Goal: Transaction & Acquisition: Obtain resource

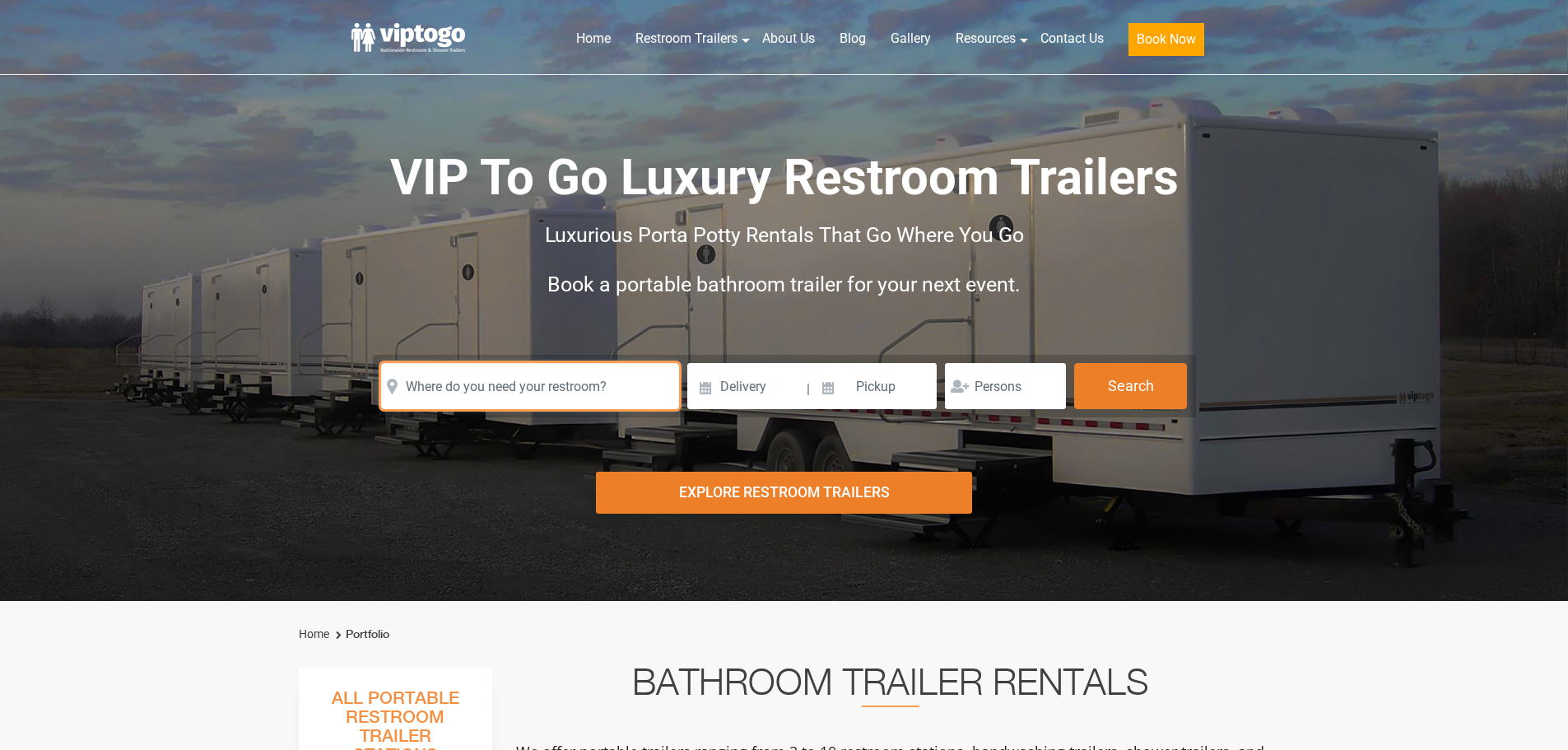
click at [523, 399] on input "text" at bounding box center [530, 385] width 298 height 46
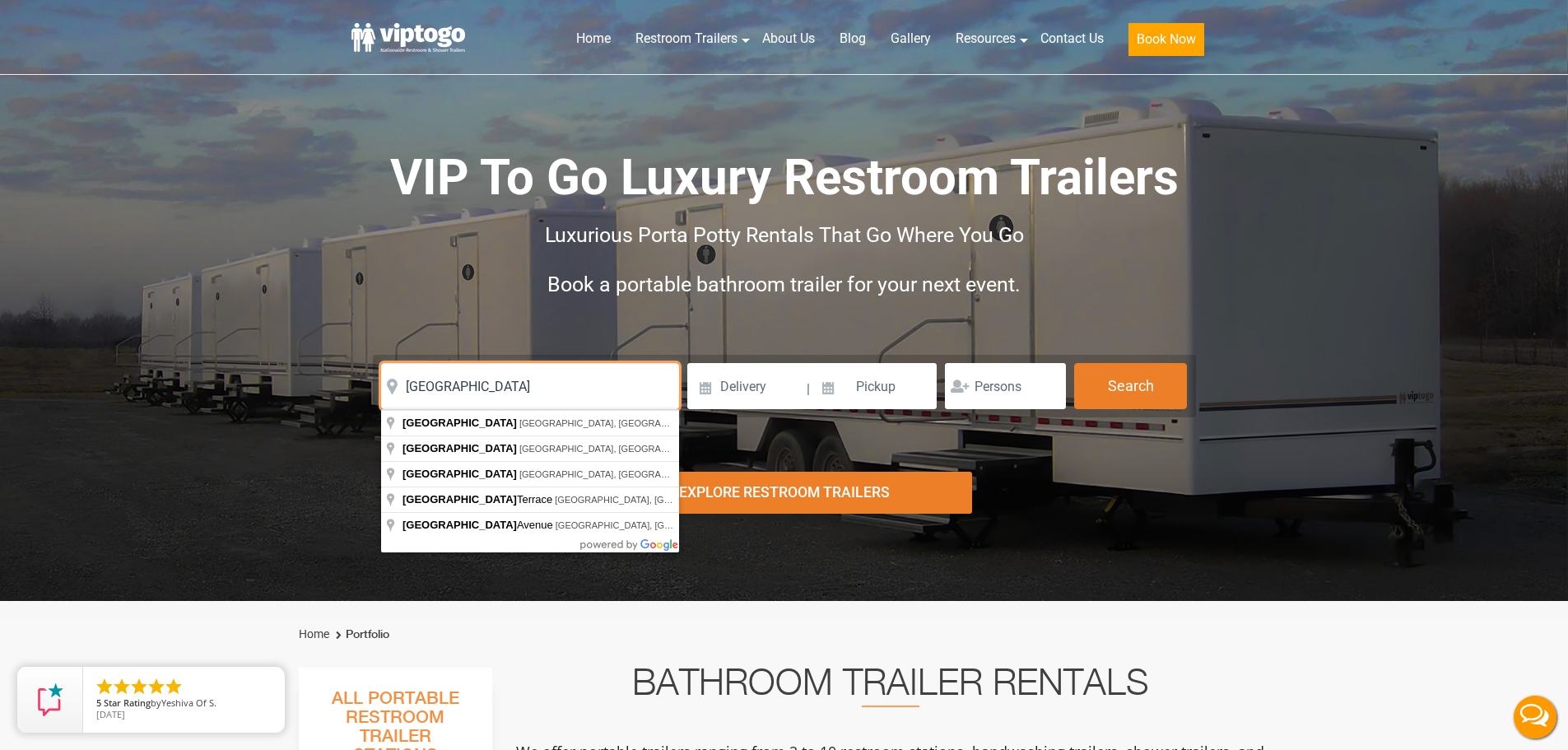
type input "naples"
click at [1136, 562] on div "Risk-Free Reservation! Free cancellation up to 48 hours before delivery. Book n…" at bounding box center [784, 300] width 1568 height 601
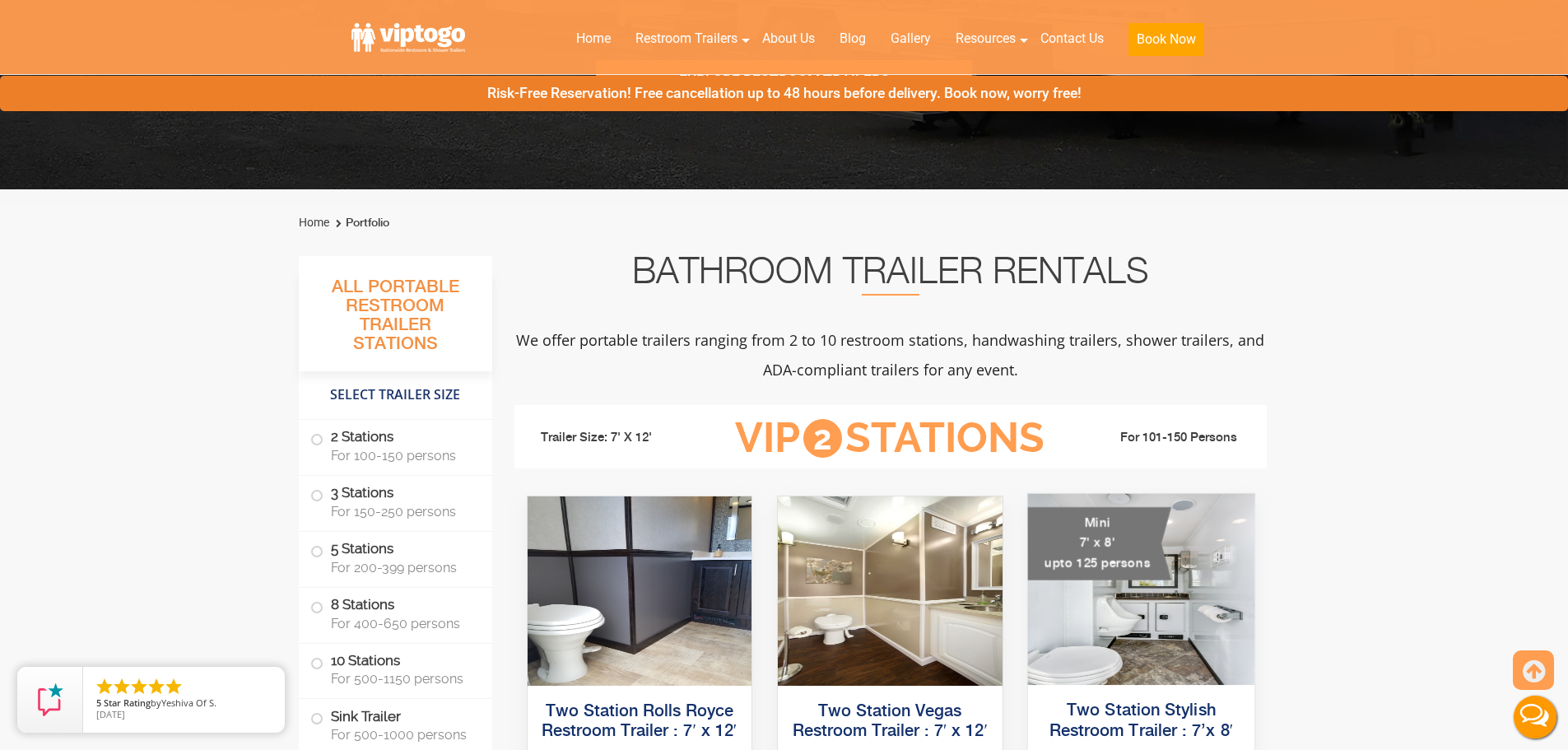
scroll to position [741, 0]
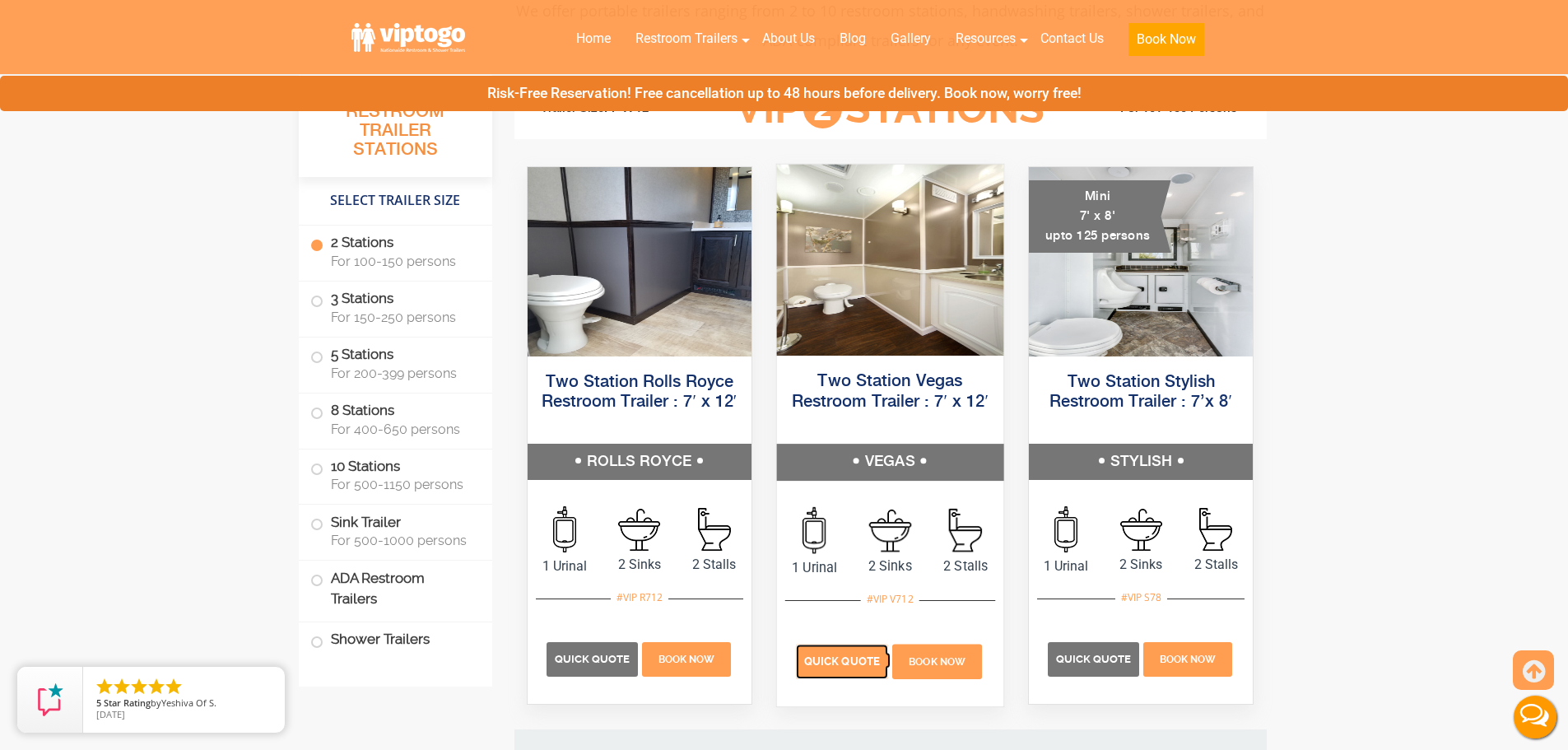
click at [861, 655] on span "Quick Quote" at bounding box center [842, 661] width 76 height 12
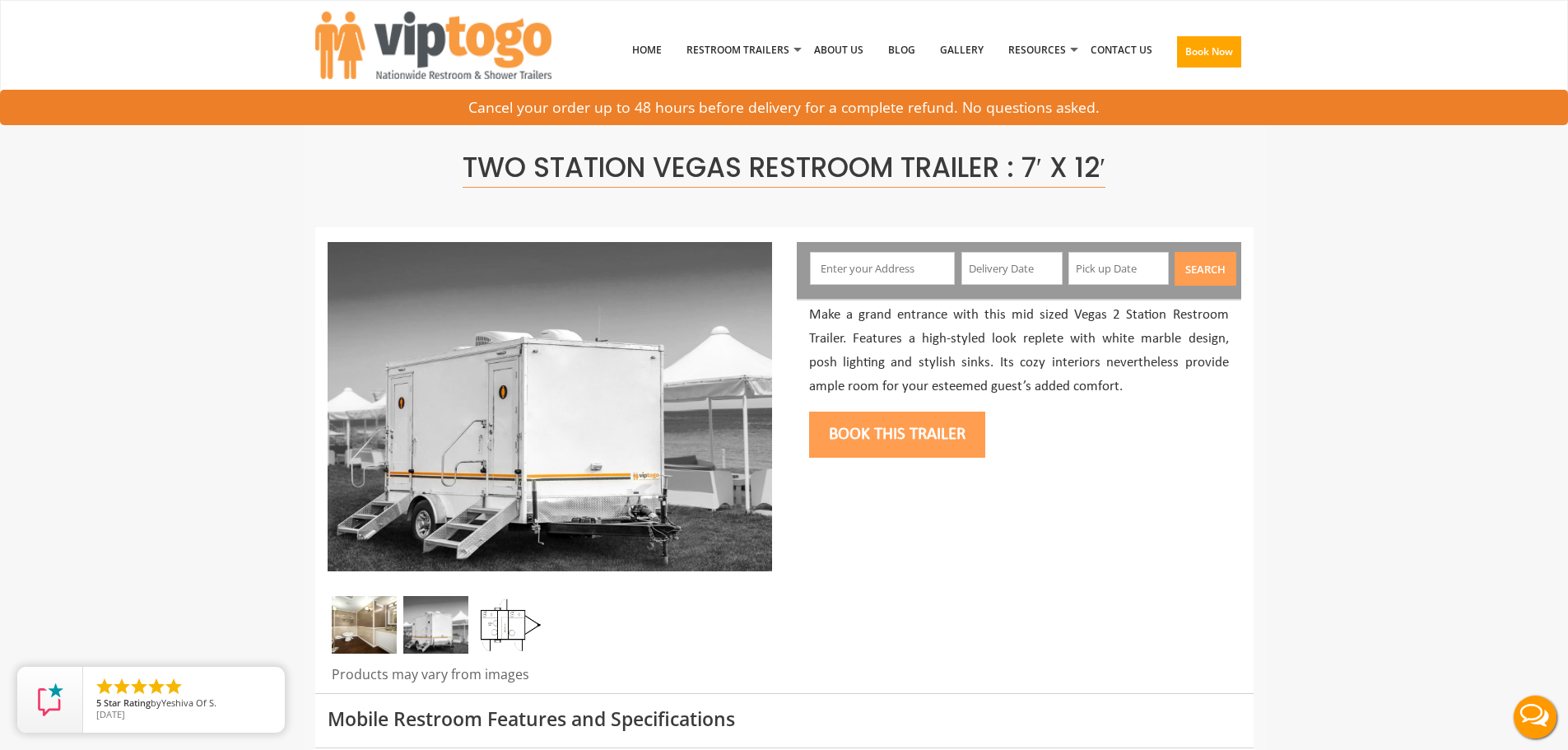
click at [865, 263] on input "text" at bounding box center [883, 269] width 145 height 33
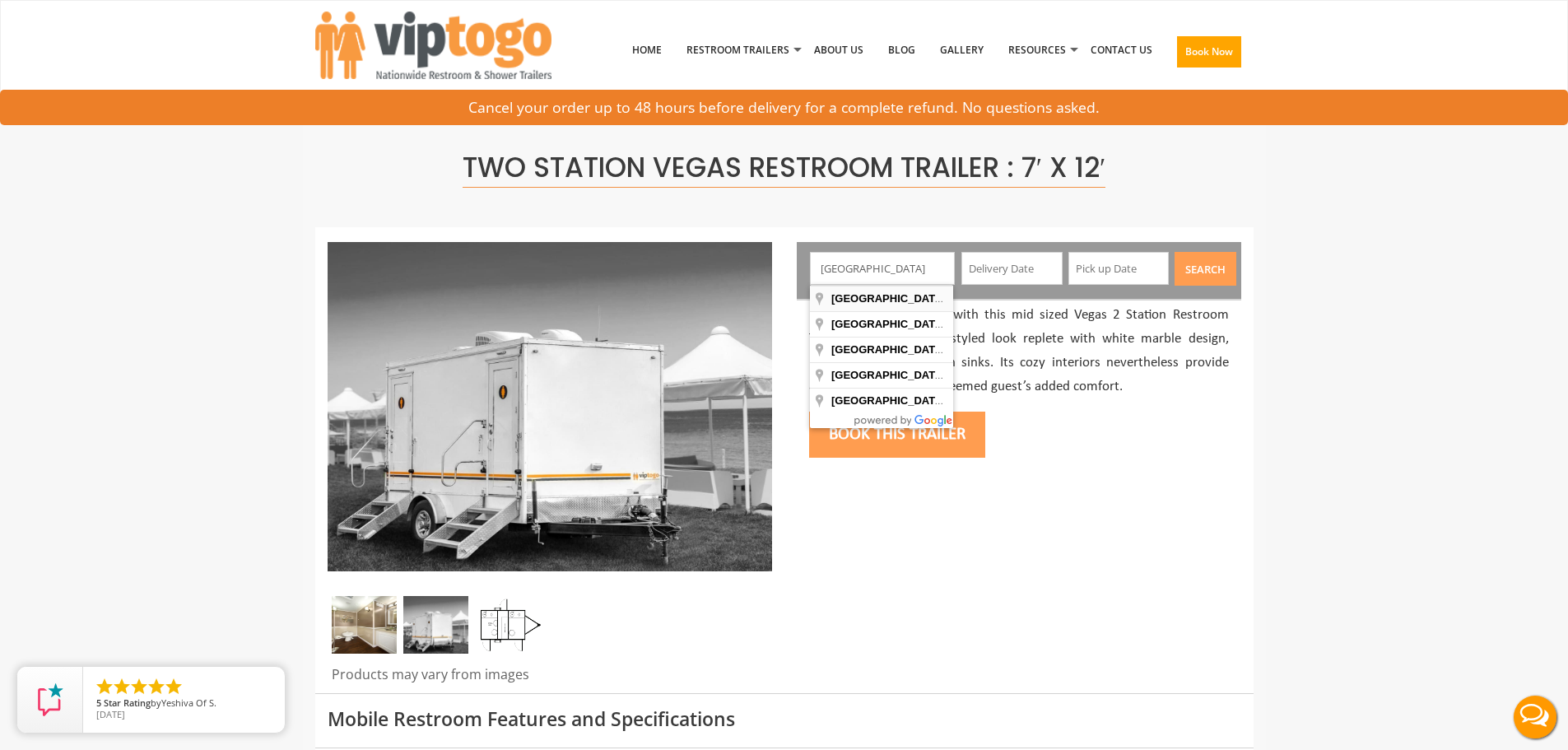
type input "Naples, FL, USA"
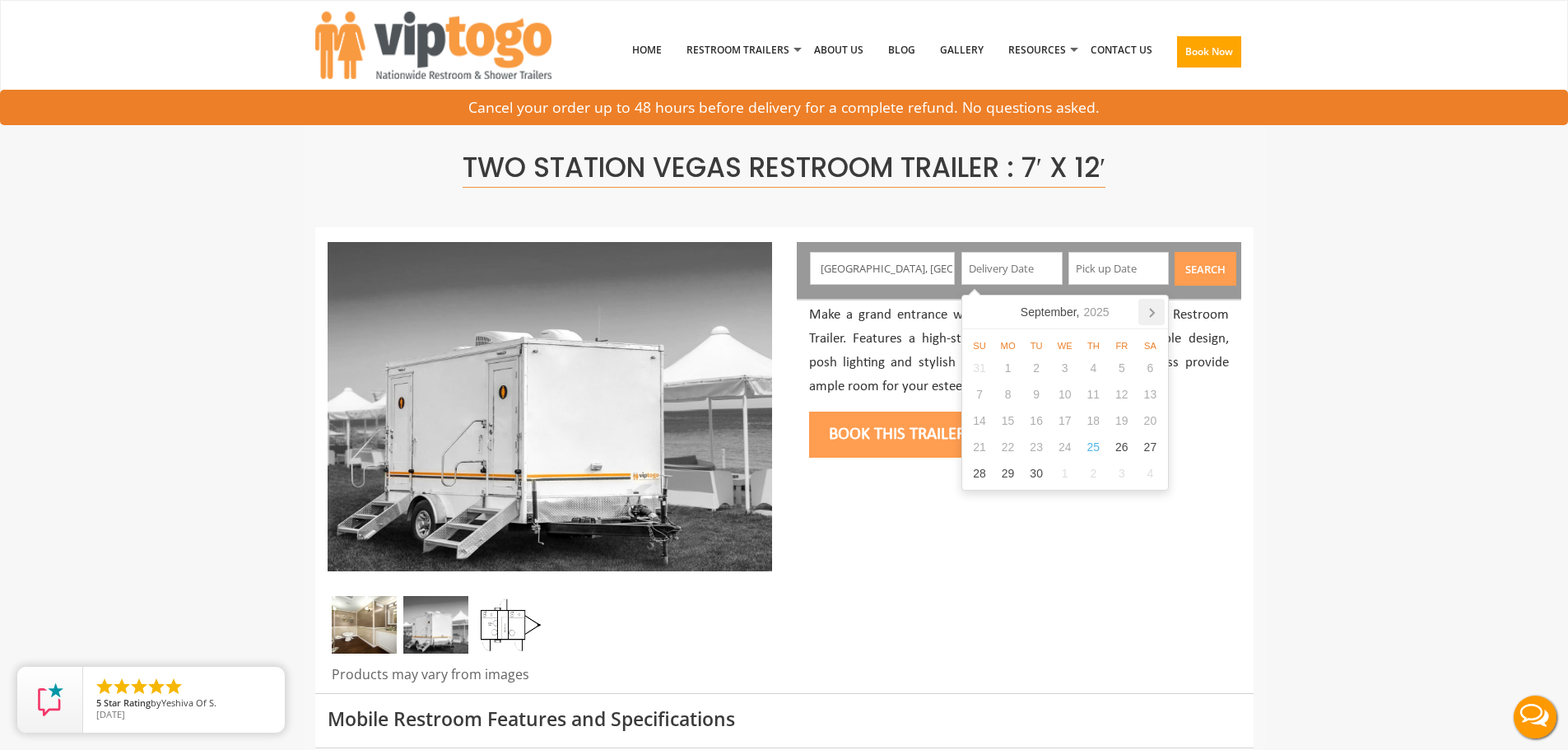
click at [1161, 314] on icon at bounding box center [1152, 312] width 26 height 26
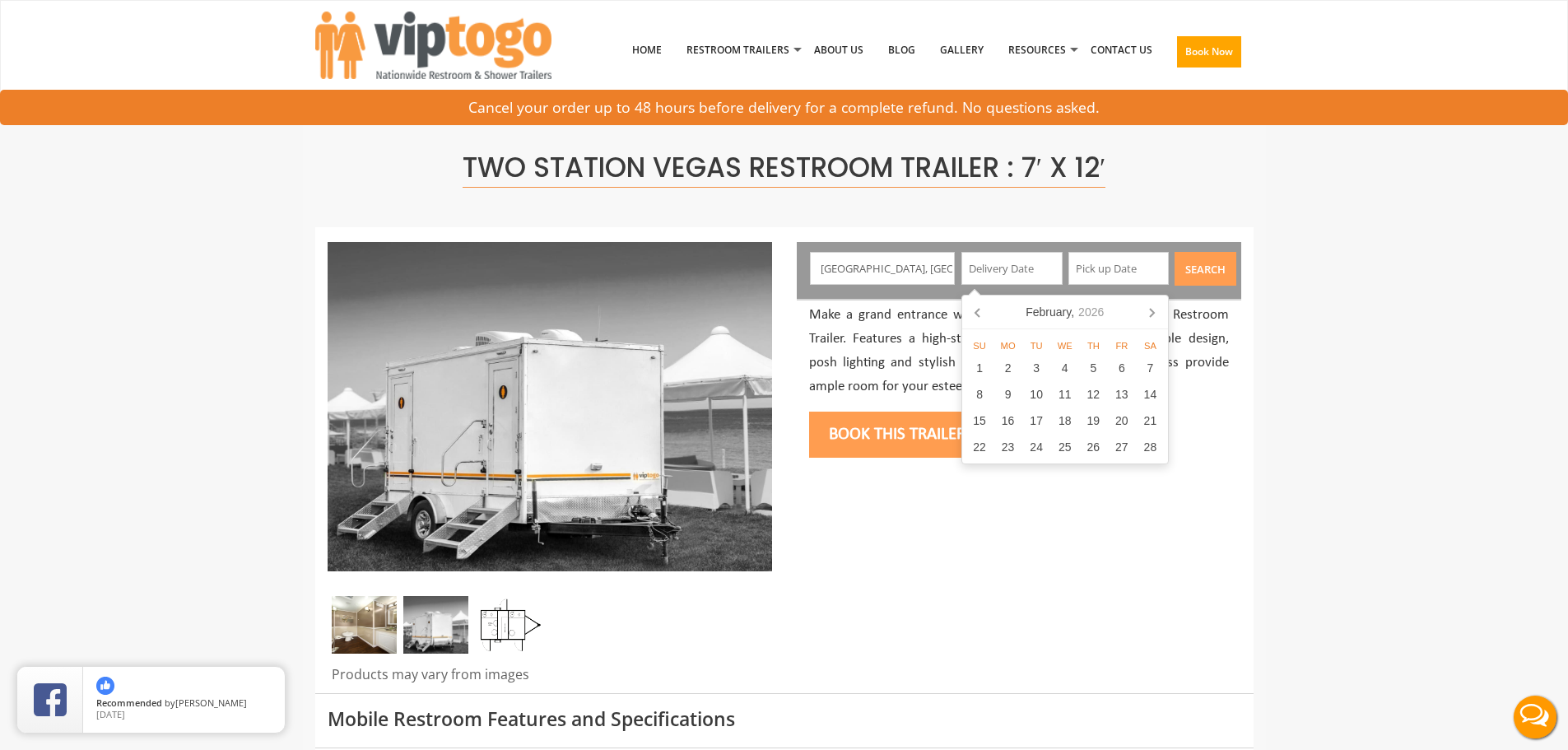
click at [1161, 314] on icon at bounding box center [1152, 312] width 26 height 26
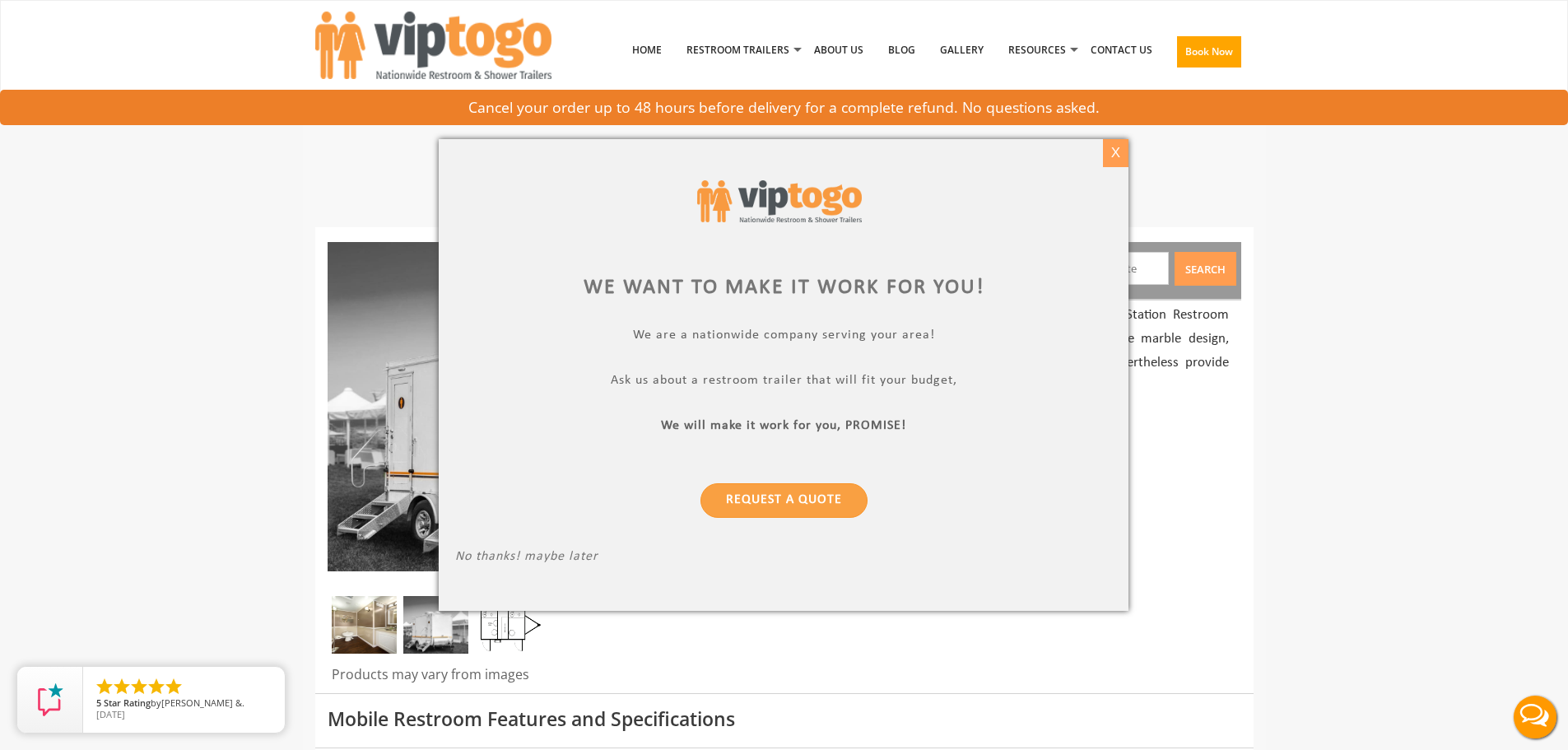
click at [1120, 155] on div "X" at bounding box center [1115, 153] width 25 height 28
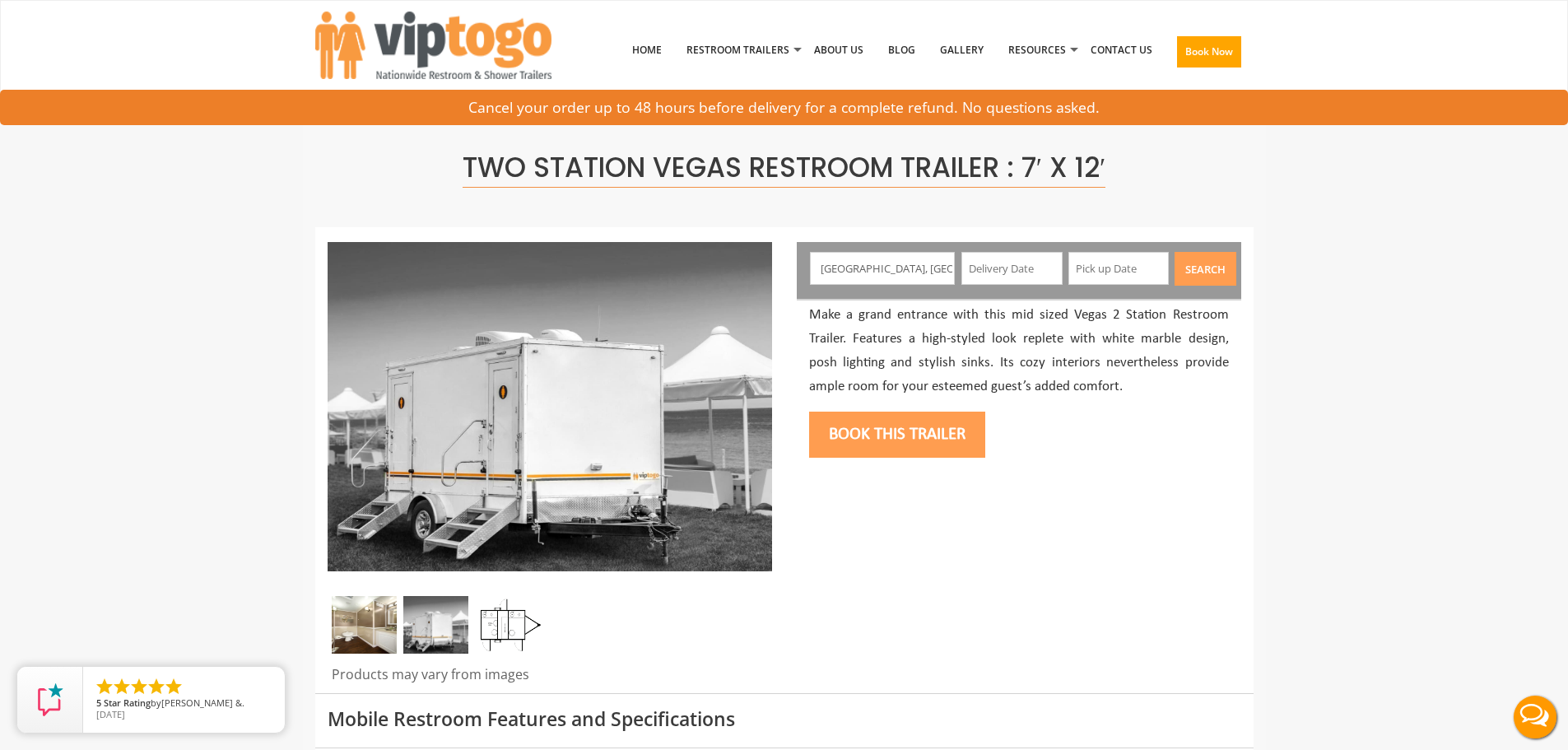
click at [1040, 267] on input "text" at bounding box center [1012, 269] width 101 height 33
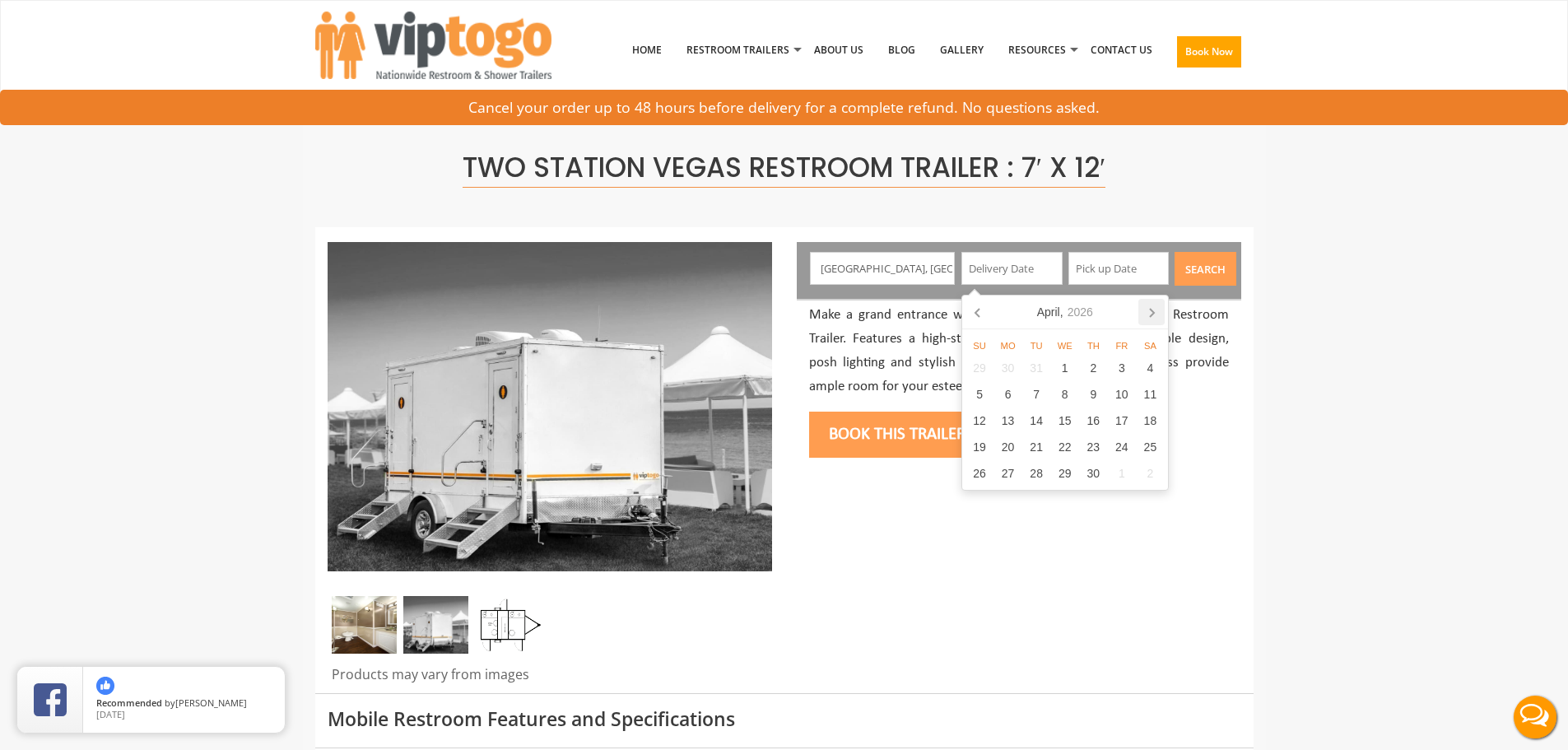
click at [1156, 310] on icon at bounding box center [1152, 312] width 26 height 26
click at [979, 311] on icon at bounding box center [978, 312] width 26 height 26
click at [1111, 448] on div "24" at bounding box center [1122, 447] width 29 height 26
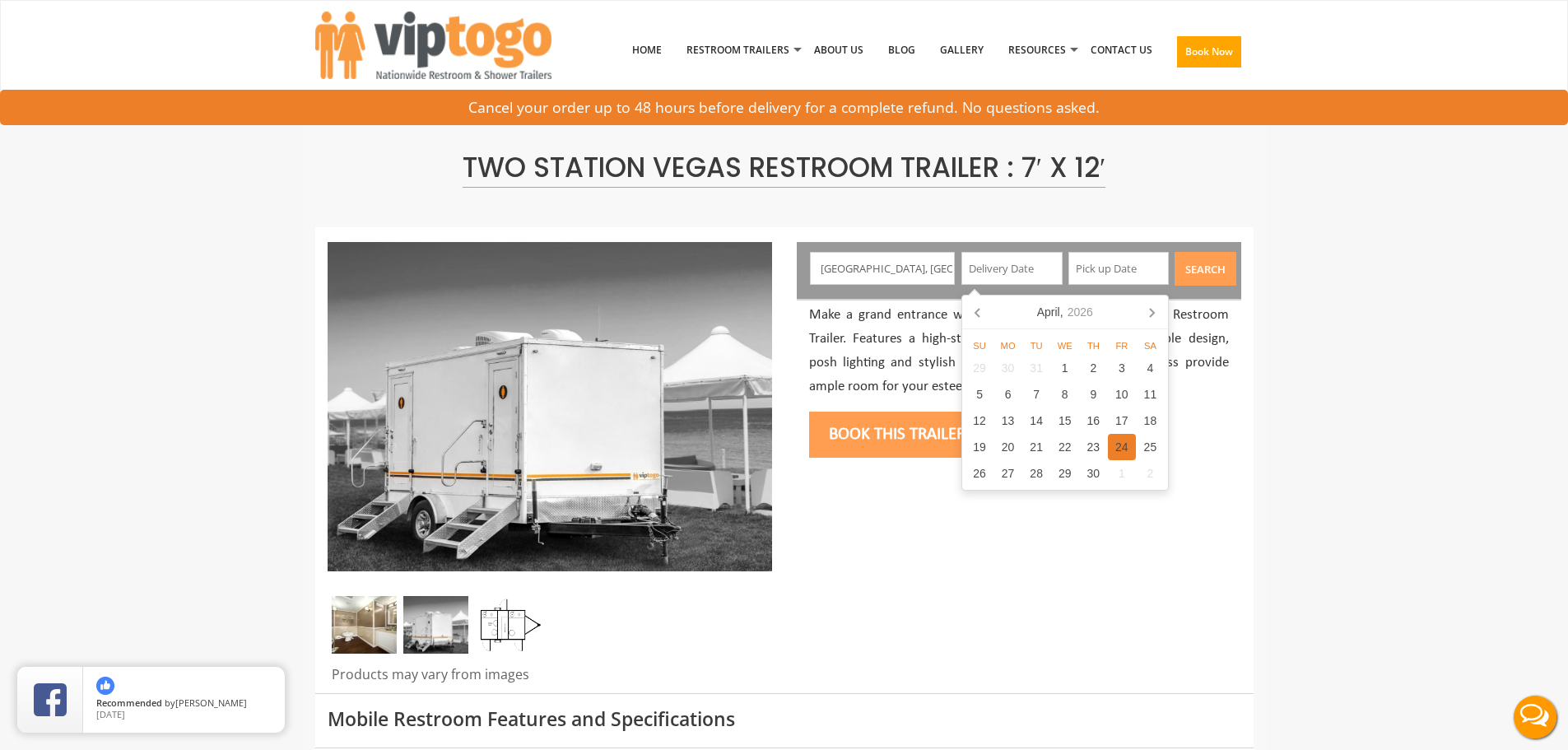
type input "04/24/2026"
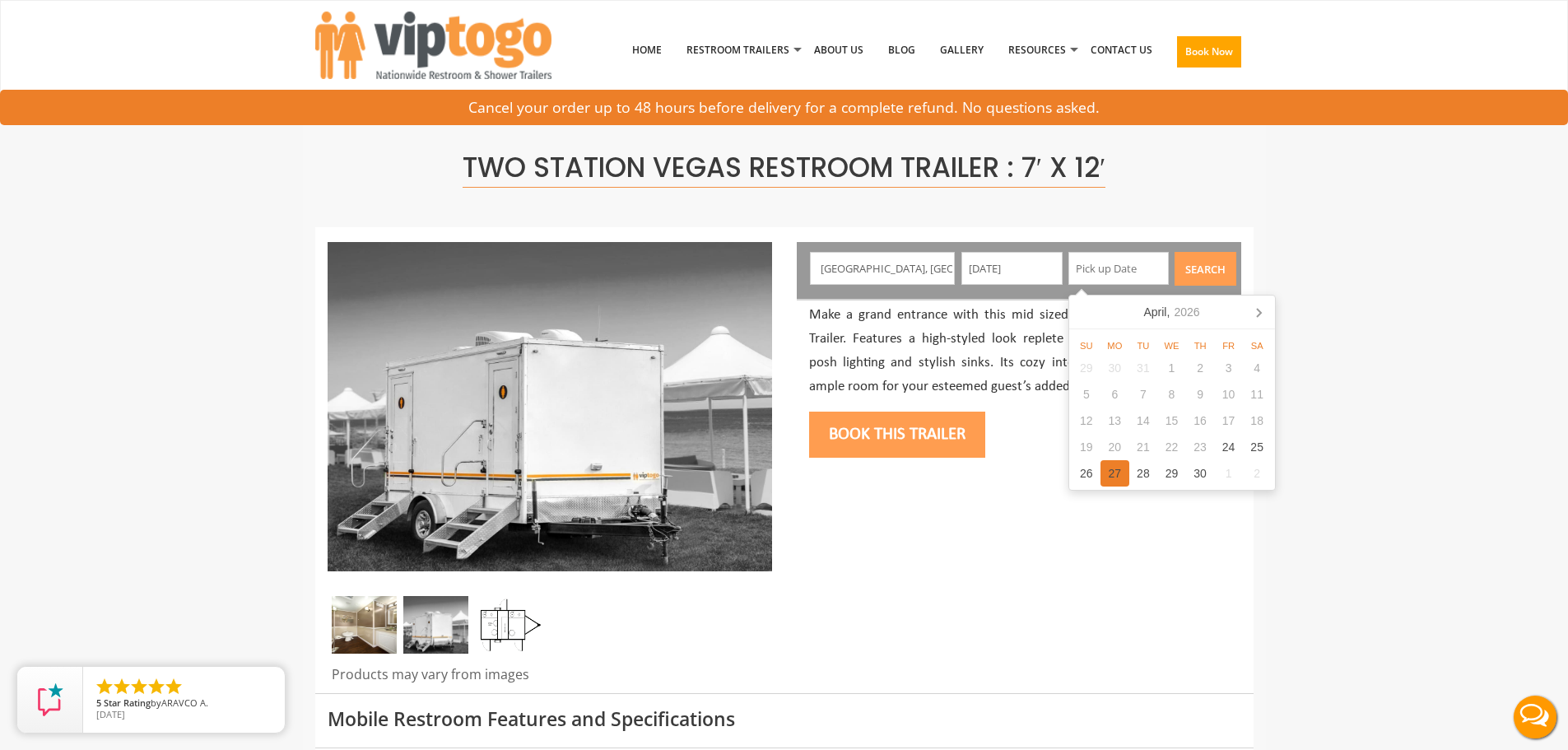
click at [1109, 474] on div "27" at bounding box center [1115, 474] width 29 height 26
type input "04/27/2026"
click at [1203, 269] on button "Search" at bounding box center [1205, 269] width 62 height 34
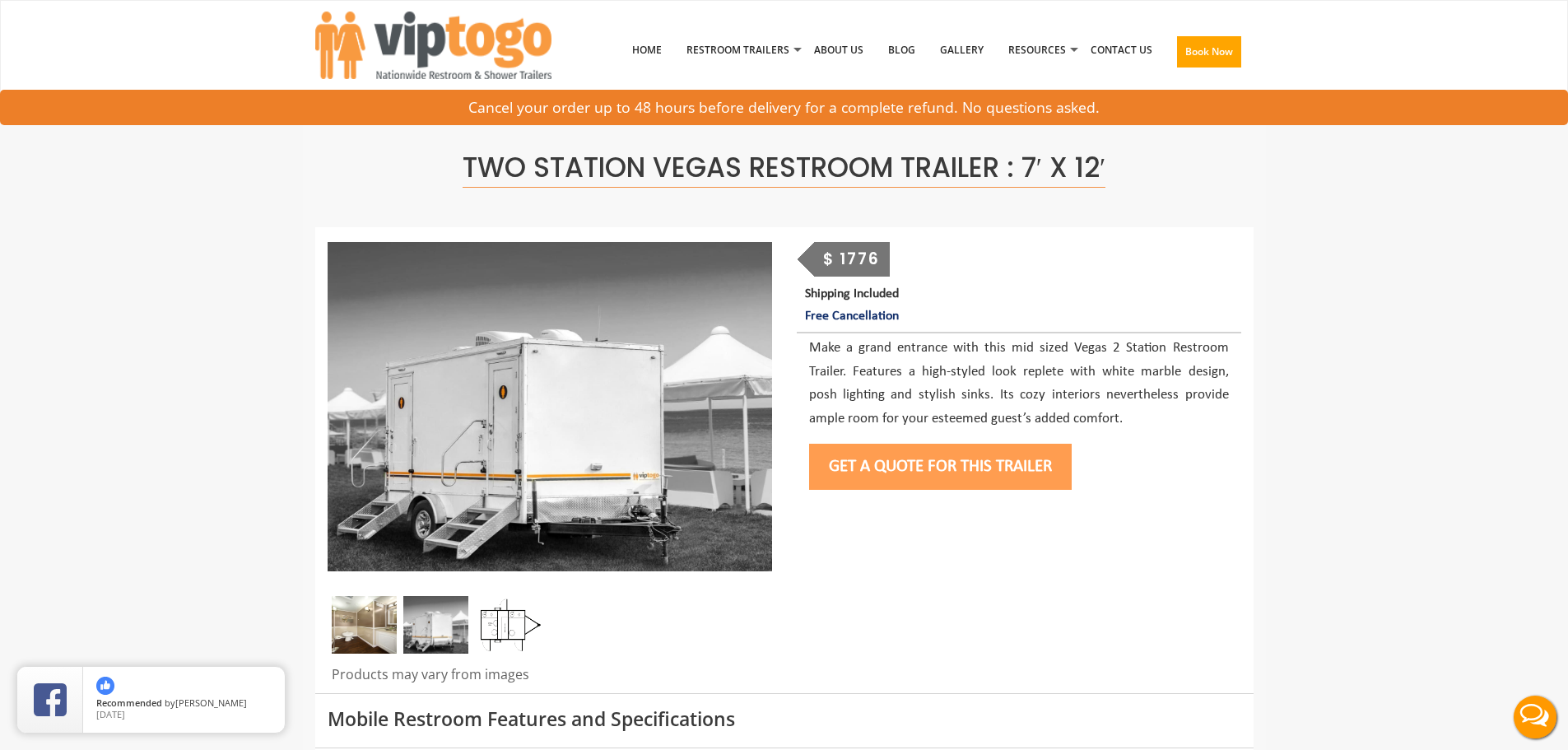
click at [994, 478] on button "Get a Quote for this Trailer" at bounding box center [940, 467] width 262 height 46
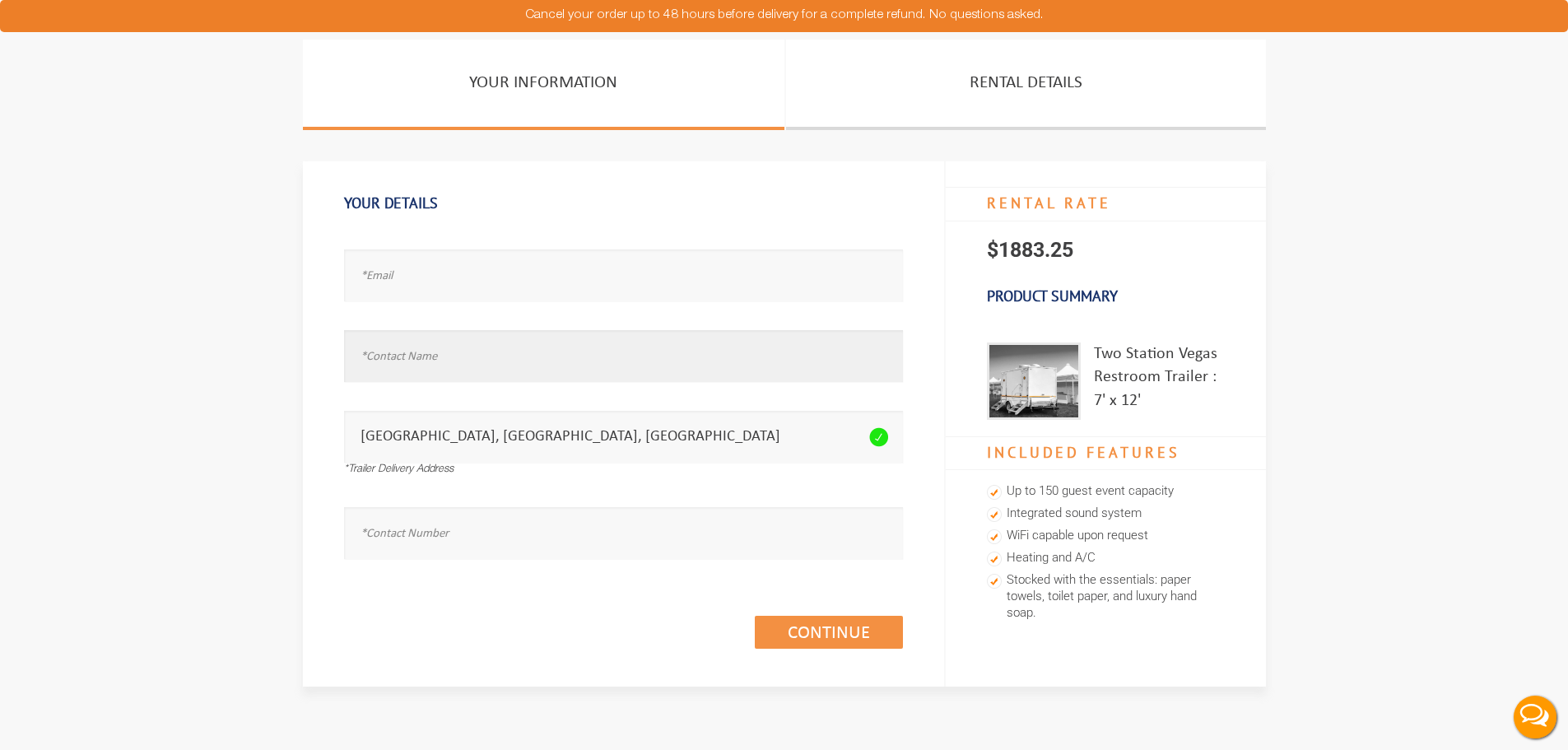
click at [404, 344] on input "text" at bounding box center [624, 356] width 559 height 51
click at [388, 269] on input "text" at bounding box center [624, 275] width 559 height 51
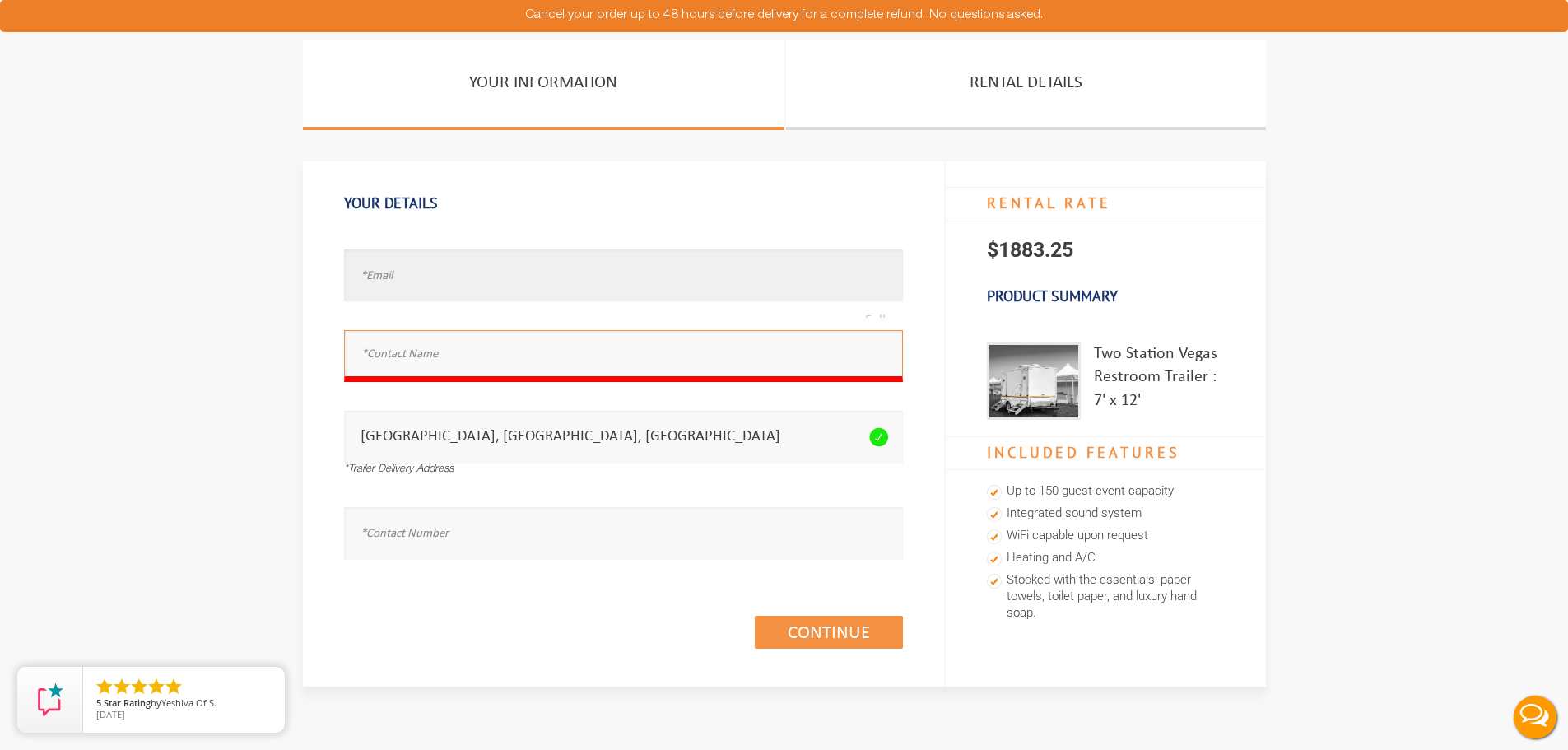
paste input "chloe.popoli.871143@member.theknot.com"
type input "chloe.popoli.871143@member.theknot.com"
click at [406, 354] on input "text" at bounding box center [624, 356] width 559 height 51
type input "Chloe"
click at [436, 526] on input "text" at bounding box center [624, 533] width 559 height 51
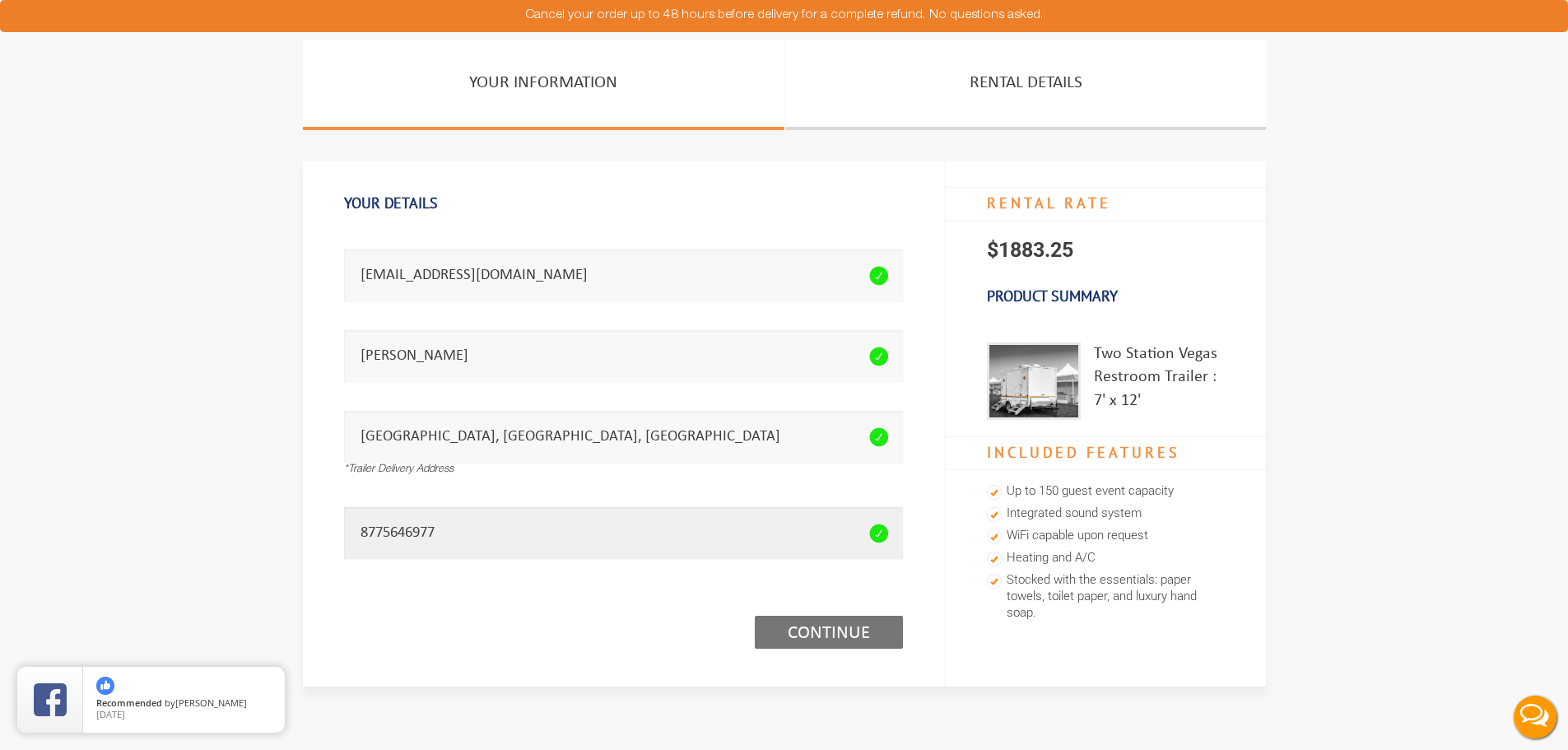
type input "8775646977"
click at [825, 641] on link "Continue (1/3)" at bounding box center [829, 632] width 148 height 33
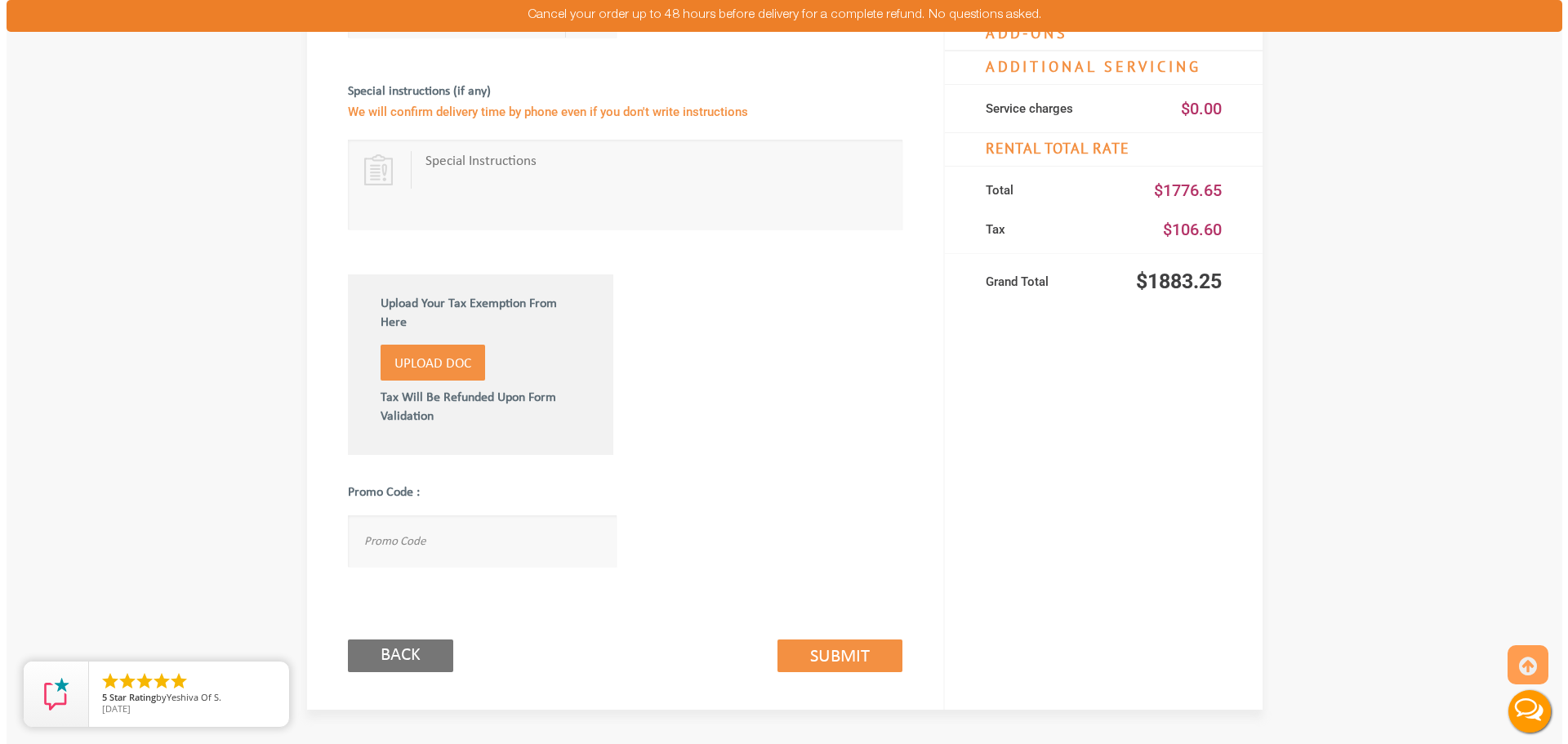
scroll to position [898, 0]
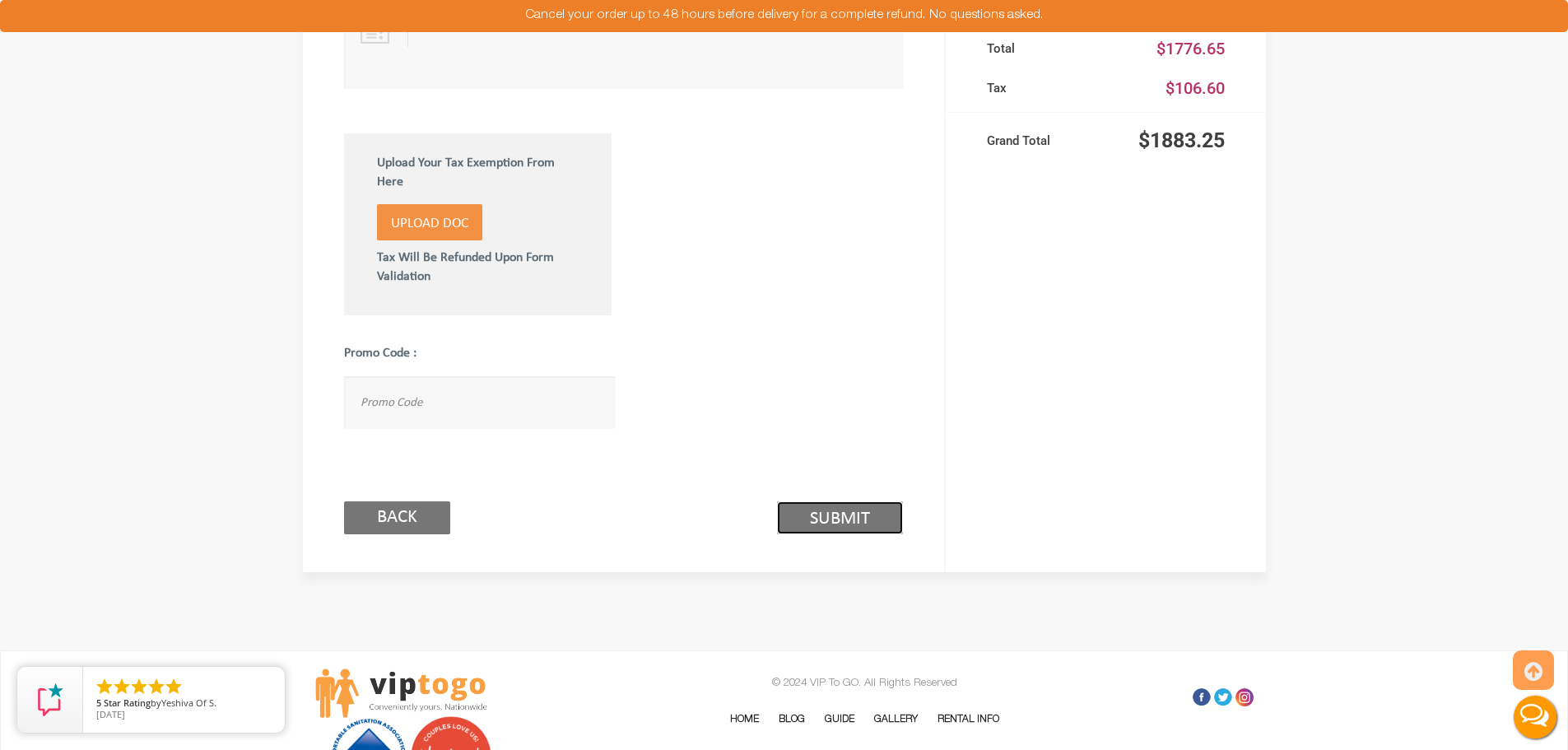
click at [815, 511] on link "Submit (2/3)" at bounding box center [840, 518] width 126 height 33
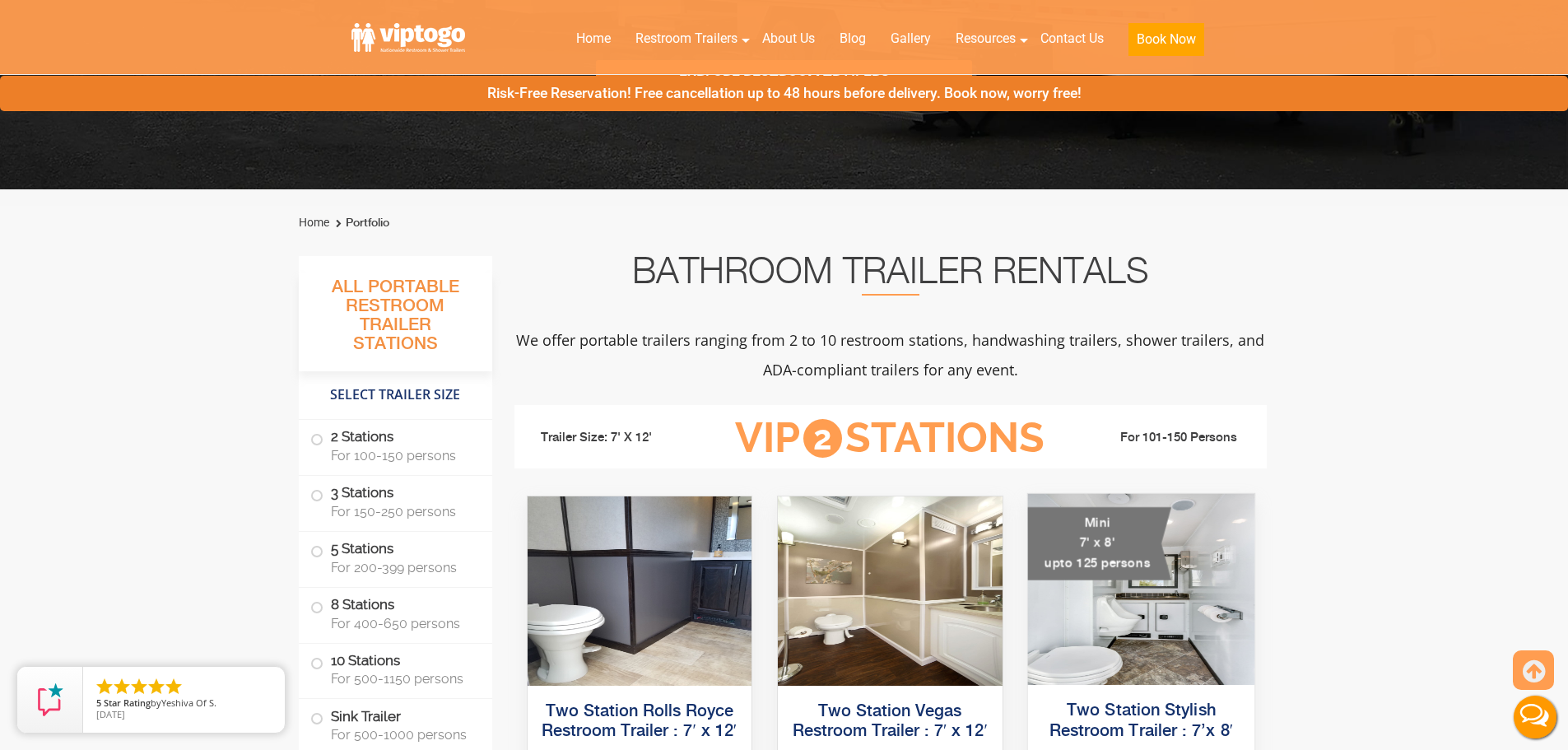
scroll to position [741, 0]
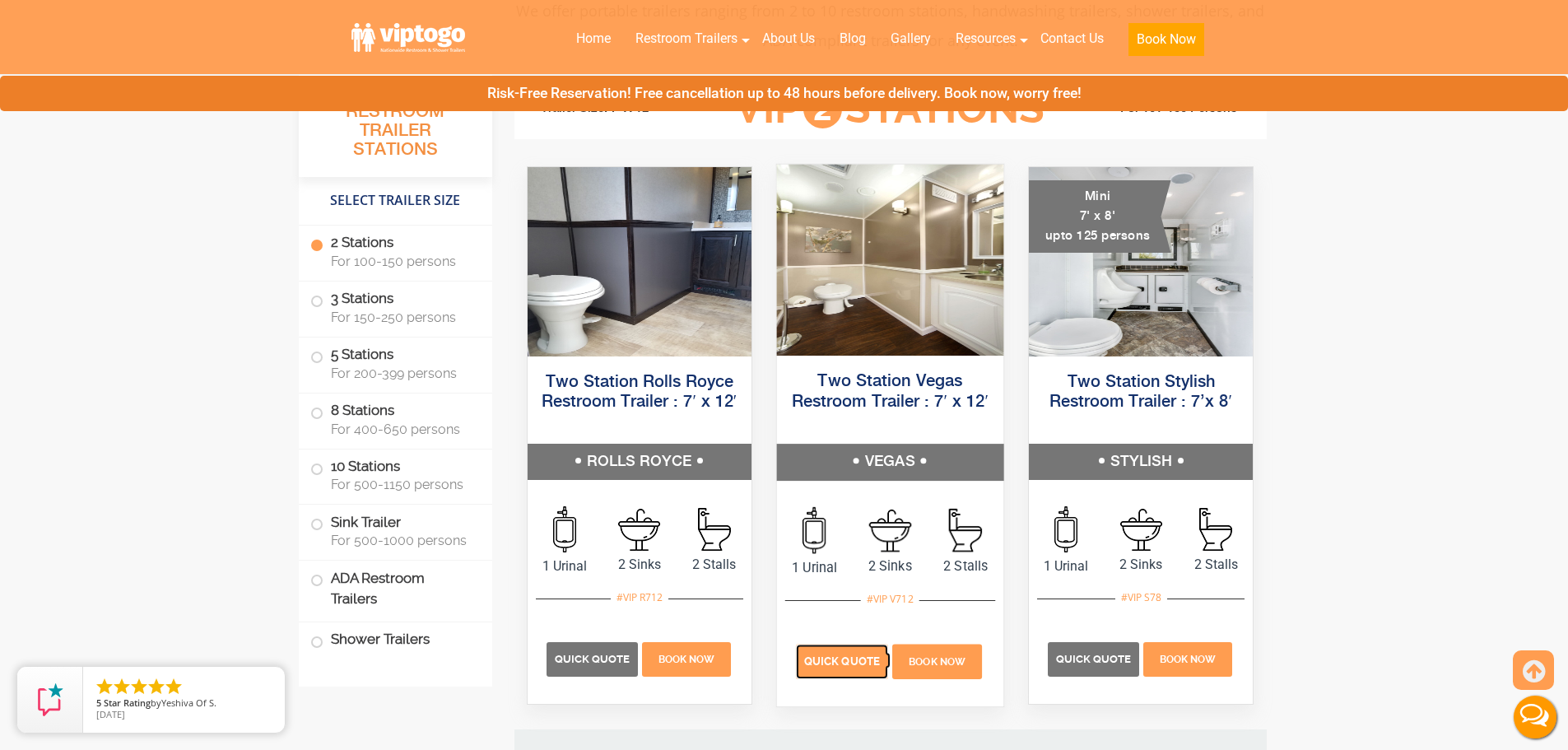
click at [859, 663] on span "Quick Quote" at bounding box center [842, 661] width 76 height 12
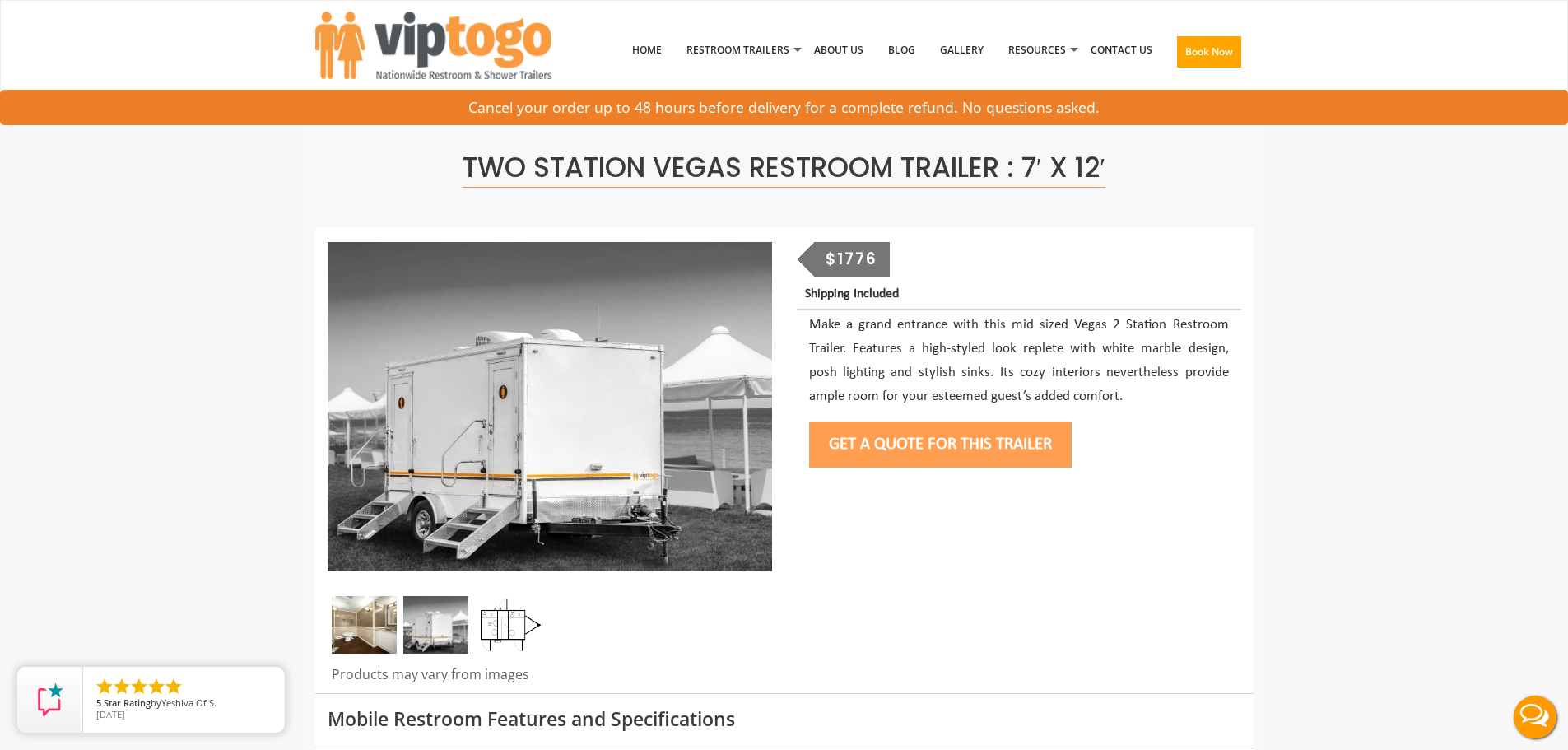
click at [876, 434] on button "Get a Quote for this Trailer" at bounding box center [940, 444] width 262 height 46
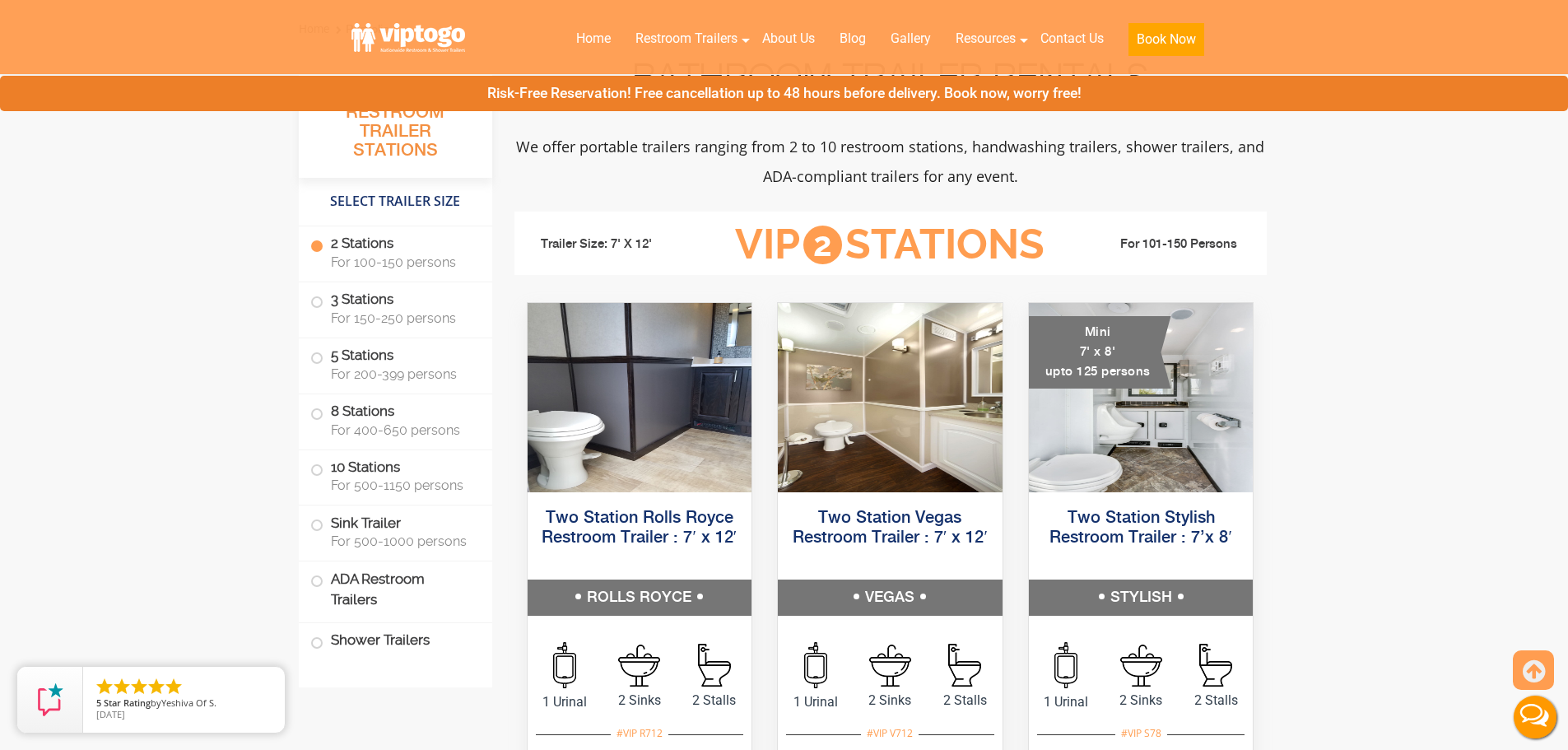
scroll to position [741, 0]
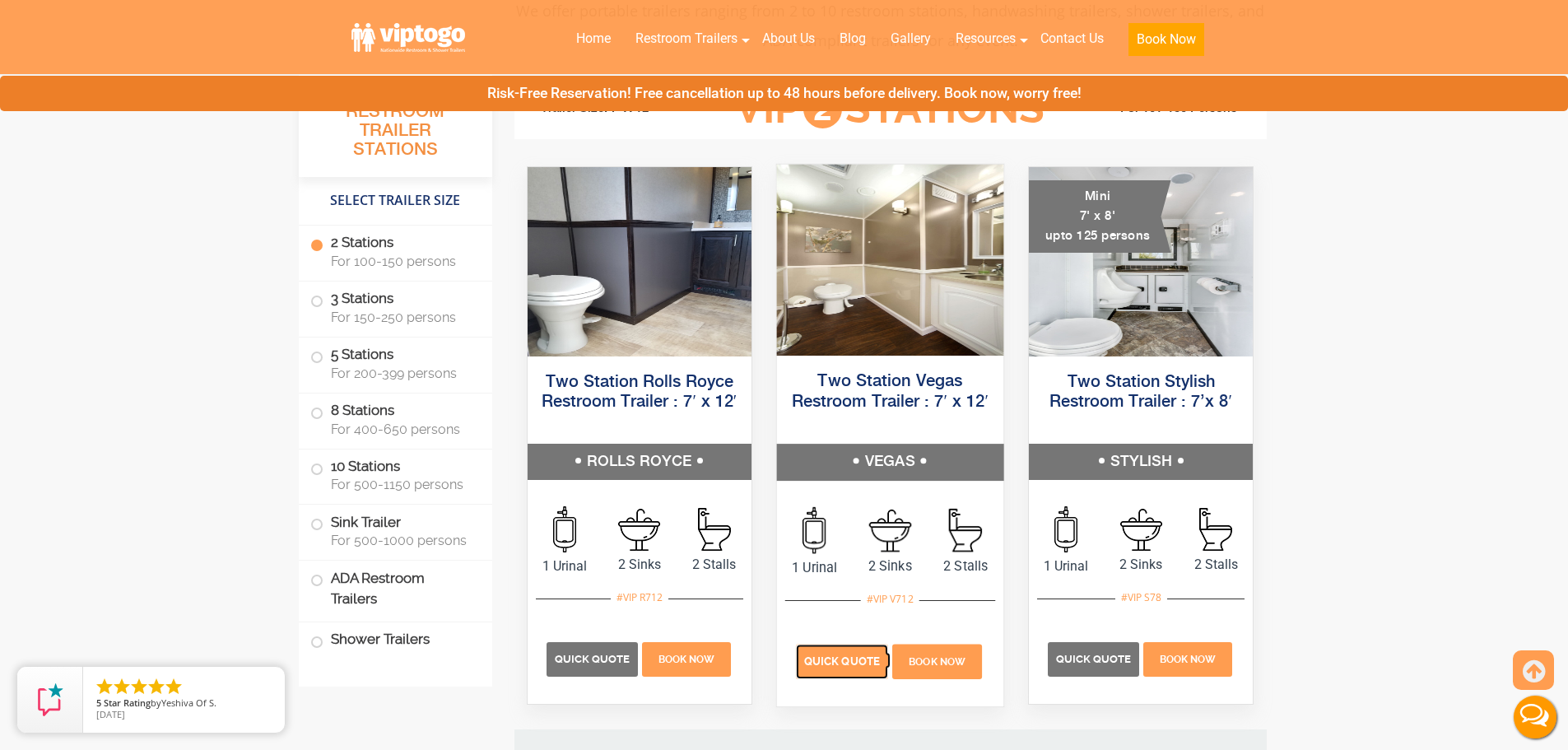
click at [849, 665] on span "Quick Quote" at bounding box center [842, 661] width 76 height 12
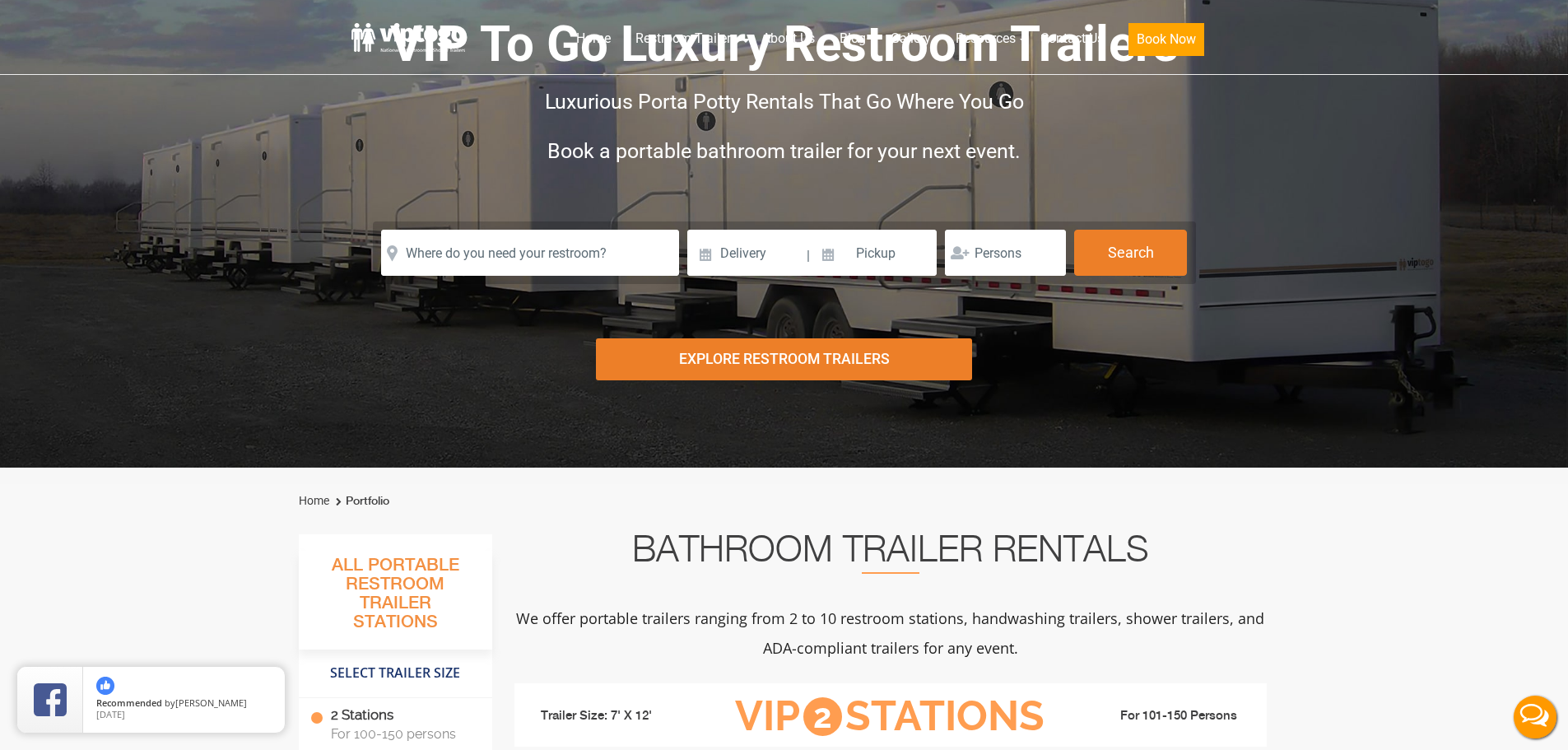
scroll to position [0, 0]
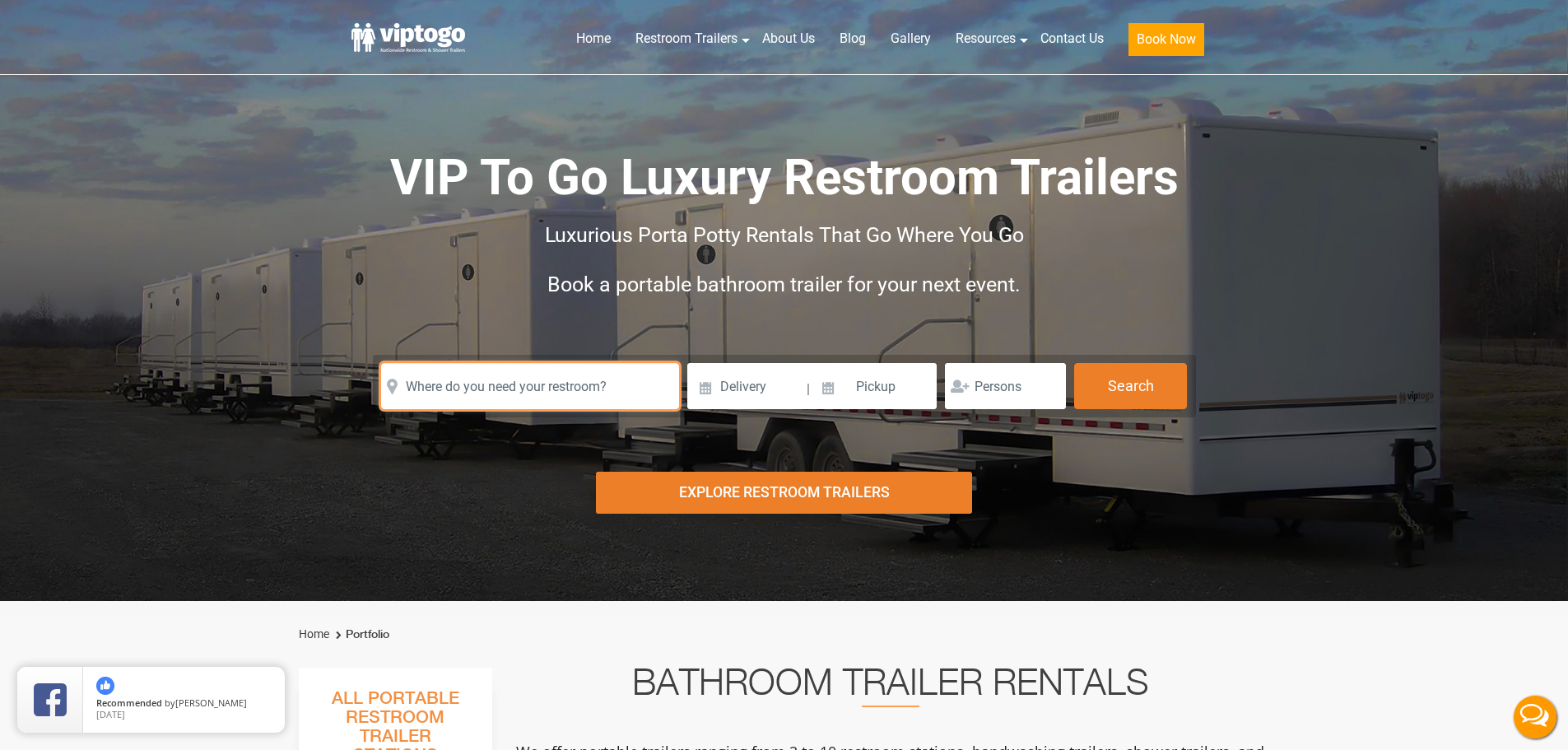
click at [563, 404] on input "text" at bounding box center [530, 385] width 298 height 46
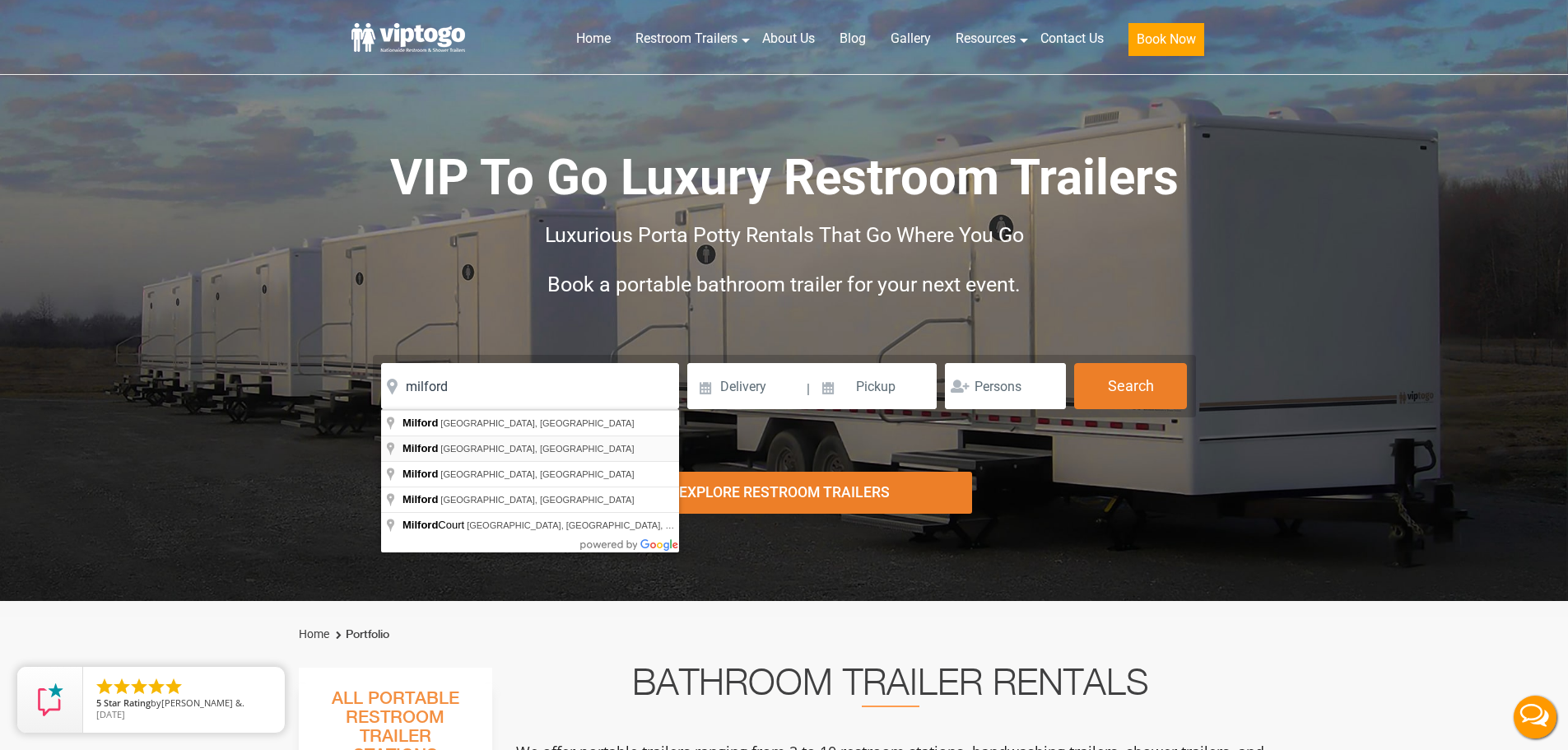
type input "Milford, PA, USA"
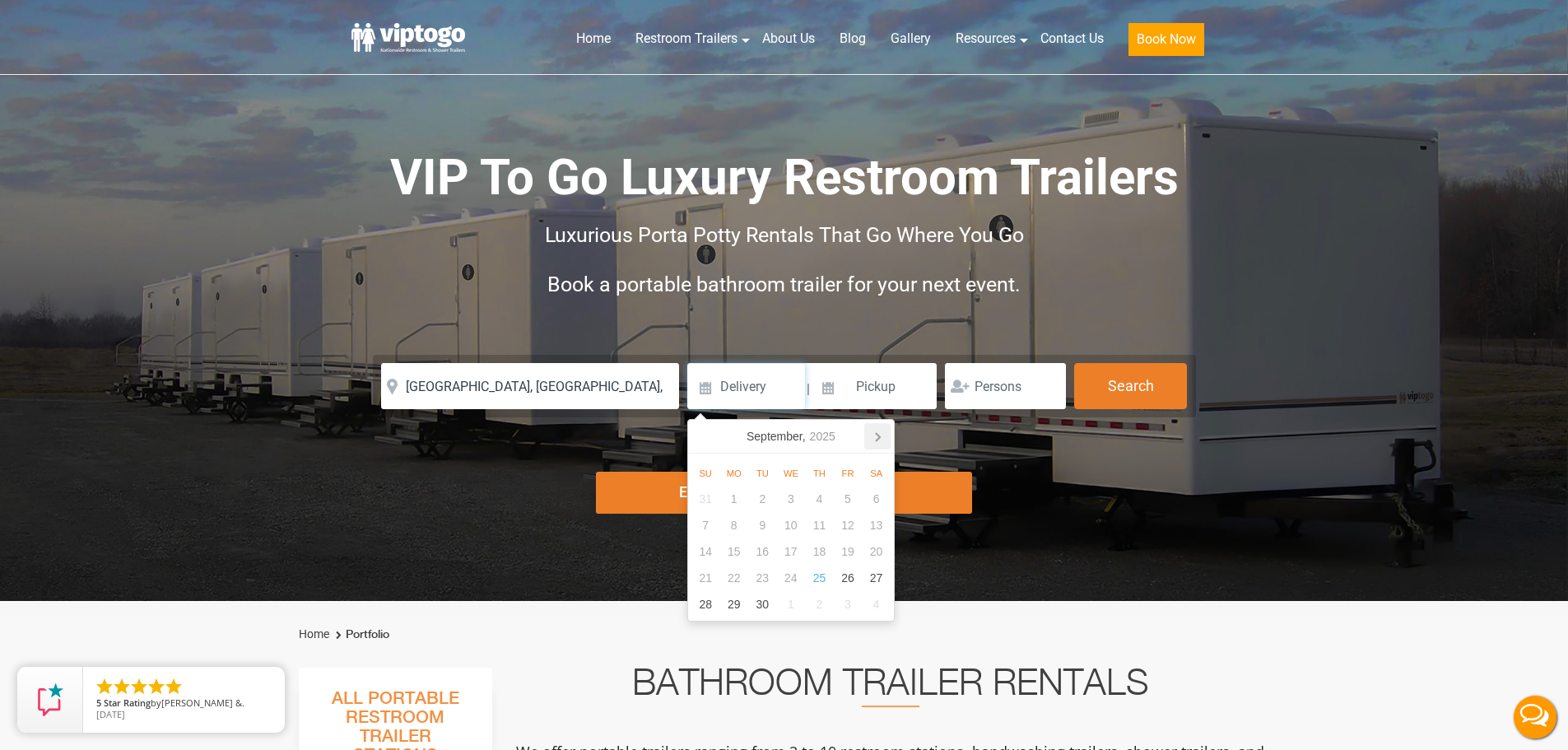
click at [883, 446] on icon at bounding box center [877, 436] width 26 height 26
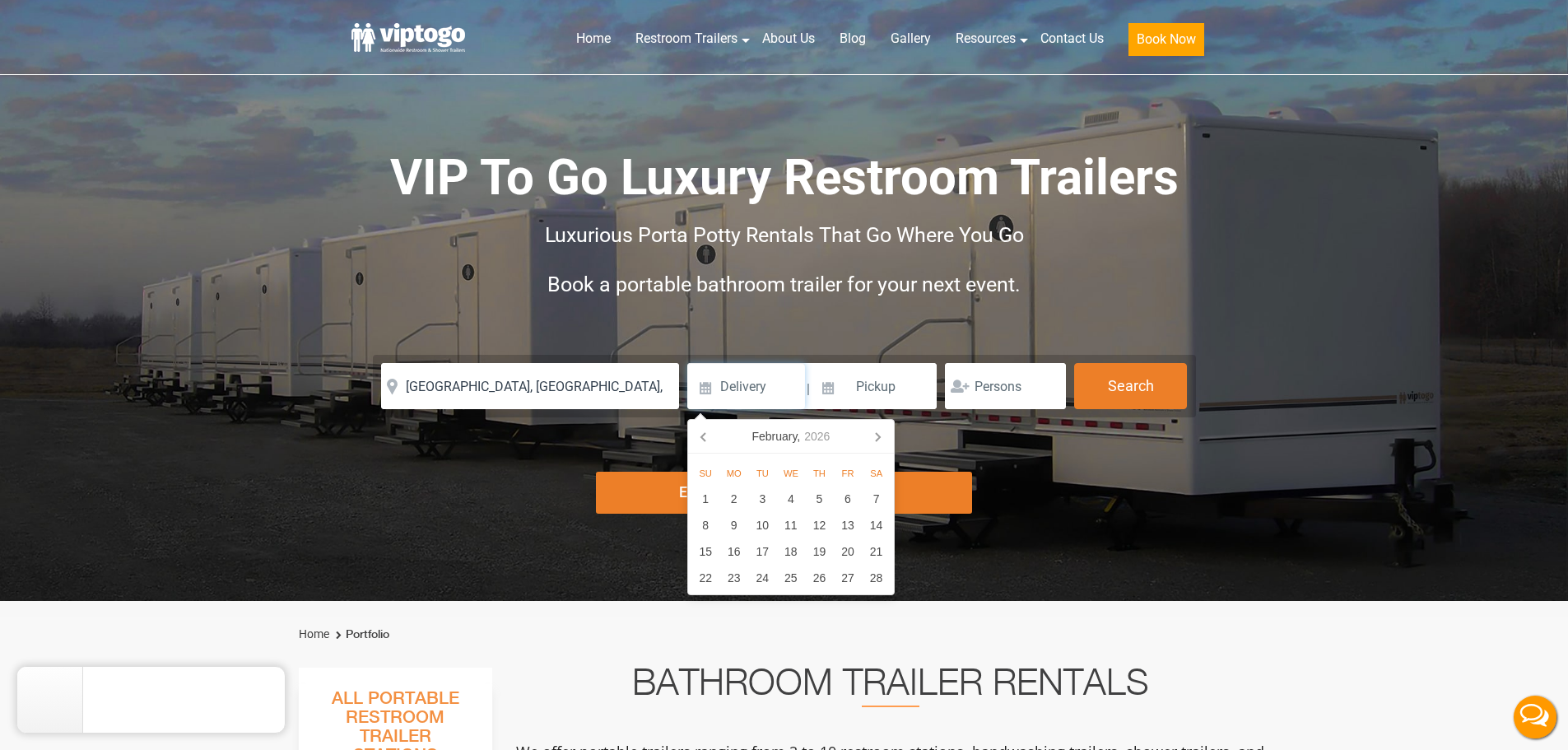
click at [883, 446] on icon at bounding box center [877, 436] width 26 height 26
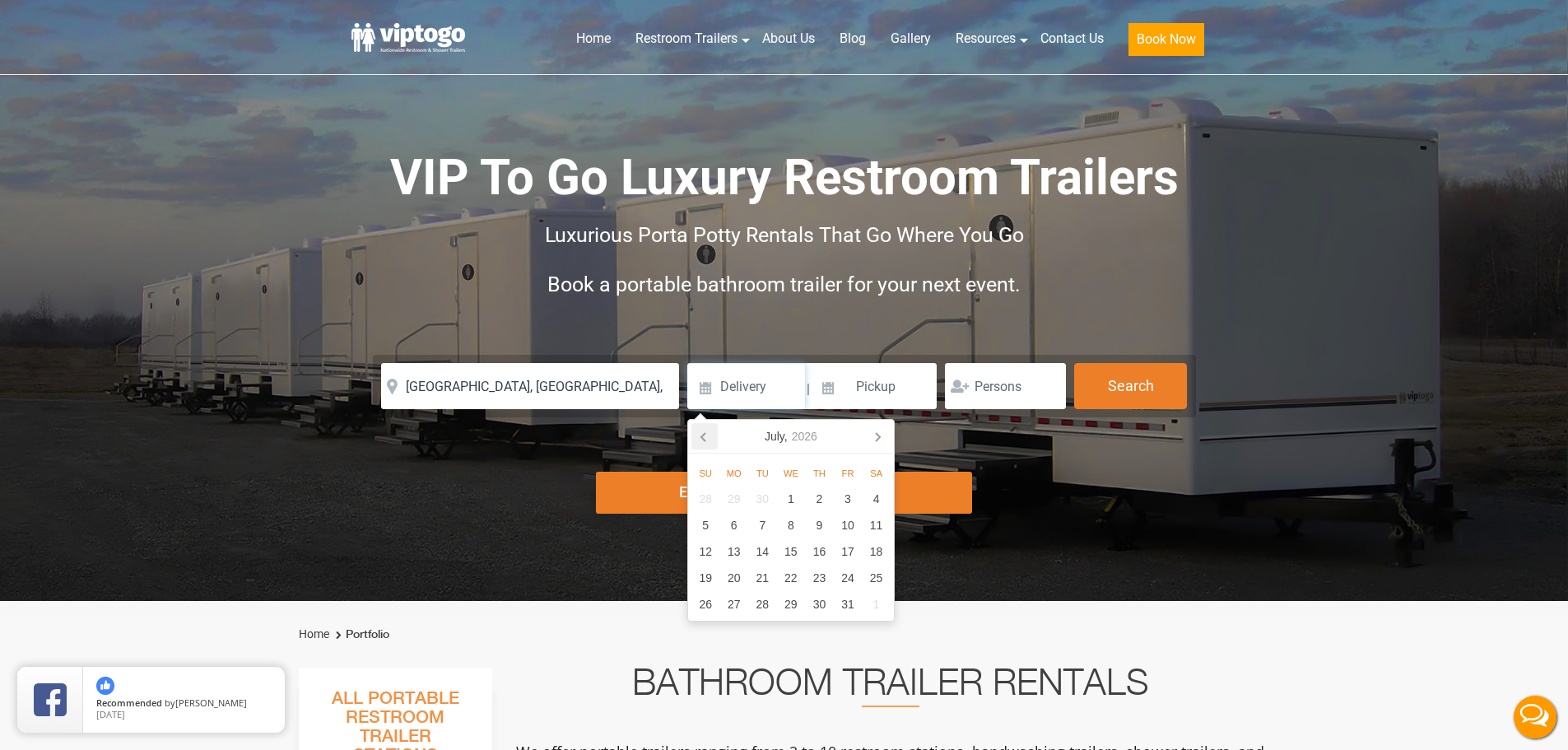
click at [693, 435] on icon at bounding box center [705, 436] width 26 height 26
click at [855, 572] on div "26" at bounding box center [848, 578] width 29 height 26
type input "[DATE]"
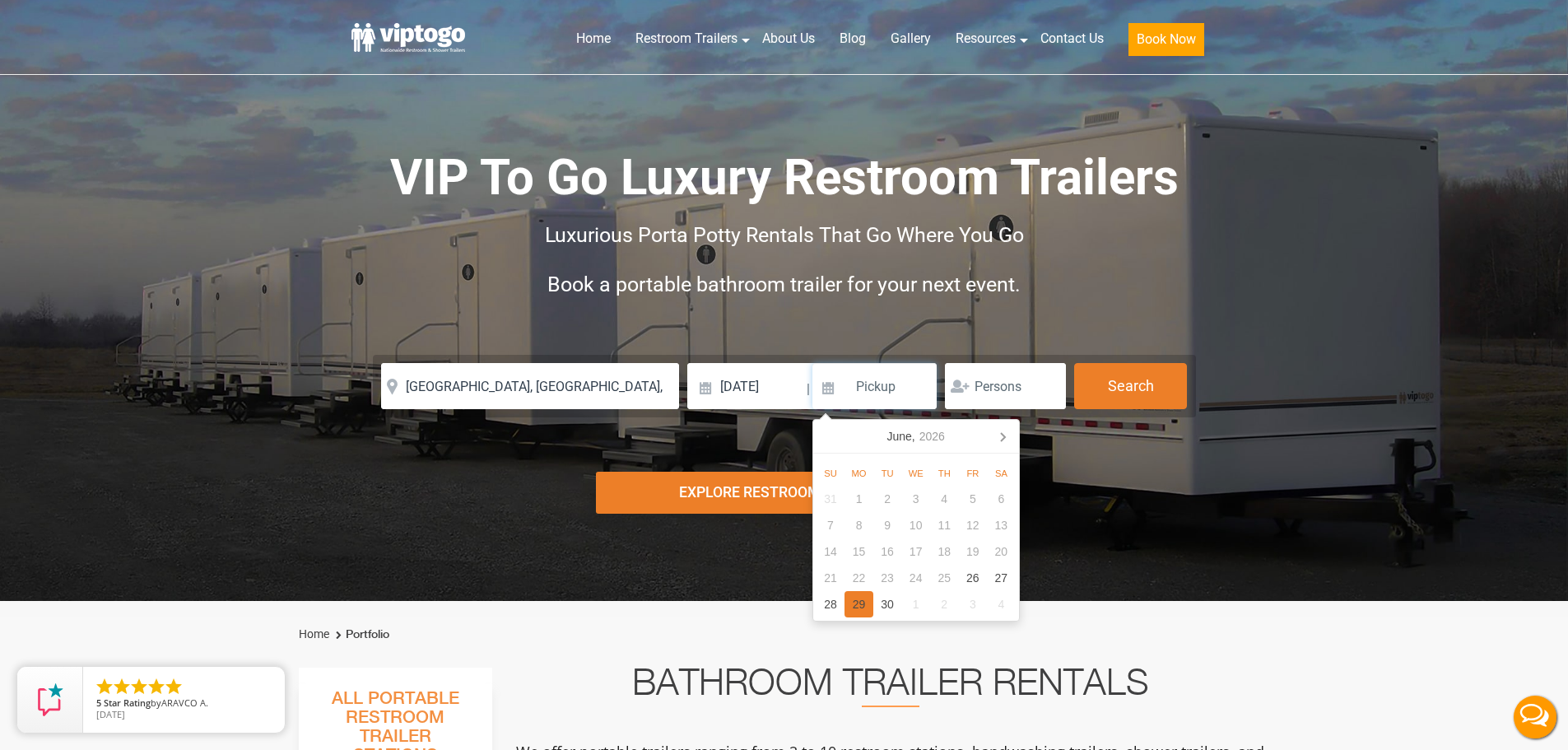
click at [858, 599] on div "29" at bounding box center [859, 604] width 29 height 26
type input "[DATE]"
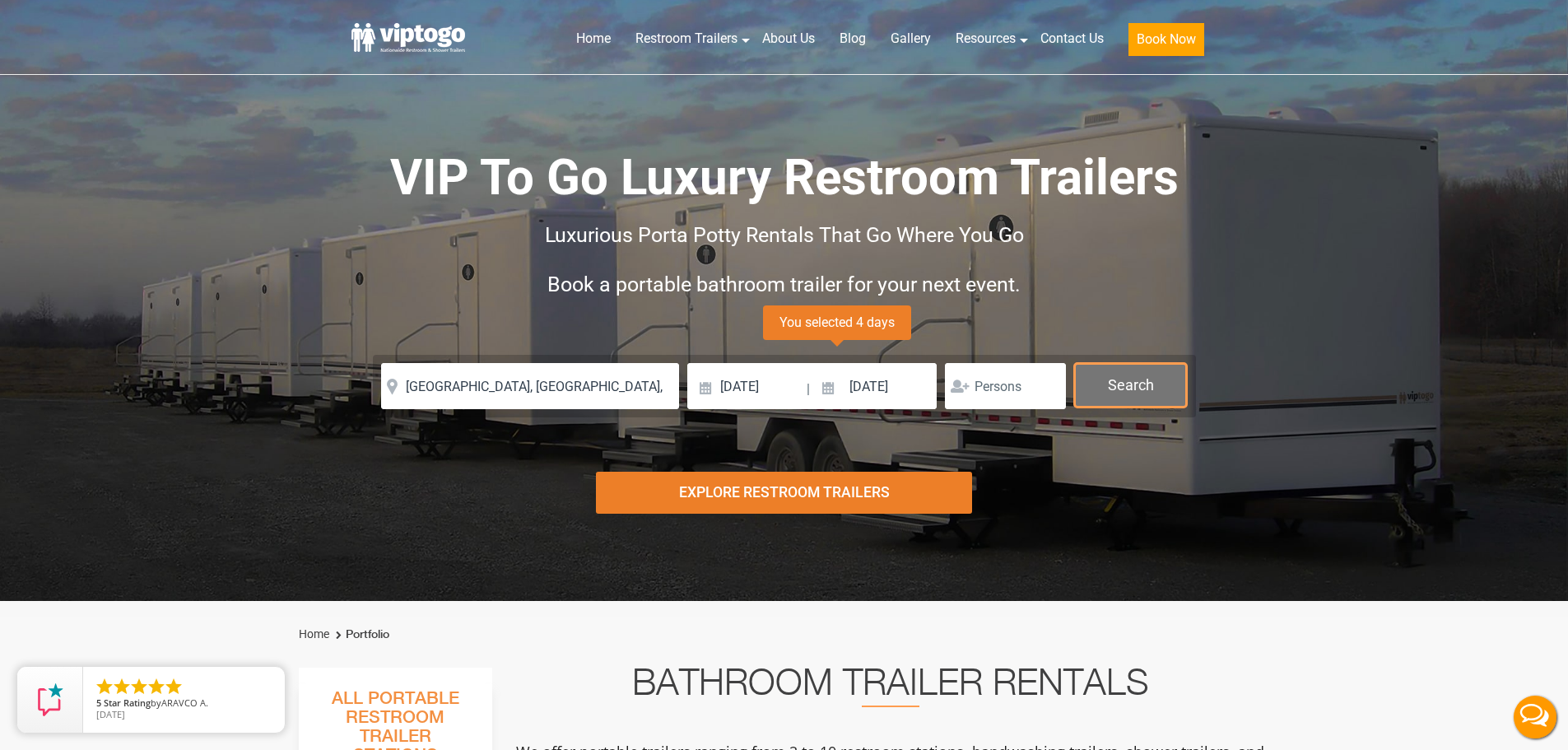
click at [1108, 385] on button "Search" at bounding box center [1130, 385] width 112 height 44
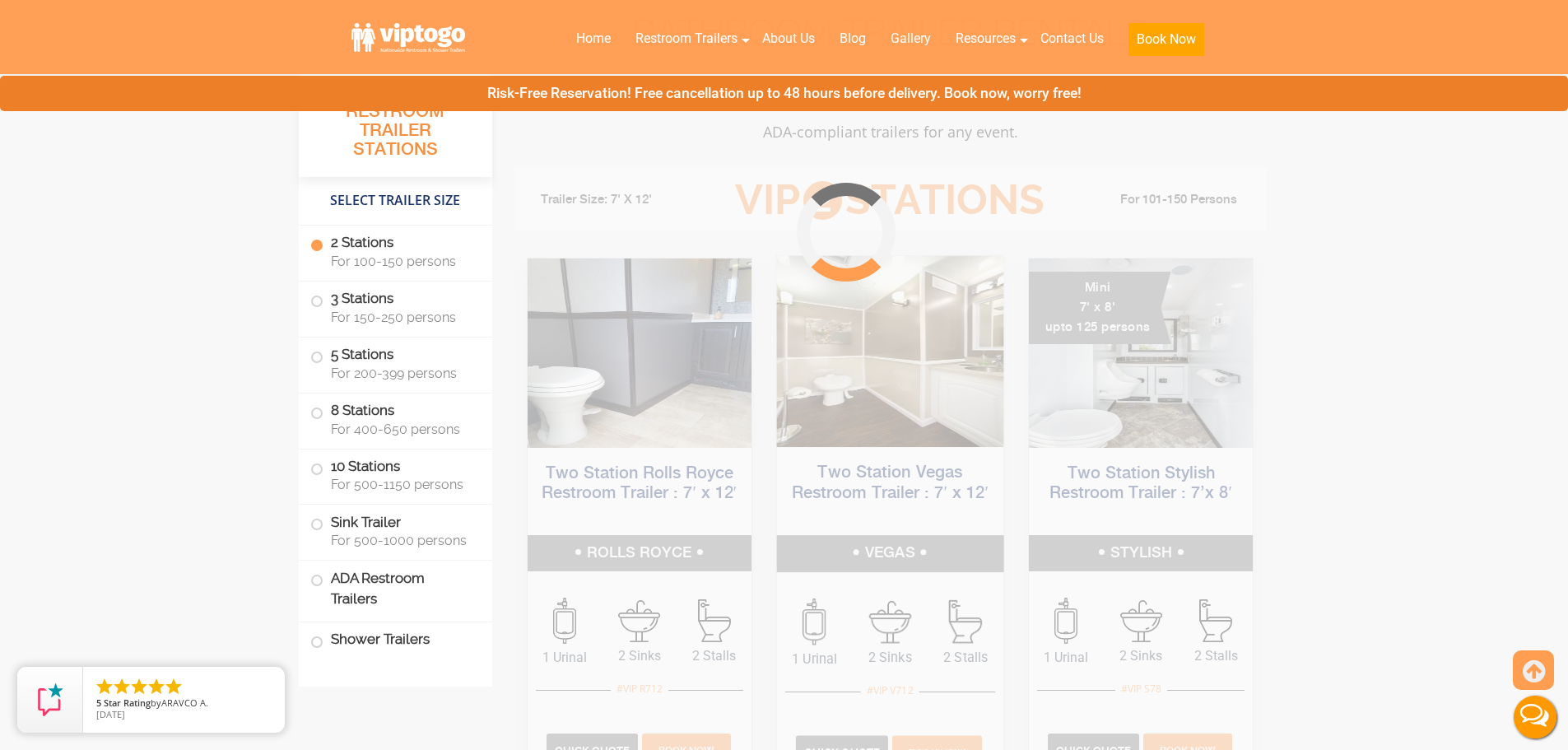
scroll to position [667, 0]
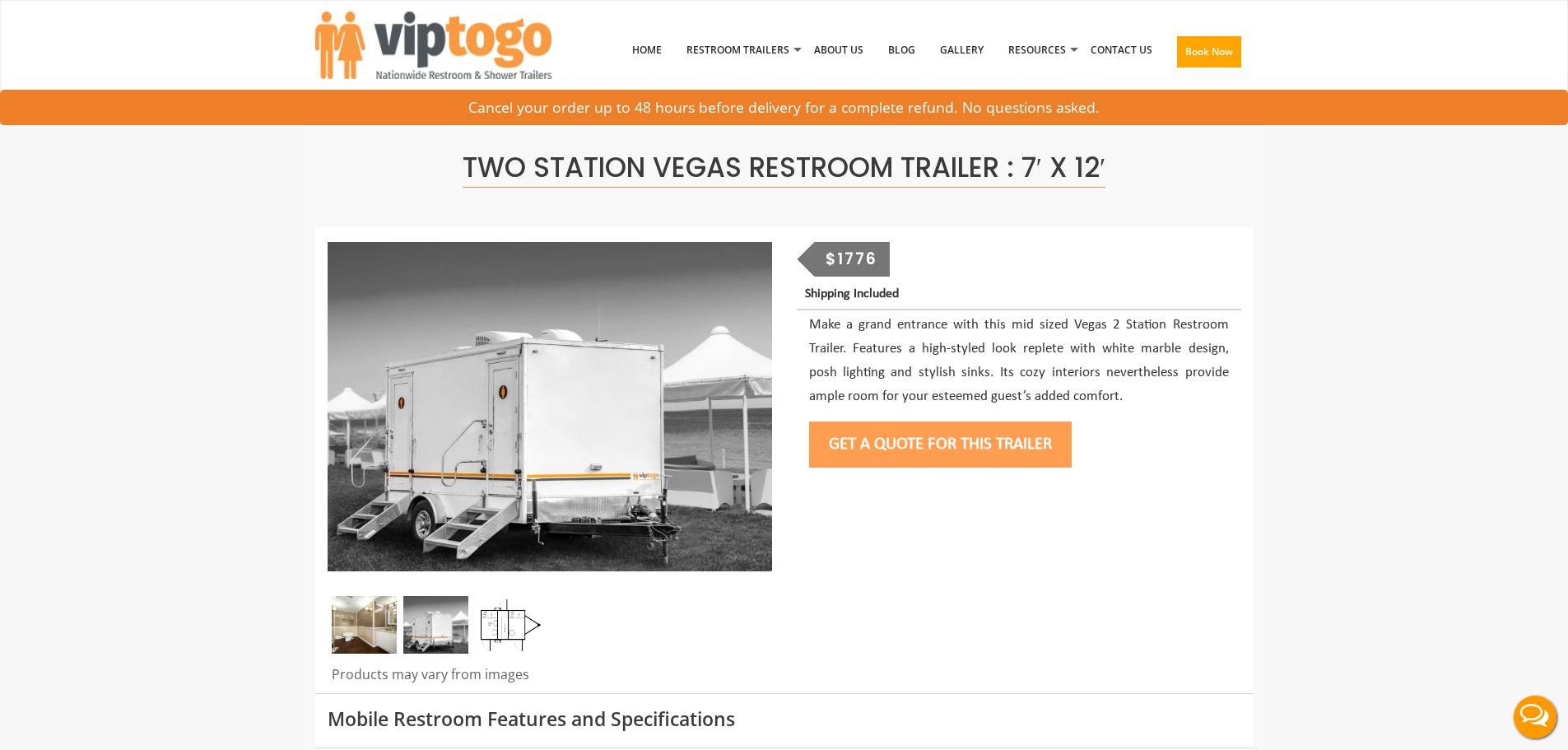
click at [954, 437] on button "Get a Quote for this Trailer" at bounding box center [940, 444] width 262 height 46
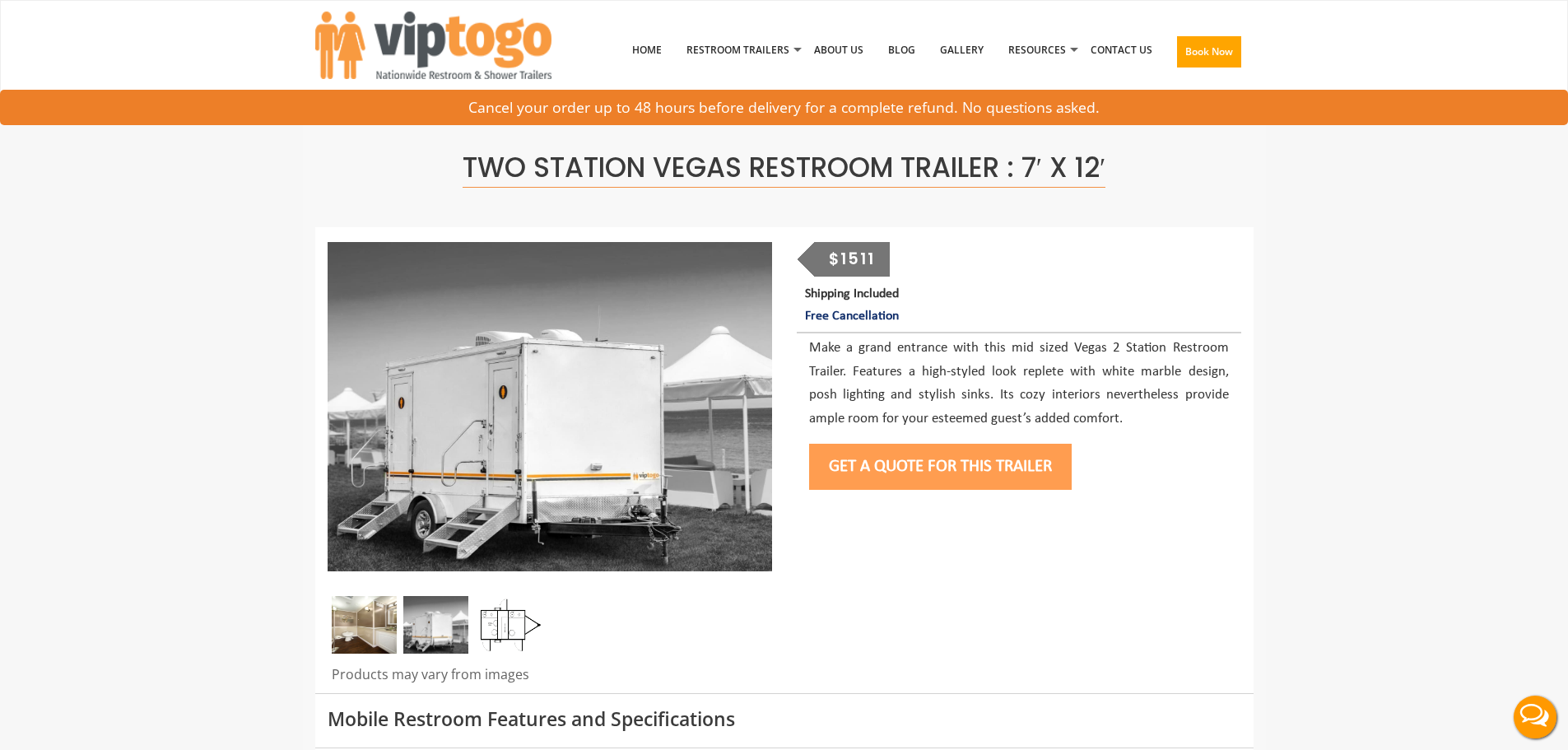
click at [869, 474] on button "Get a Quote for this Trailer" at bounding box center [940, 467] width 262 height 46
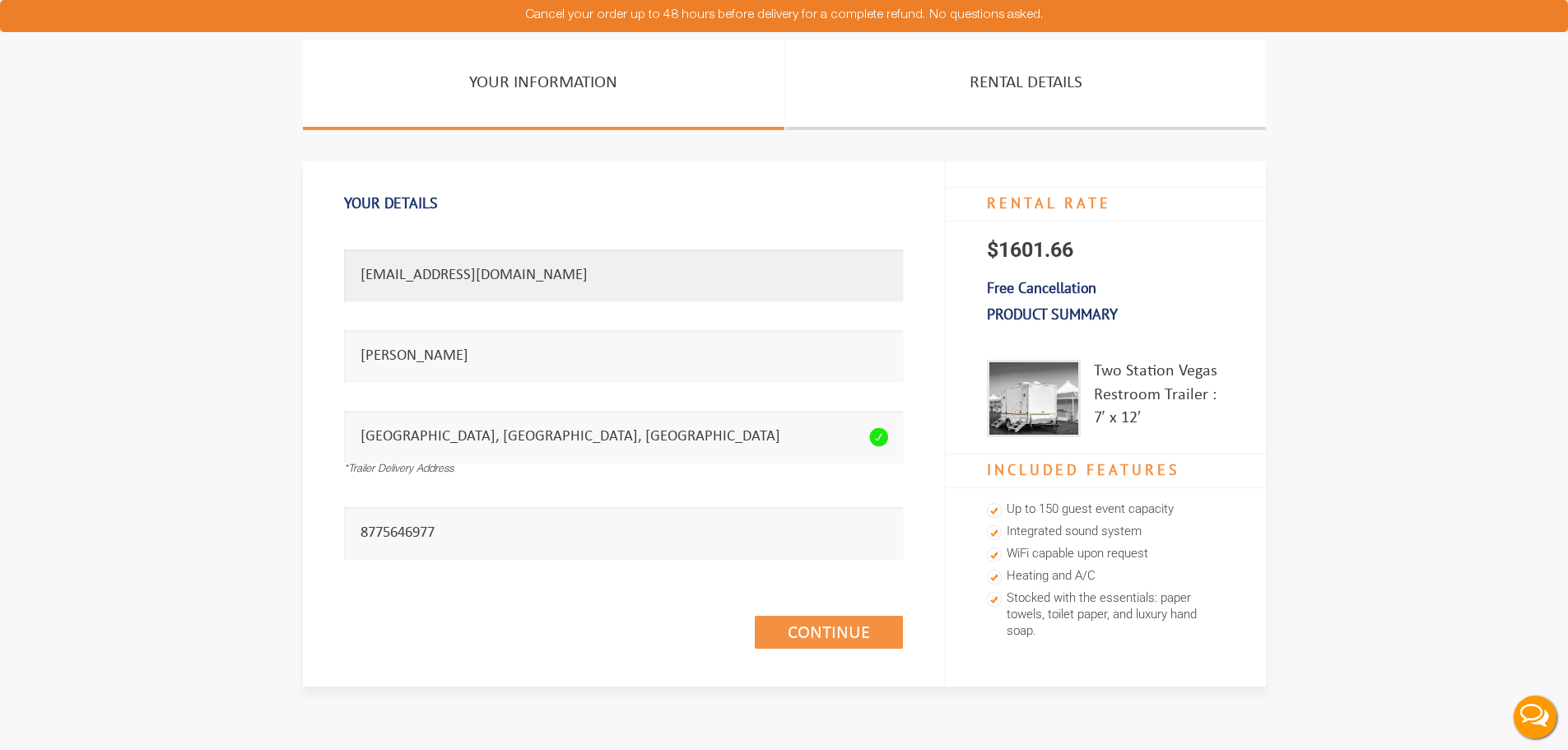
click at [442, 284] on input "[EMAIL_ADDRESS][DOMAIN_NAME]" at bounding box center [624, 275] width 559 height 51
paste input "[PERSON_NAME].[PERSON_NAME]"
type input "[EMAIL_ADDRESS][DOMAIN_NAME]"
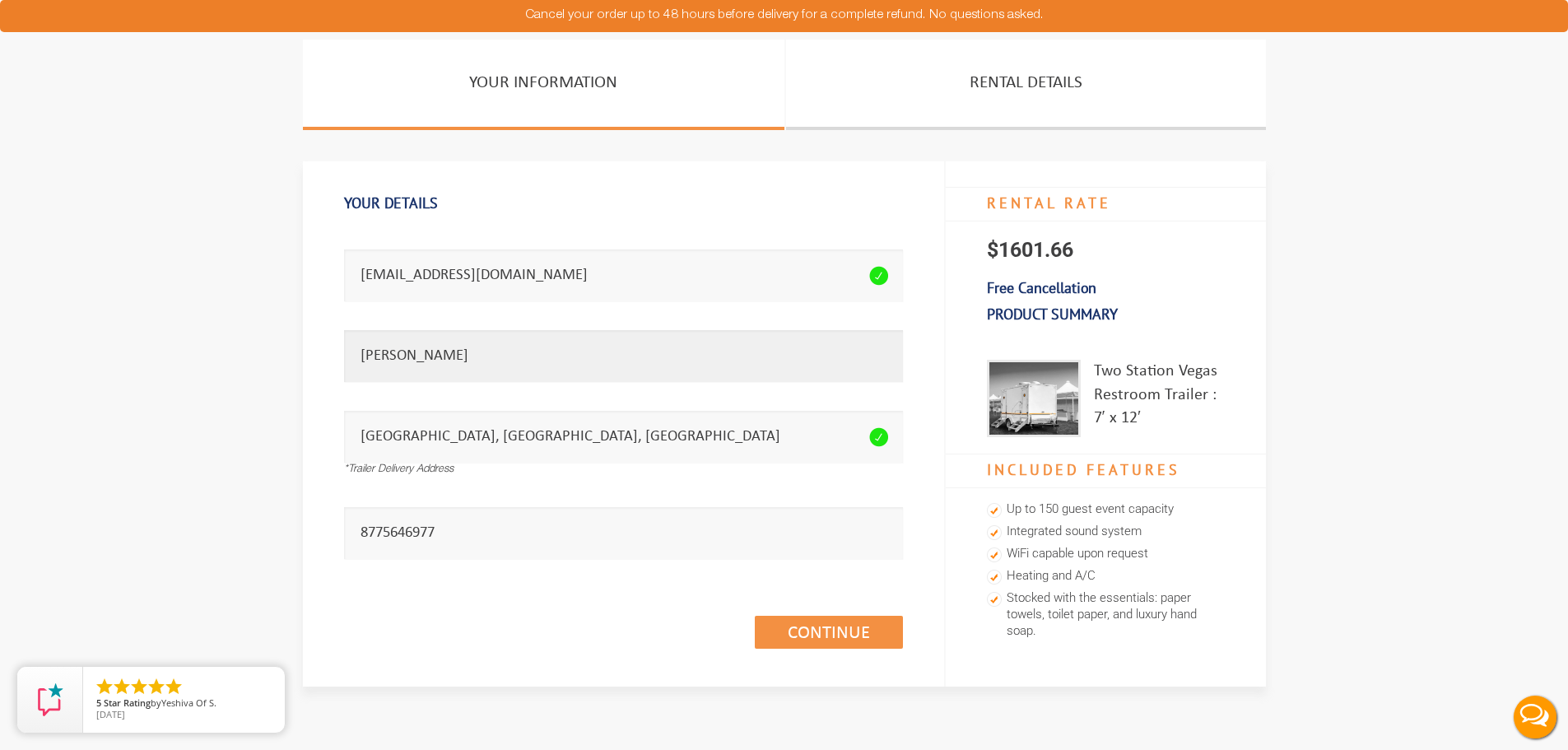
drag, startPoint x: 406, startPoint y: 365, endPoint x: 329, endPoint y: 360, distance: 77.2
click at [329, 360] on div "Your Details Email address seems invalid. [EMAIL_ADDRESS][DOMAIN_NAME] Full Nam…" at bounding box center [624, 423] width 642 height 524
type input "[PERSON_NAME]"
click at [830, 631] on link "Continue (1/3)" at bounding box center [829, 632] width 148 height 33
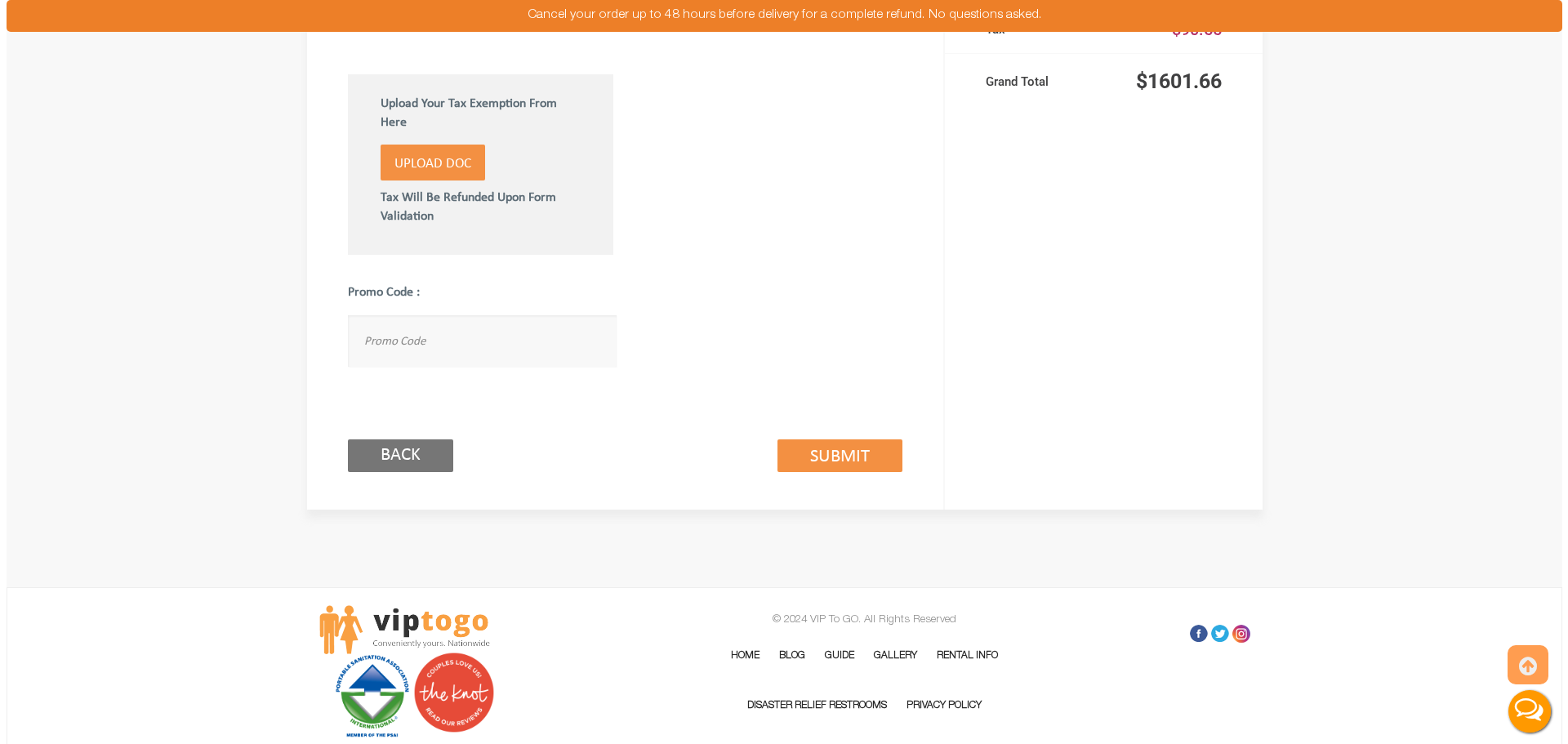
scroll to position [1060, 0]
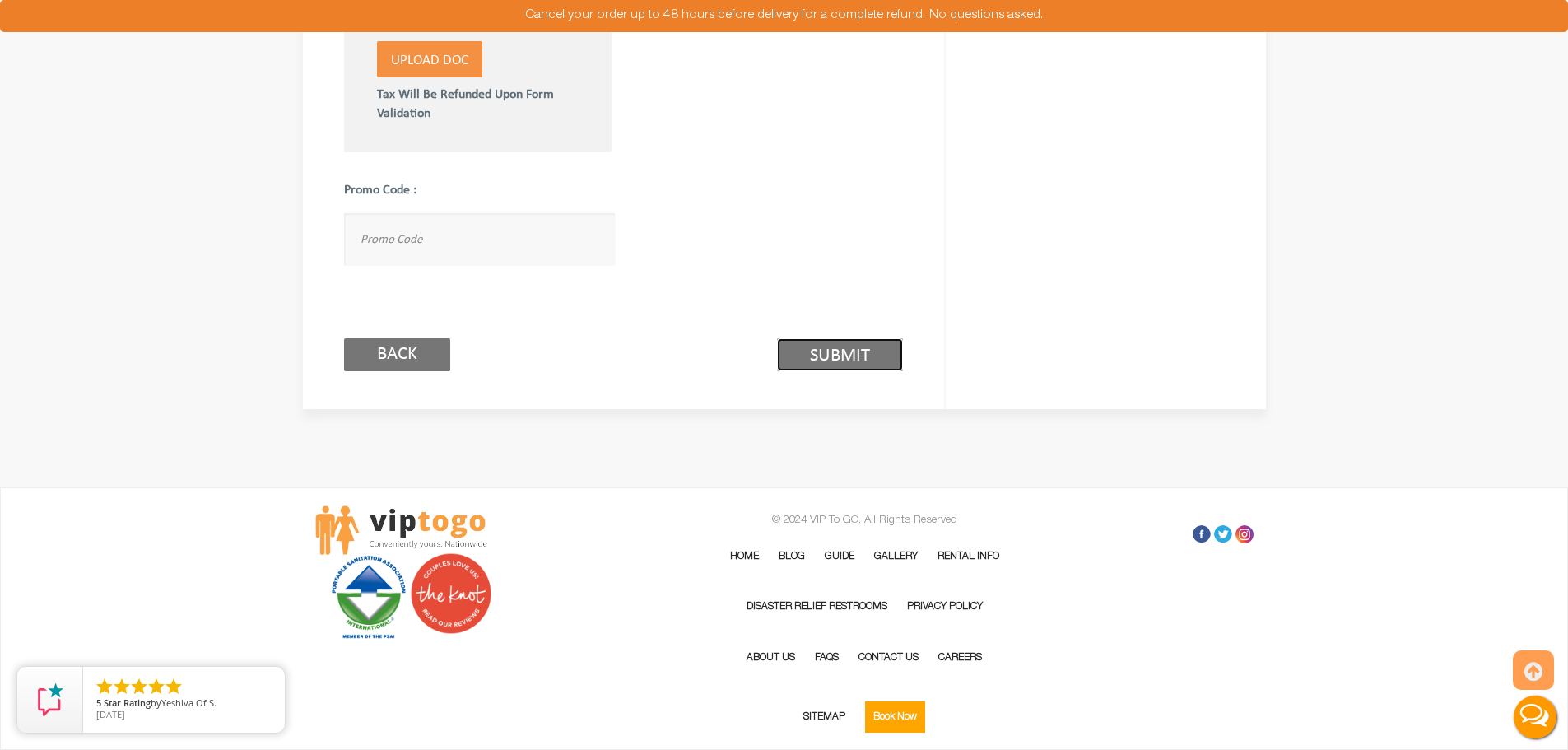
click at [812, 344] on link "Submit (2/3)" at bounding box center [840, 355] width 126 height 33
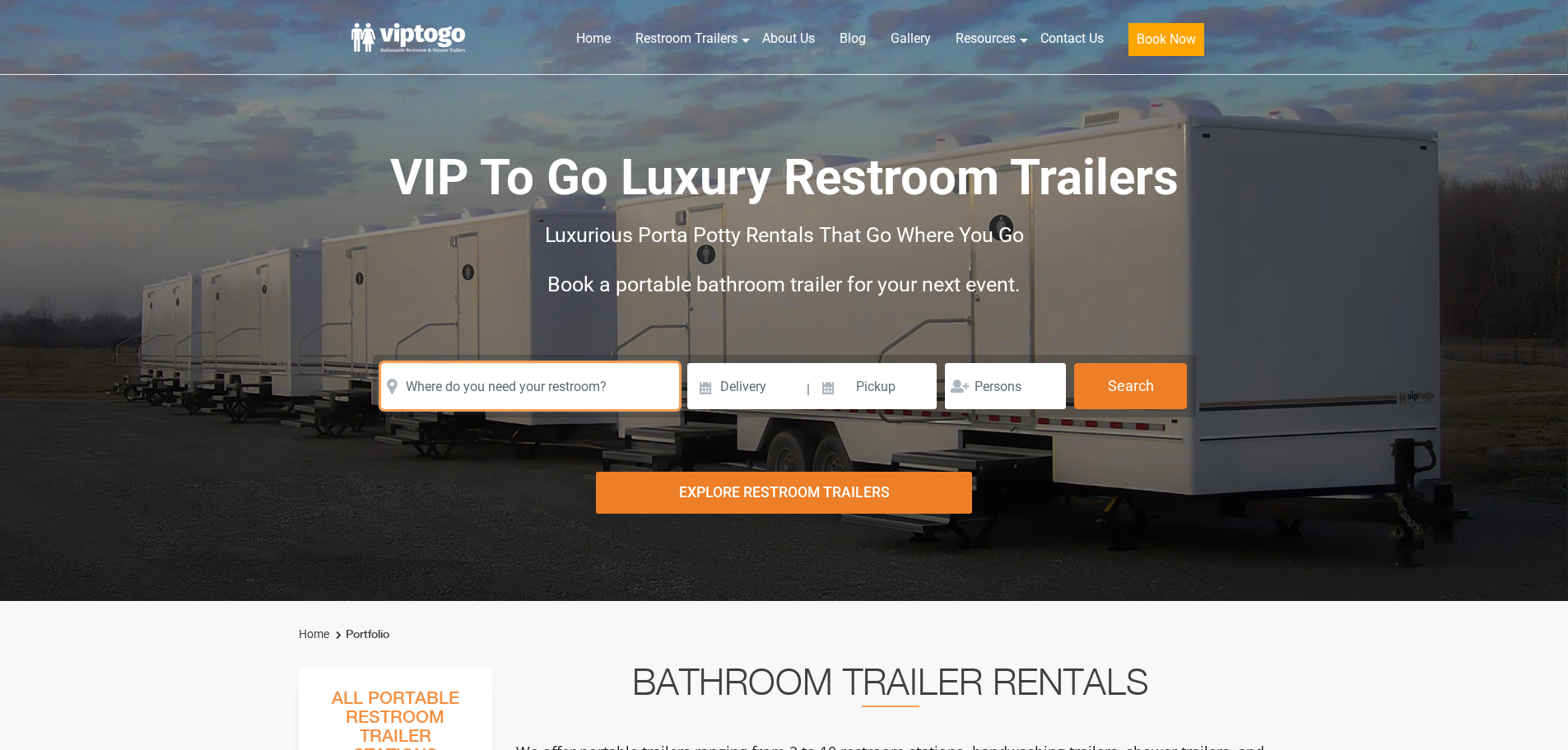
click at [453, 387] on input "text" at bounding box center [530, 385] width 298 height 46
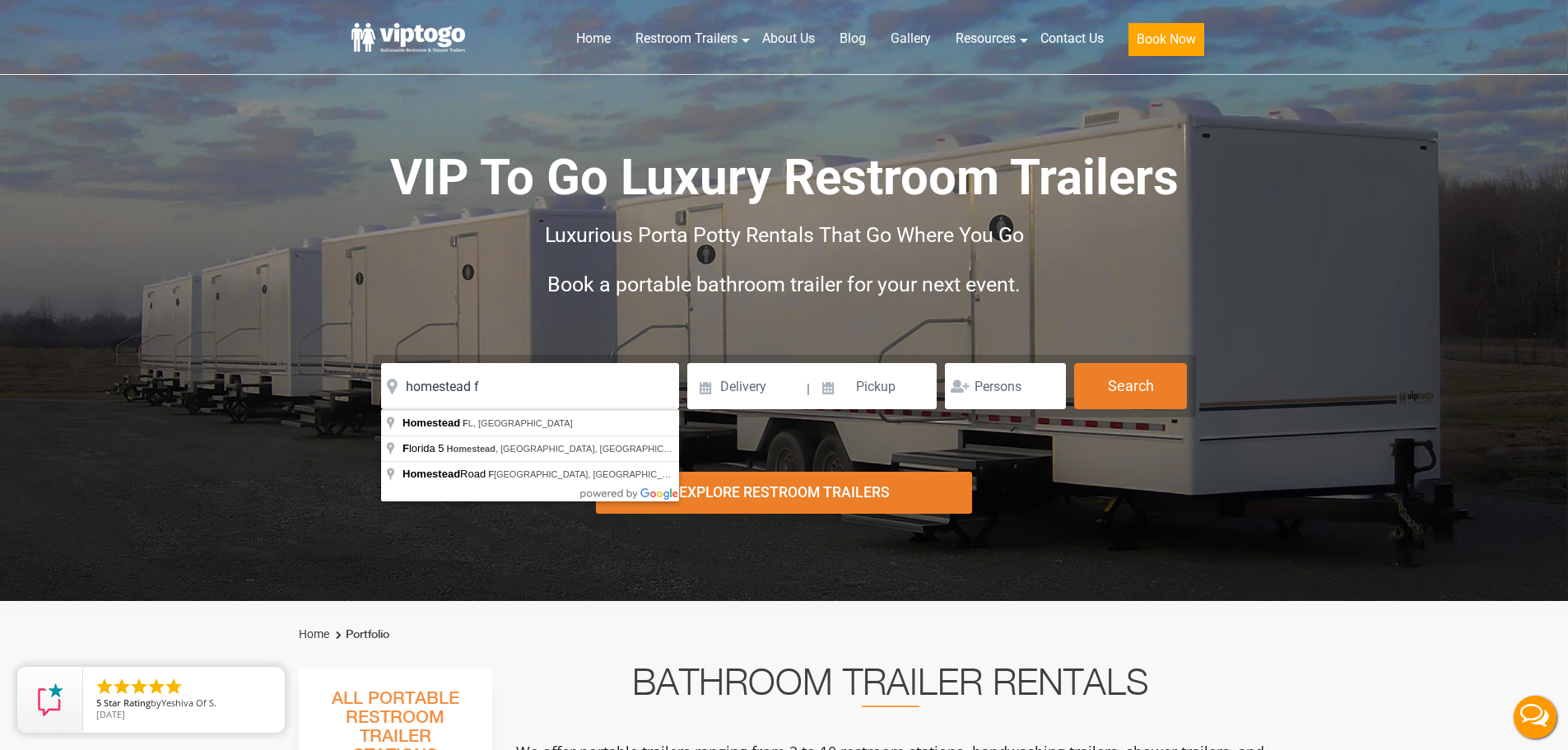
type input "Homestead, FL, USA"
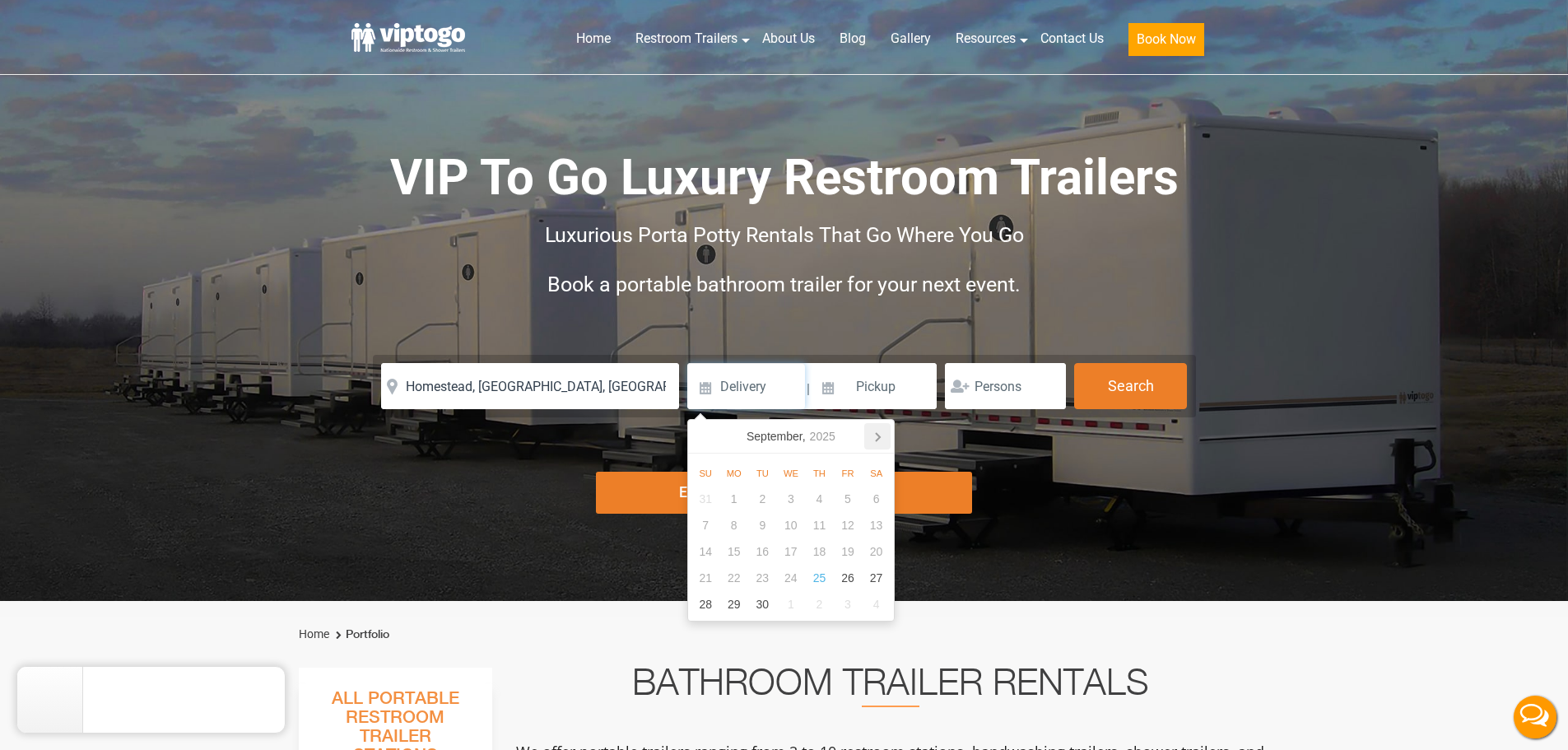
click at [880, 439] on icon at bounding box center [877, 436] width 26 height 26
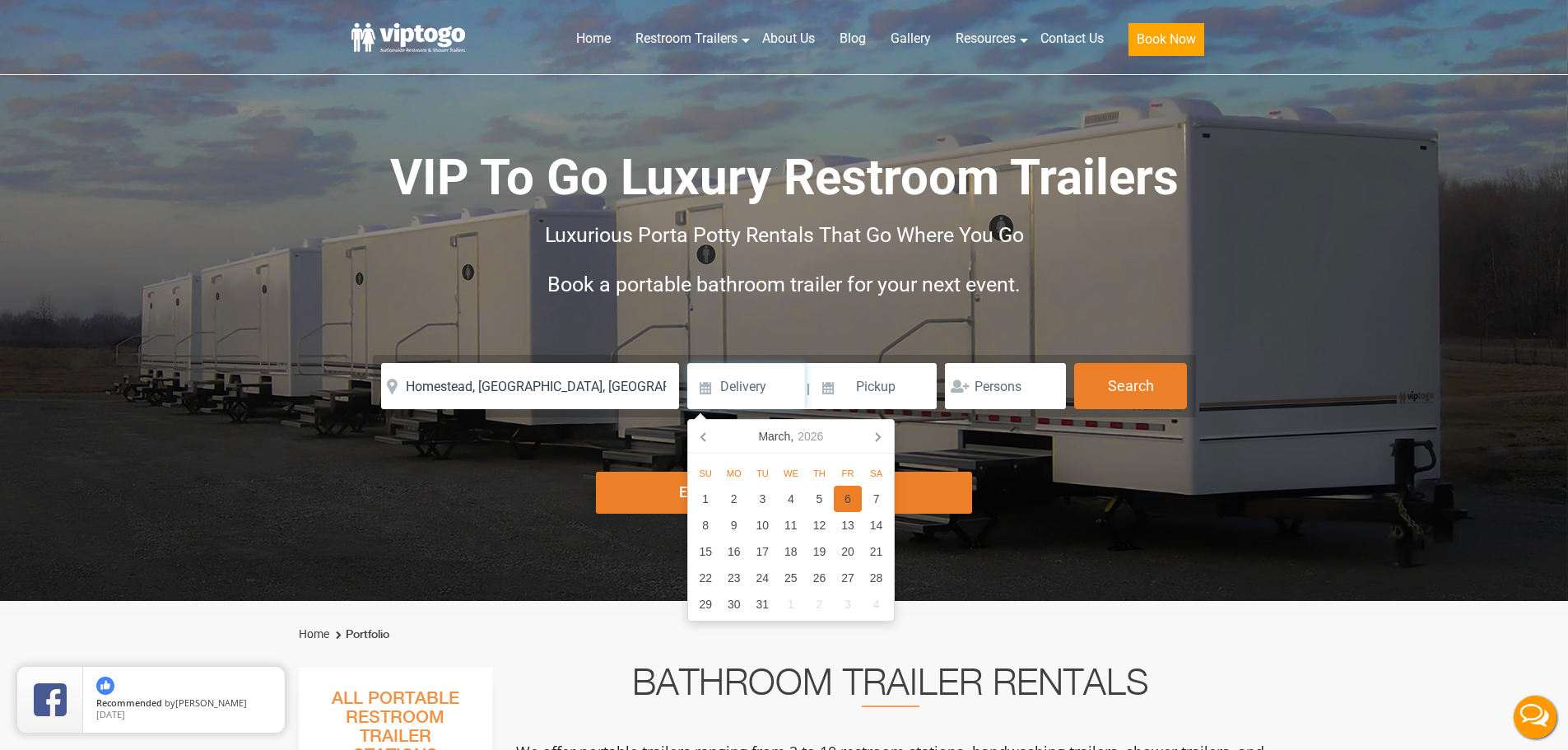
click at [842, 503] on div "6" at bounding box center [848, 499] width 29 height 26
type input "03/06/2026"
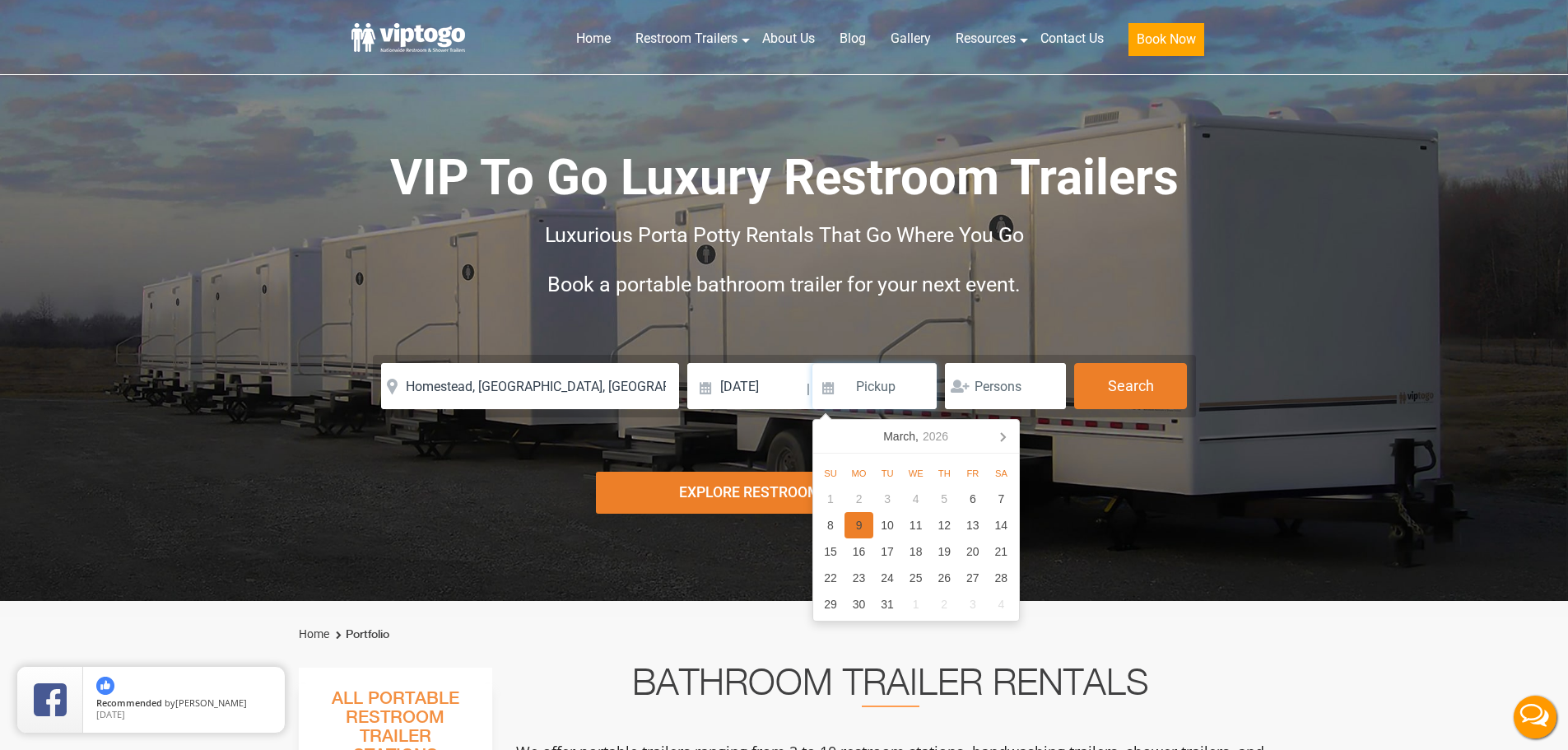
click at [850, 520] on div "9" at bounding box center [859, 525] width 29 height 26
type input "[DATE]"
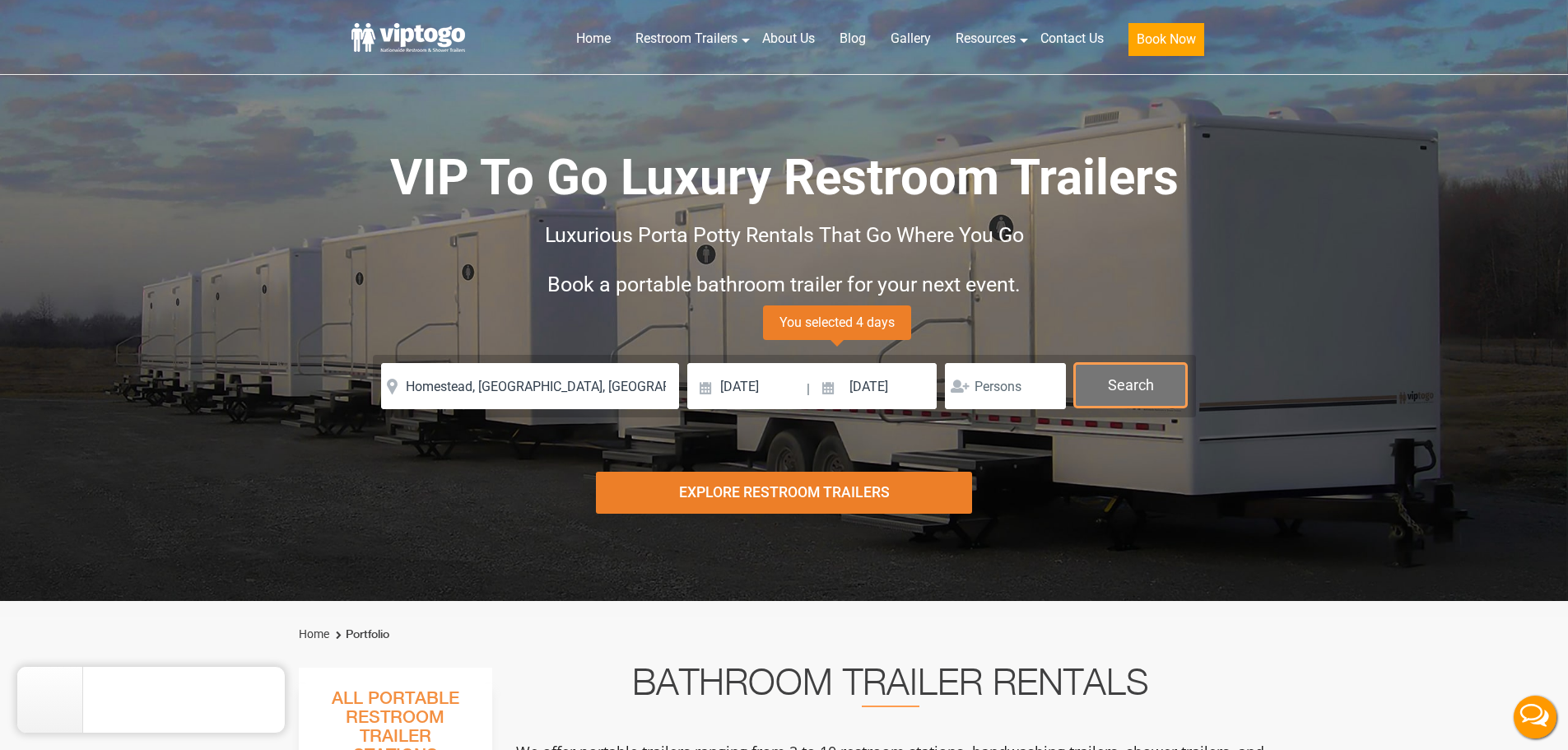
click at [1093, 394] on button "Search" at bounding box center [1130, 385] width 112 height 44
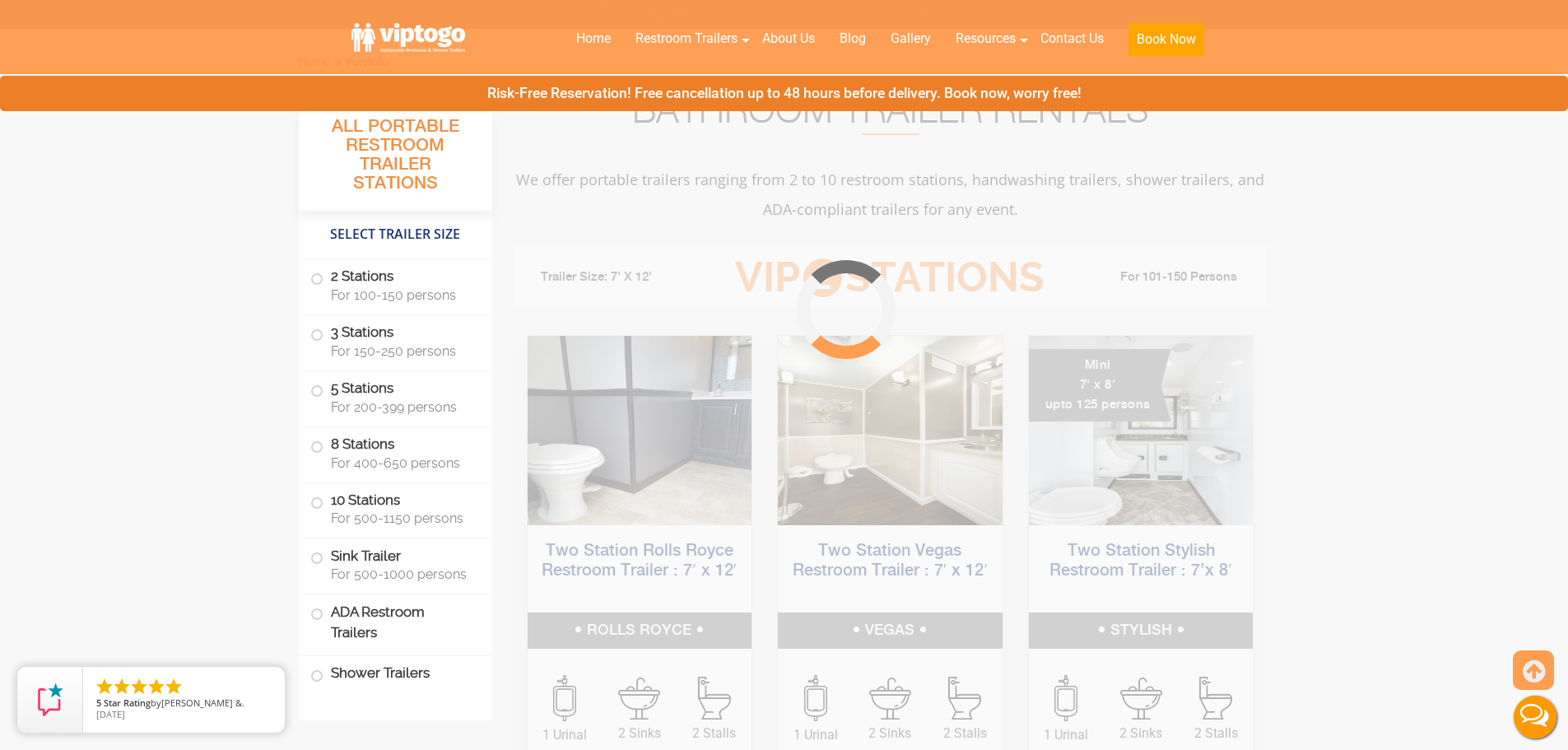
scroll to position [667, 0]
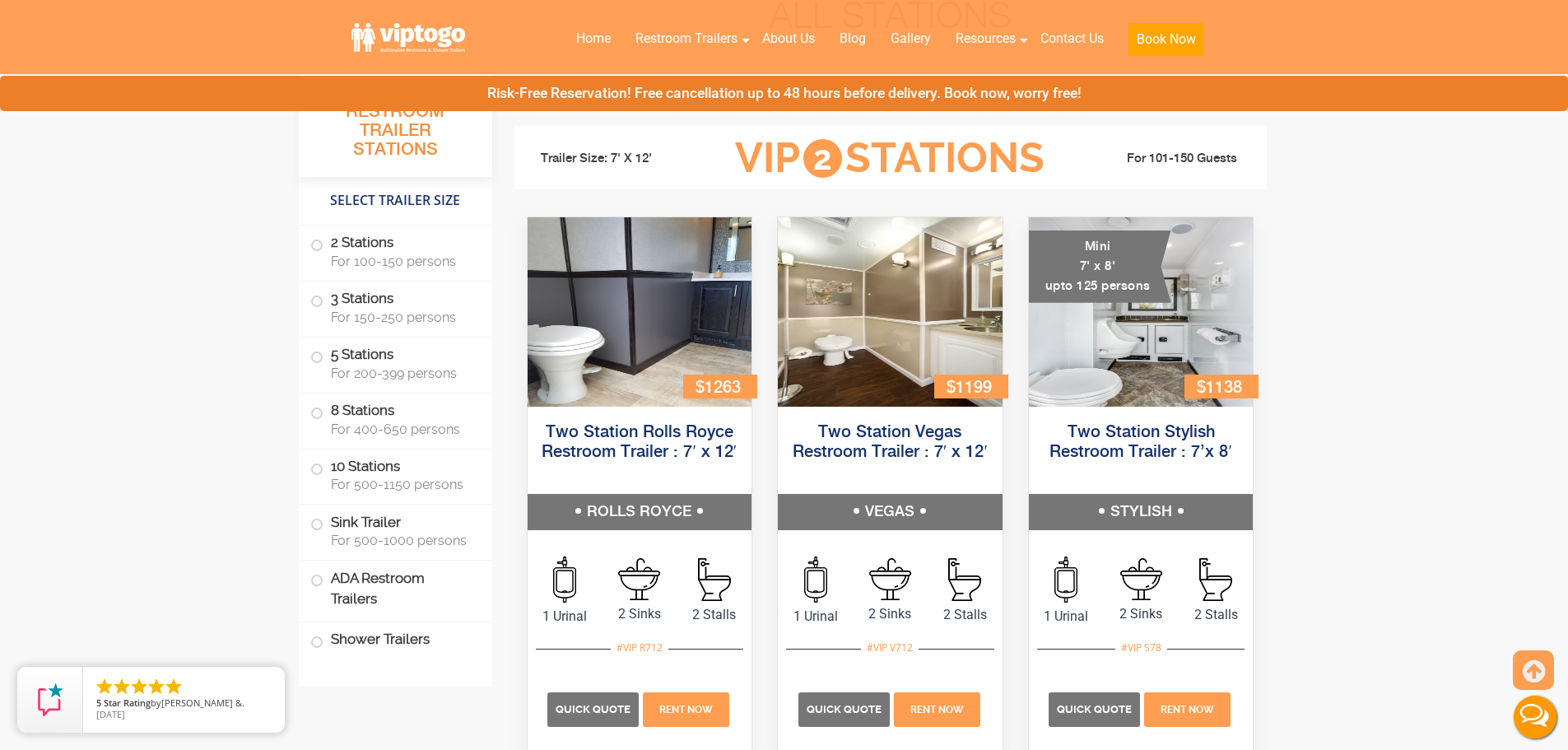
click at [844, 731] on div "Quick Quote Rent Now" at bounding box center [890, 701] width 208 height 106
click at [833, 719] on p "Quick Quote" at bounding box center [844, 712] width 92 height 35
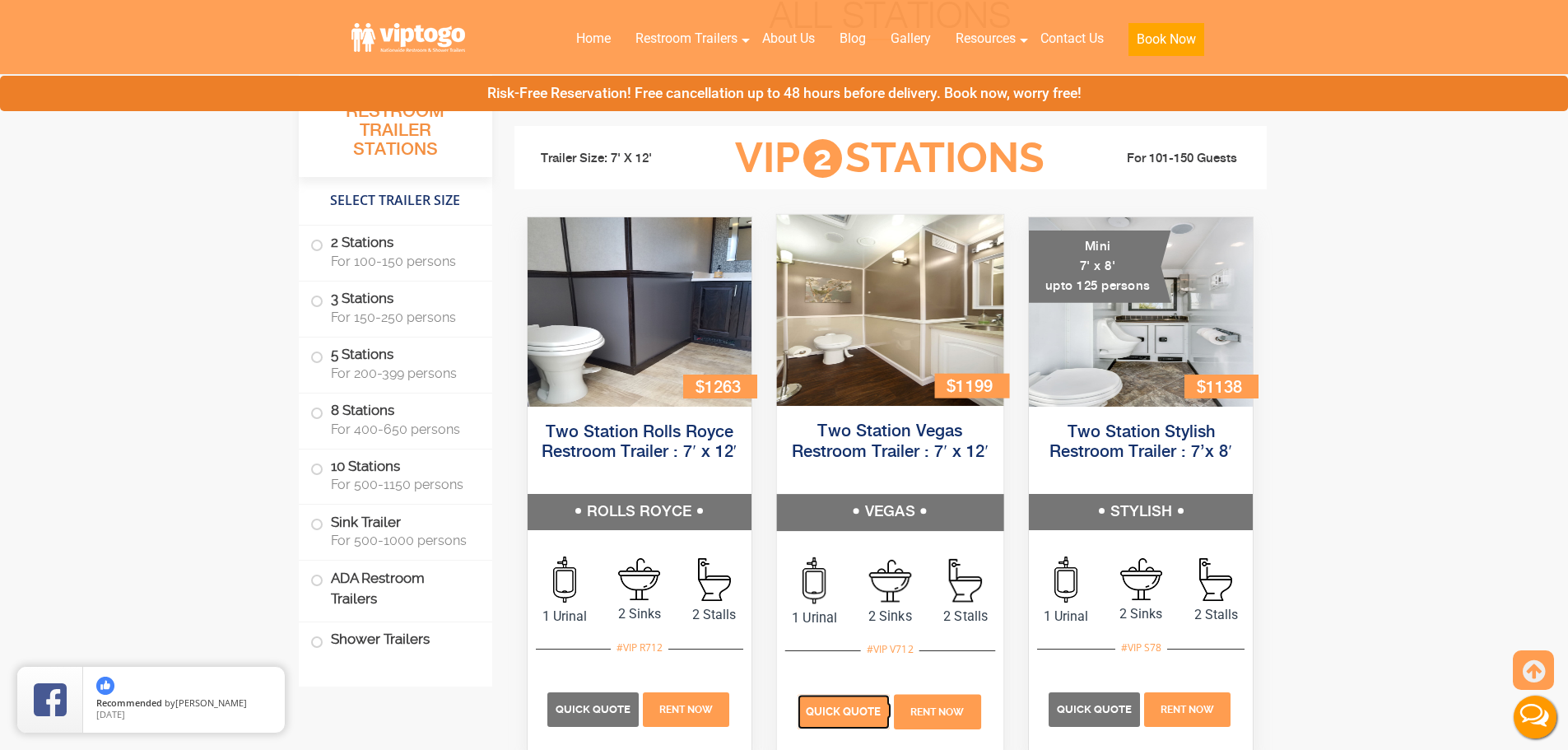
click at [849, 716] on span "Quick Quote" at bounding box center [843, 711] width 76 height 12
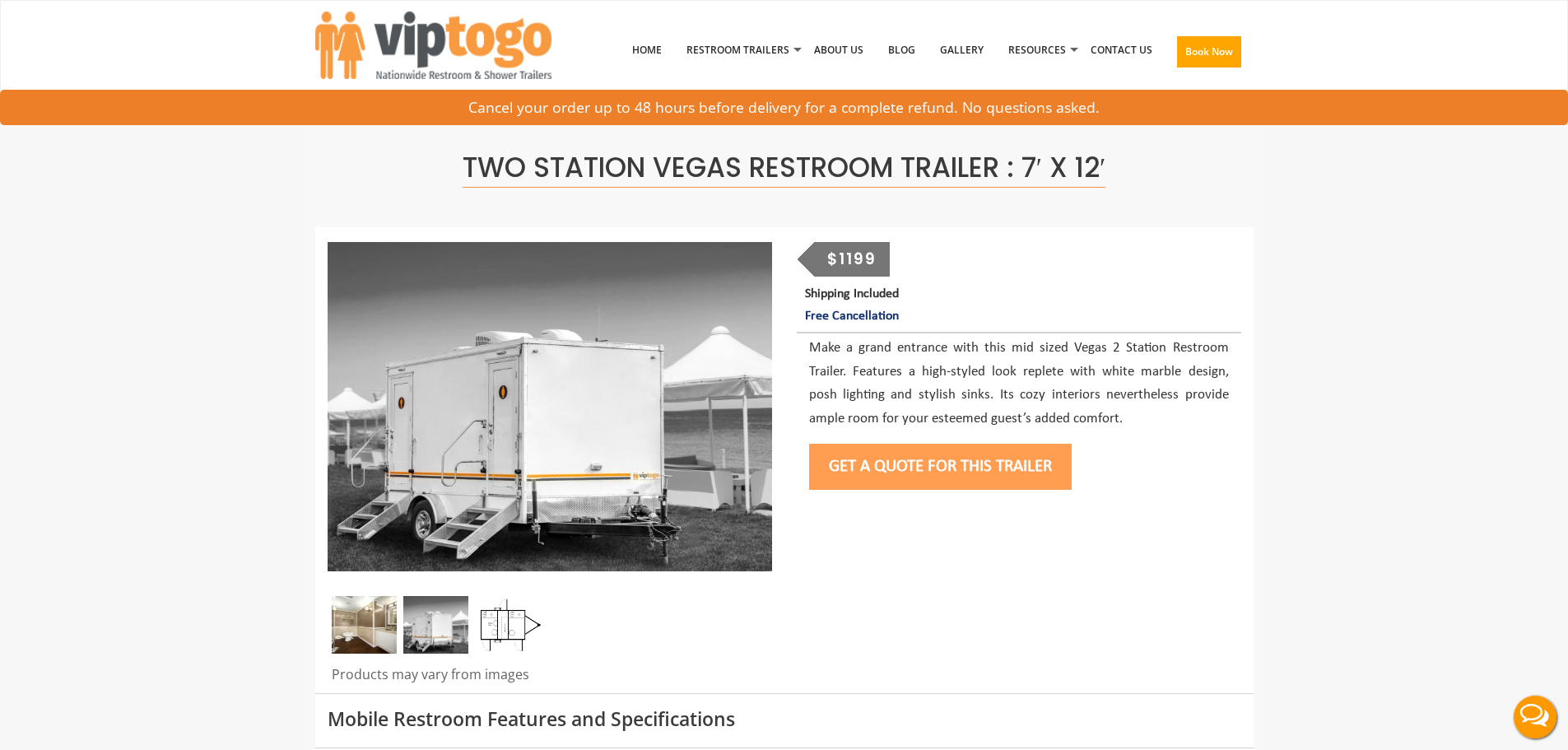
click at [917, 472] on button "Get a Quote for this Trailer" at bounding box center [940, 467] width 262 height 46
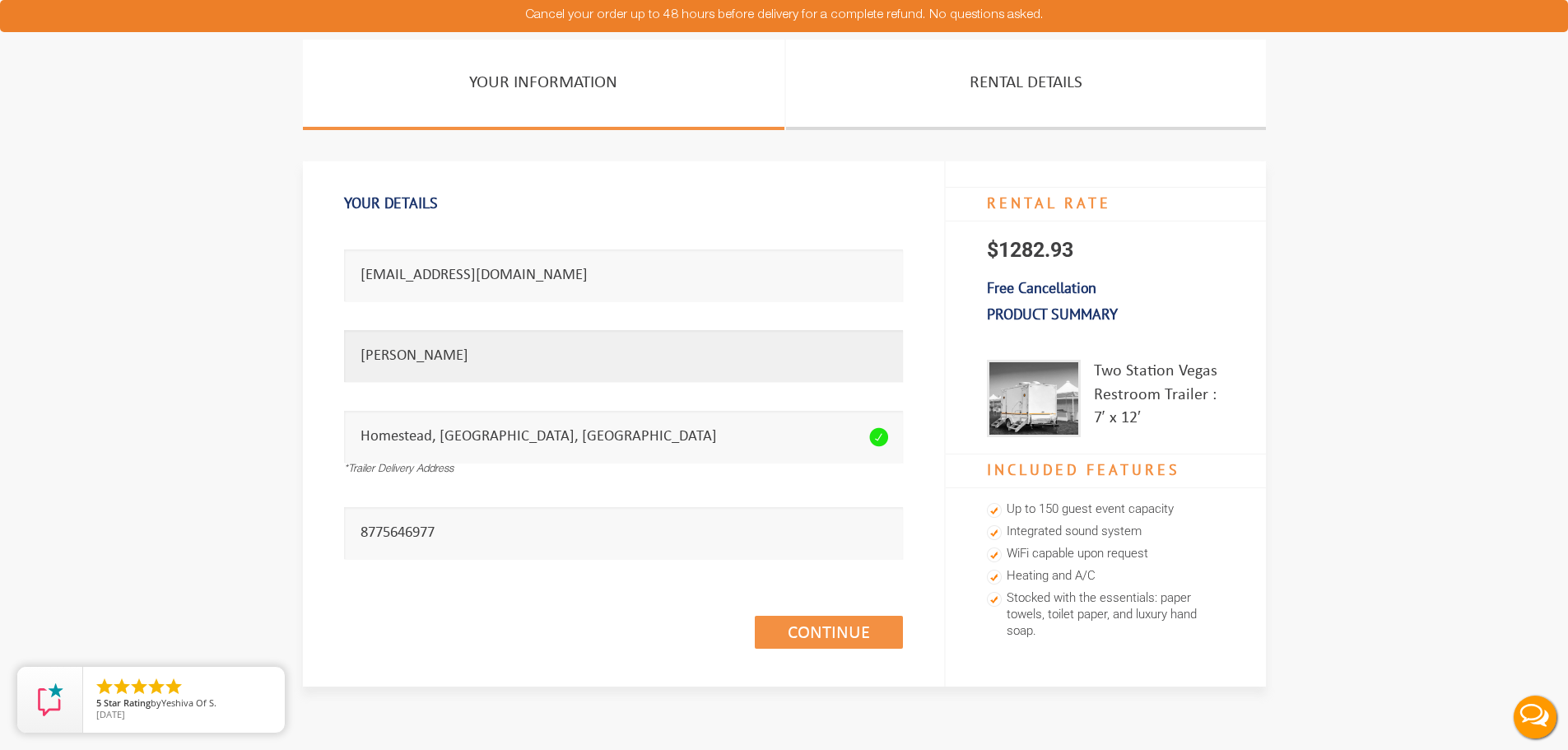
drag, startPoint x: 339, startPoint y: 361, endPoint x: 313, endPoint y: 357, distance: 26.3
click at [313, 357] on div "Your Details Email address seems invalid. [EMAIL_ADDRESS][DOMAIN_NAME] Full Nam…" at bounding box center [624, 423] width 642 height 524
type input "[PERSON_NAME]"
drag, startPoint x: 434, startPoint y: 275, endPoint x: 350, endPoint y: 281, distance: 84.2
click at [350, 281] on input "[EMAIL_ADDRESS][DOMAIN_NAME]" at bounding box center [624, 275] width 559 height 51
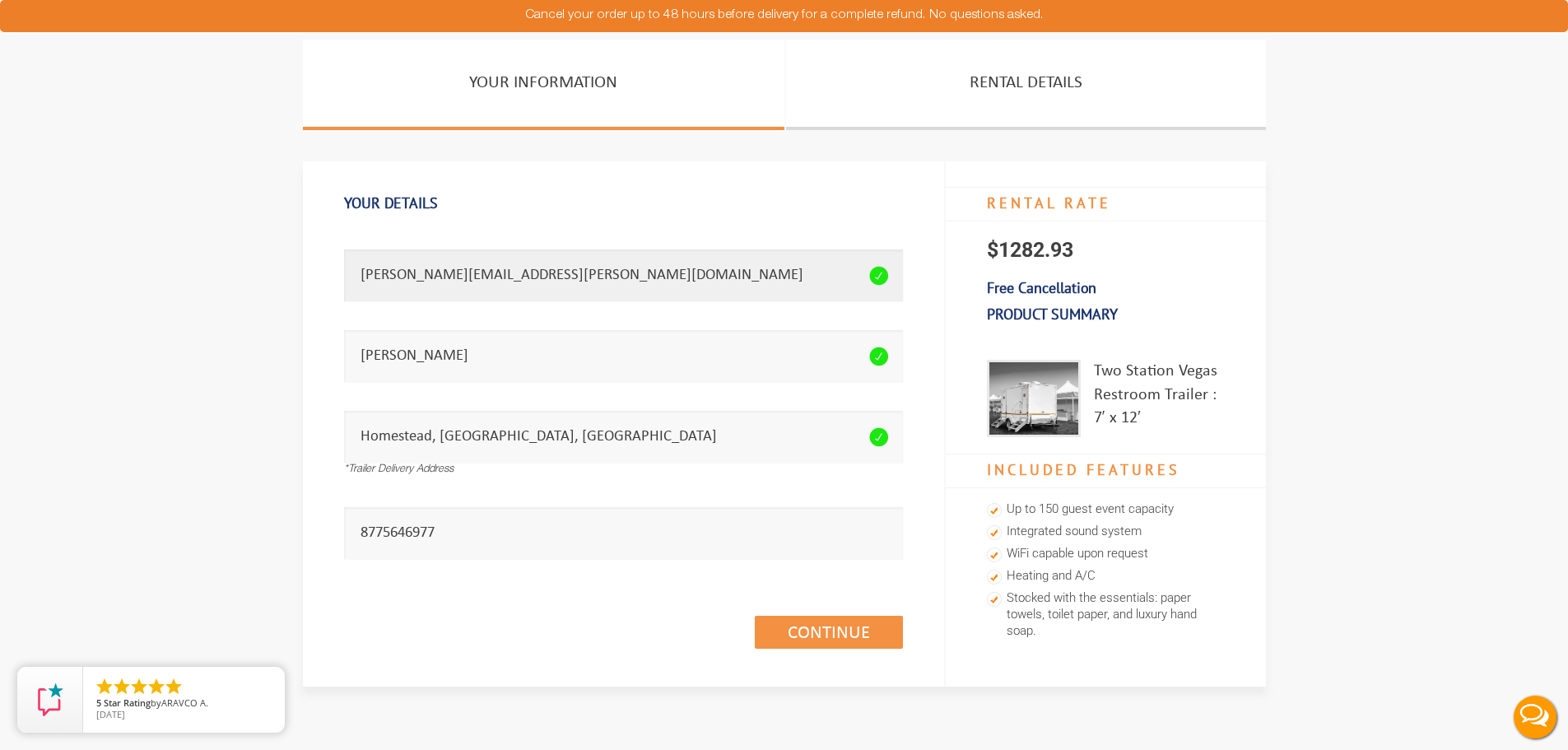
click at [463, 276] on input "amanda.griffith.871143@member.theknot.com" at bounding box center [624, 275] width 559 height 51
type input "amanda.griffith.18.871143@member.theknot.com"
click at [828, 636] on link "Continue (1/3)" at bounding box center [829, 632] width 148 height 33
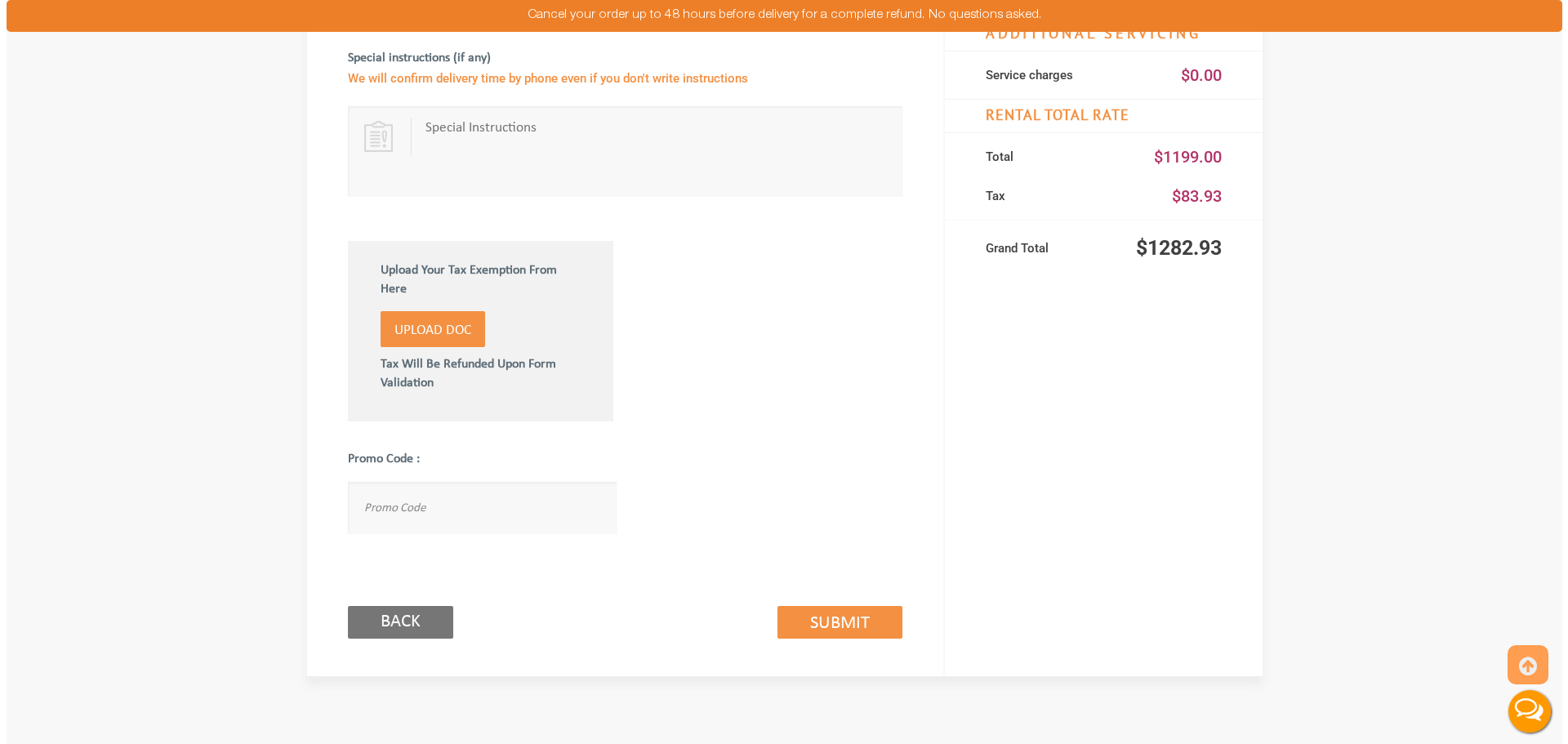
scroll to position [1060, 0]
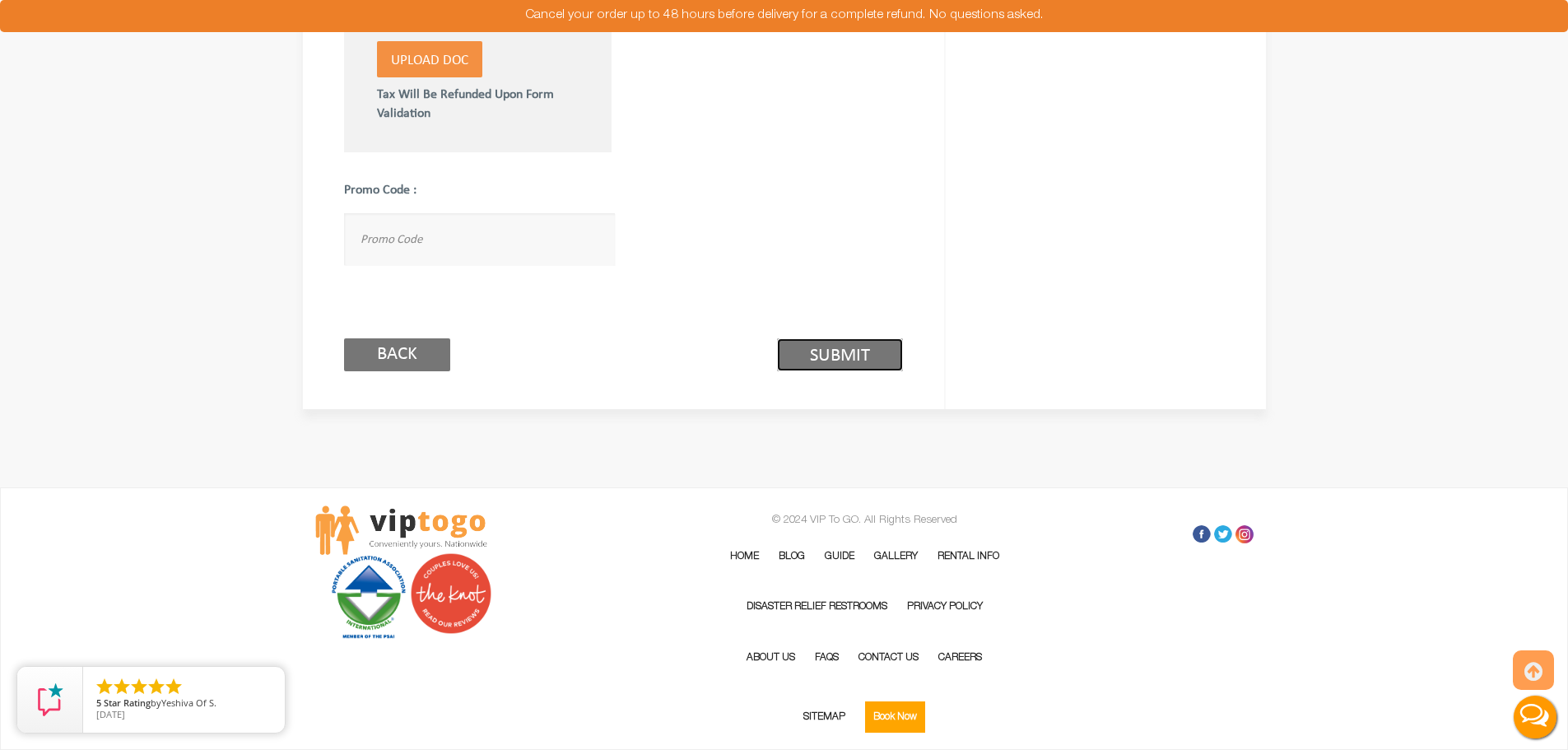
click at [818, 351] on link "Submit (2/3)" at bounding box center [840, 355] width 126 height 33
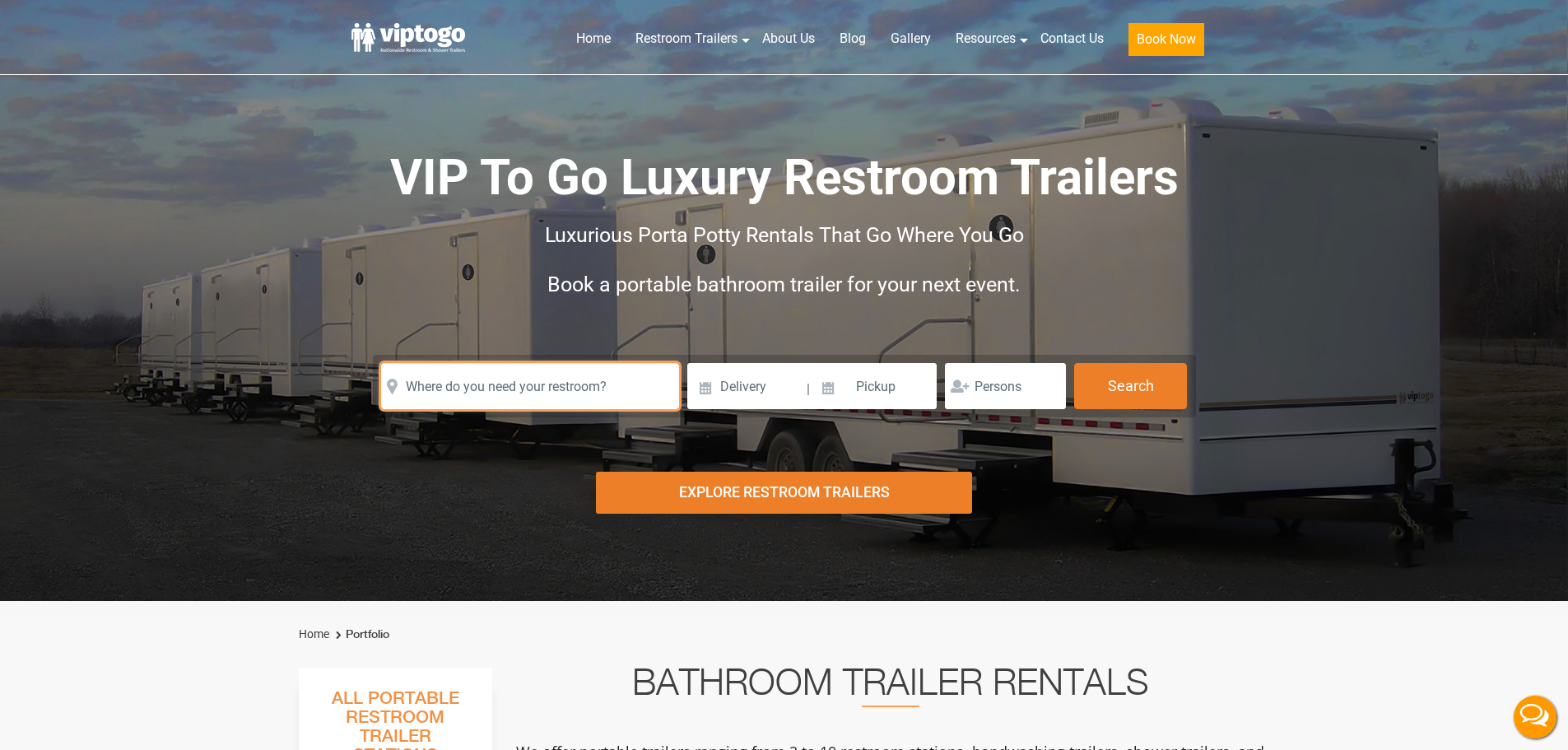
click at [424, 379] on input "text" at bounding box center [530, 385] width 298 height 46
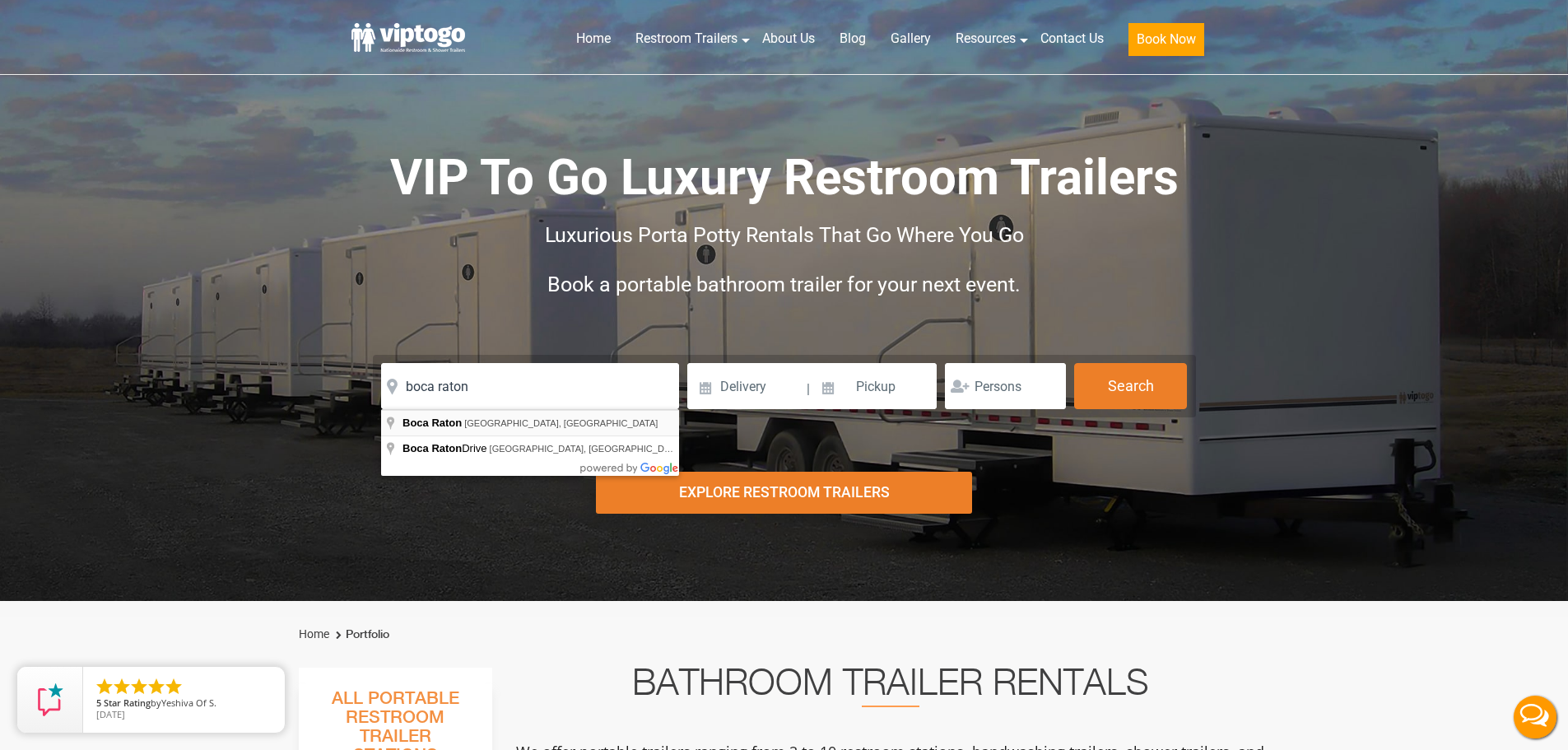
type input "[GEOGRAPHIC_DATA], [GEOGRAPHIC_DATA], [GEOGRAPHIC_DATA]"
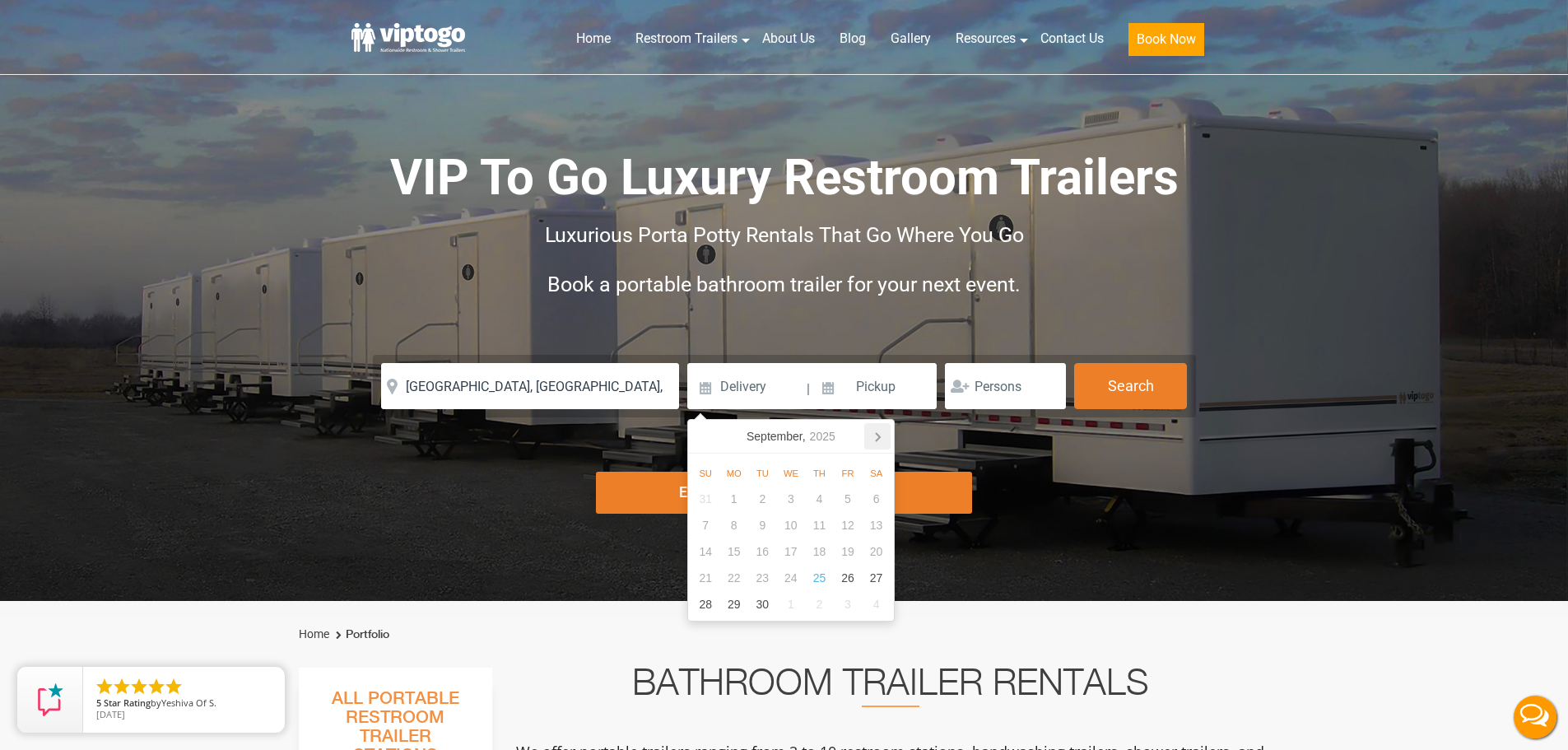
click at [881, 443] on icon at bounding box center [877, 436] width 26 height 26
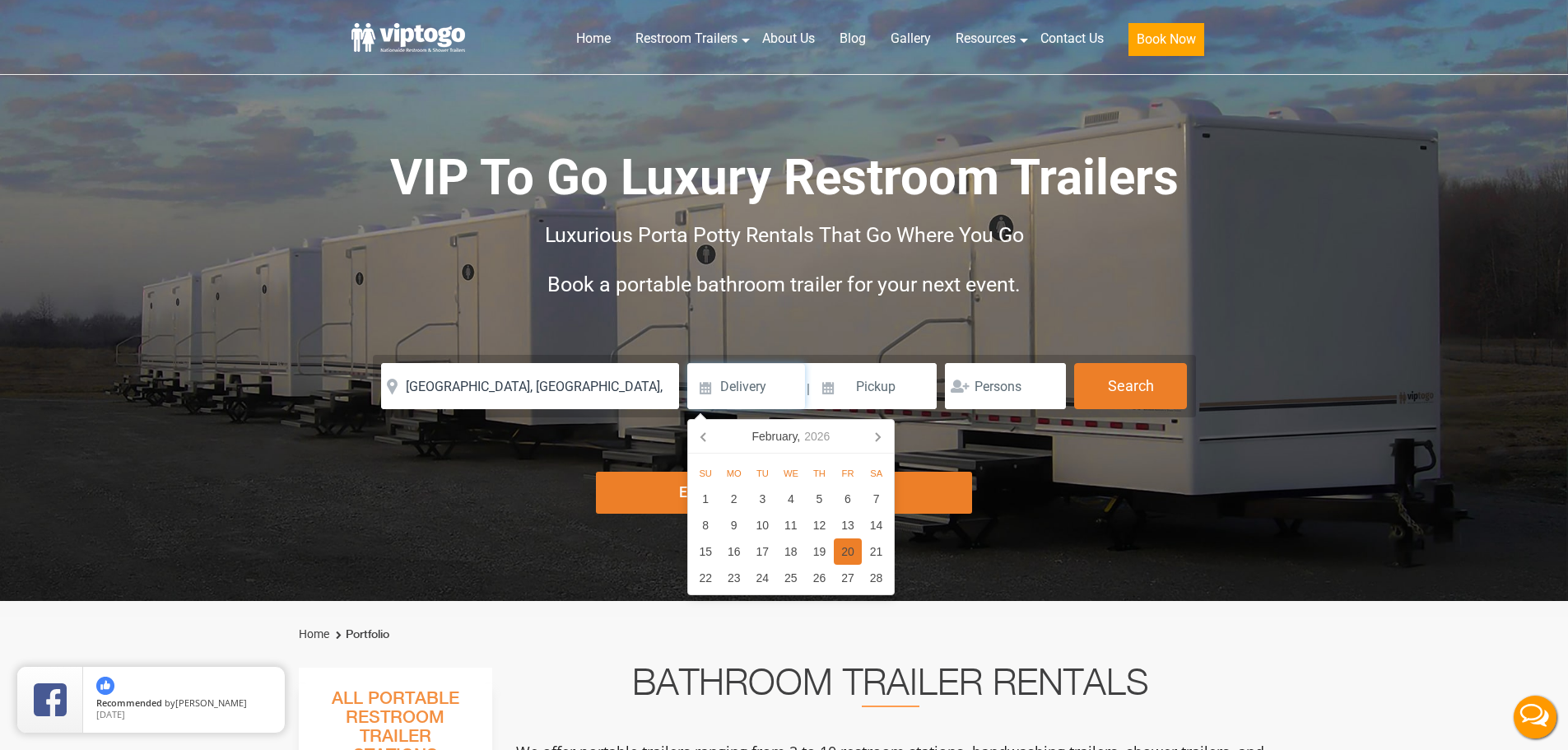
click at [843, 548] on div "20" at bounding box center [848, 551] width 29 height 26
type input "02/20/2026"
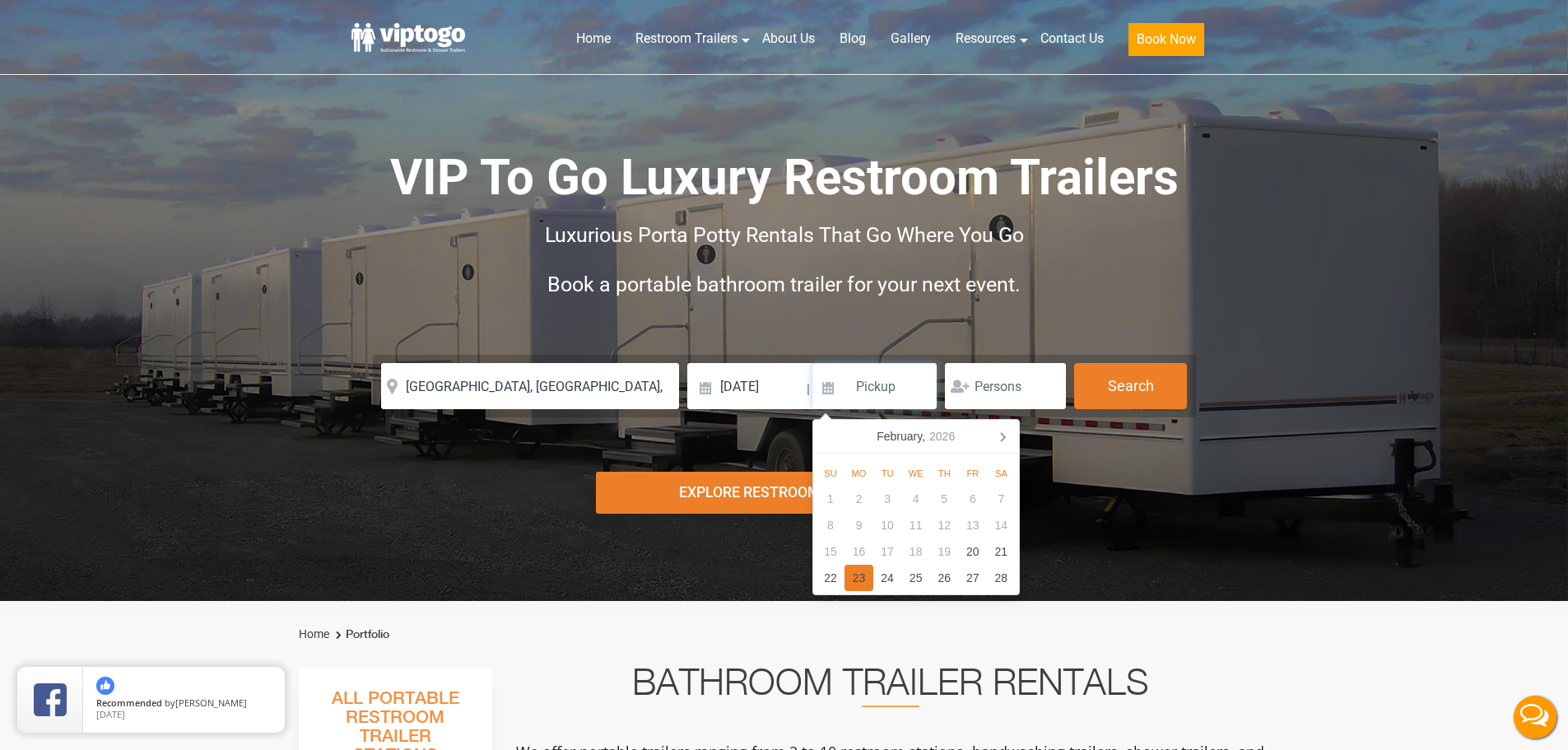
click at [860, 572] on div "23" at bounding box center [859, 578] width 29 height 26
type input "02/23/2026"
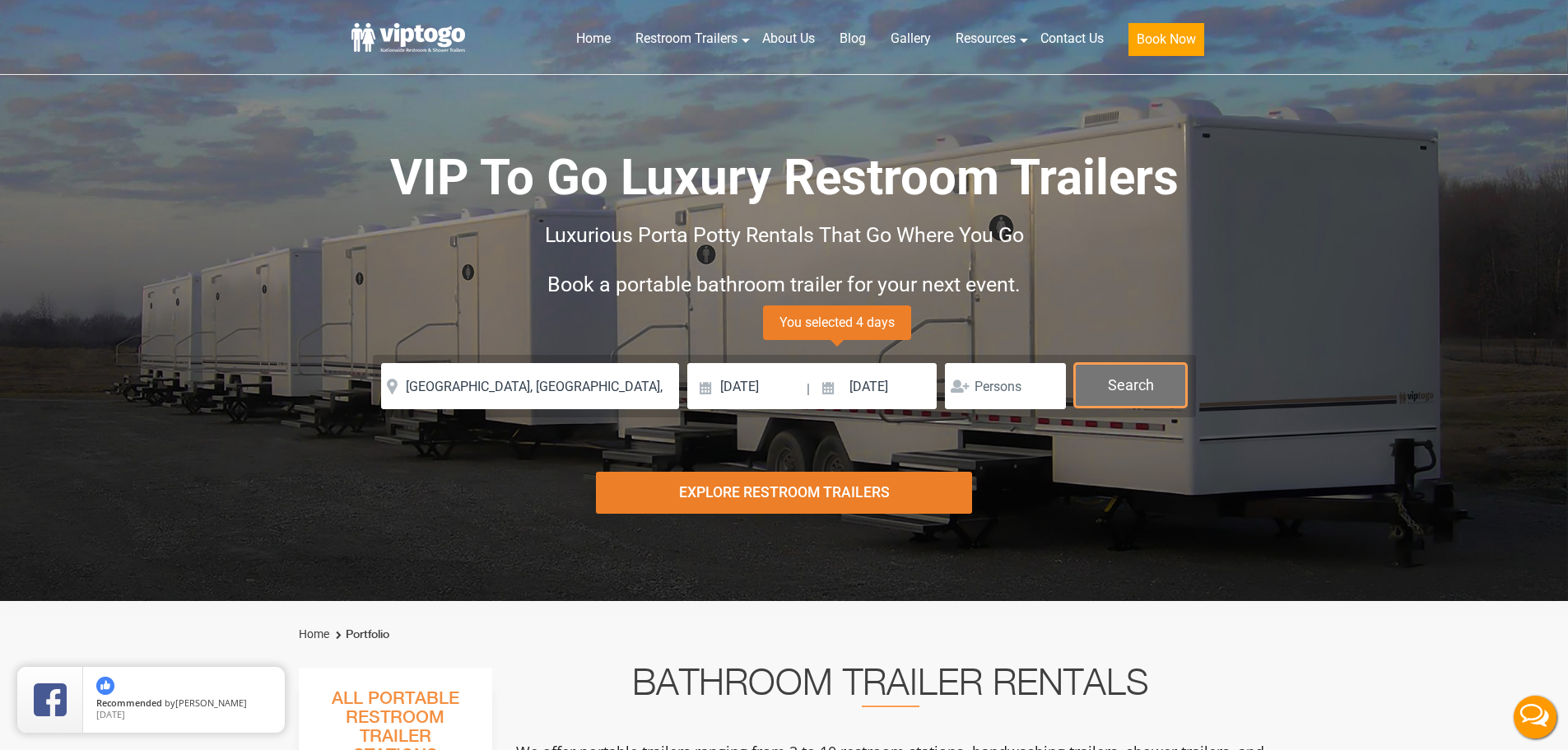
click at [1142, 392] on button "Search" at bounding box center [1130, 385] width 112 height 44
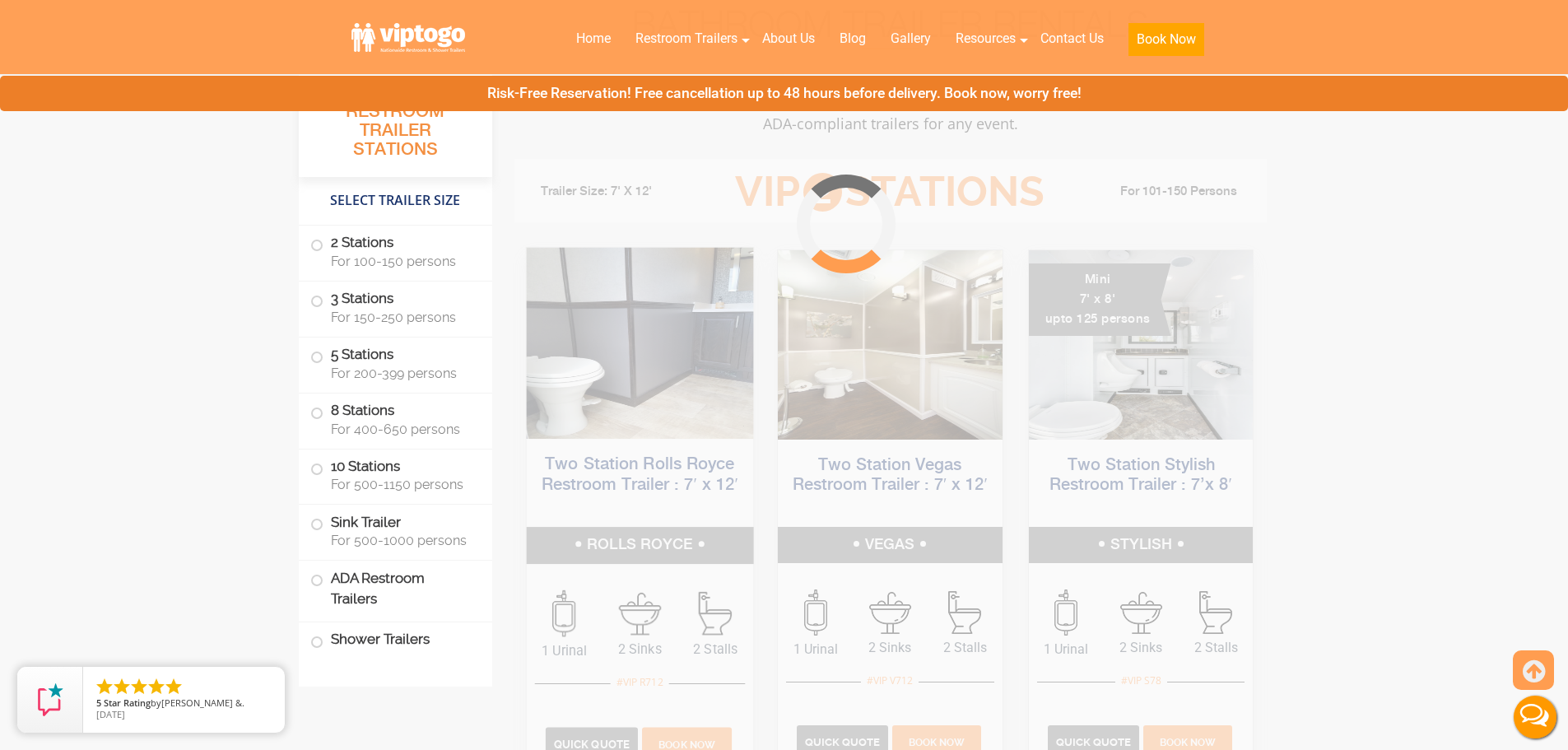
scroll to position [667, 0]
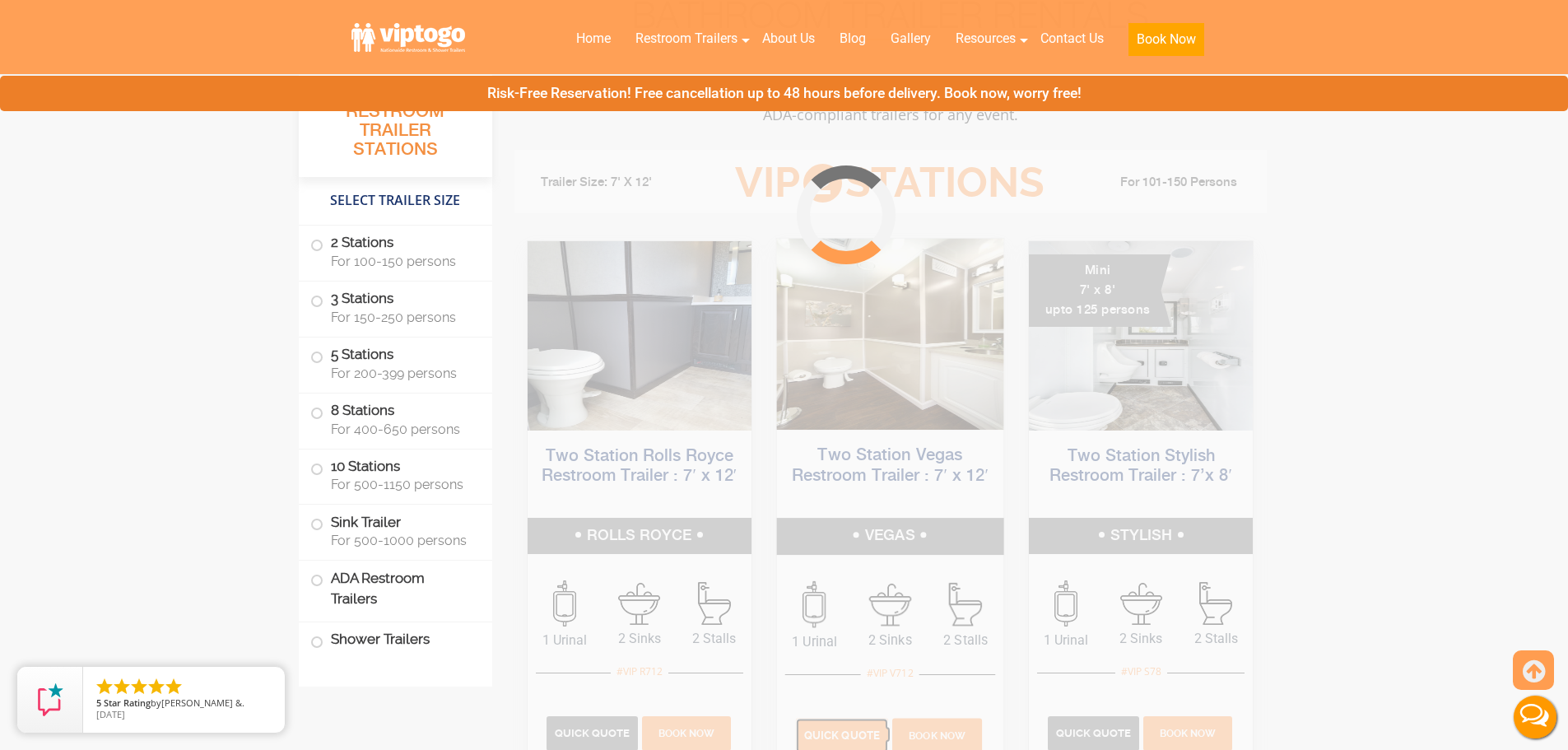
click at [842, 735] on span "Quick Quote" at bounding box center [842, 735] width 76 height 12
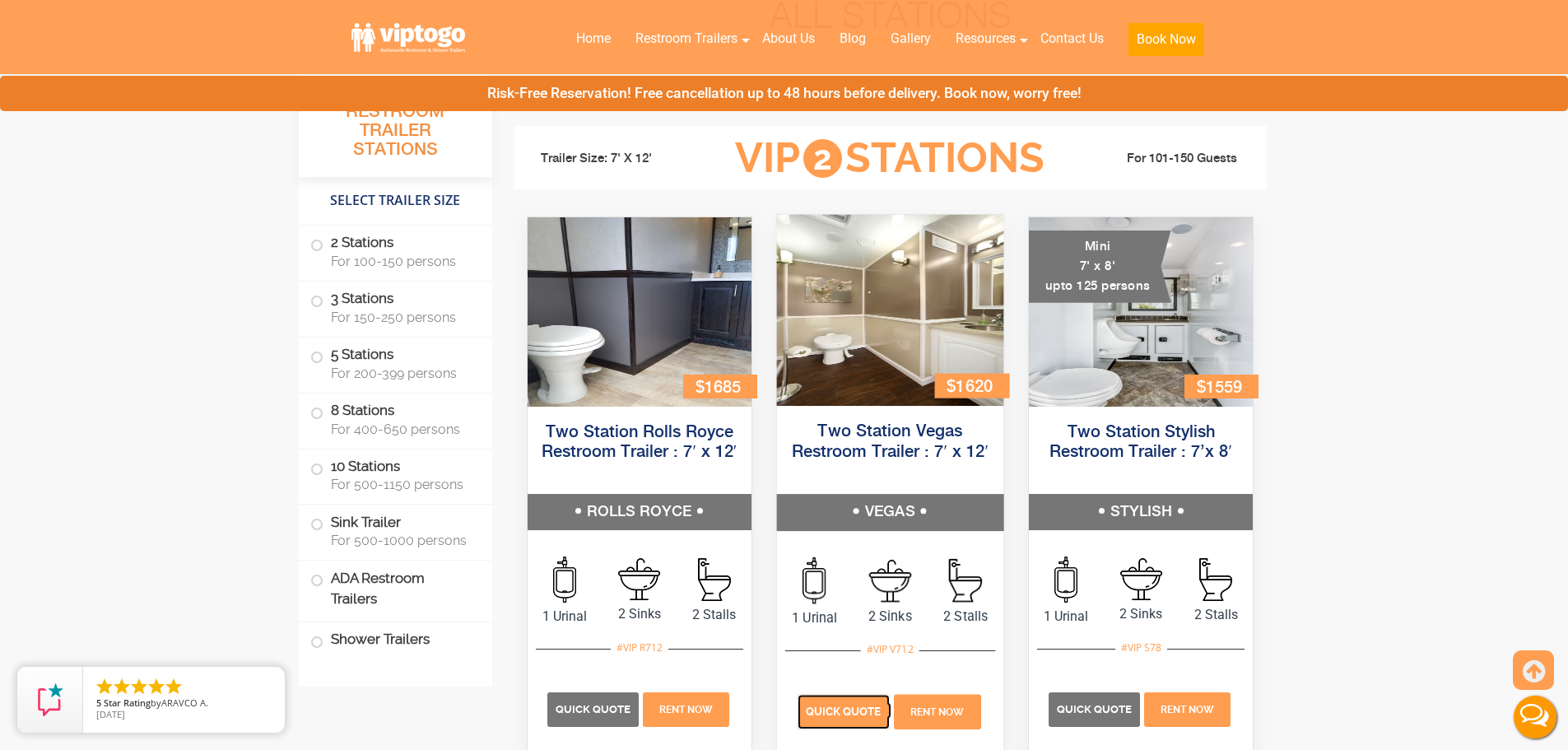
click at [835, 714] on span "Quick Quote" at bounding box center [843, 711] width 76 height 12
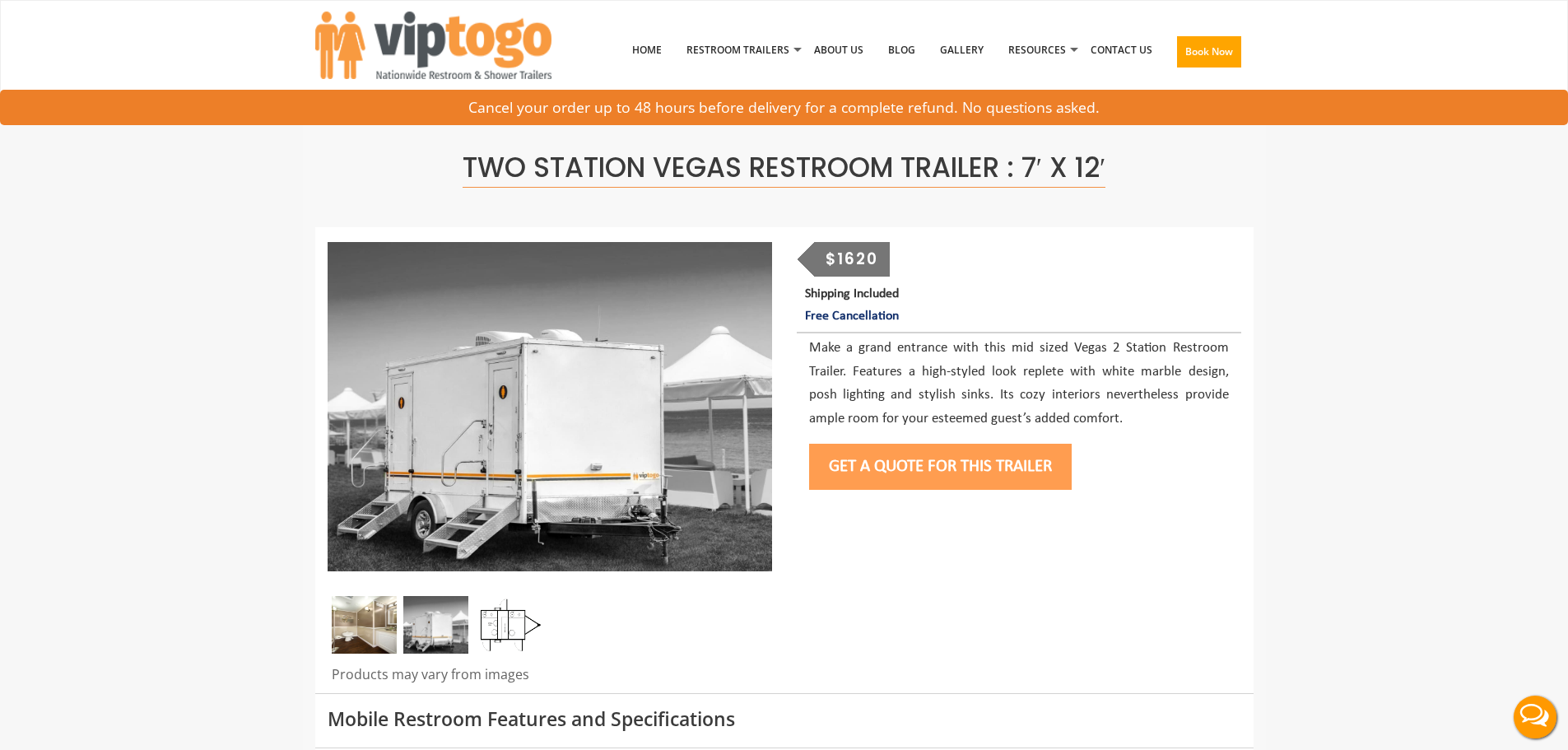
click at [908, 452] on button "Get a Quote for this Trailer" at bounding box center [940, 467] width 262 height 46
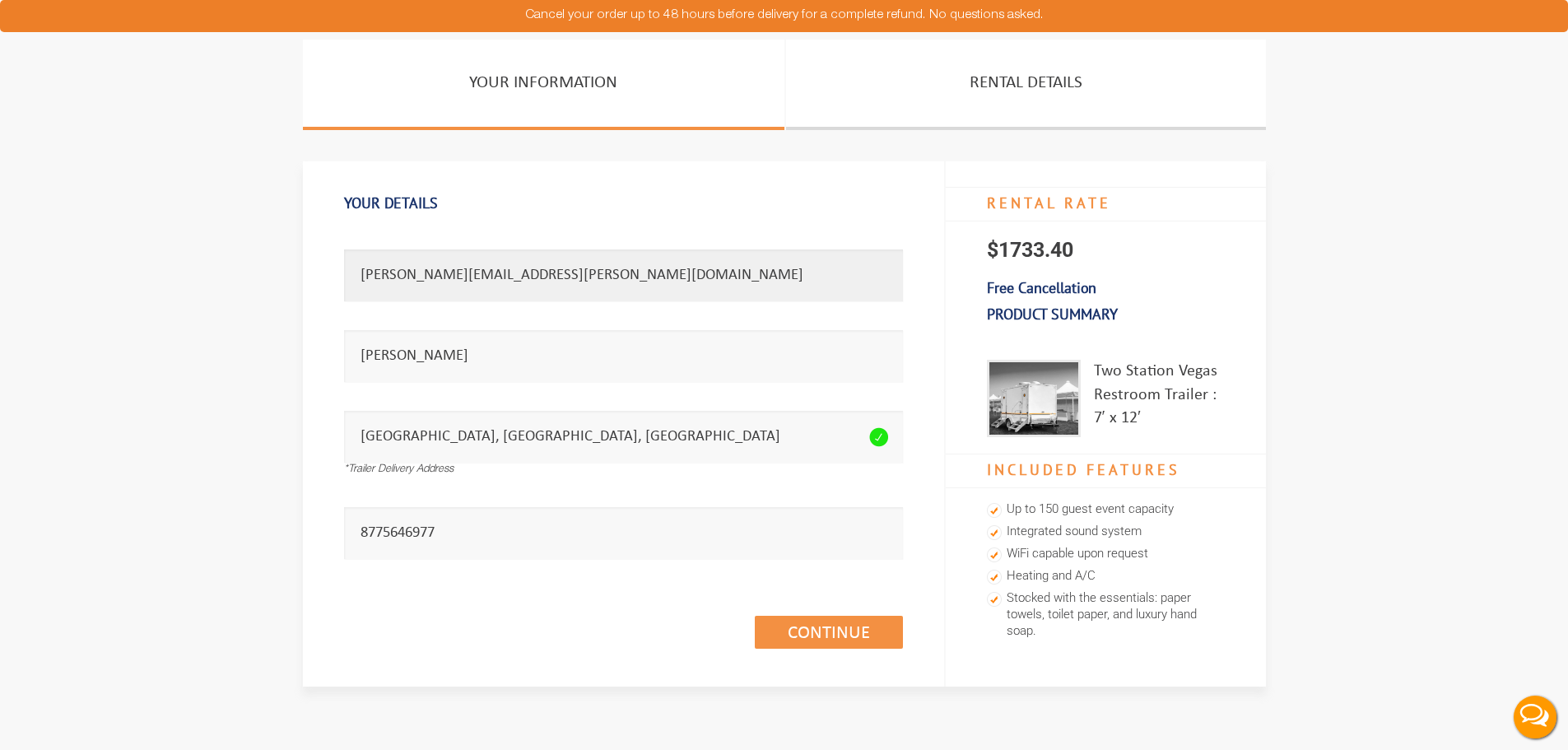
click at [514, 284] on input "[PERSON_NAME][EMAIL_ADDRESS][PERSON_NAME][DOMAIN_NAME]" at bounding box center [624, 275] width 559 height 51
paste input "ruben.ota"
type input "ruben.ota.871143@member.theknot.com"
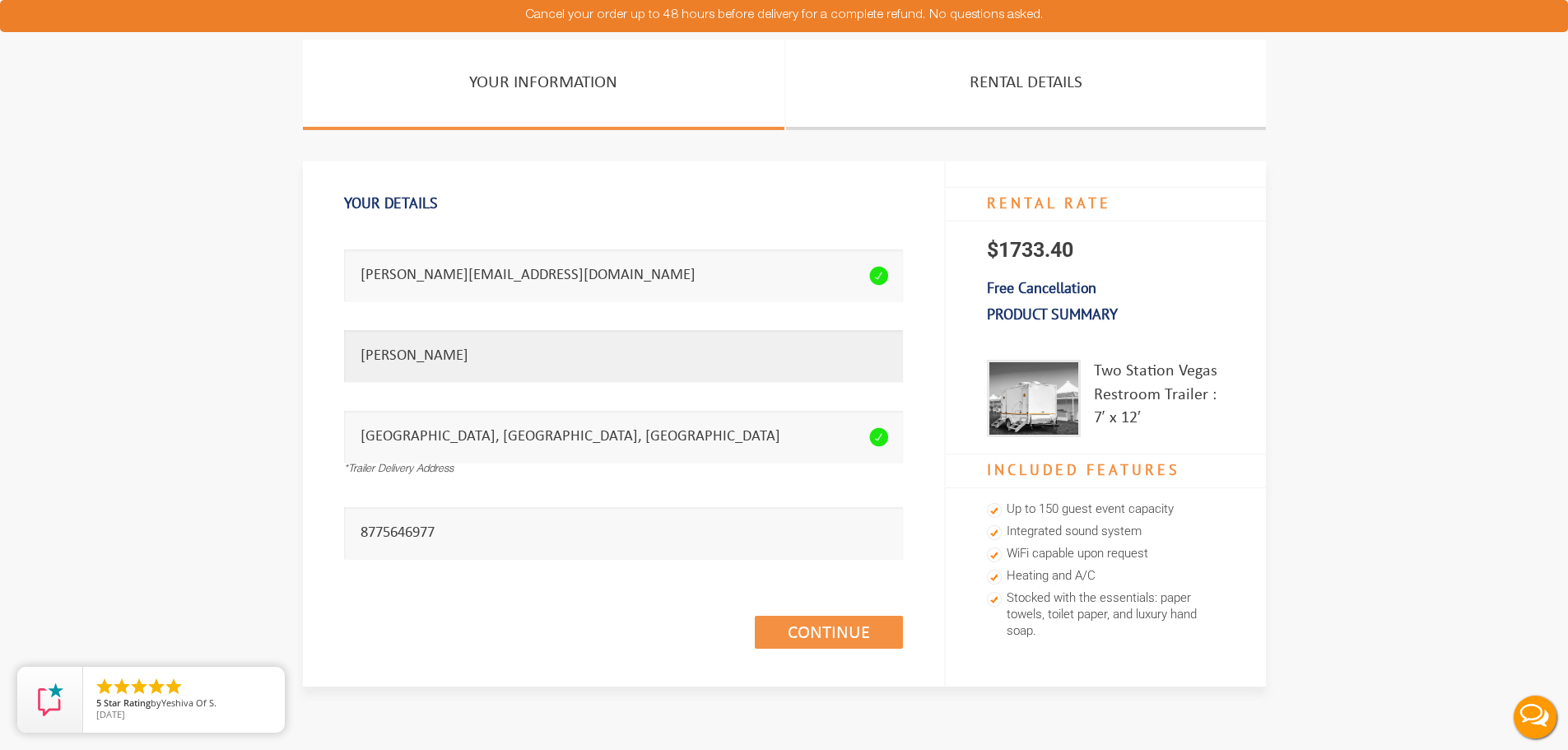
click at [478, 372] on input "Amanda Griffith" at bounding box center [624, 356] width 559 height 51
type input "Ruben"
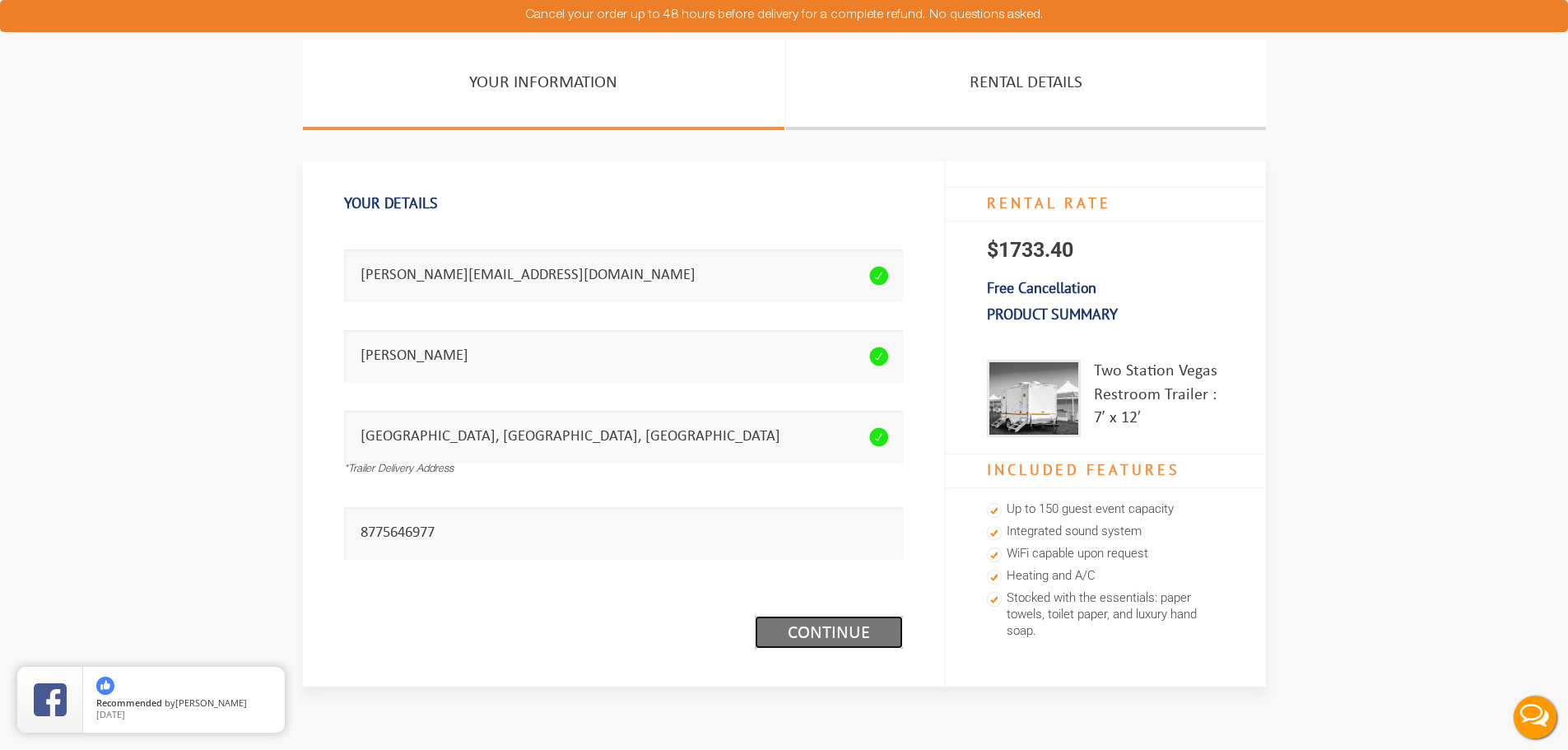
click at [805, 631] on link "Continue (1/3)" at bounding box center [829, 632] width 148 height 33
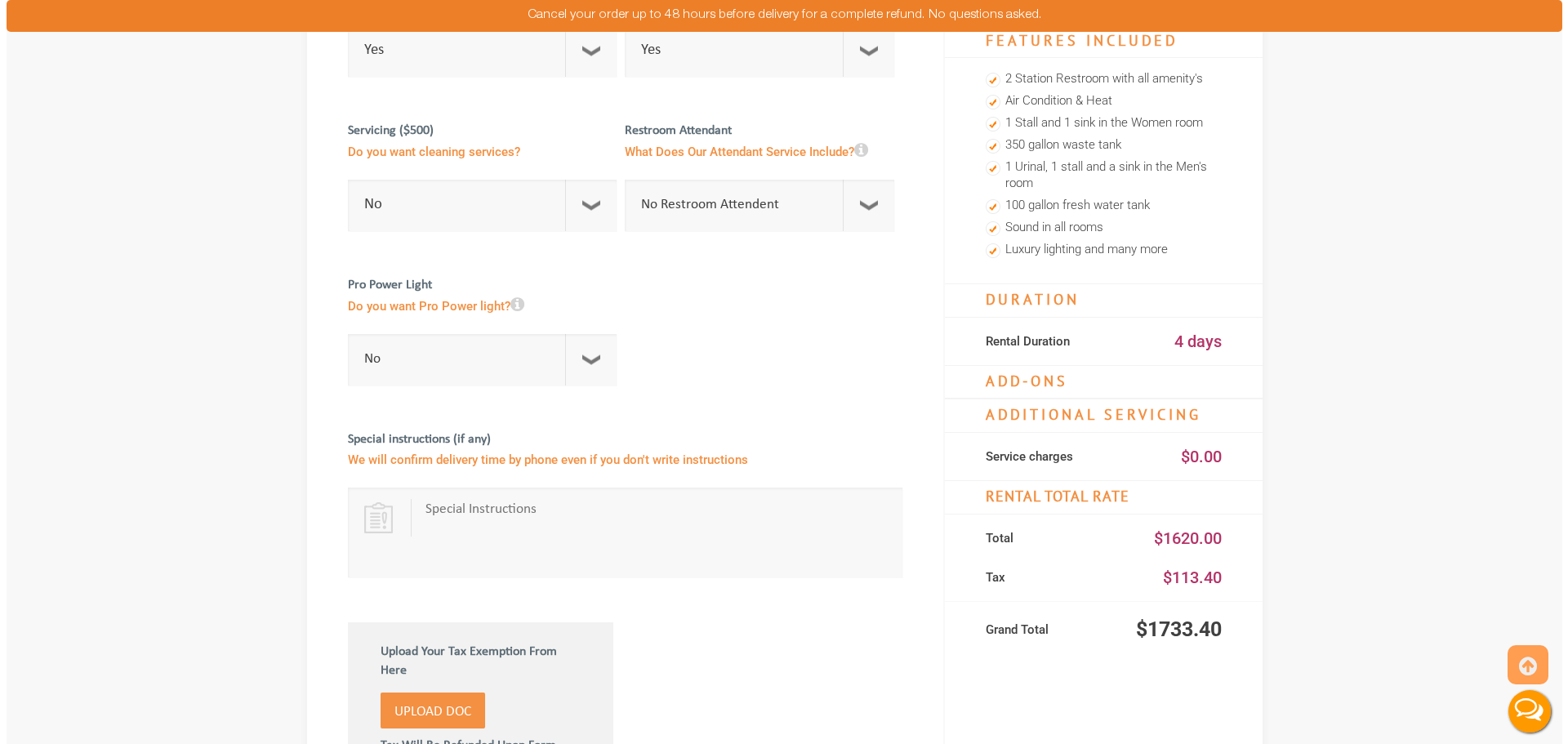
scroll to position [735, 0]
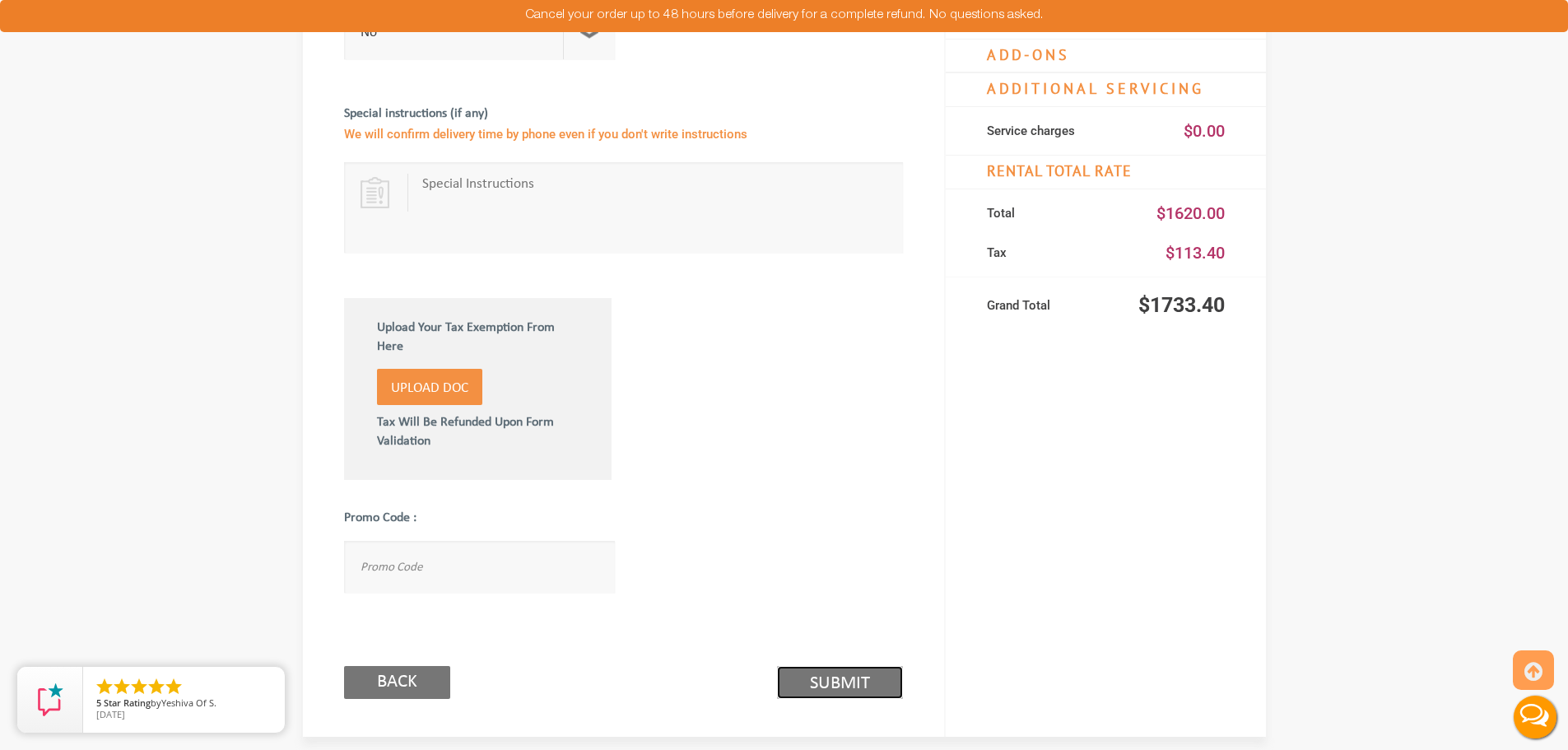
click at [827, 681] on link "Submit (2/3)" at bounding box center [840, 683] width 126 height 33
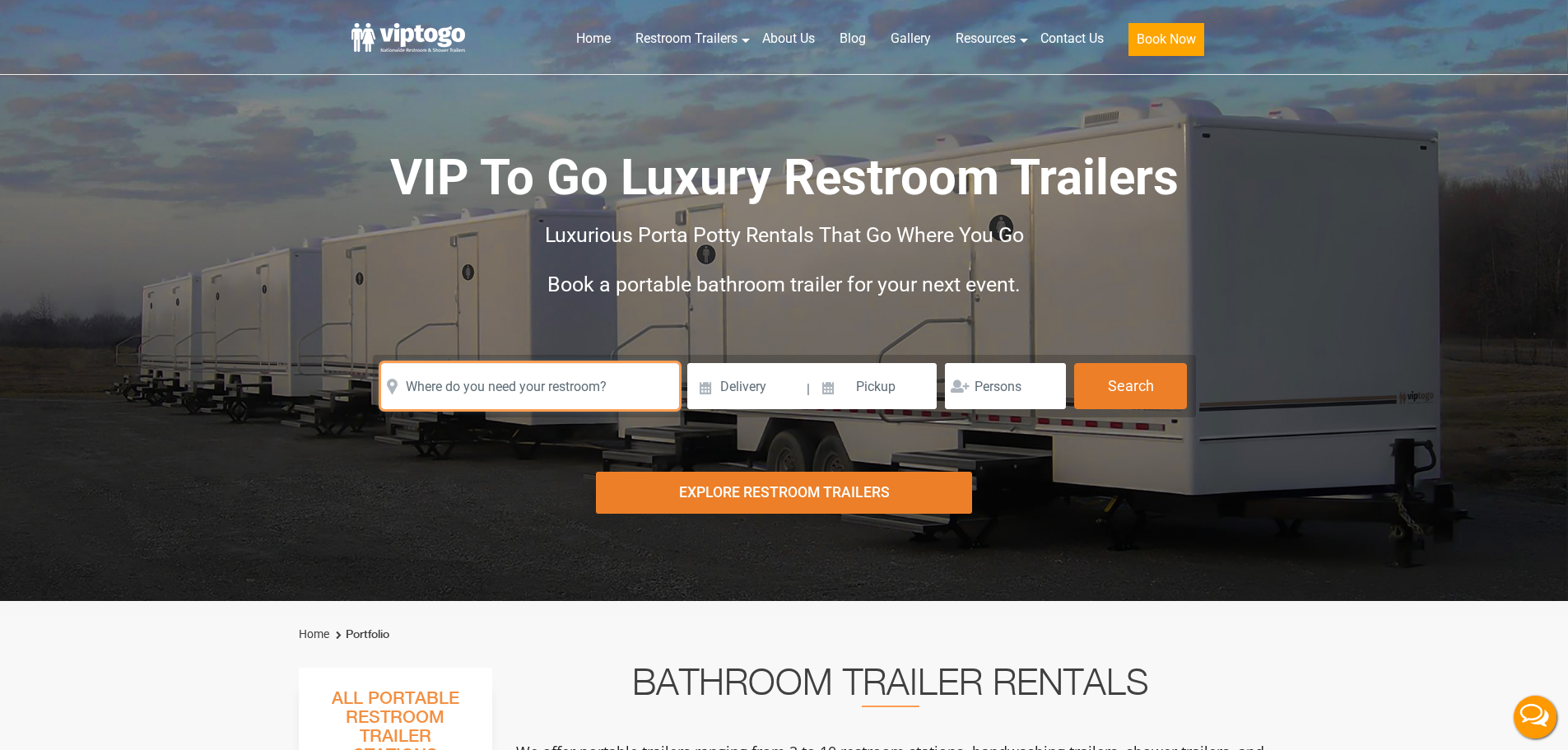
click at [460, 365] on input "text" at bounding box center [530, 385] width 298 height 46
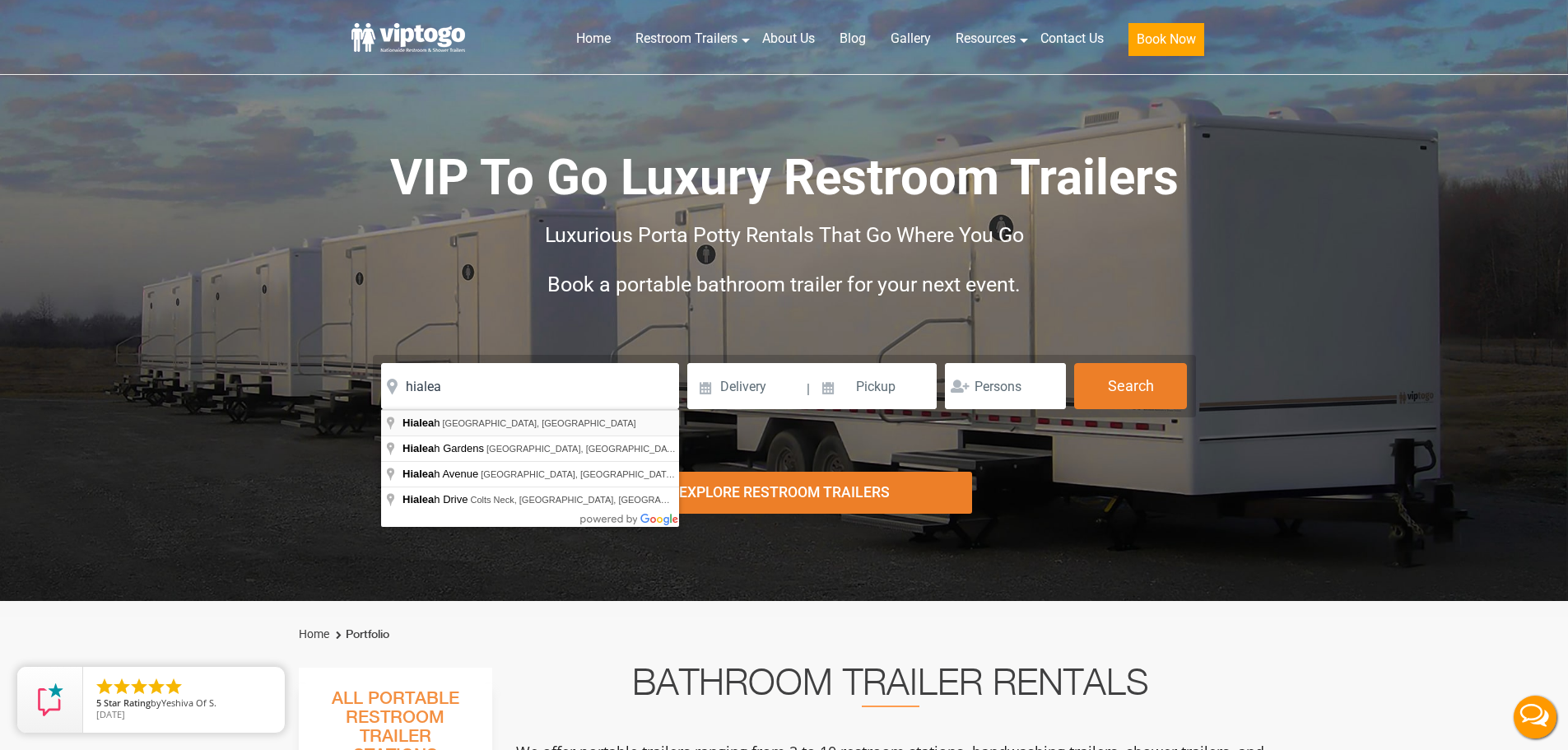
type input "Hialeah, FL, USA"
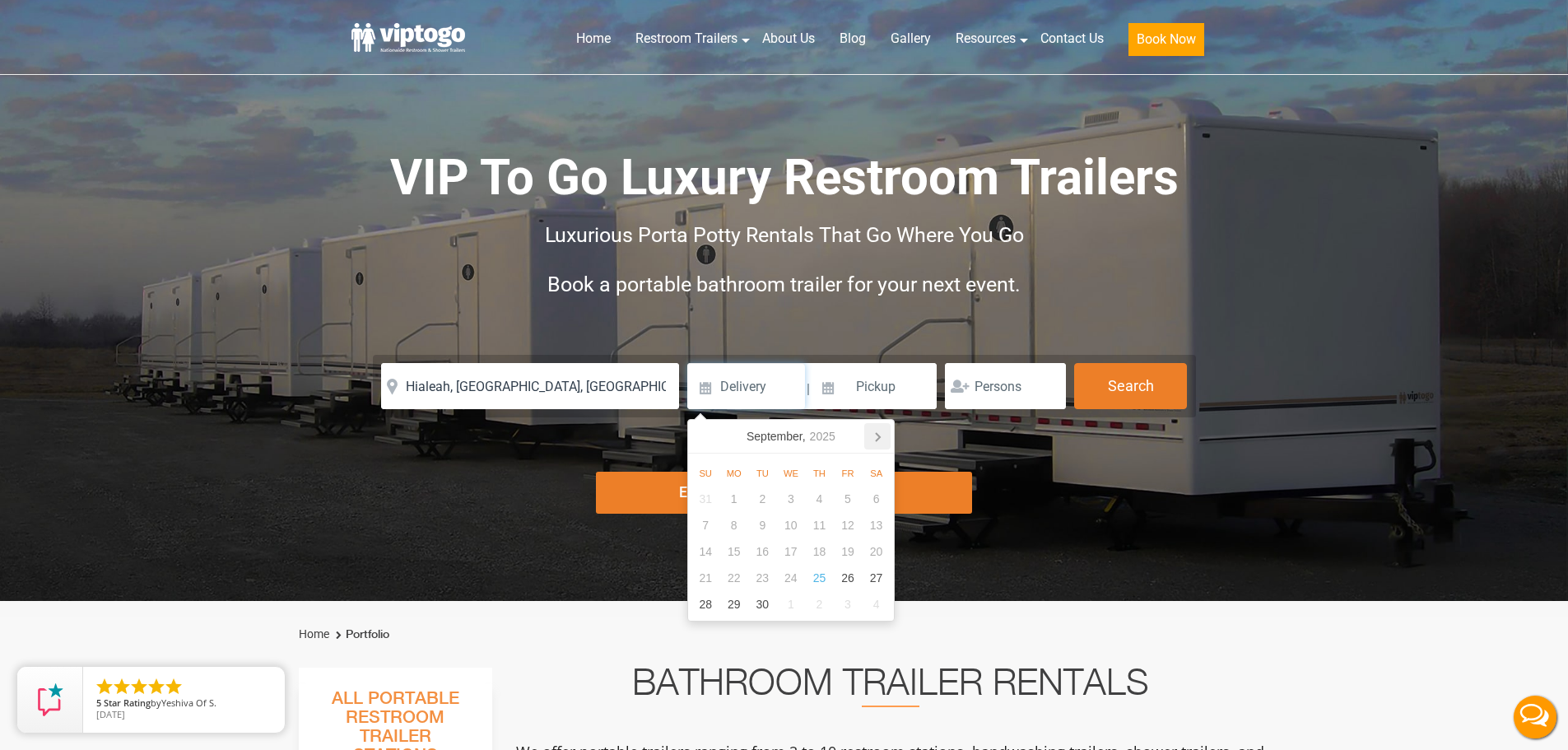
click at [883, 433] on icon at bounding box center [877, 436] width 26 height 26
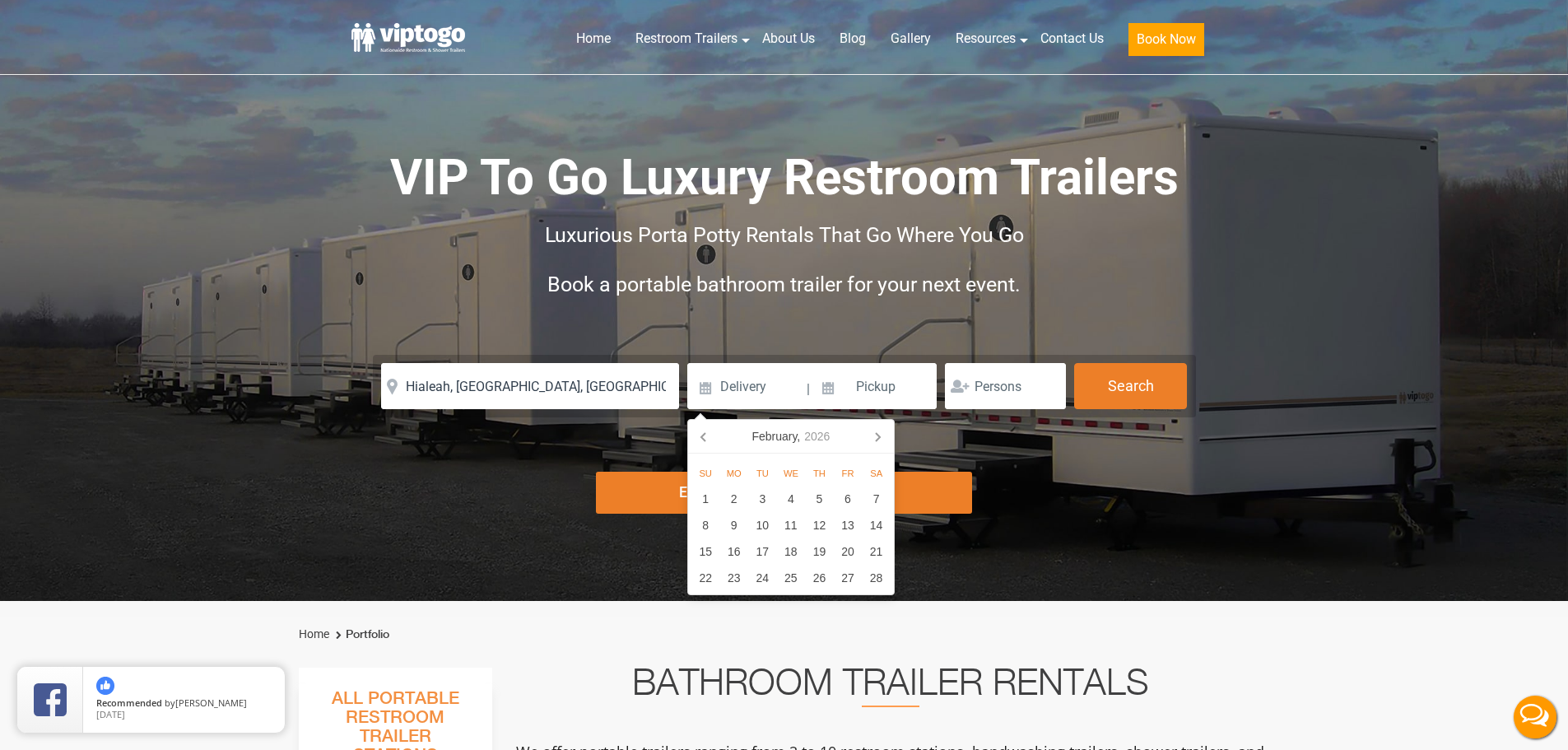
click at [883, 433] on icon at bounding box center [877, 436] width 26 height 26
click icon
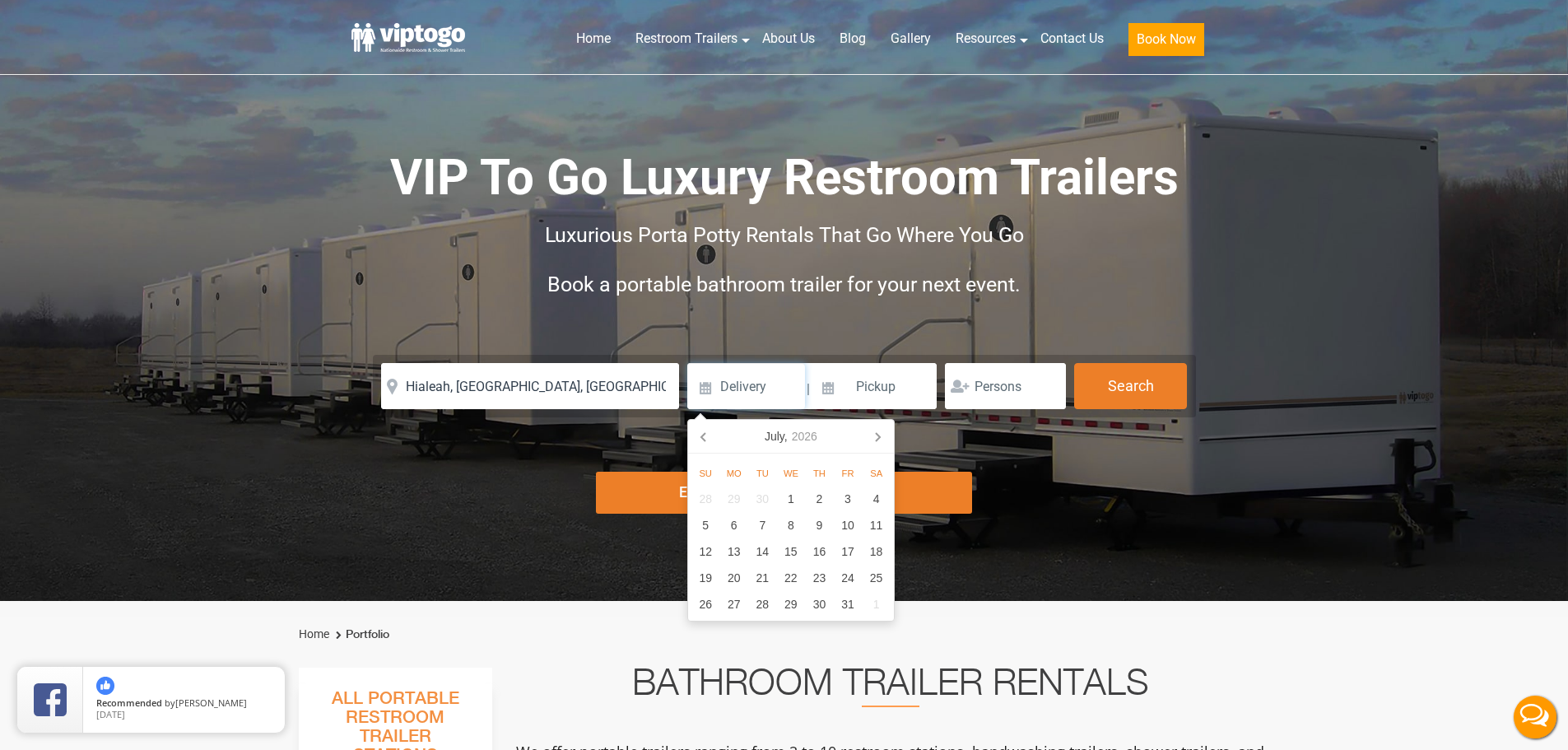
click icon
click div "14"
type input "08/14/2026"
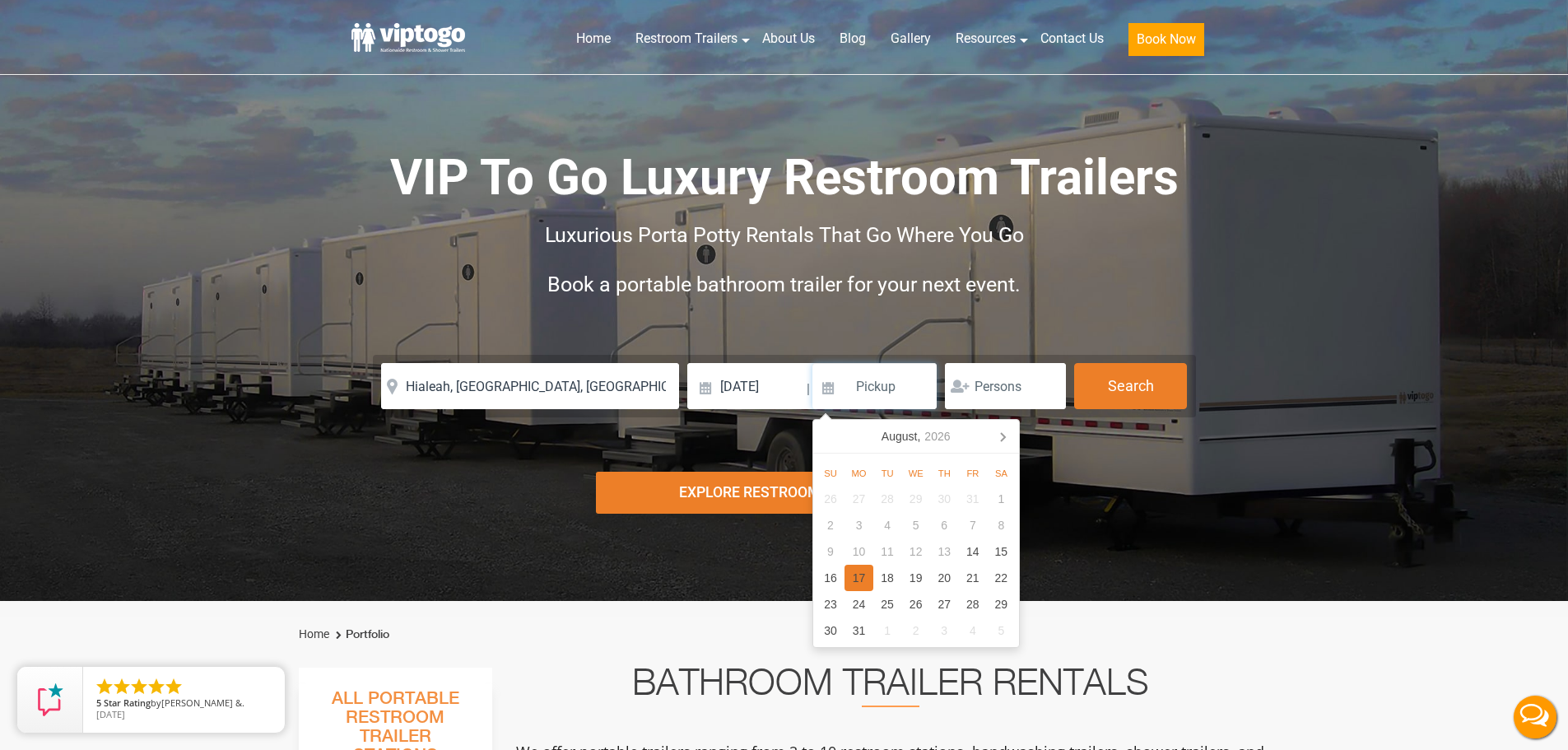
click div "17"
type input "08/17/2026"
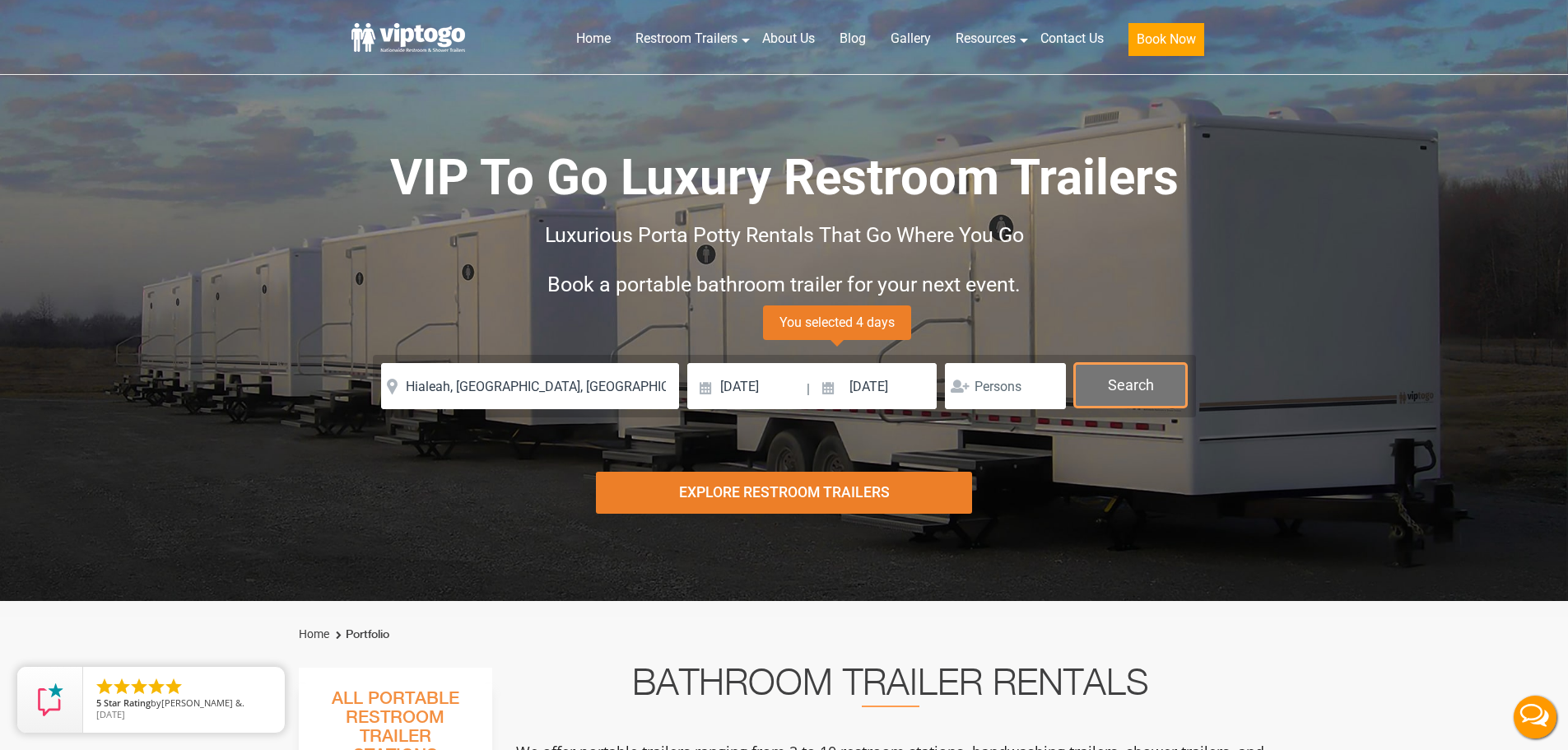
click button "Search"
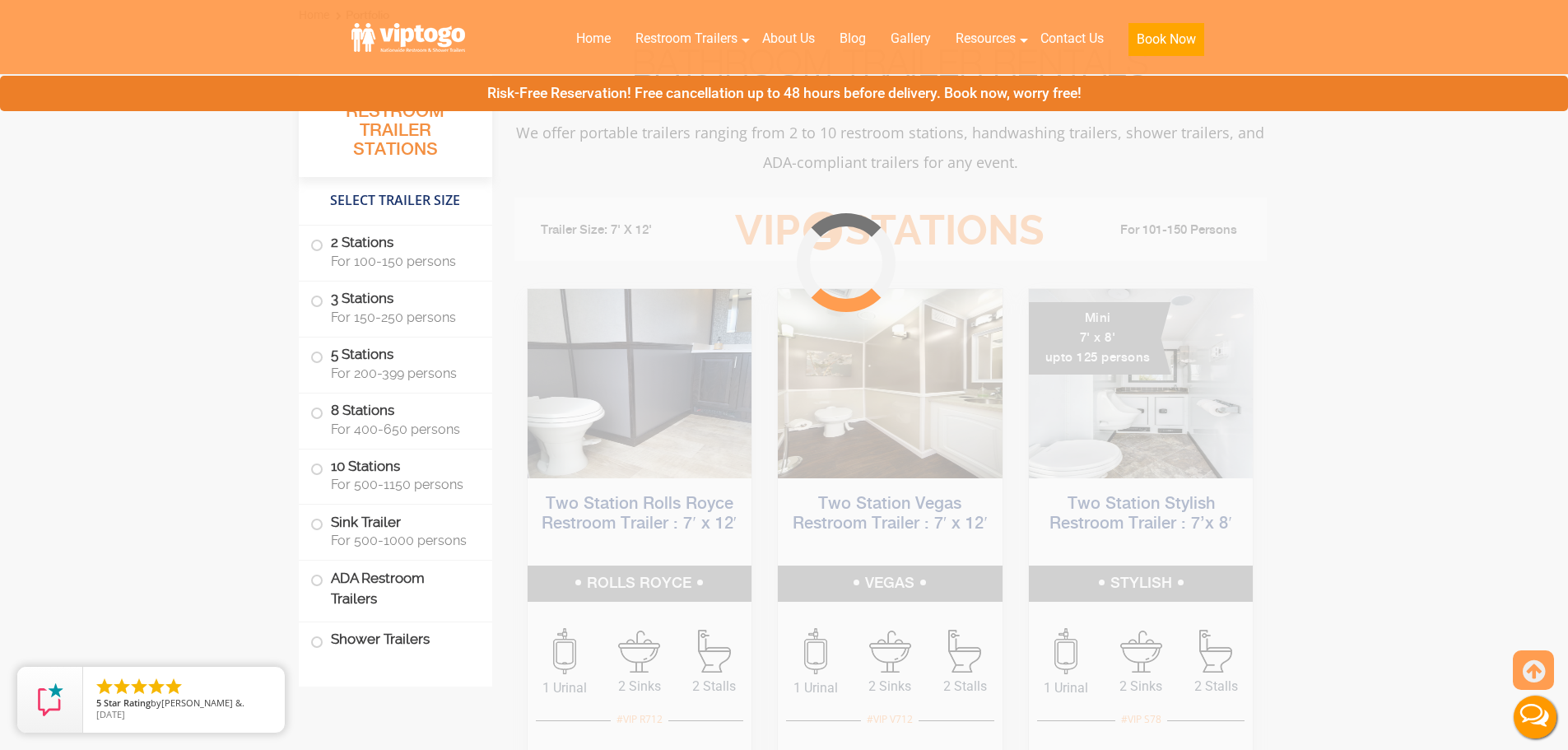
scroll to position [667, 0]
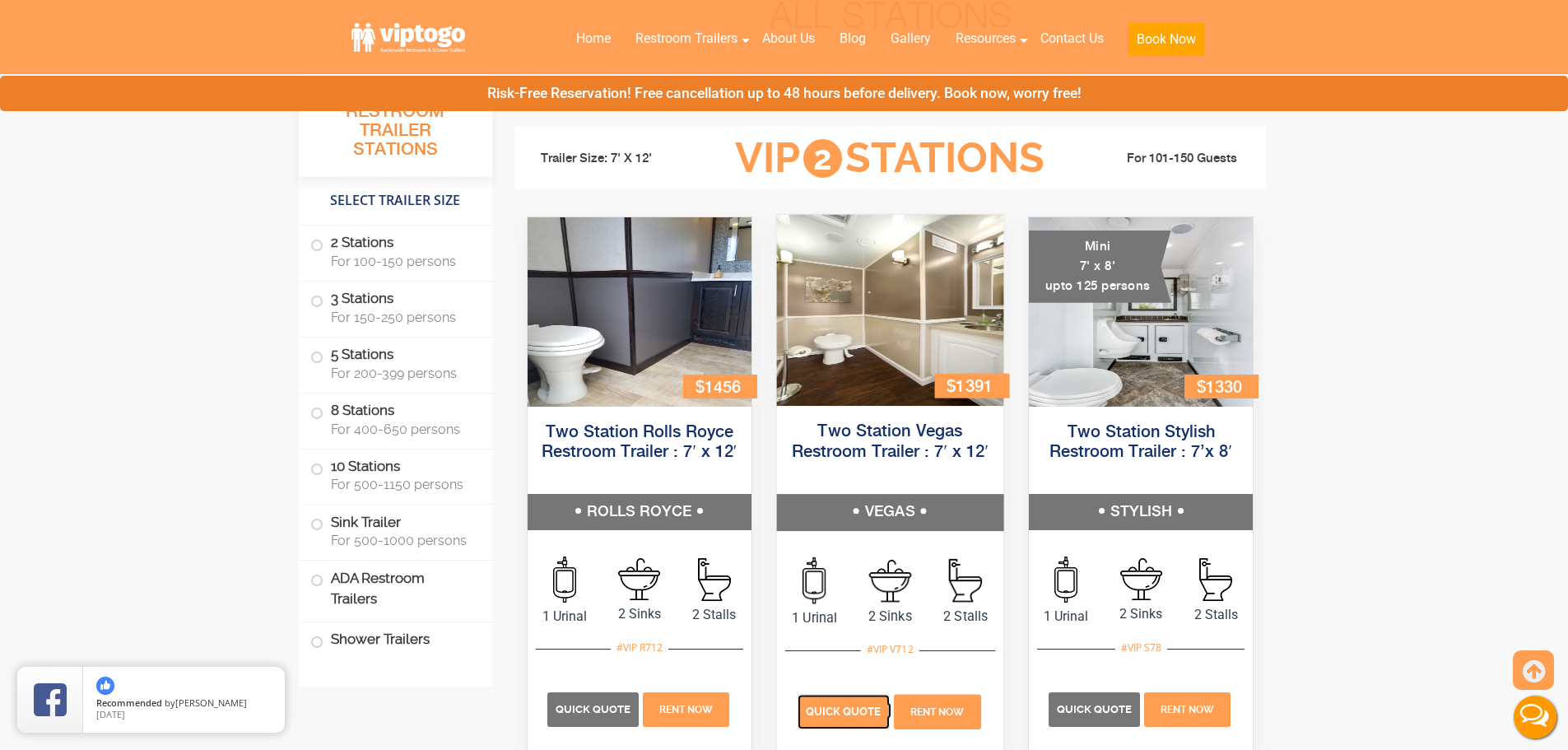
click span "Quick Quote"
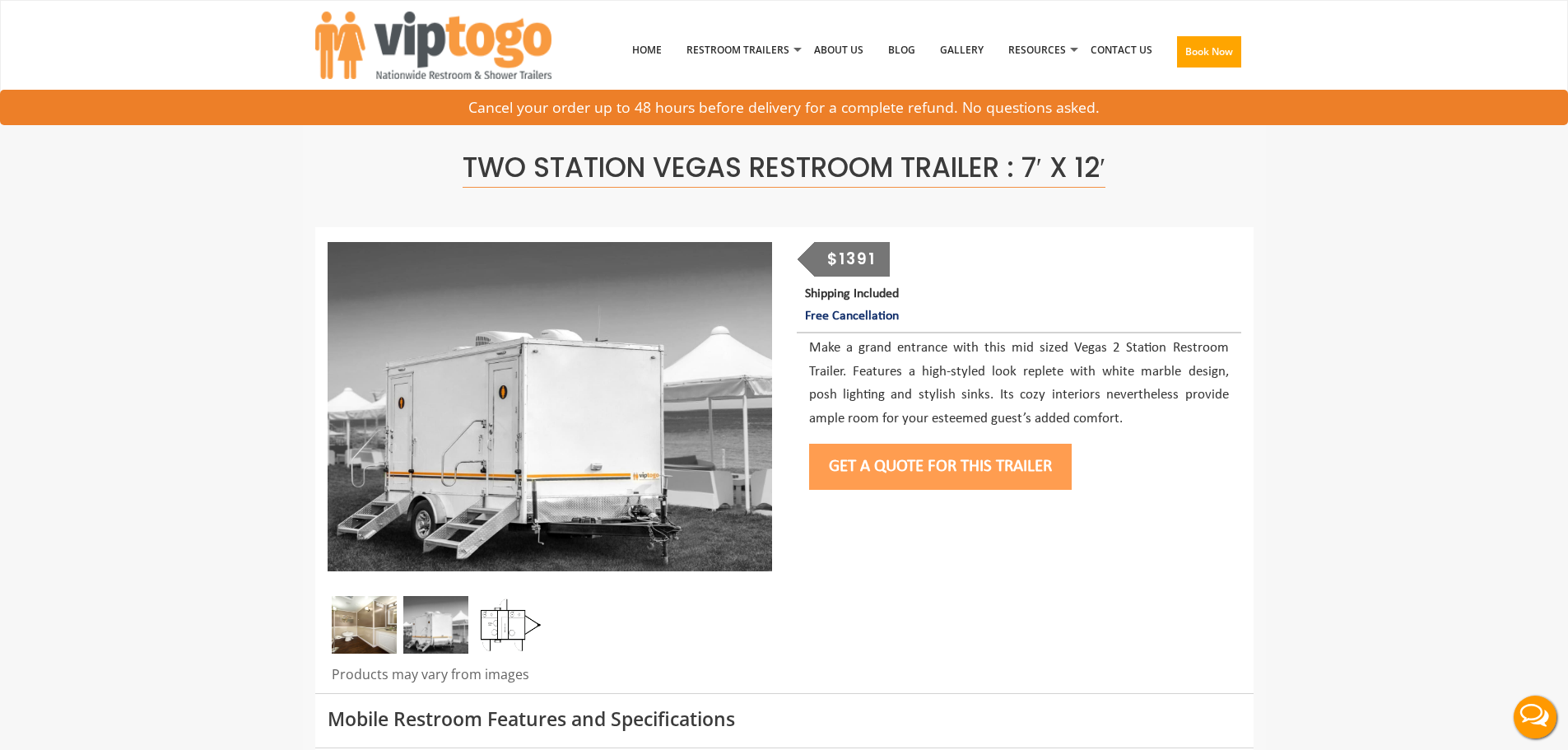
click at [952, 482] on button "Get a Quote for this Trailer" at bounding box center [940, 467] width 262 height 46
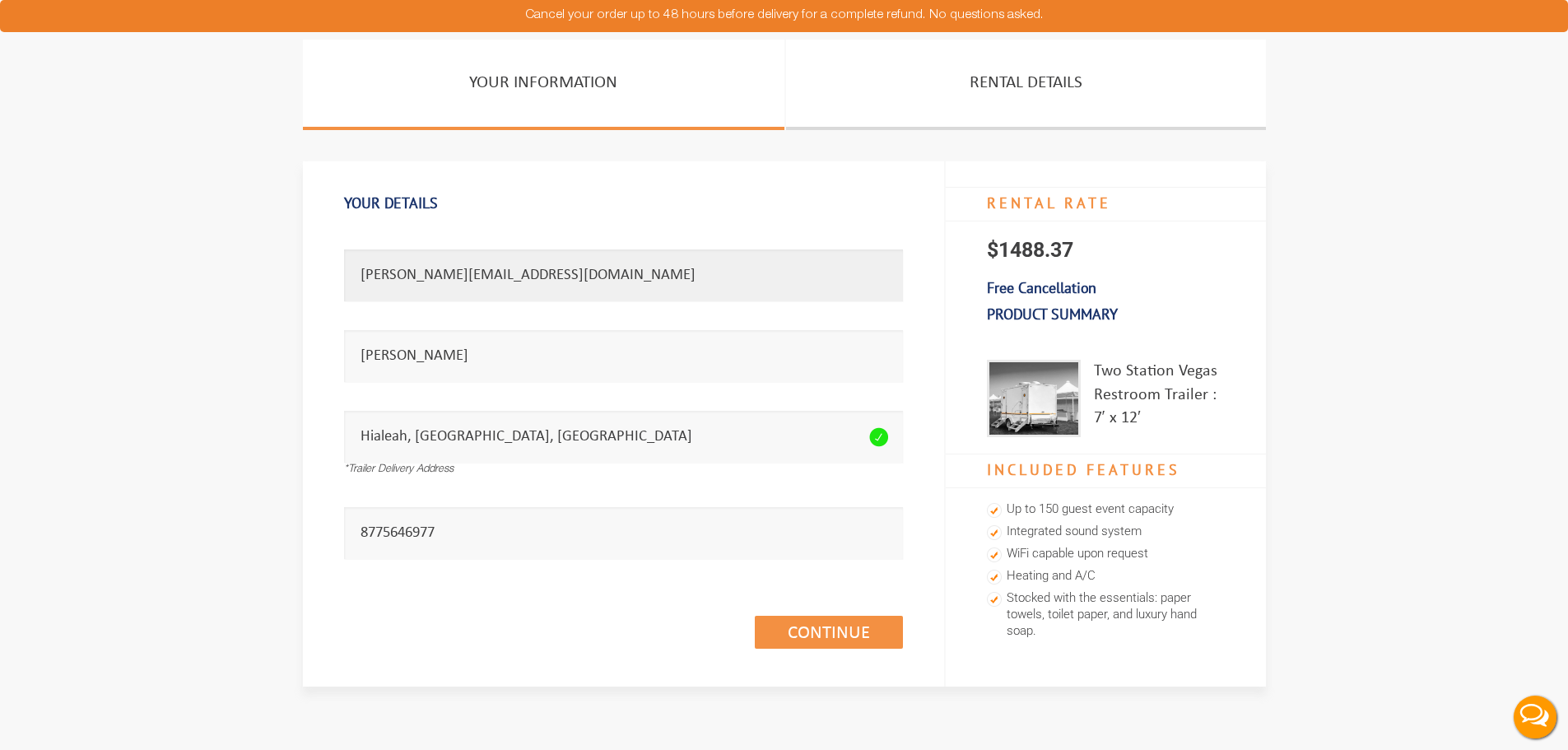
click at [487, 283] on input "[PERSON_NAME][EMAIL_ADDRESS][DOMAIN_NAME]" at bounding box center [624, 275] width 559 height 51
paste input "[PERSON_NAME].del_rio"
type input "[EMAIL_ADDRESS][DOMAIN_NAME]"
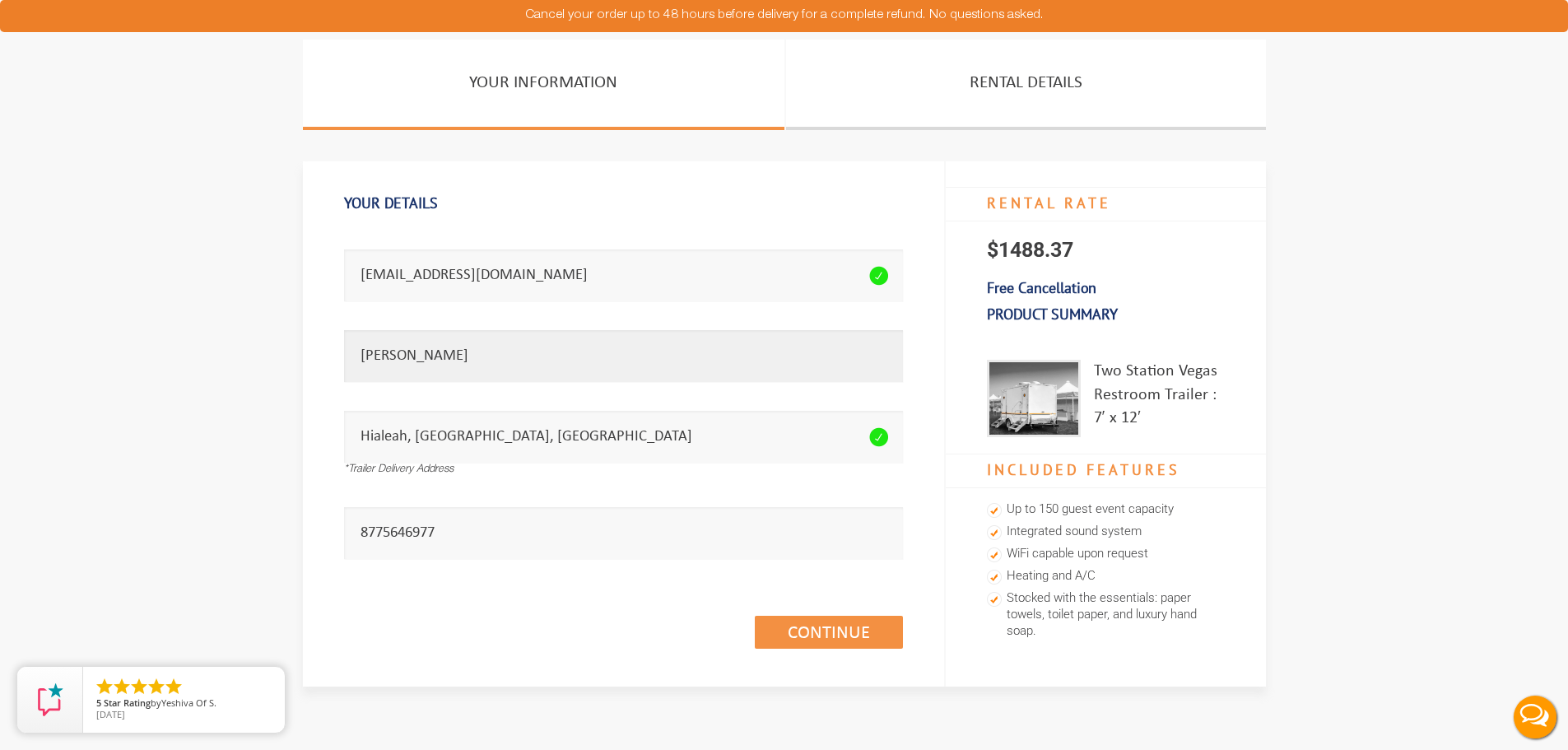
drag, startPoint x: 455, startPoint y: 357, endPoint x: 351, endPoint y: 352, distance: 104.1
click at [351, 352] on input "[PERSON_NAME]" at bounding box center [624, 356] width 559 height 51
type input "[PERSON_NAME]"
click at [826, 644] on link "Continue (1/3)" at bounding box center [829, 632] width 148 height 33
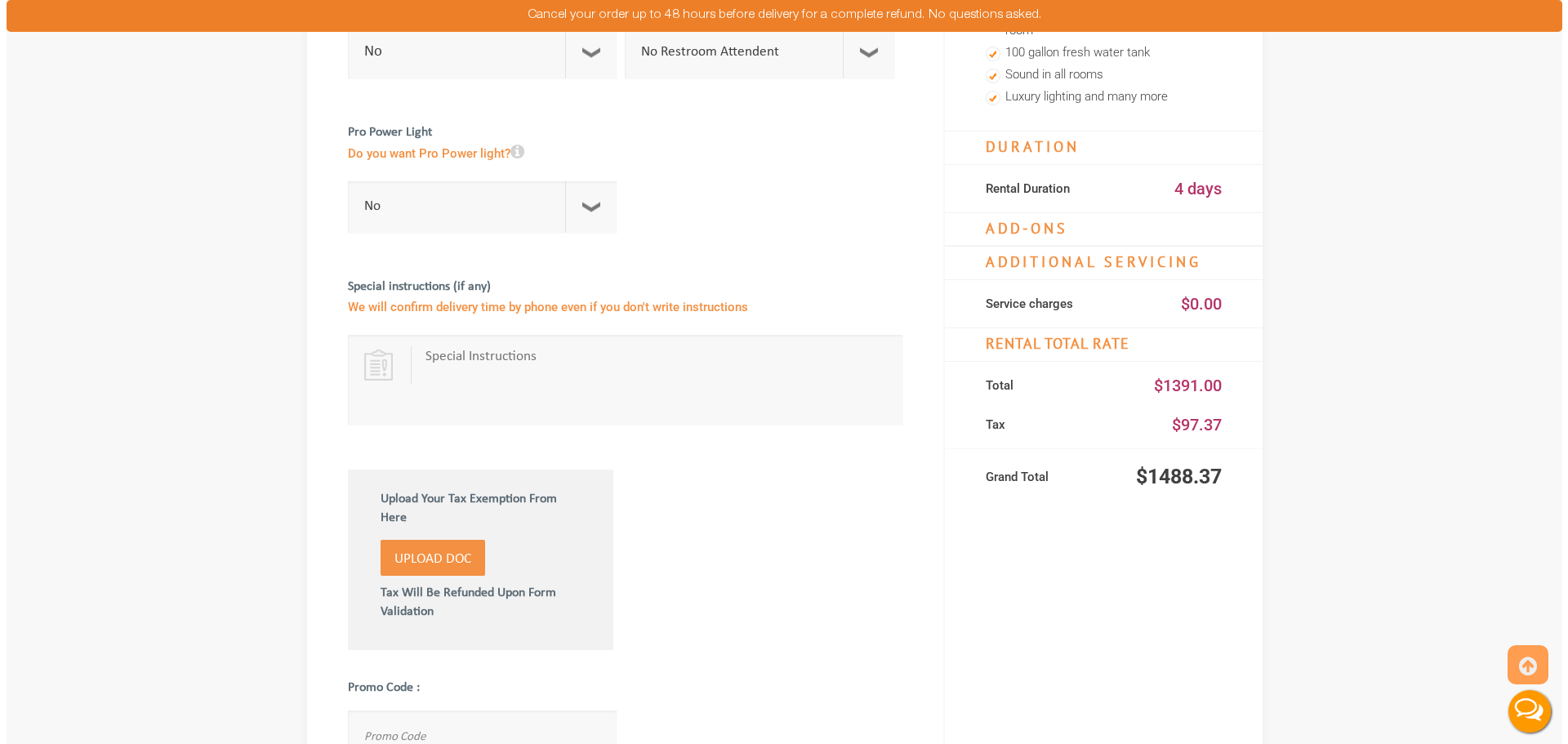
scroll to position [735, 0]
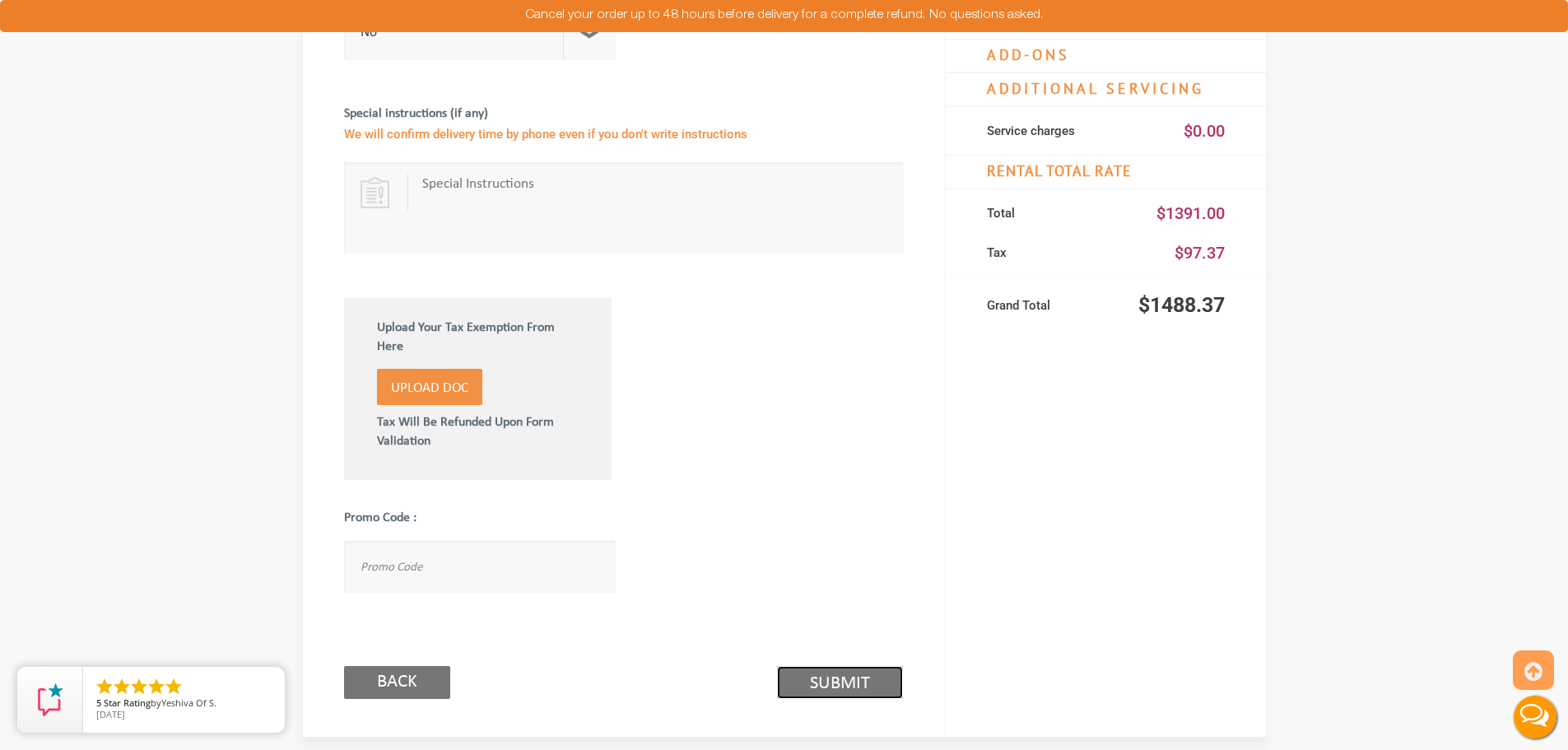
click at [825, 672] on link "Submit (2/3)" at bounding box center [840, 683] width 126 height 33
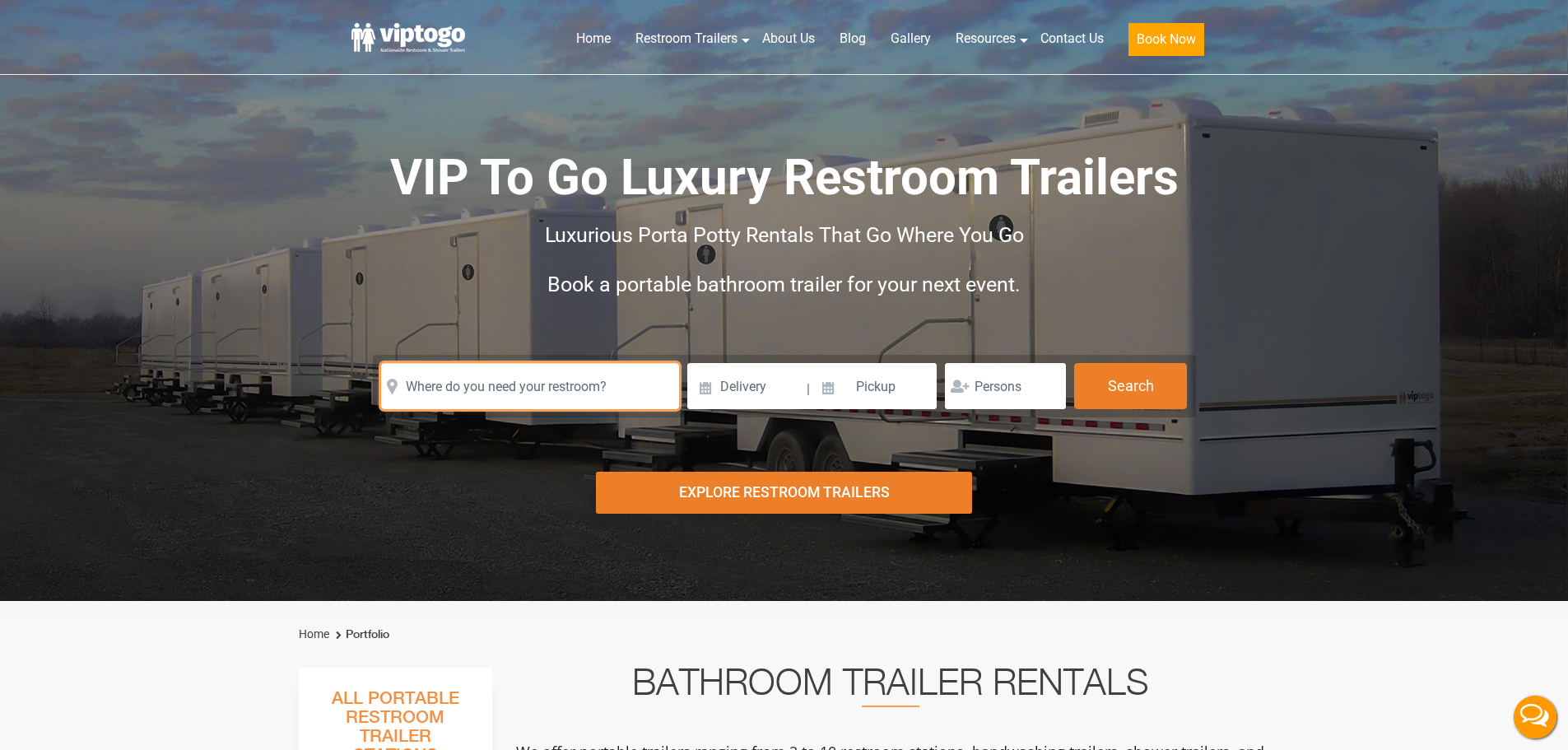
click at [461, 379] on input "text" at bounding box center [530, 385] width 298 height 46
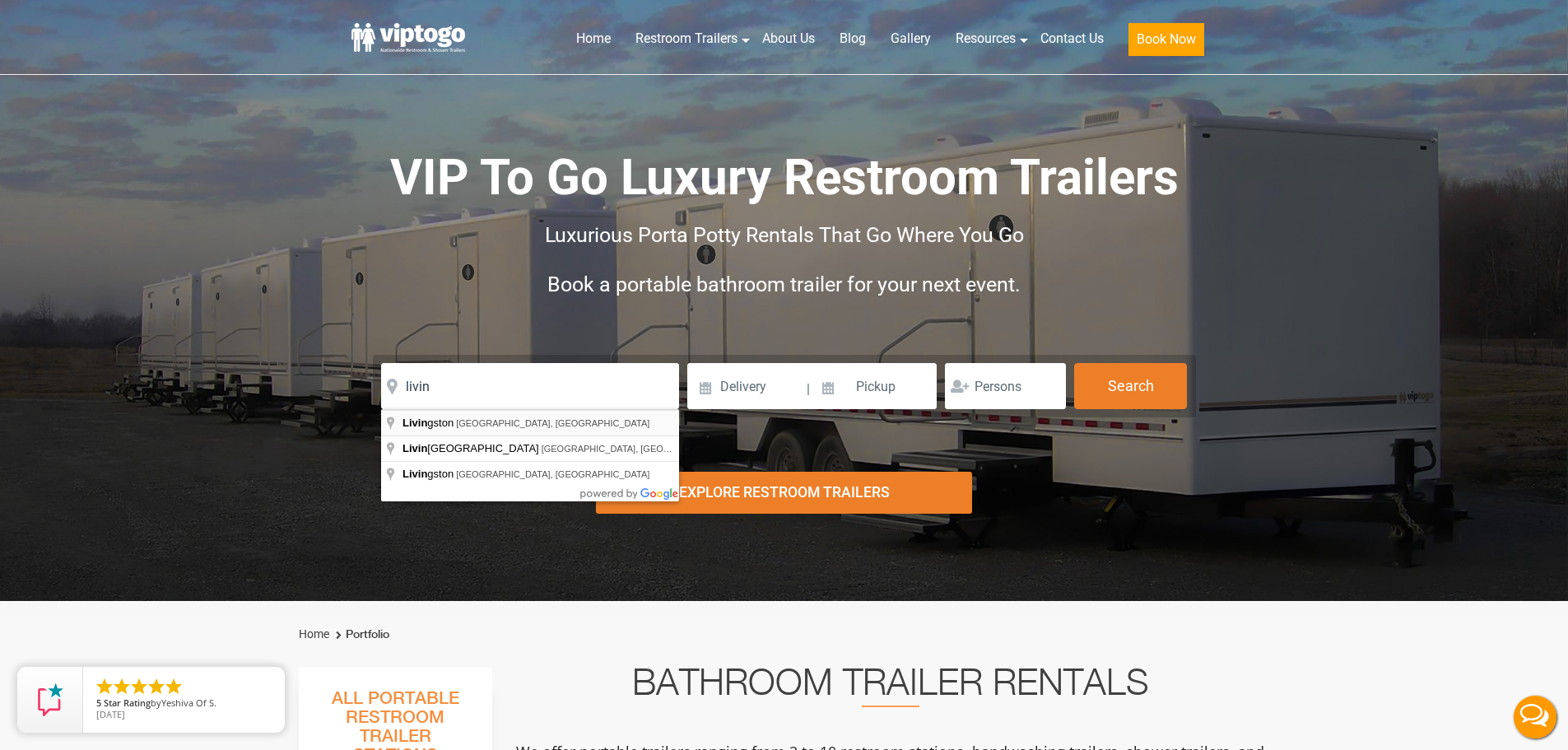
type input "Livingston, NJ, USA"
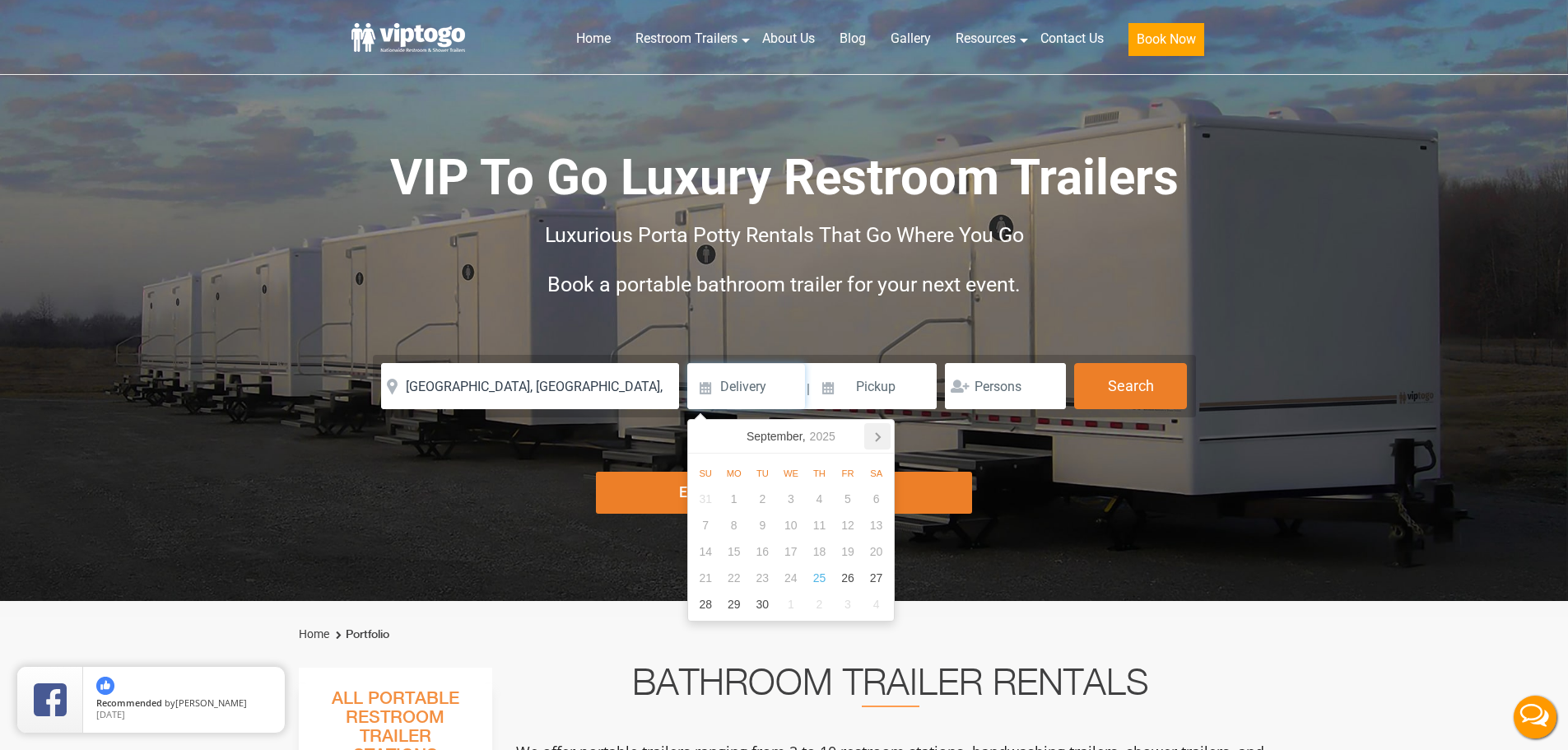
click at [870, 435] on icon at bounding box center [877, 436] width 26 height 26
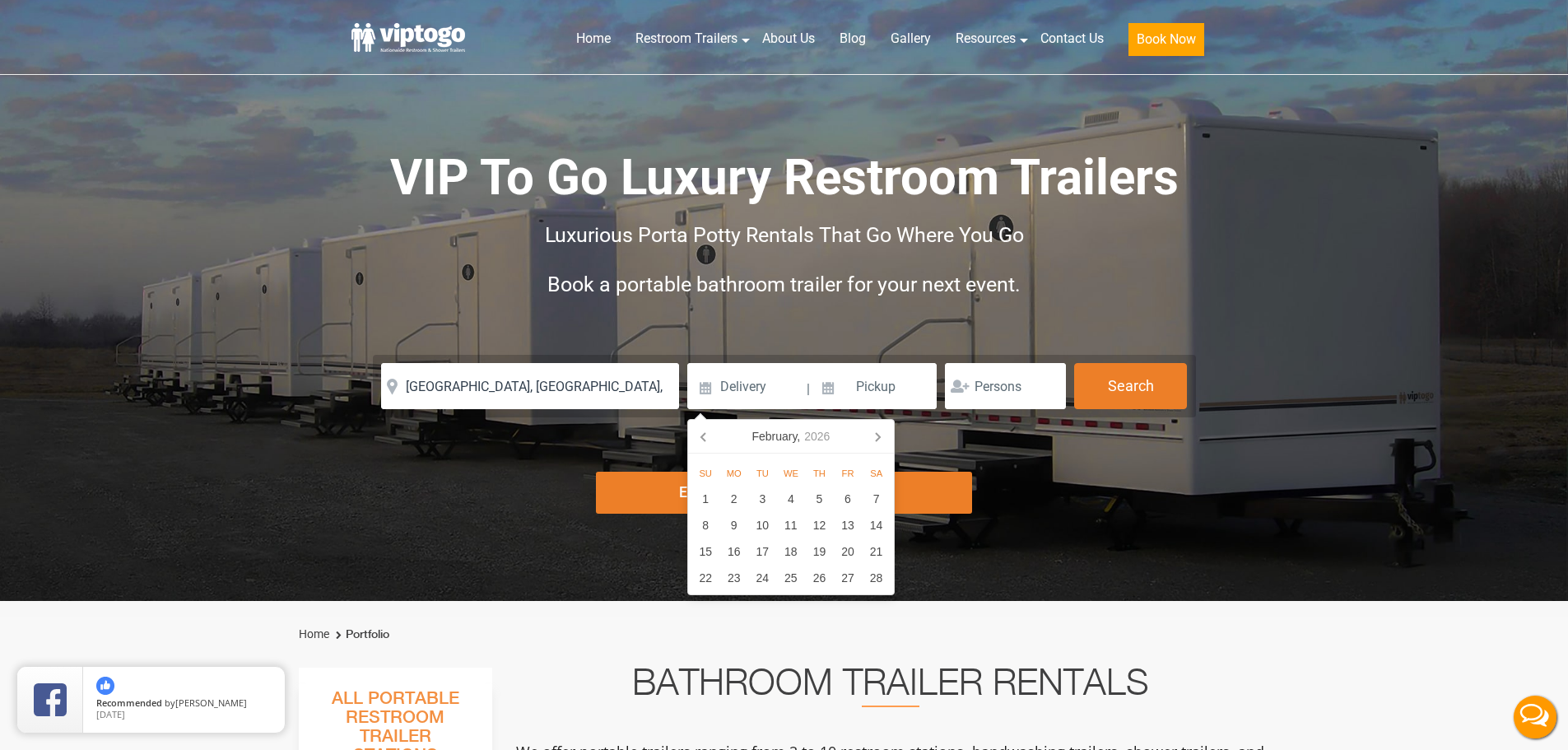
click at [870, 435] on icon at bounding box center [877, 436] width 26 height 26
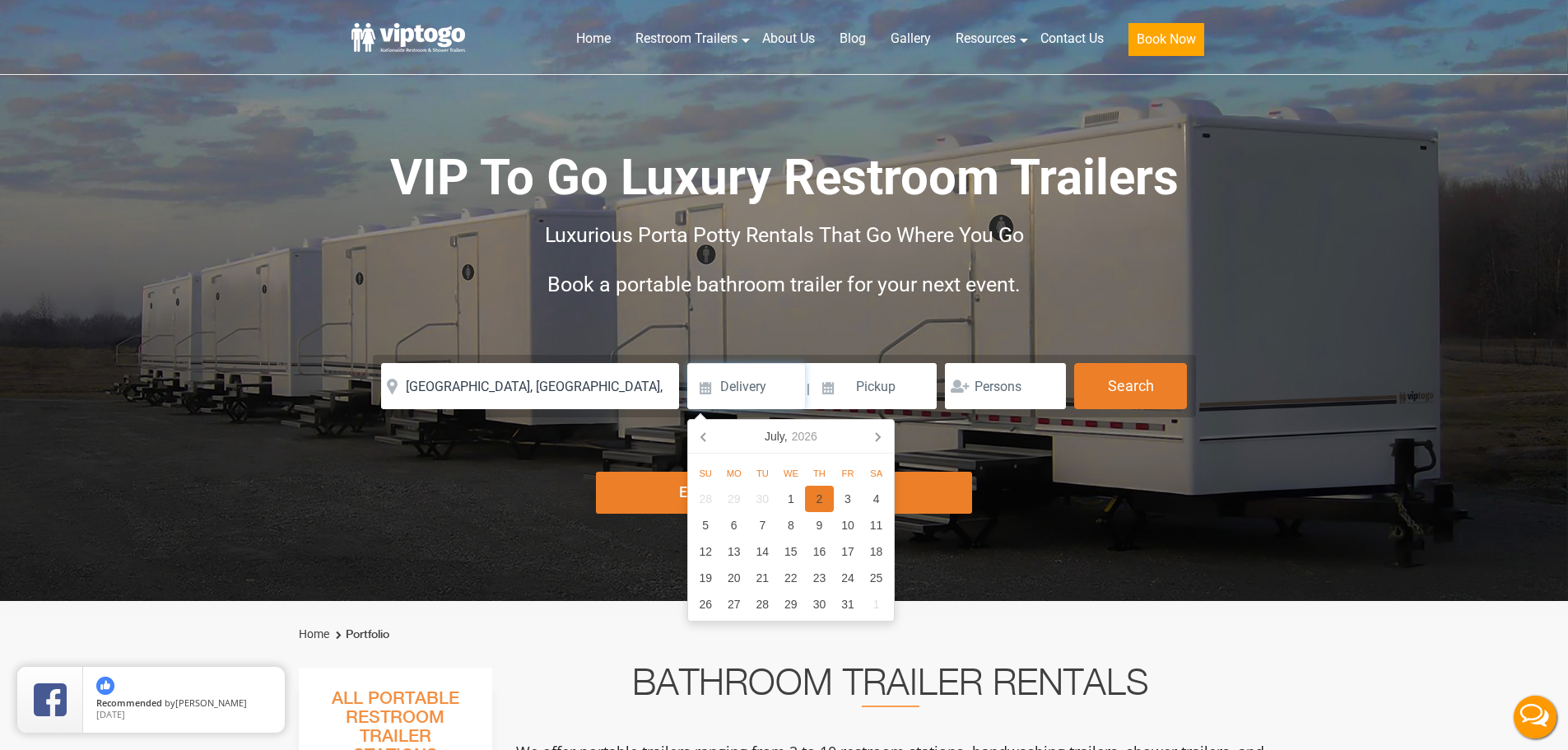
click at [819, 504] on div "2" at bounding box center [819, 499] width 29 height 26
type input "07/02/2026"
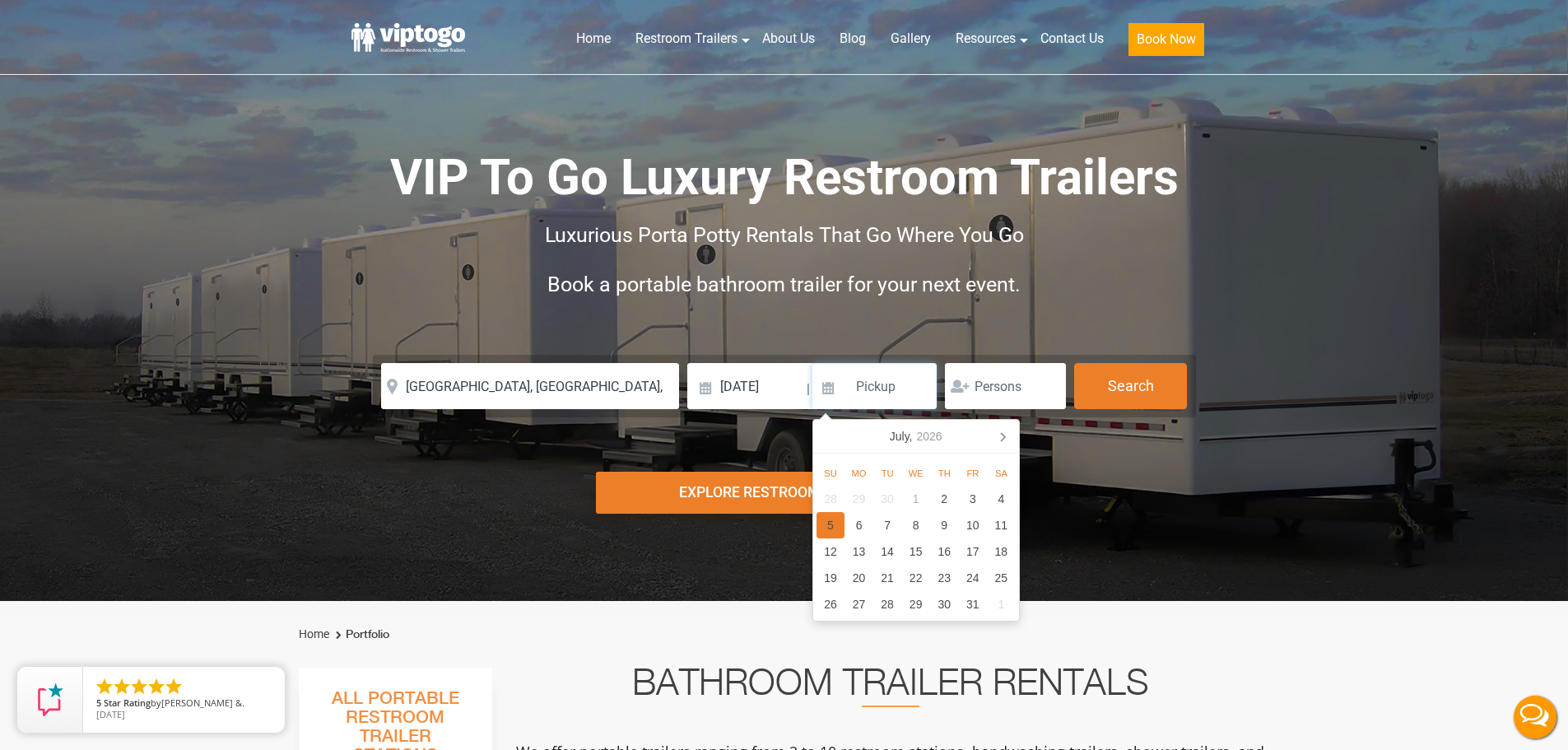
click at [843, 521] on div "5" at bounding box center [831, 525] width 29 height 26
type input "07/05/2026"
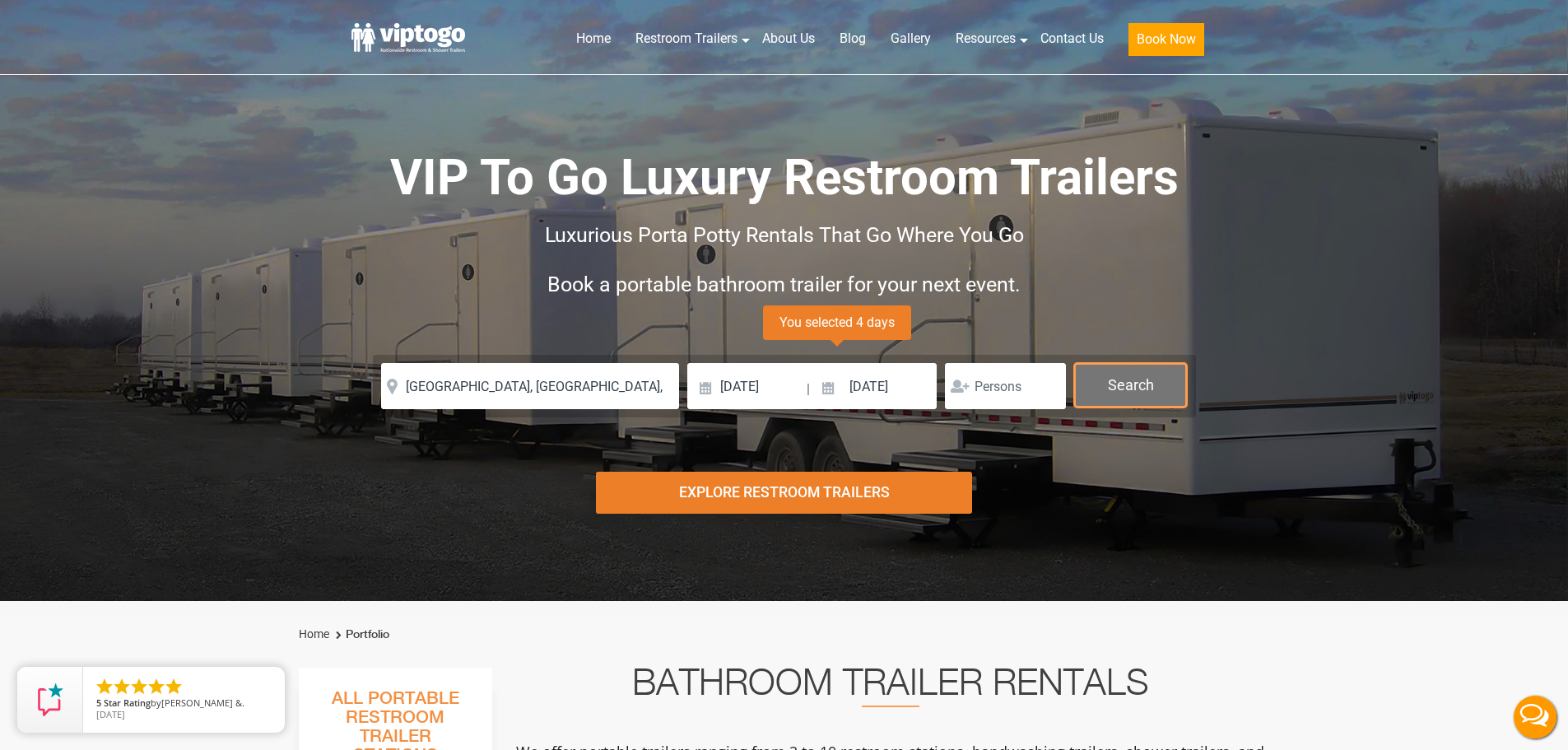
click at [1129, 389] on button "Search" at bounding box center [1130, 385] width 112 height 44
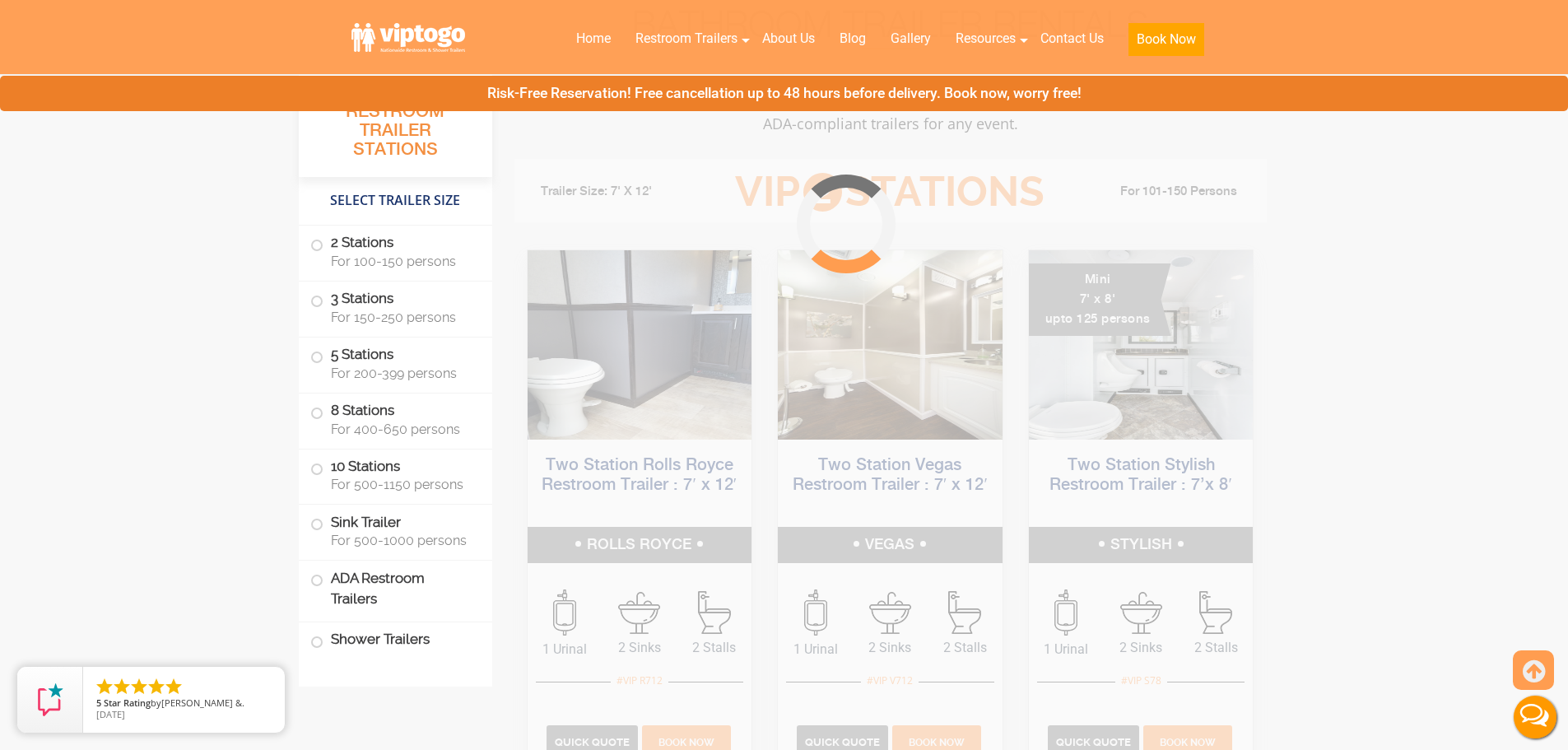
scroll to position [667, 0]
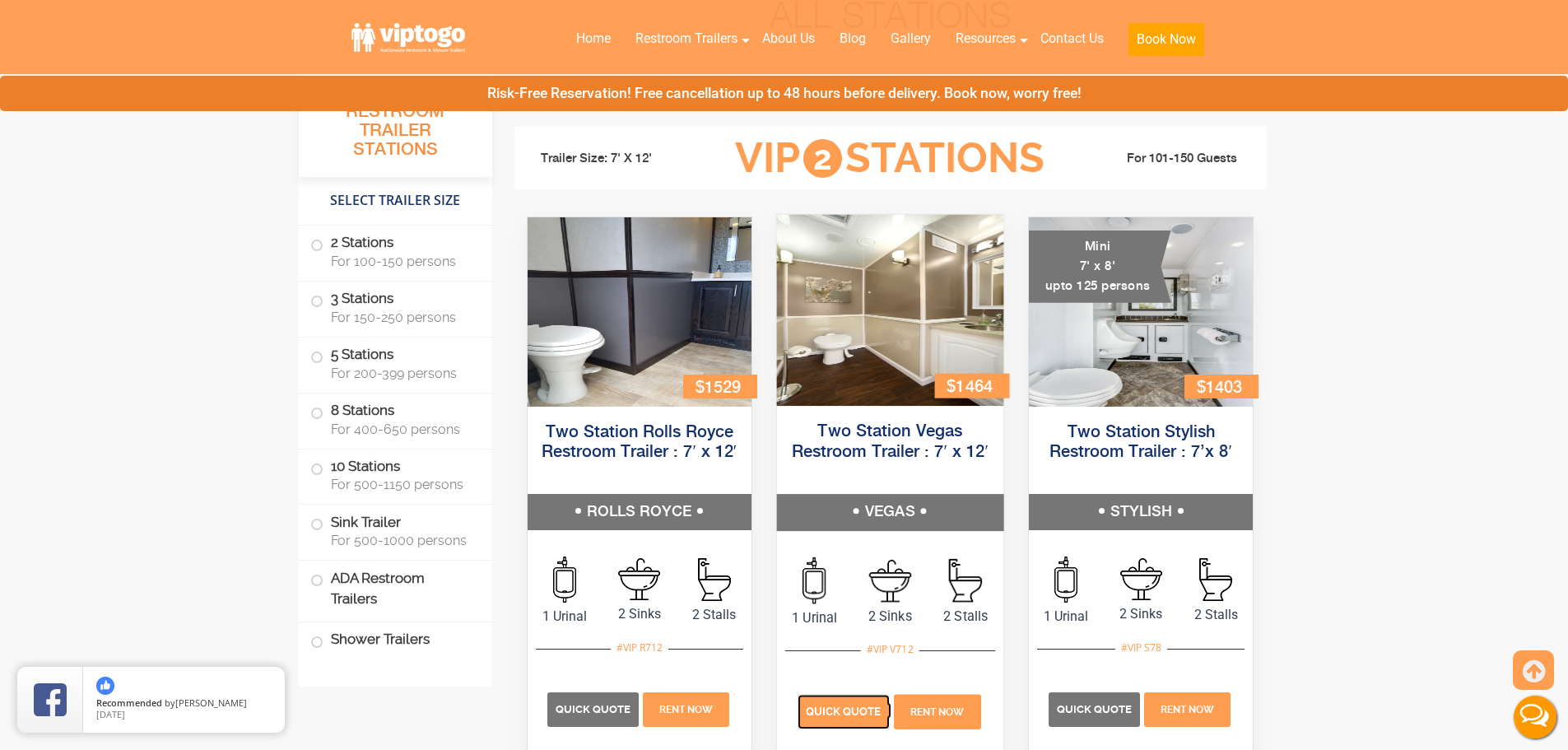
click at [828, 713] on span "Quick Quote" at bounding box center [843, 711] width 76 height 12
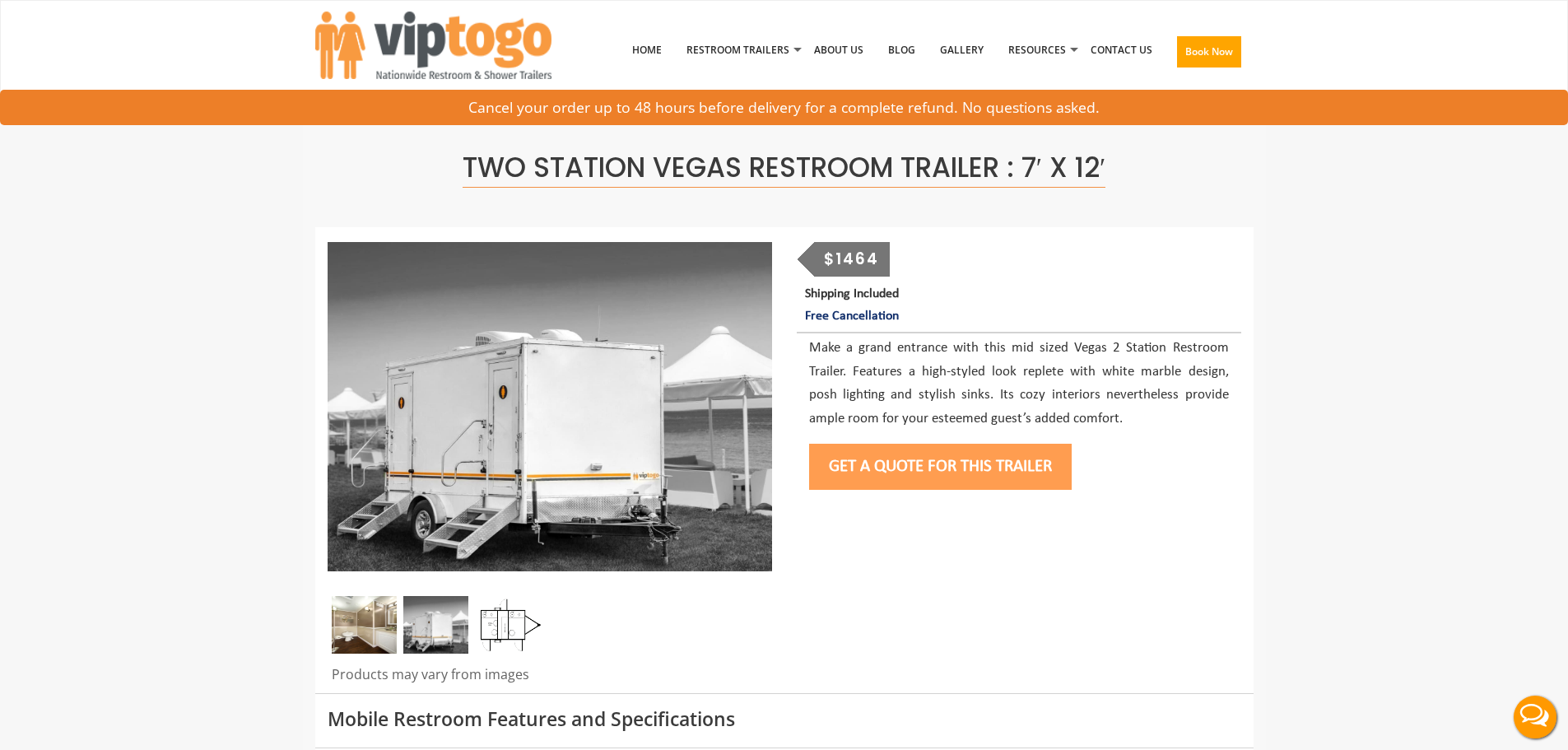
click at [857, 475] on button "Get a Quote for this Trailer" at bounding box center [940, 467] width 262 height 46
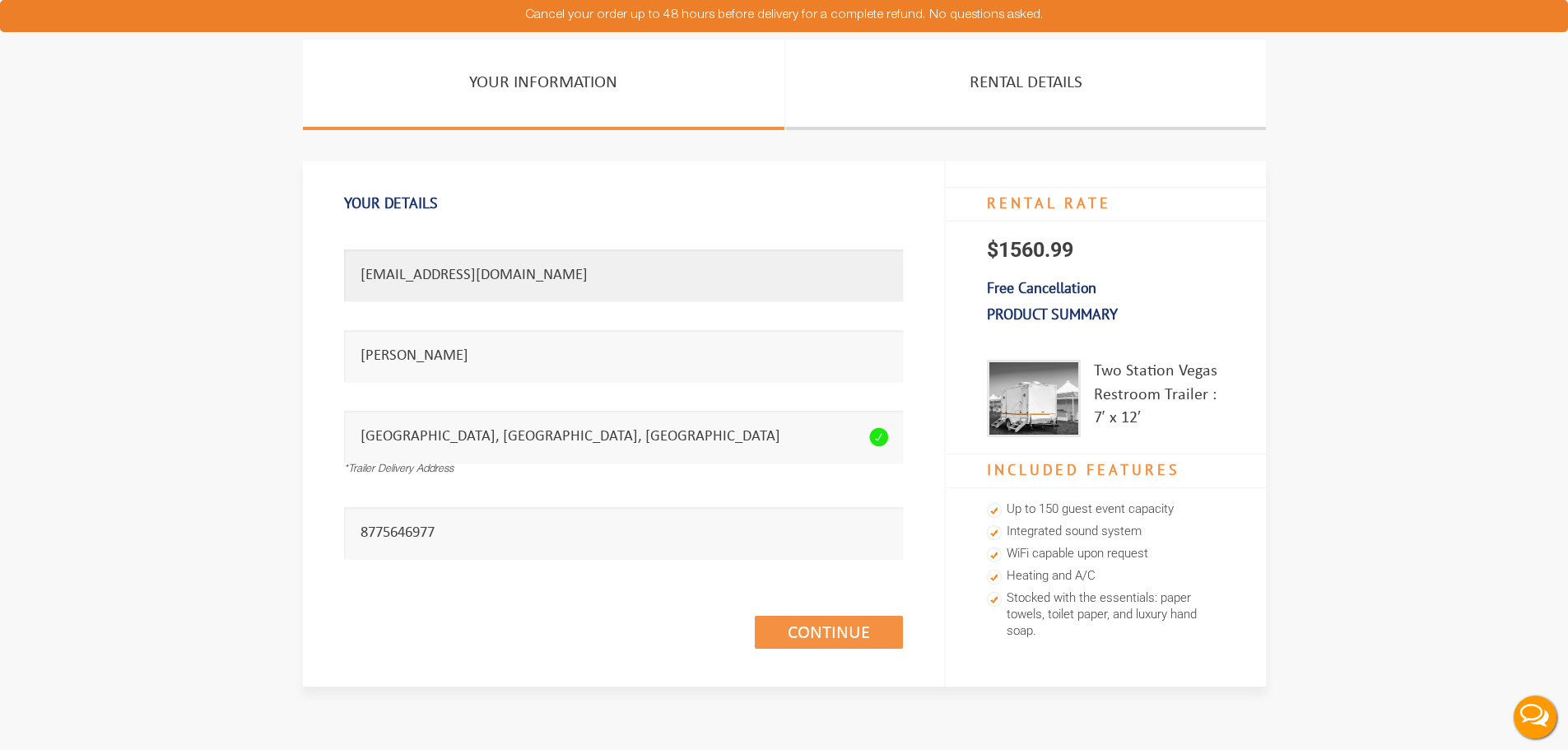
click at [516, 279] on input "daniela.del_rio.871143@member.theknot.com" at bounding box center [624, 275] width 559 height 51
paste input "charlene.claude"
type input "charlene.claude.871143@member.theknot.com"
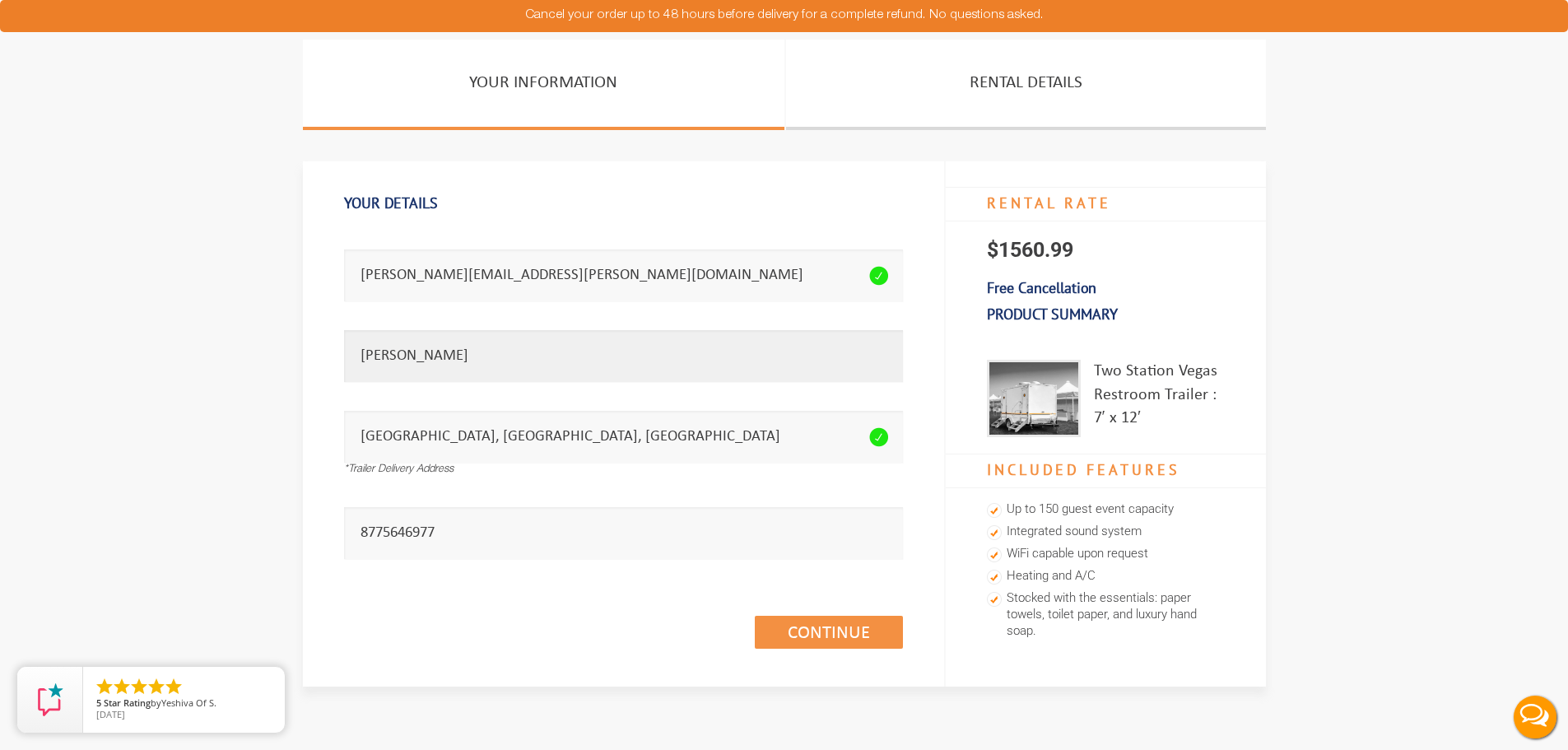
drag, startPoint x: 450, startPoint y: 350, endPoint x: 266, endPoint y: 338, distance: 184.4
click at [266, 338] on section "Your Information Rental Details Your Details Email address seems invalid. charl…" at bounding box center [784, 393] width 1568 height 709
type input "Charlene"
click at [788, 632] on link "Continue (1/3)" at bounding box center [829, 632] width 148 height 33
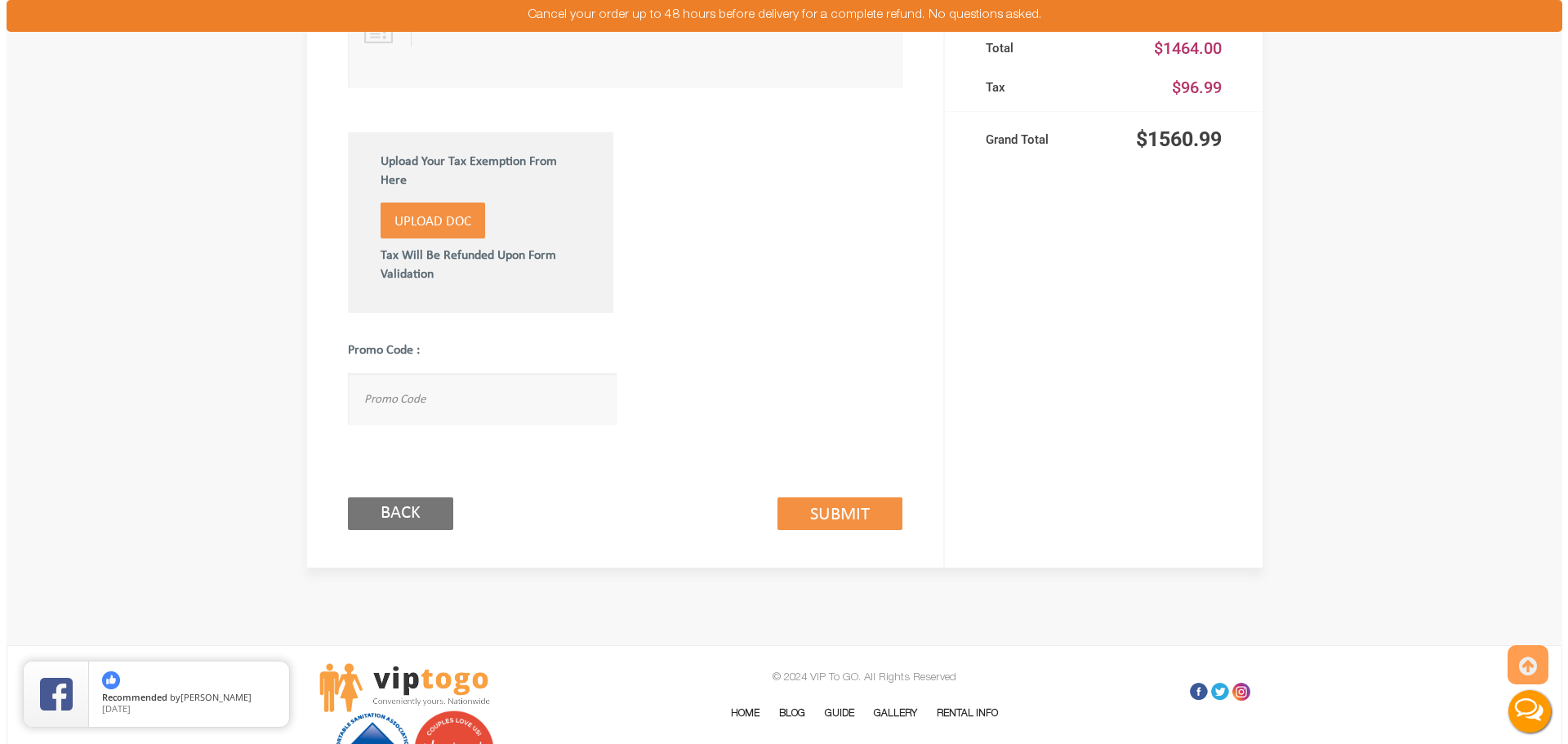
scroll to position [1060, 0]
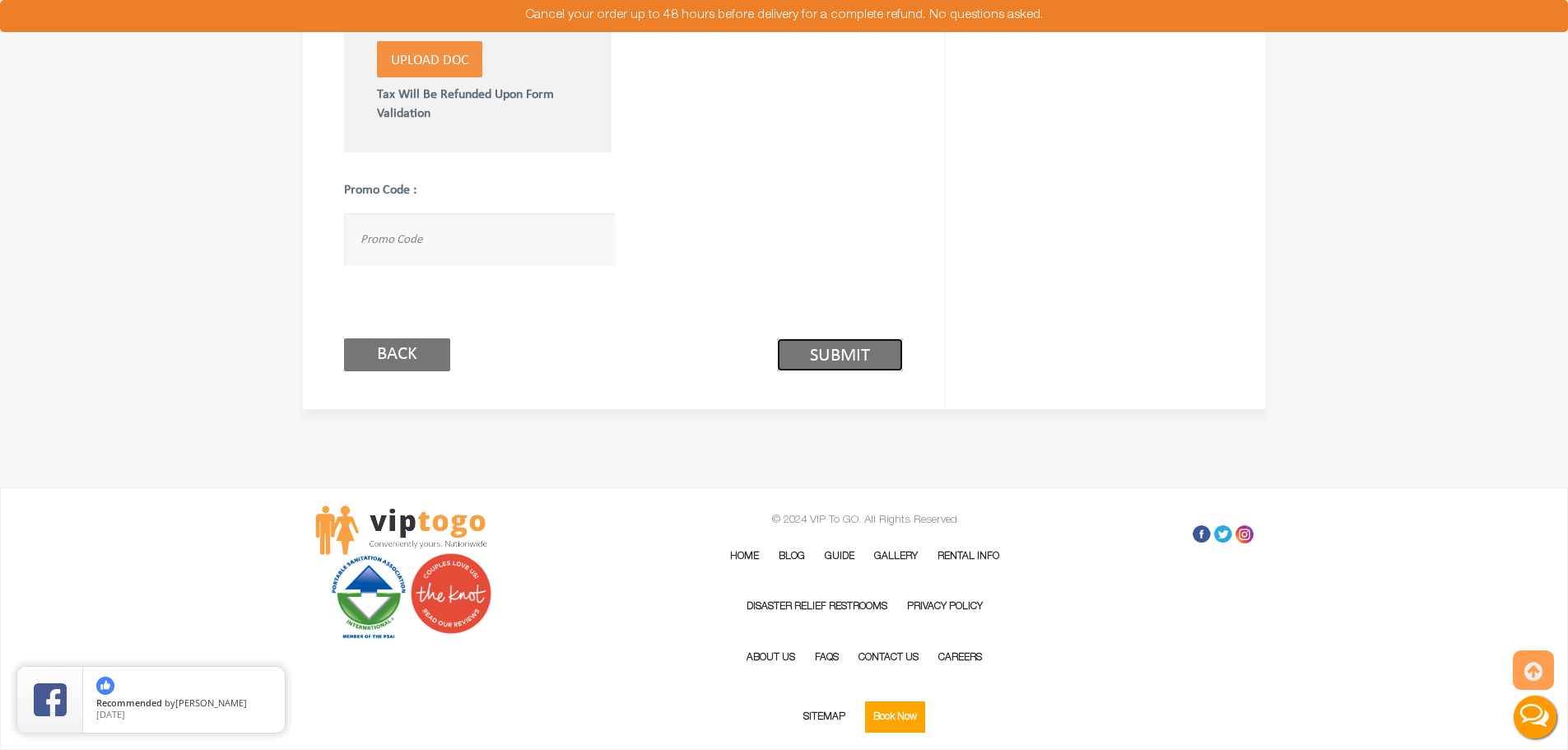
click at [862, 358] on link "Submit (2/3)" at bounding box center [840, 355] width 126 height 33
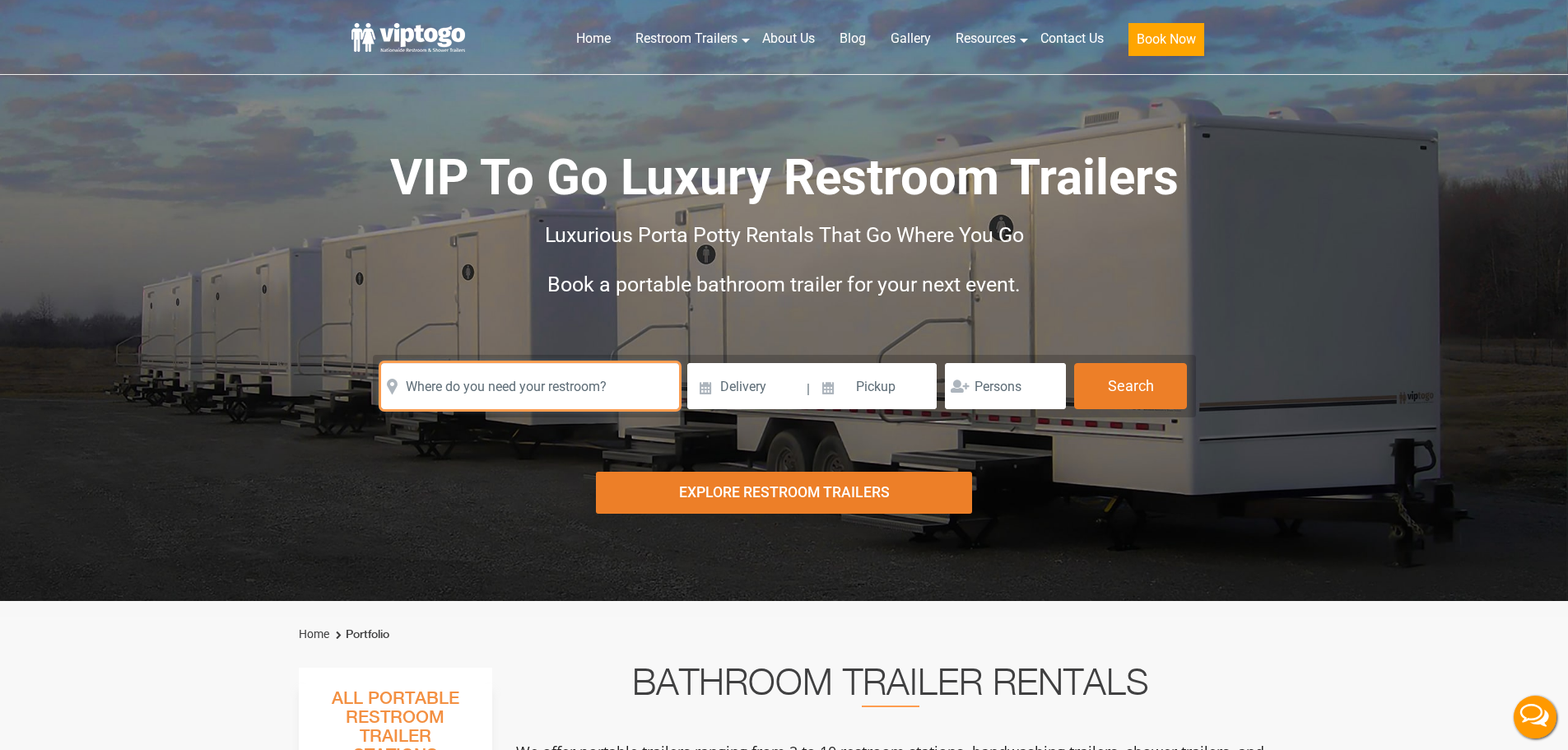
click at [422, 387] on input "text" at bounding box center [530, 385] width 298 height 46
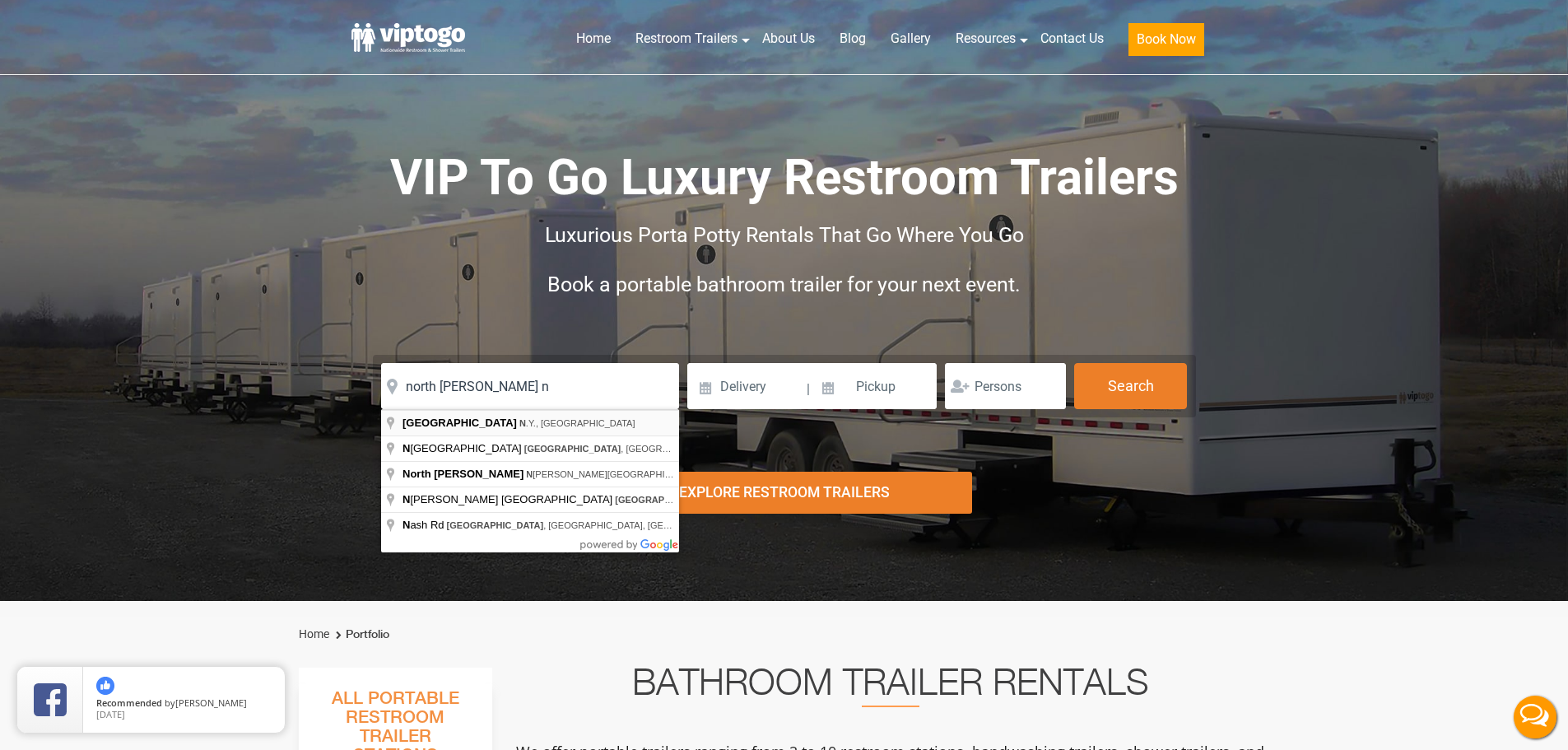
type input "North Tonawanda, N.Y., USA"
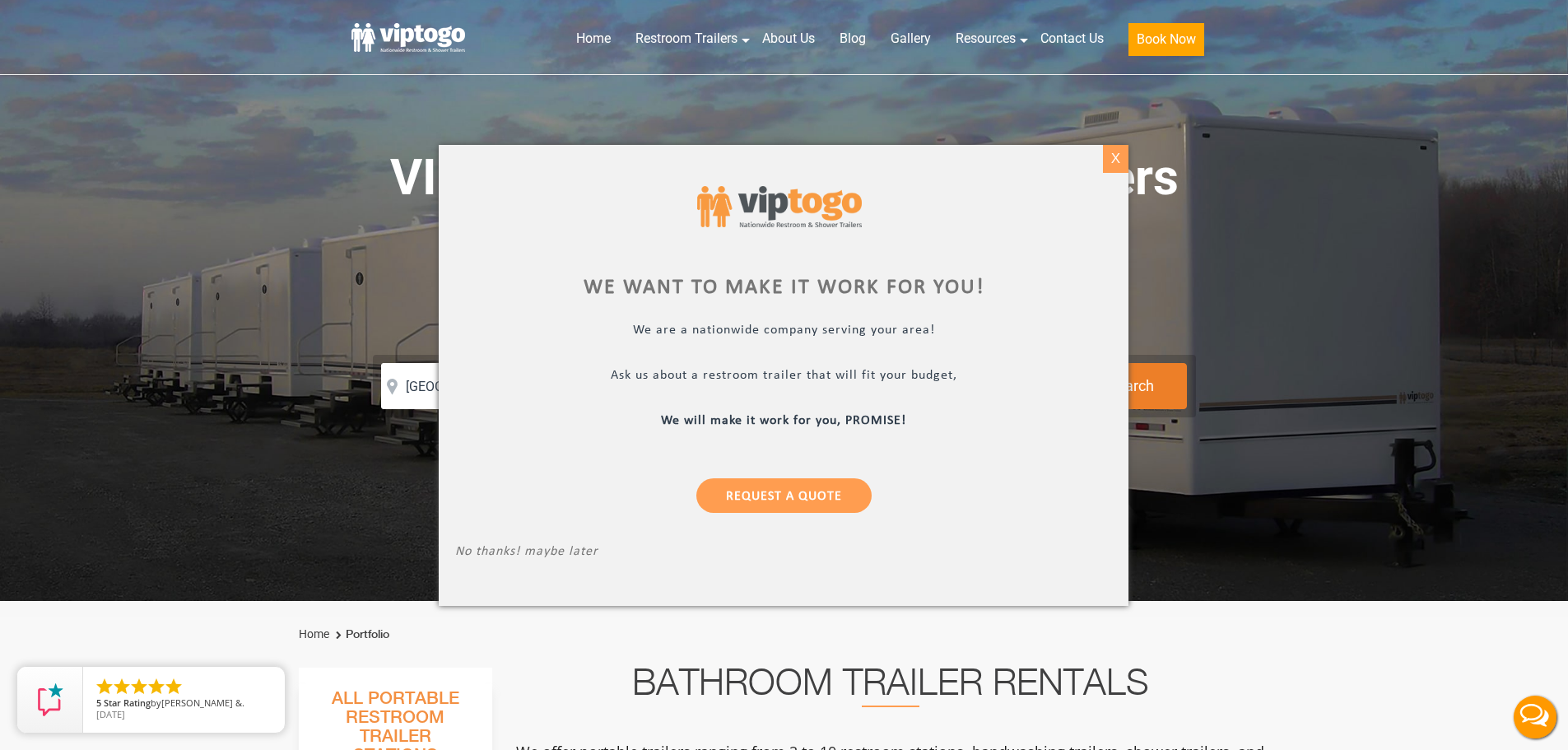
click at [1121, 161] on div "X" at bounding box center [1115, 159] width 25 height 28
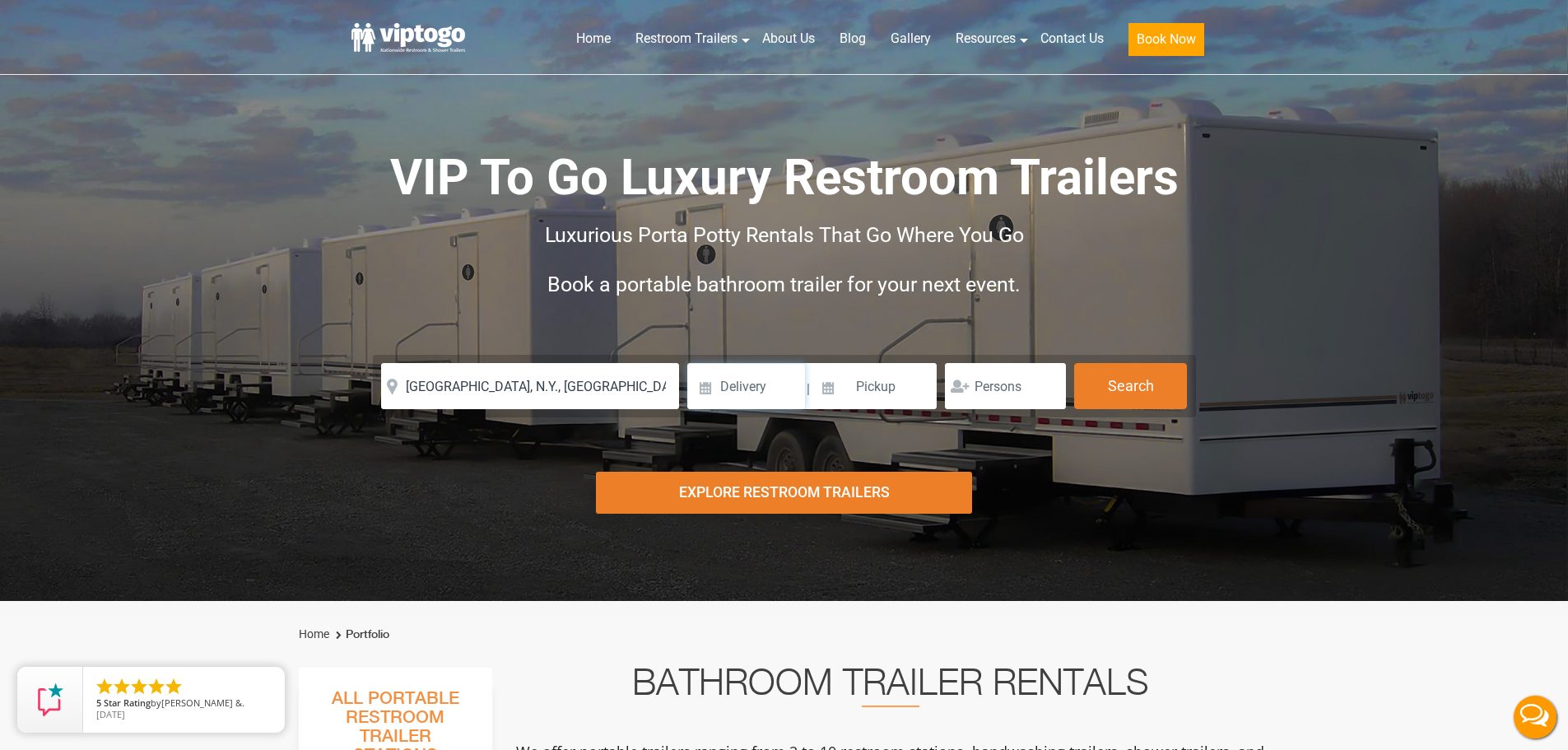
click at [726, 379] on input at bounding box center [746, 385] width 118 height 46
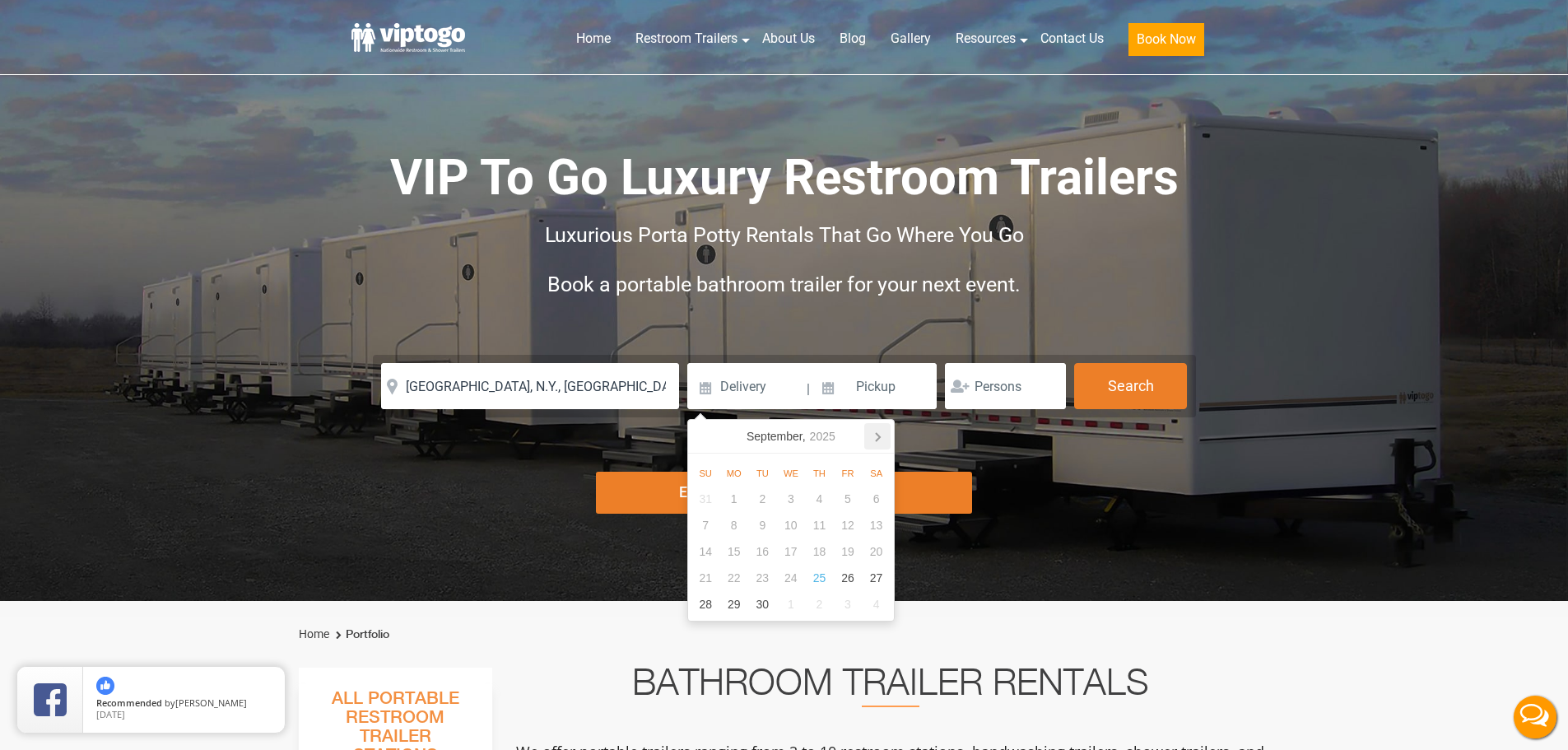
click at [875, 427] on icon at bounding box center [877, 436] width 26 height 26
click at [836, 549] on div "16" at bounding box center [848, 551] width 29 height 26
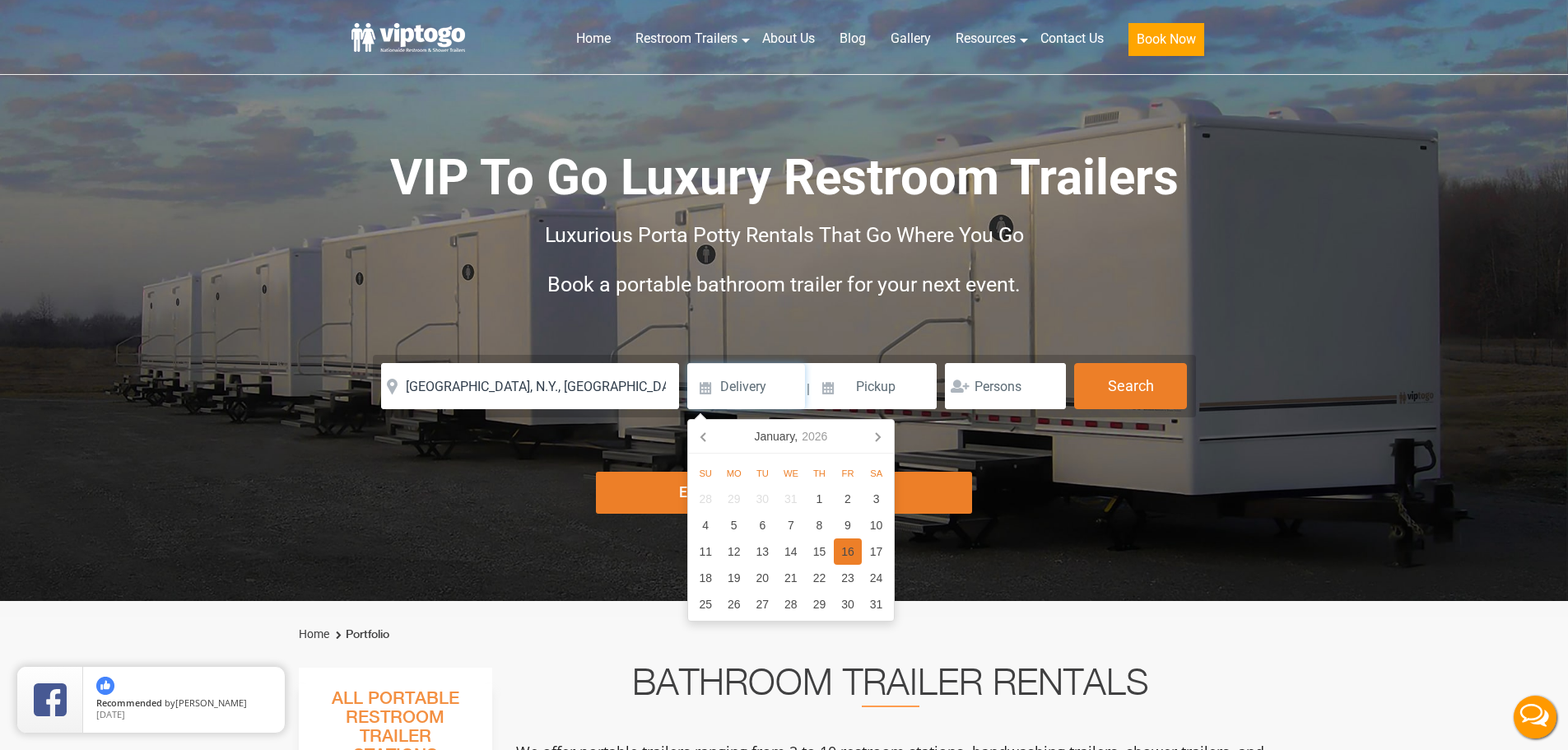
type input "01/16/2026"
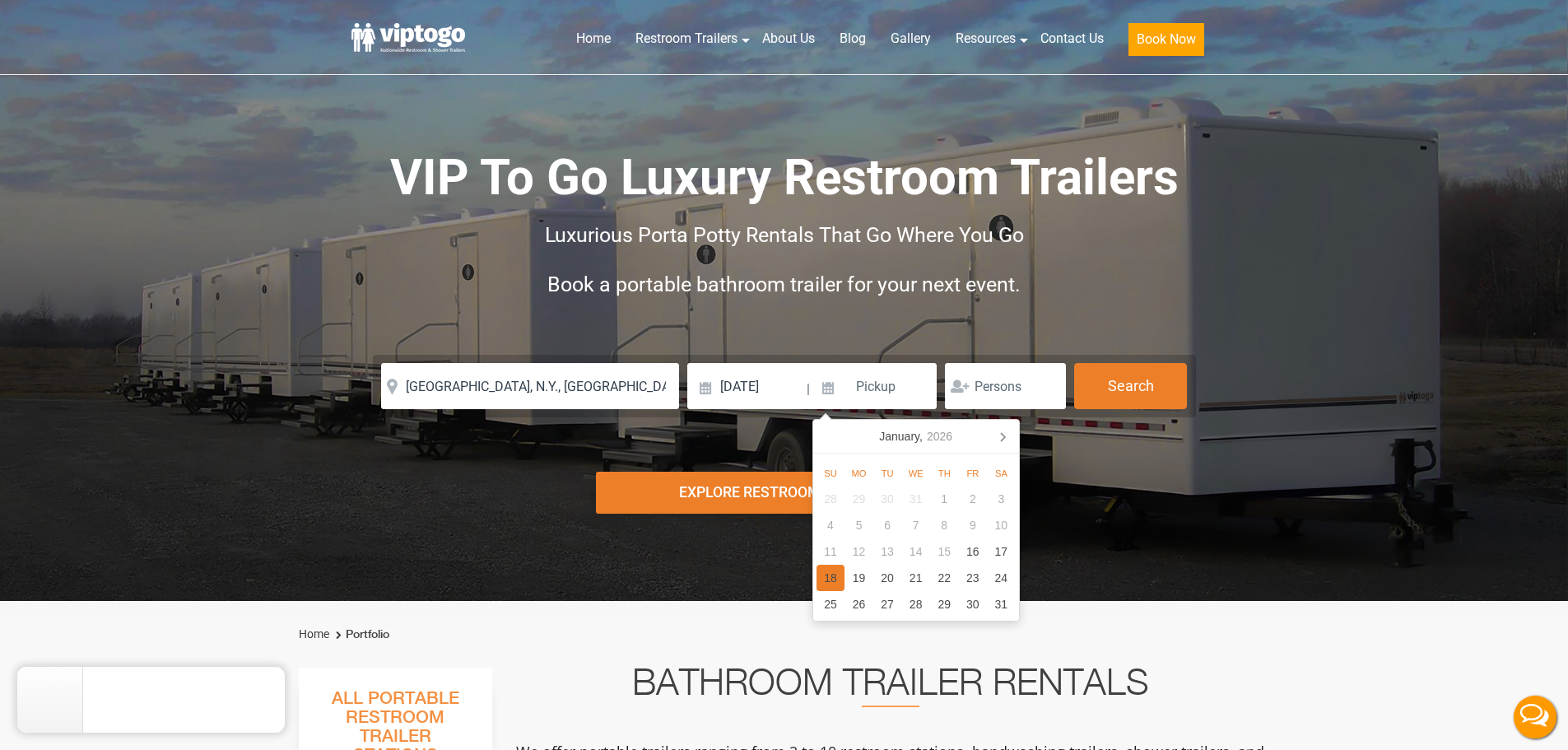
click at [844, 575] on div "18" at bounding box center [831, 578] width 29 height 26
type input "01/18/2026"
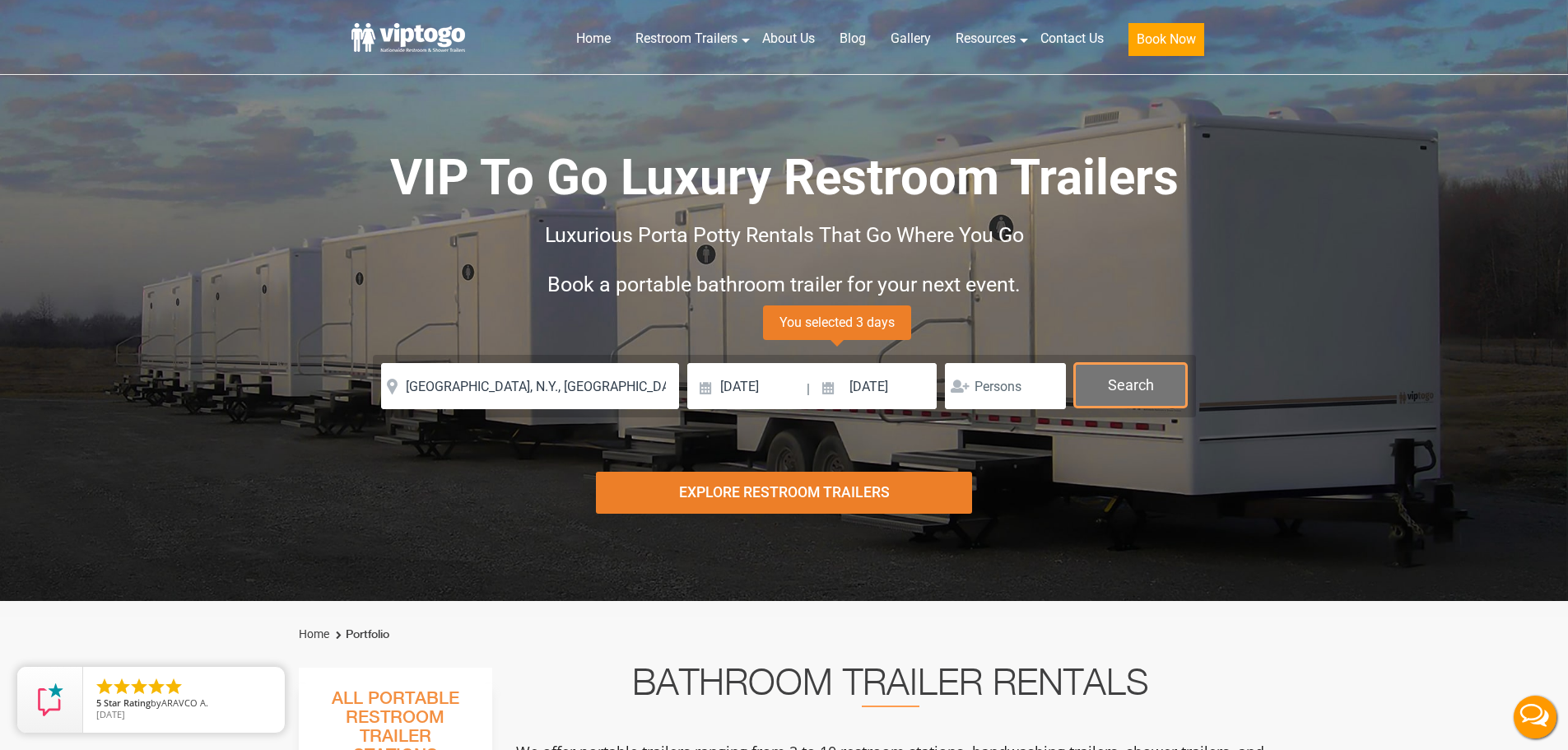
click at [1124, 376] on button "Search" at bounding box center [1130, 385] width 112 height 44
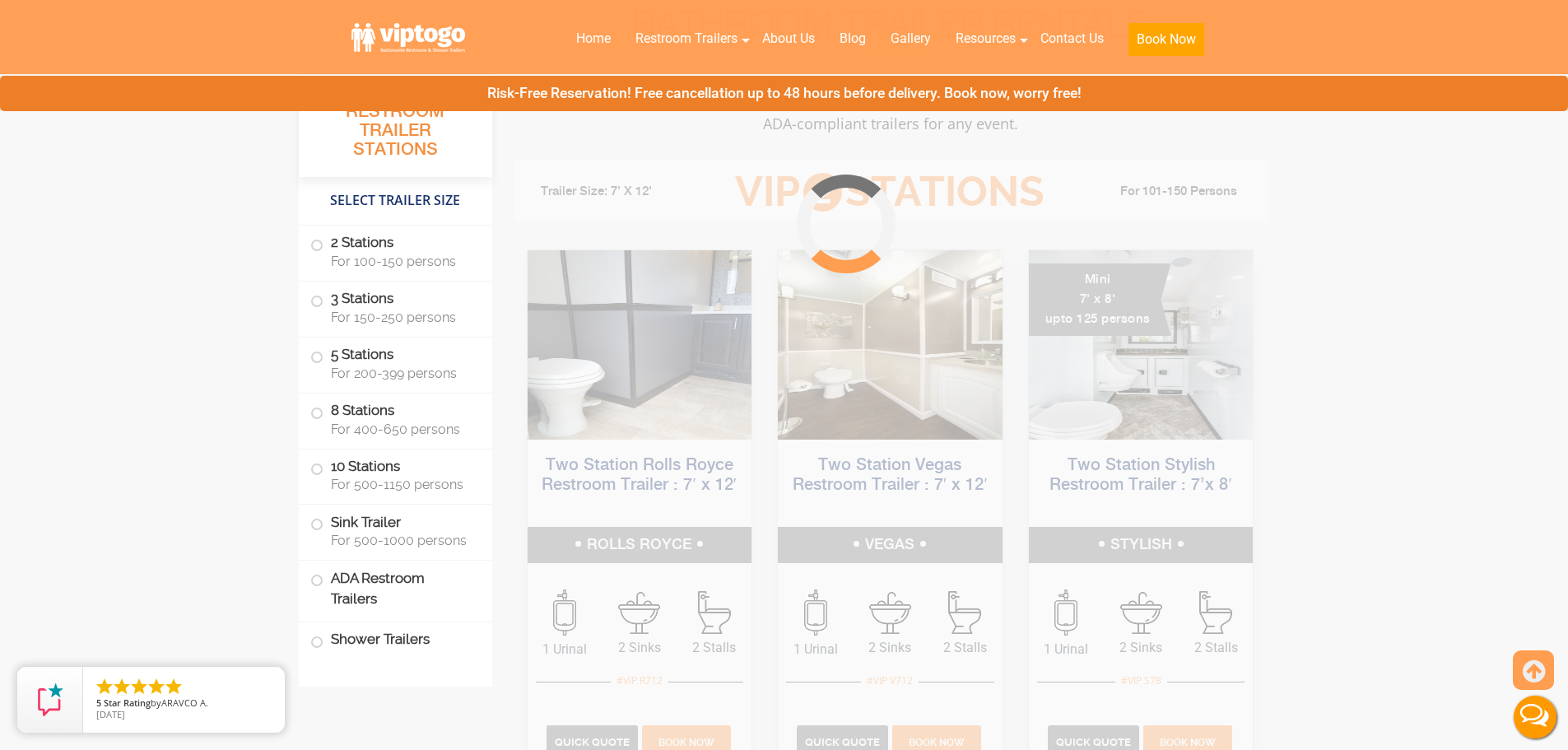
scroll to position [667, 0]
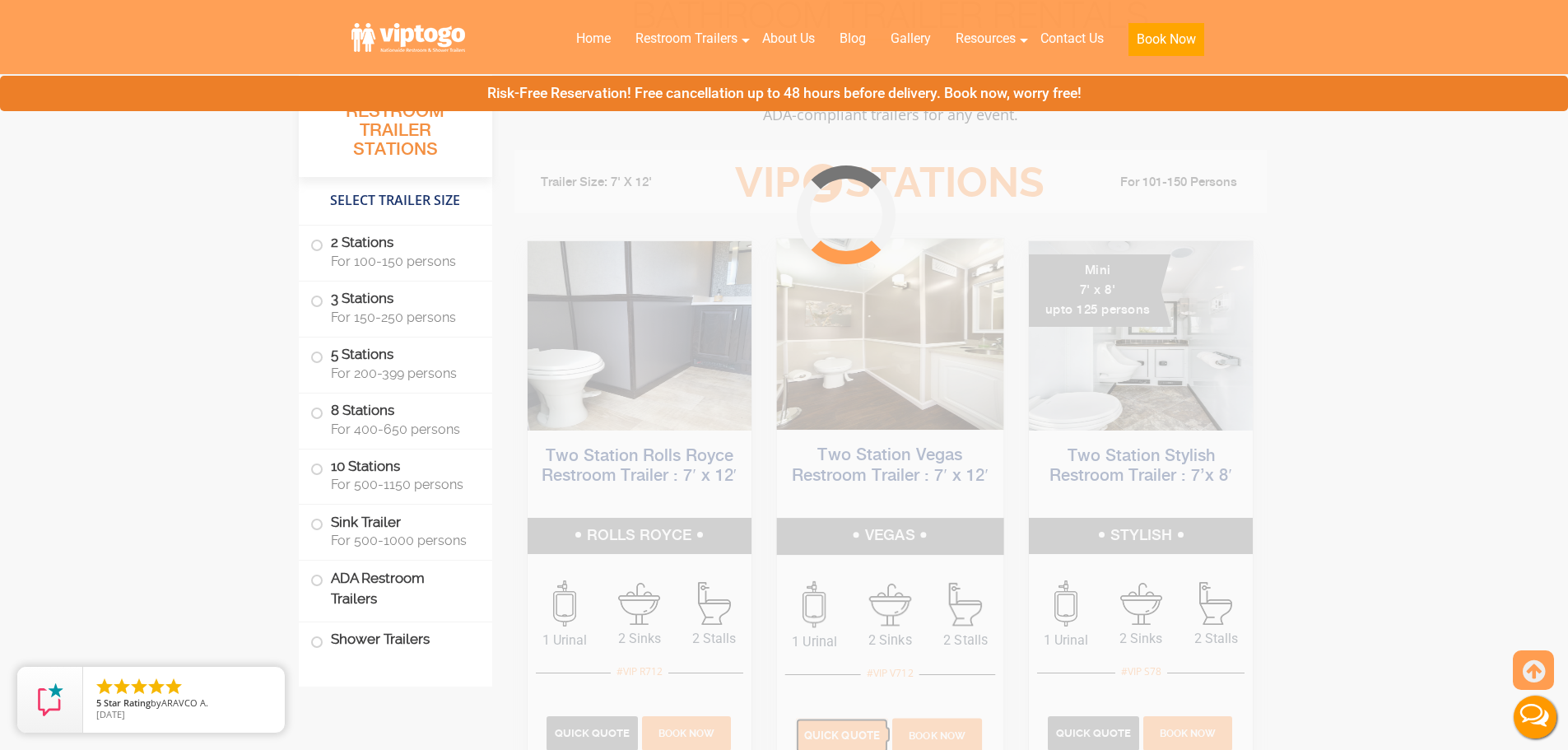
click at [861, 730] on span "Quick Quote" at bounding box center [842, 735] width 76 height 12
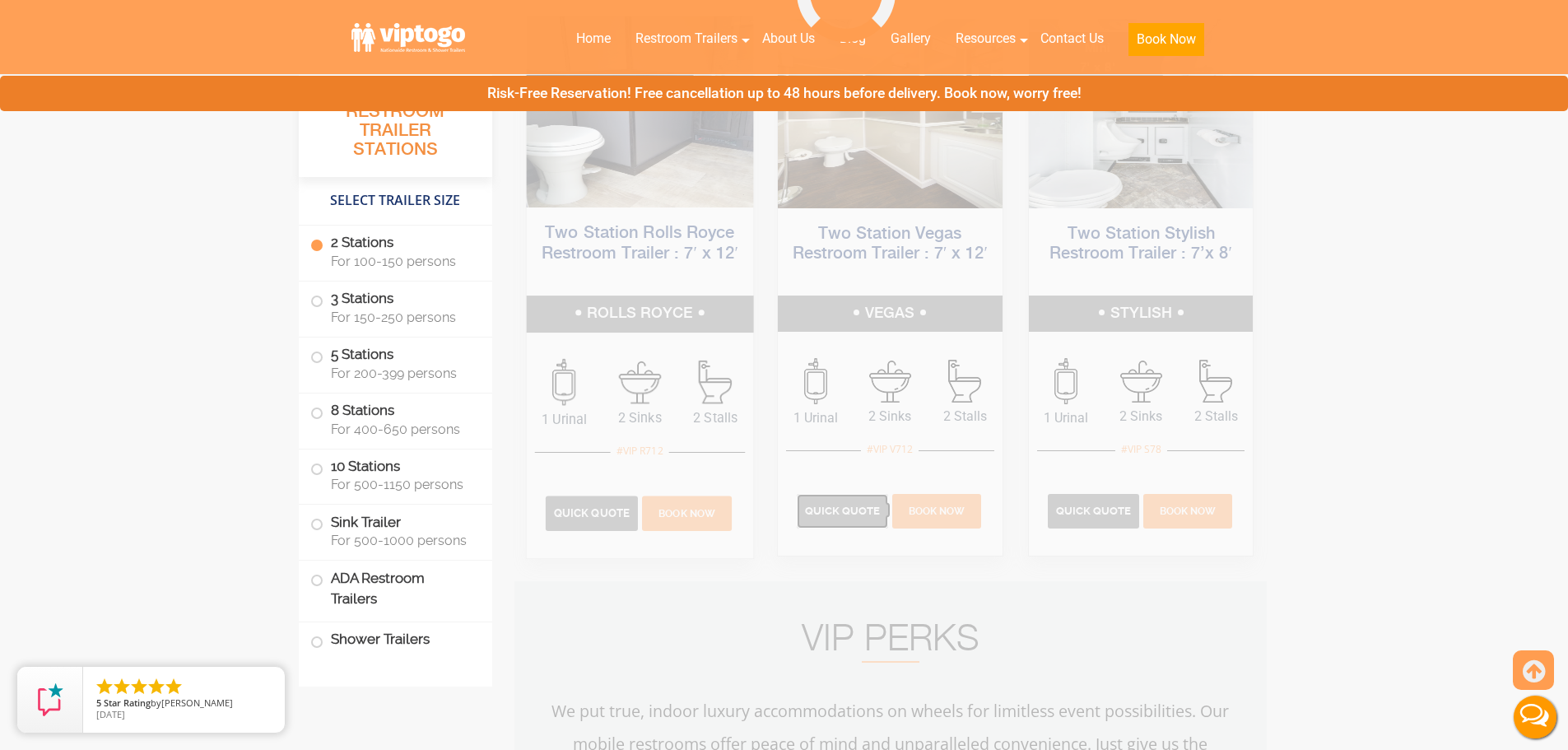
scroll to position [914, 0]
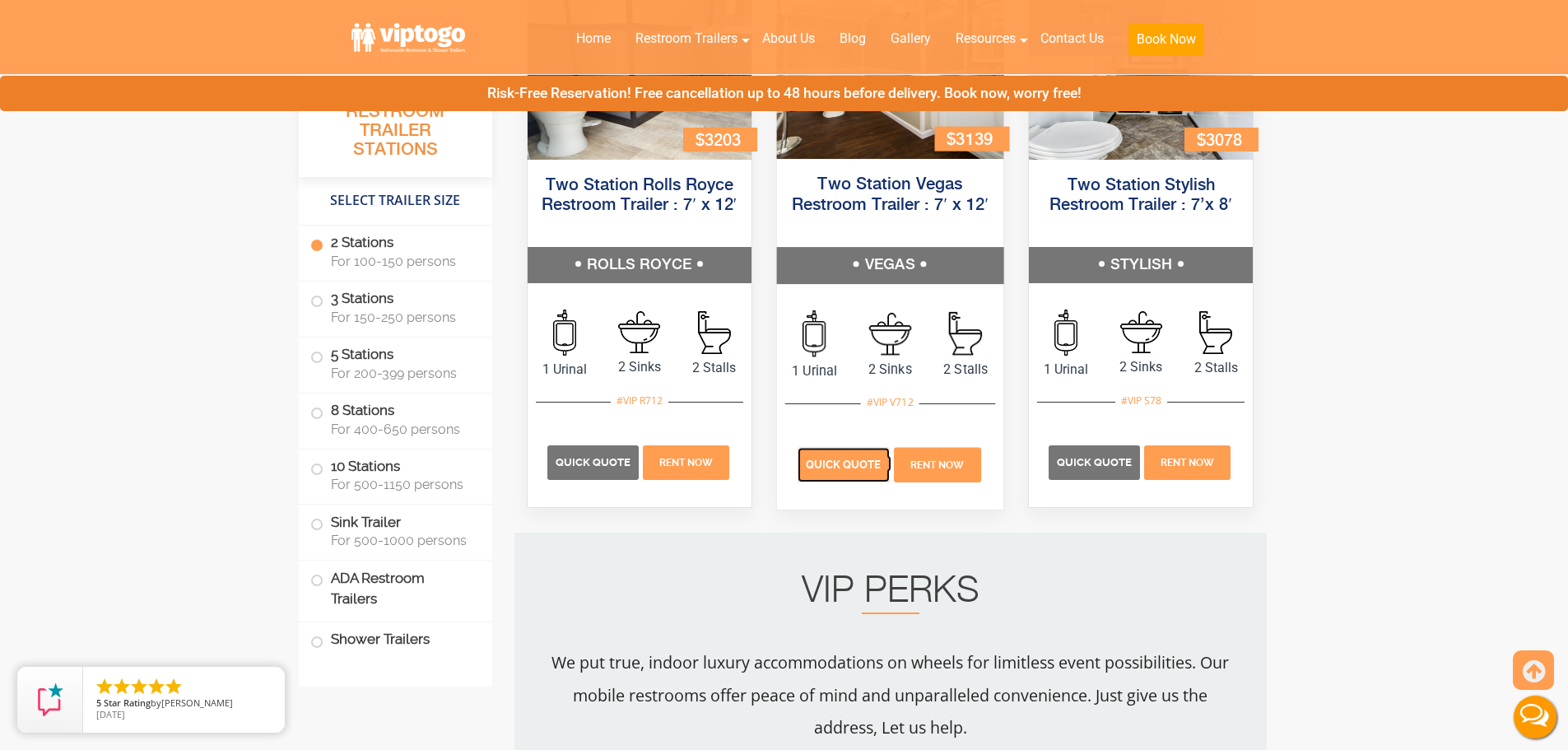
click at [840, 453] on p "Quick Quote" at bounding box center [844, 465] width 92 height 35
click at [840, 453] on p "Quick Quote" at bounding box center [844, 463] width 92 height 35
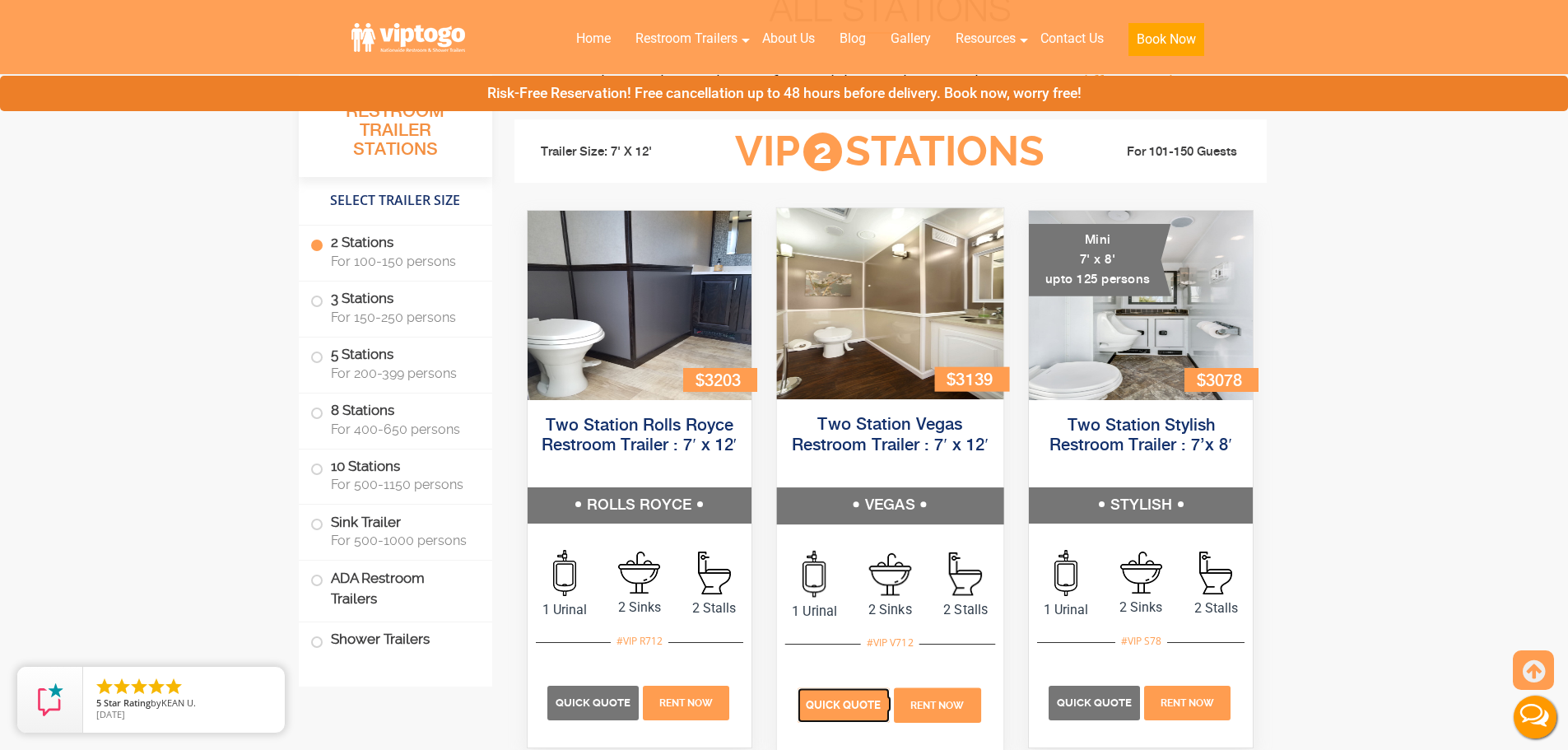
scroll to position [667, 0]
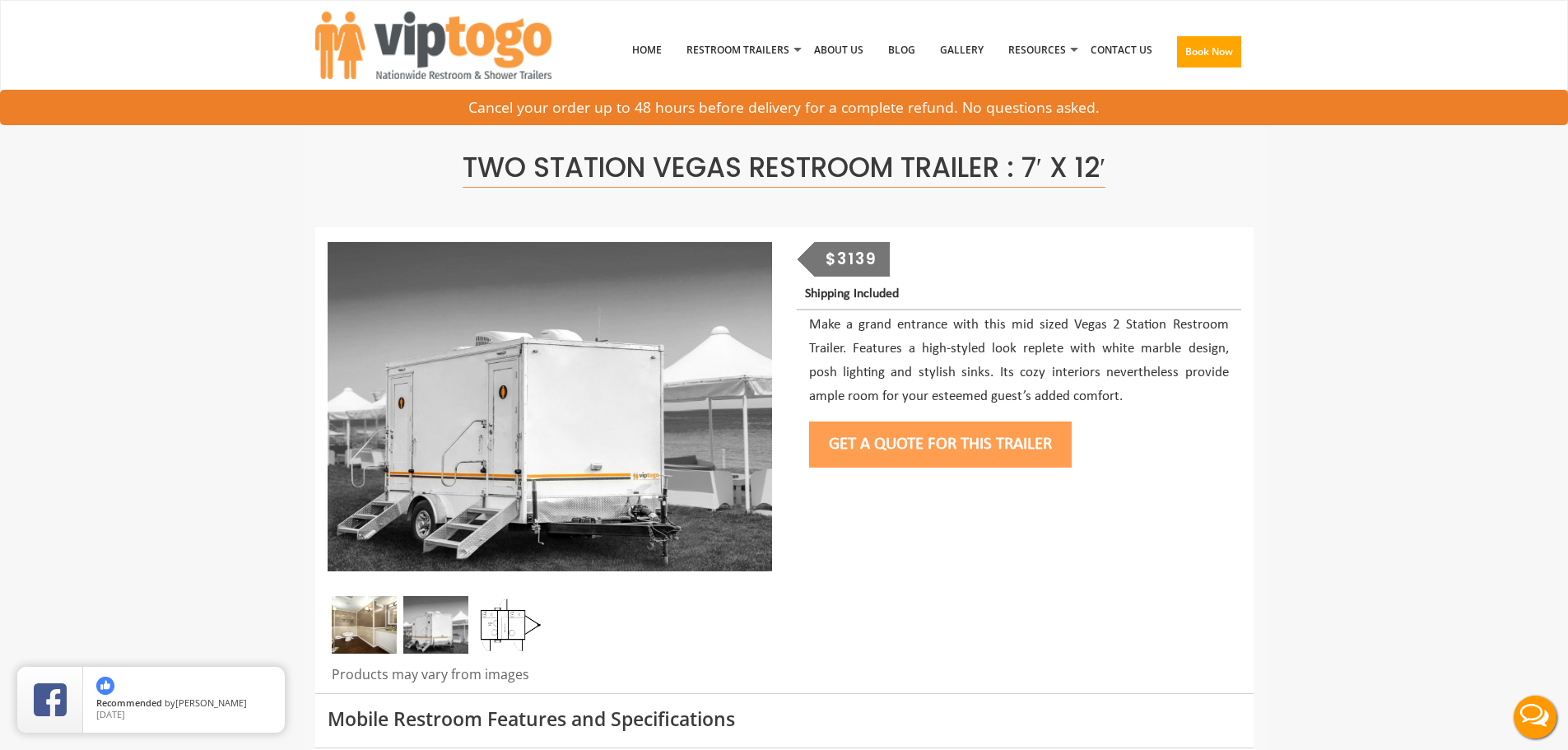
click at [835, 446] on button "Get a Quote for this Trailer" at bounding box center [940, 444] width 262 height 46
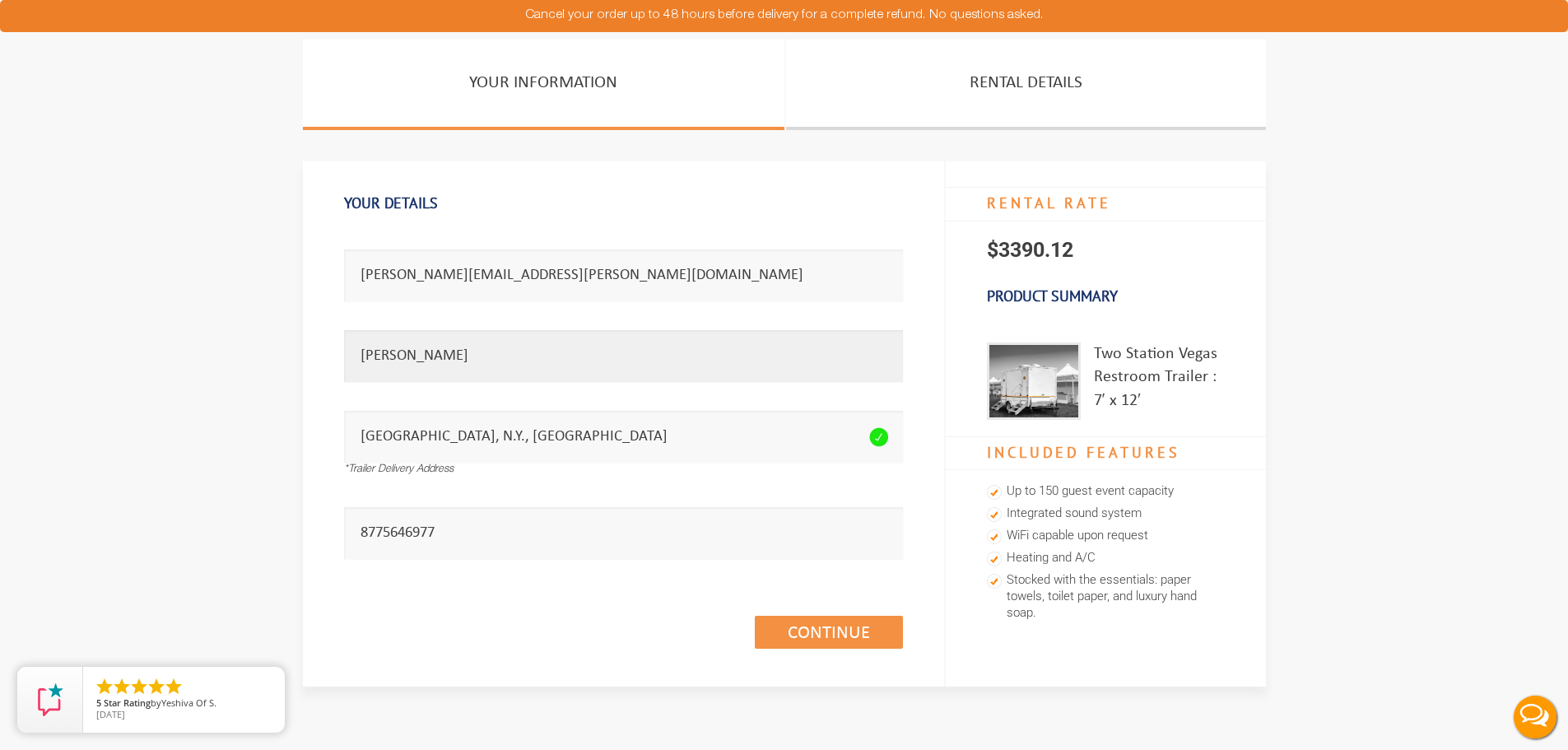
drag, startPoint x: 481, startPoint y: 353, endPoint x: 323, endPoint y: 342, distance: 158.4
click at [325, 358] on div "Your Details Email address seems invalid. [PERSON_NAME][EMAIL_ADDRESS][PERSON_N…" at bounding box center [624, 423] width 642 height 524
type input "[PERSON_NAME]"
drag, startPoint x: 457, startPoint y: 279, endPoint x: 331, endPoint y: 279, distance: 126.0
click at [331, 279] on div "Your Details Email address seems invalid. [PERSON_NAME][EMAIL_ADDRESS][PERSON_N…" at bounding box center [624, 423] width 642 height 524
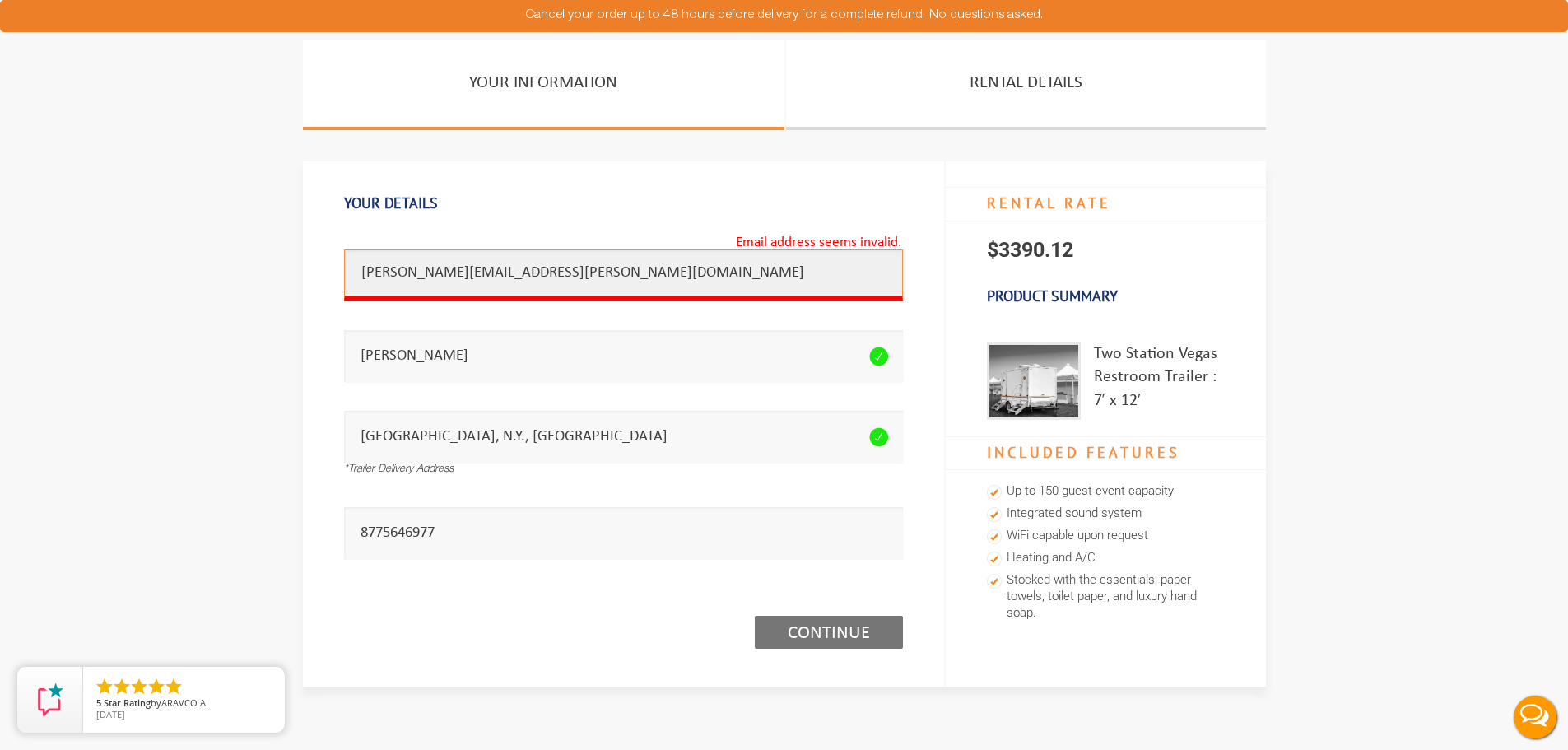
type input "[PERSON_NAME][EMAIL_ADDRESS][PERSON_NAME][DOMAIN_NAME]"
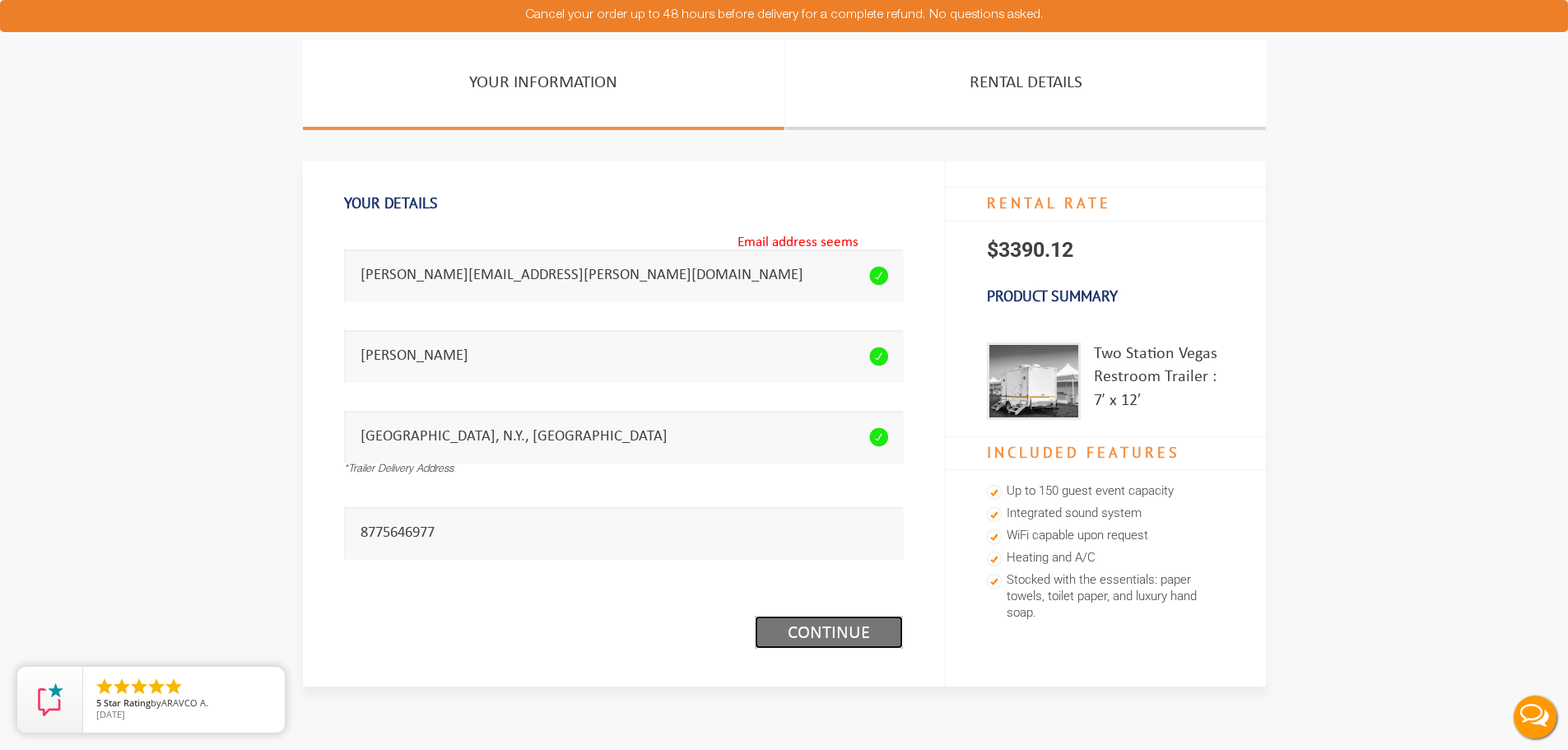
click at [815, 621] on link "Continue (1/3)" at bounding box center [829, 632] width 148 height 33
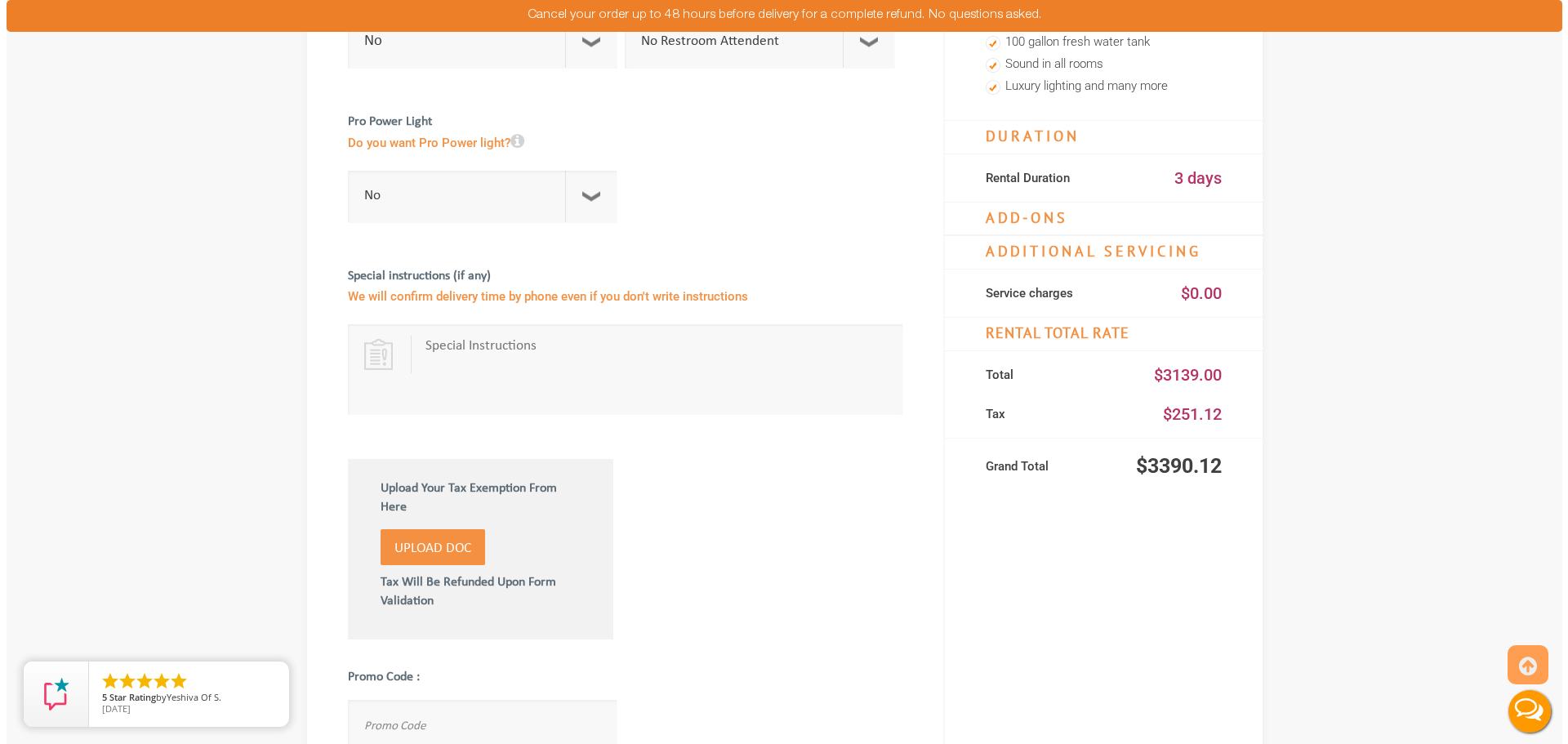
scroll to position [898, 0]
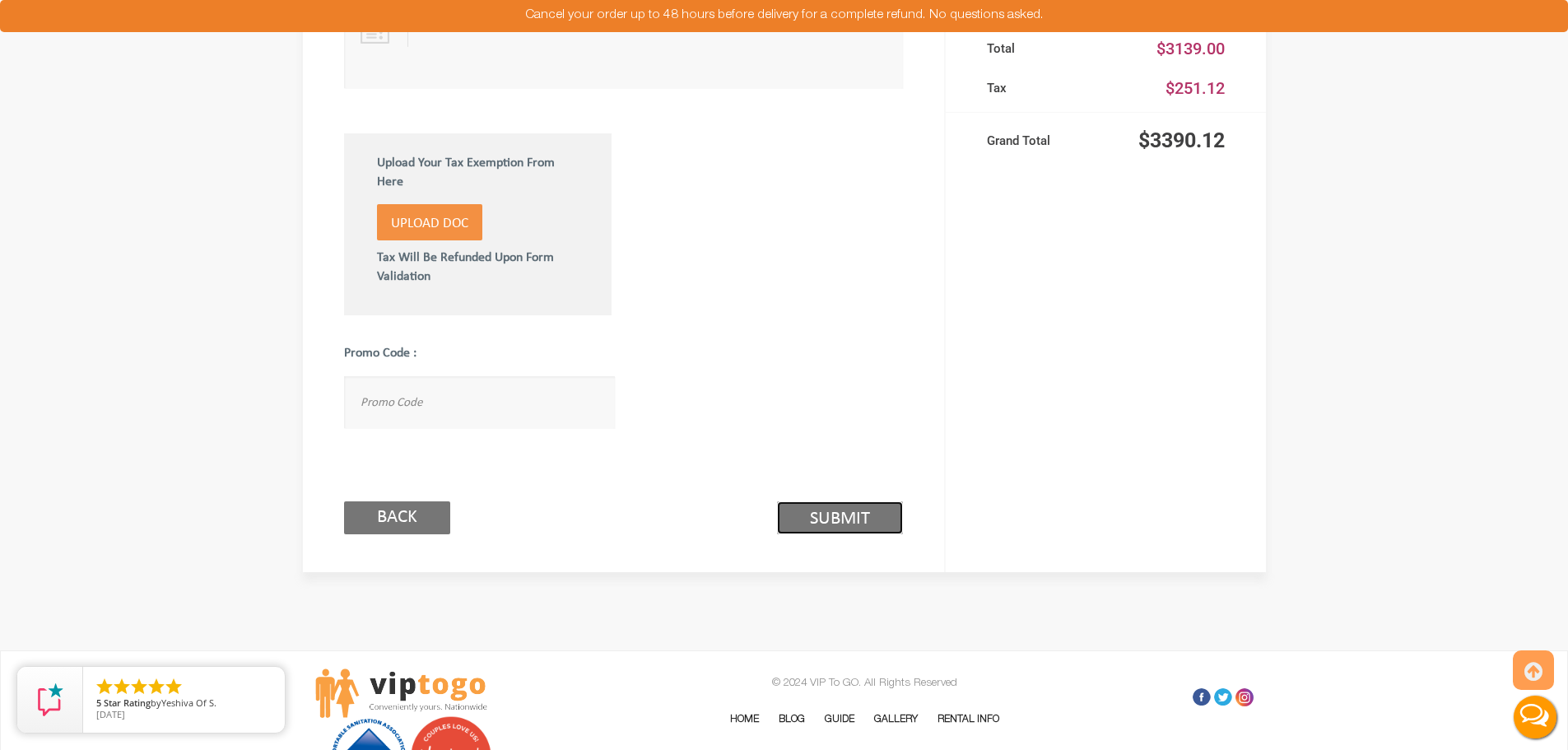
click at [856, 511] on link "Submit (2/3)" at bounding box center [840, 518] width 126 height 33
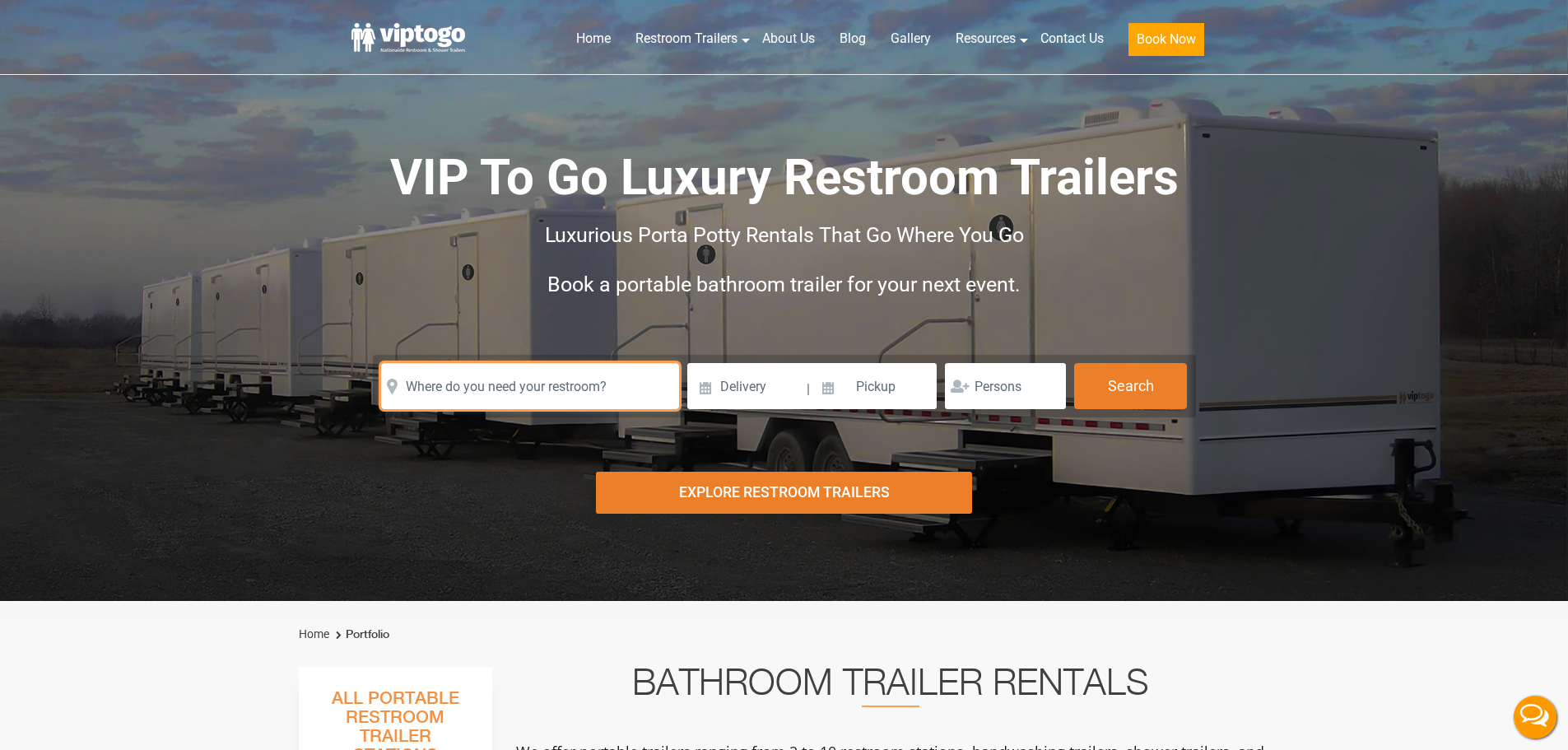
click at [418, 383] on input "text" at bounding box center [530, 385] width 298 height 46
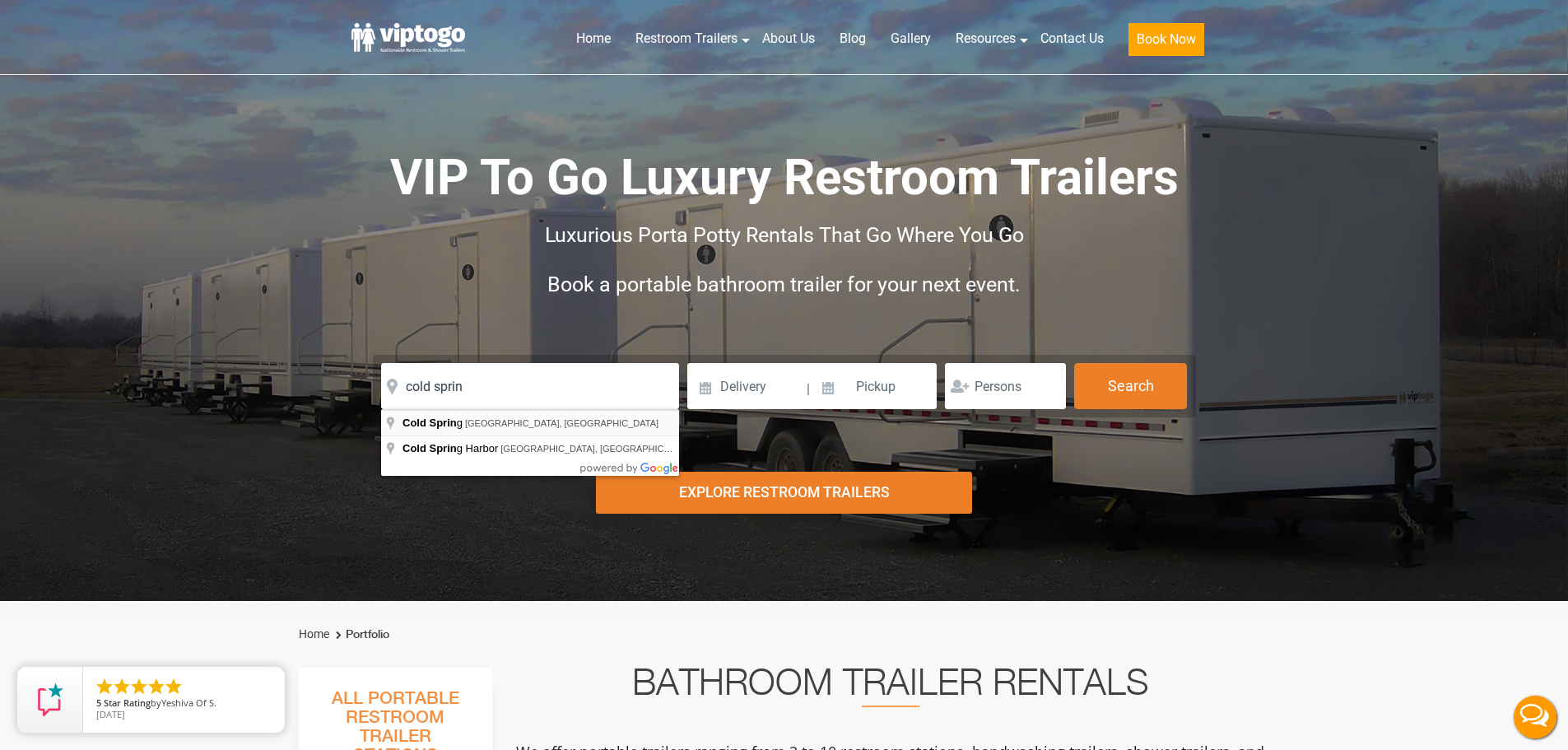
type input "[GEOGRAPHIC_DATA], [GEOGRAPHIC_DATA], [GEOGRAPHIC_DATA]"
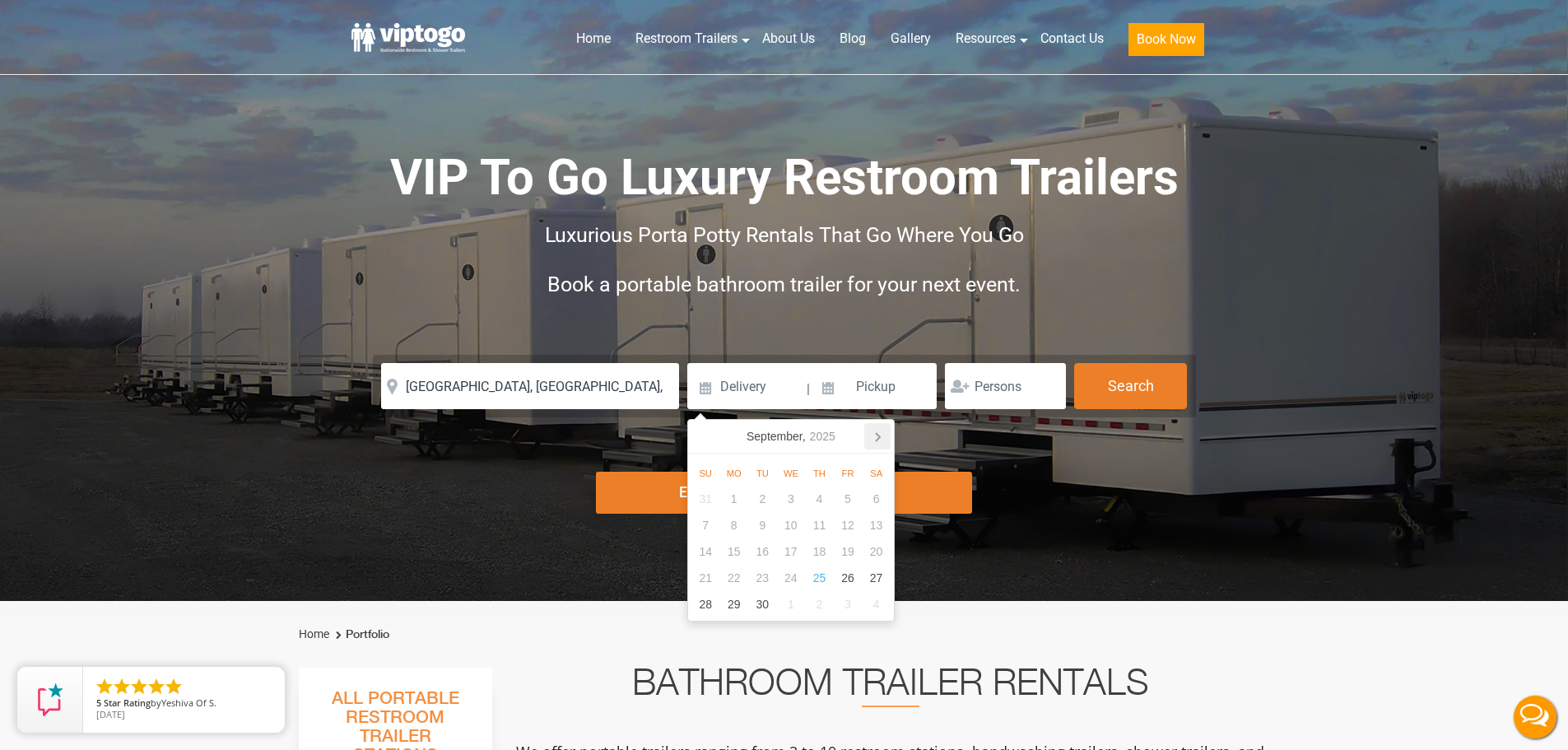
click at [879, 445] on icon at bounding box center [877, 436] width 26 height 26
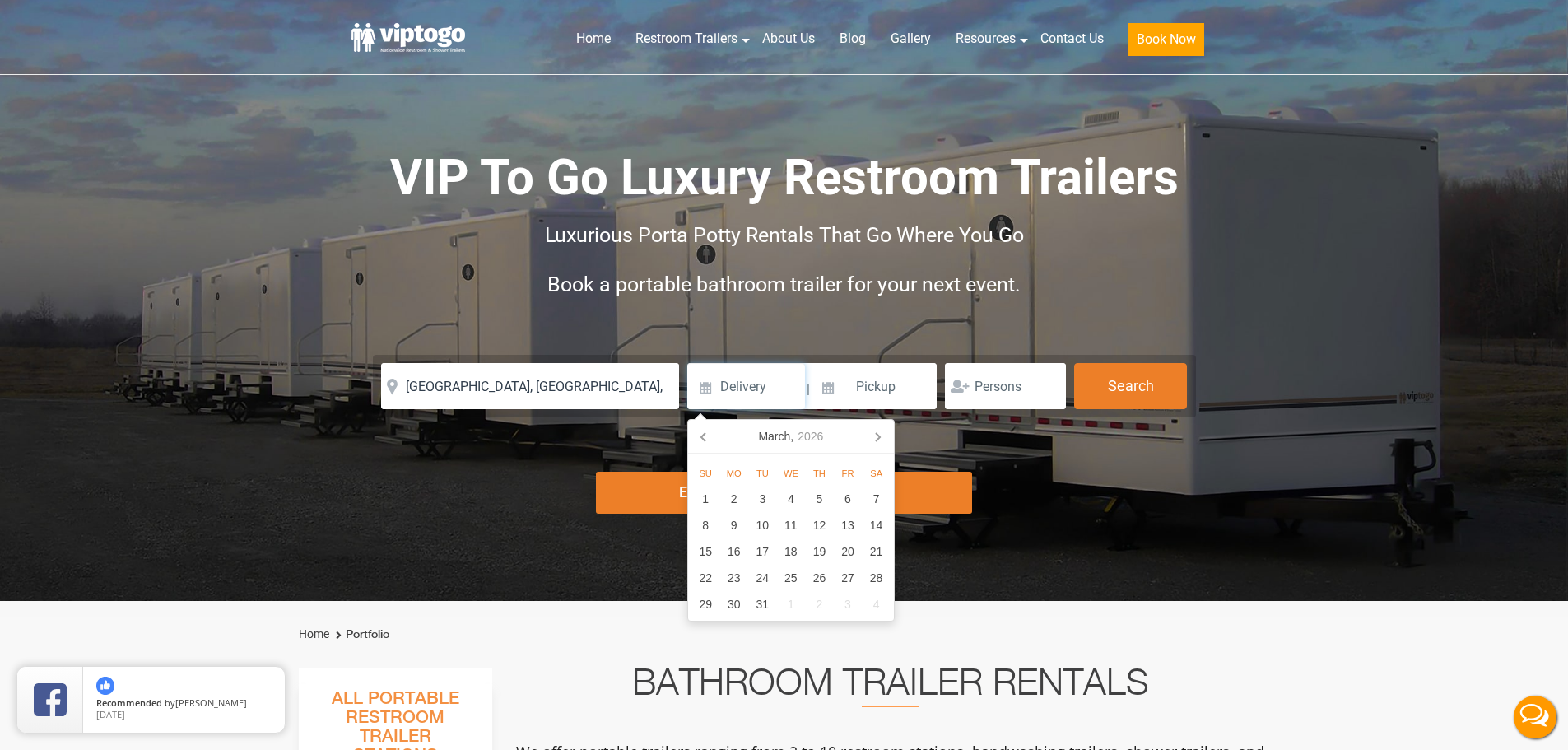
click at [879, 445] on icon at bounding box center [877, 436] width 26 height 26
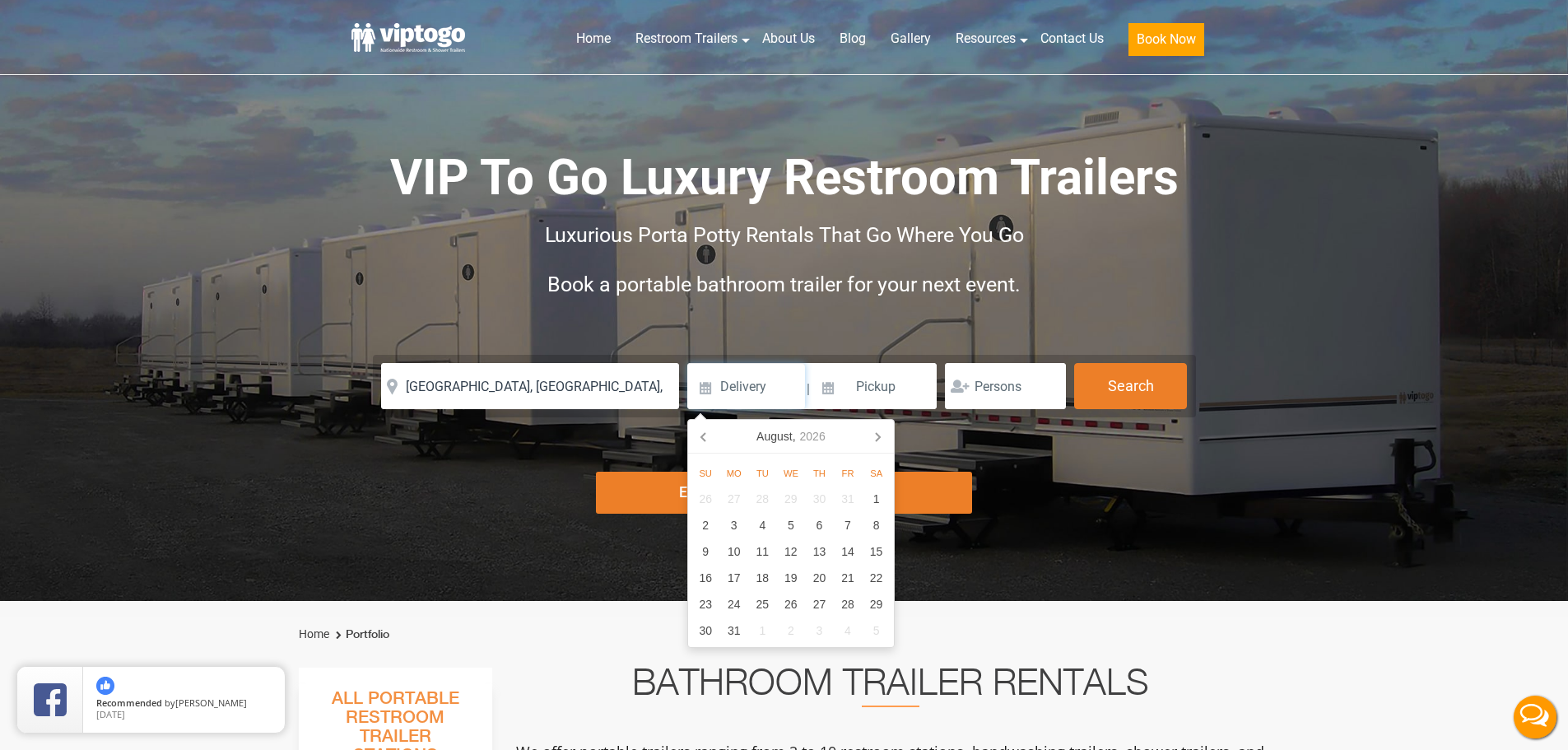
click at [879, 445] on icon at bounding box center [877, 436] width 26 height 26
click at [846, 560] on div "18" at bounding box center [848, 551] width 29 height 26
type input "09/18/2026"
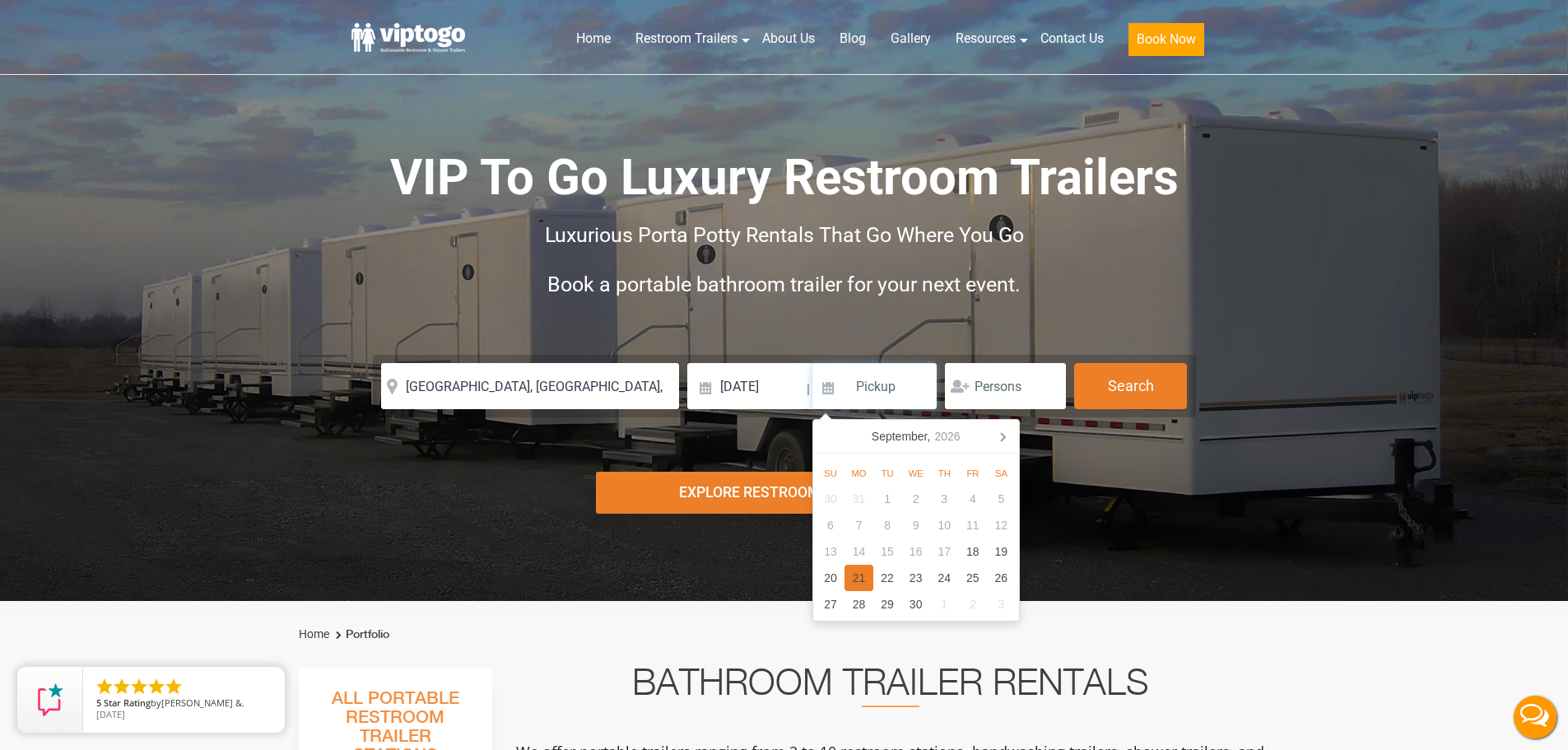
click at [863, 583] on div "21" at bounding box center [859, 578] width 29 height 26
type input "09/21/2026"
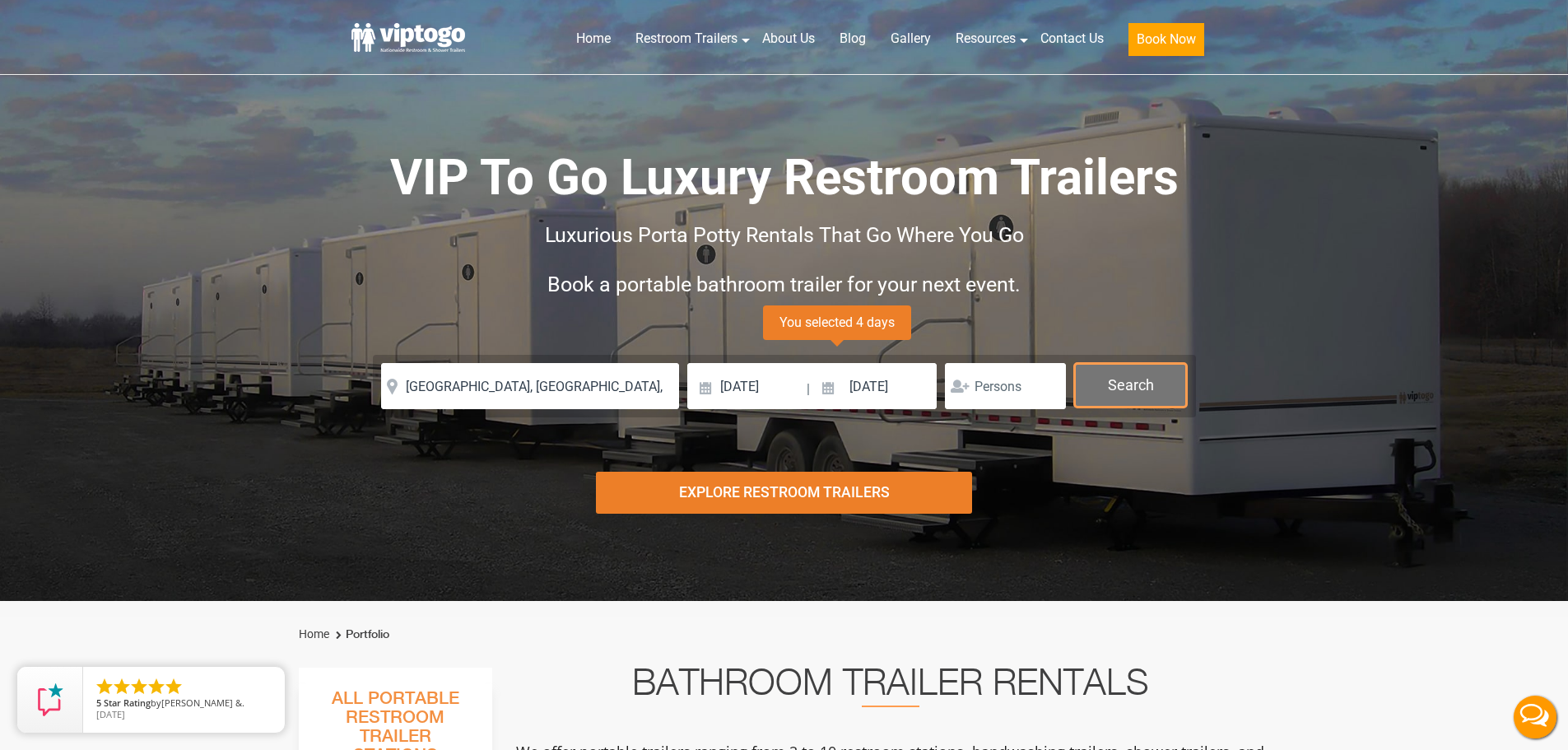
click at [1119, 401] on button "Search" at bounding box center [1130, 385] width 112 height 44
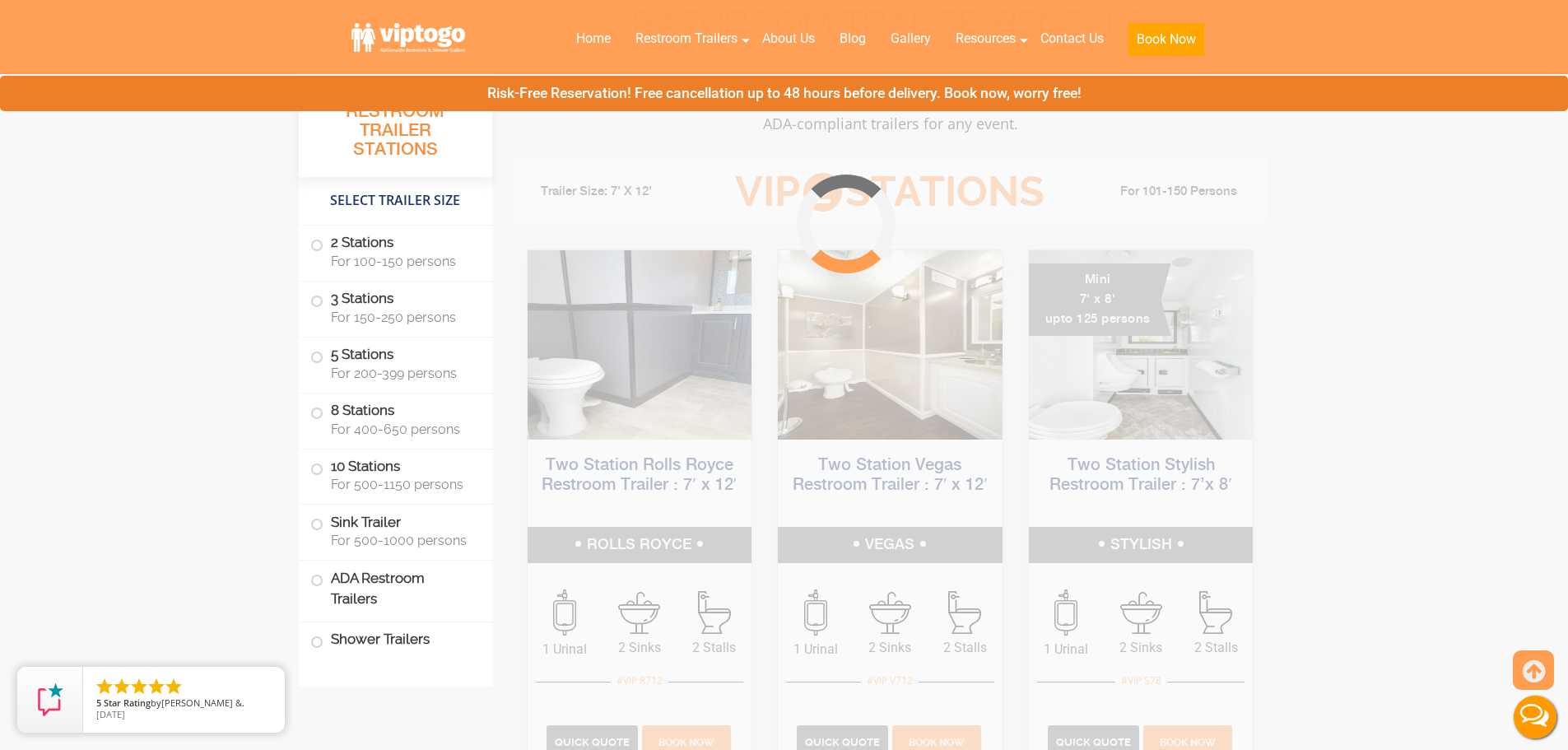
scroll to position [667, 0]
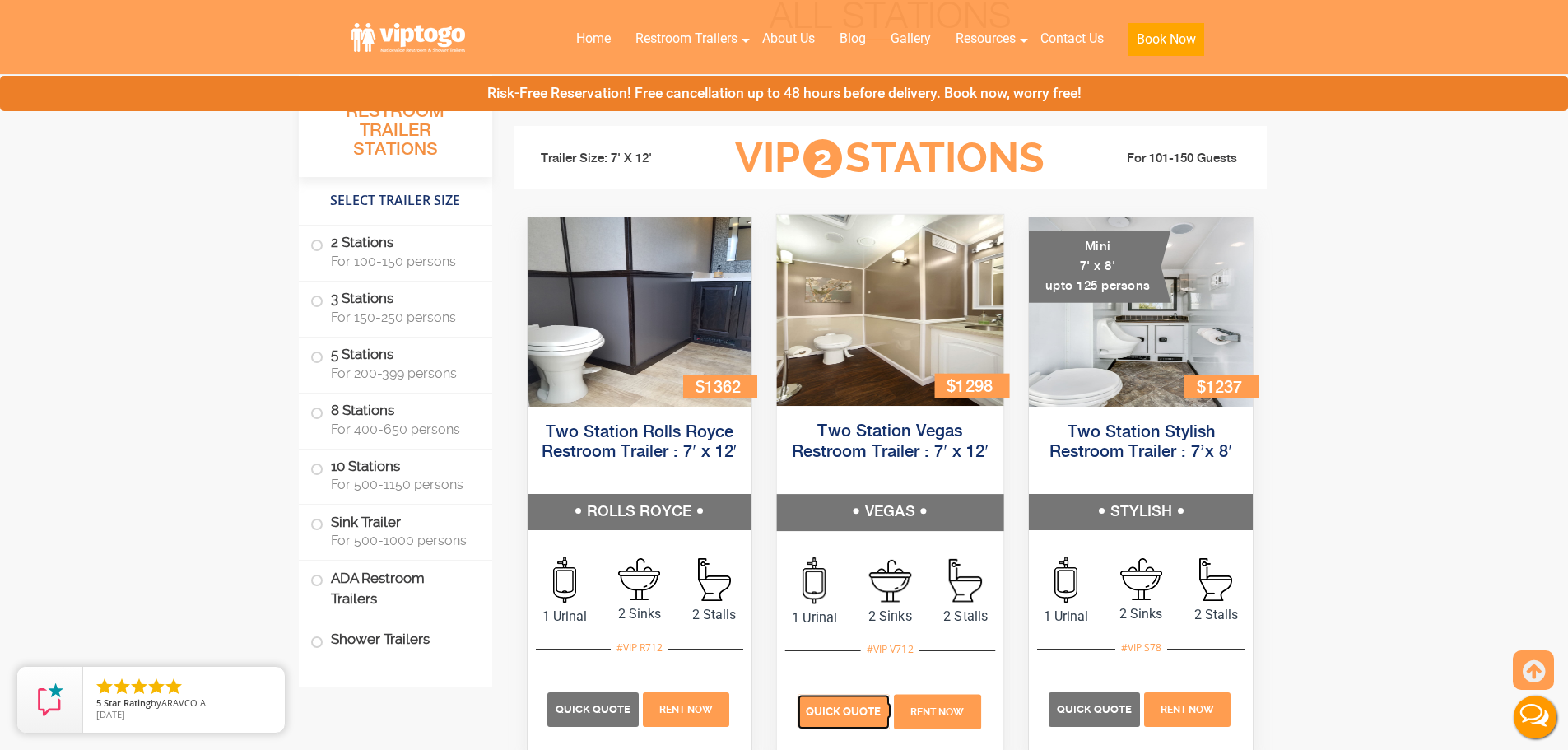
click at [835, 722] on p "Quick Quote" at bounding box center [844, 712] width 92 height 35
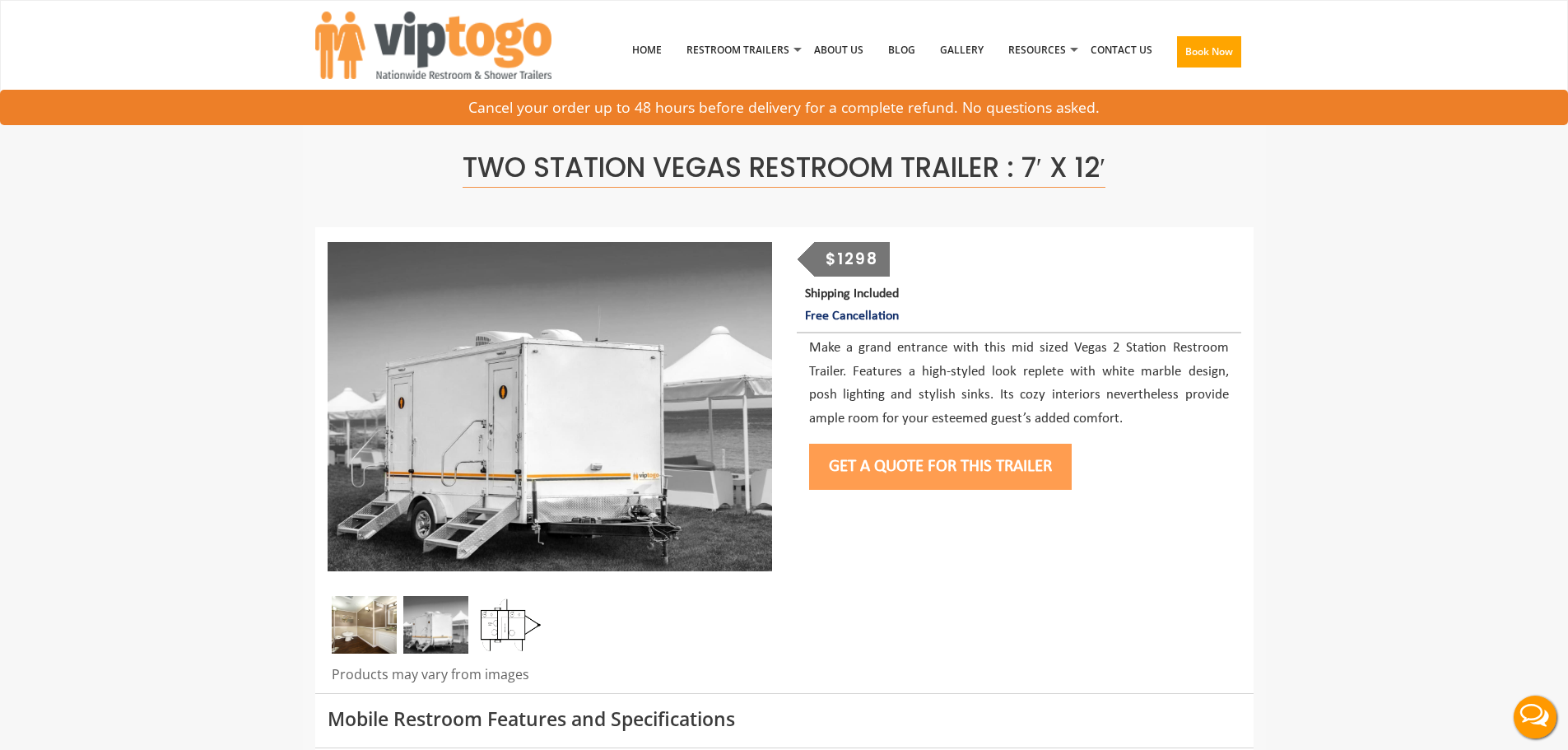
click at [949, 479] on button "Get a Quote for this Trailer" at bounding box center [940, 467] width 262 height 46
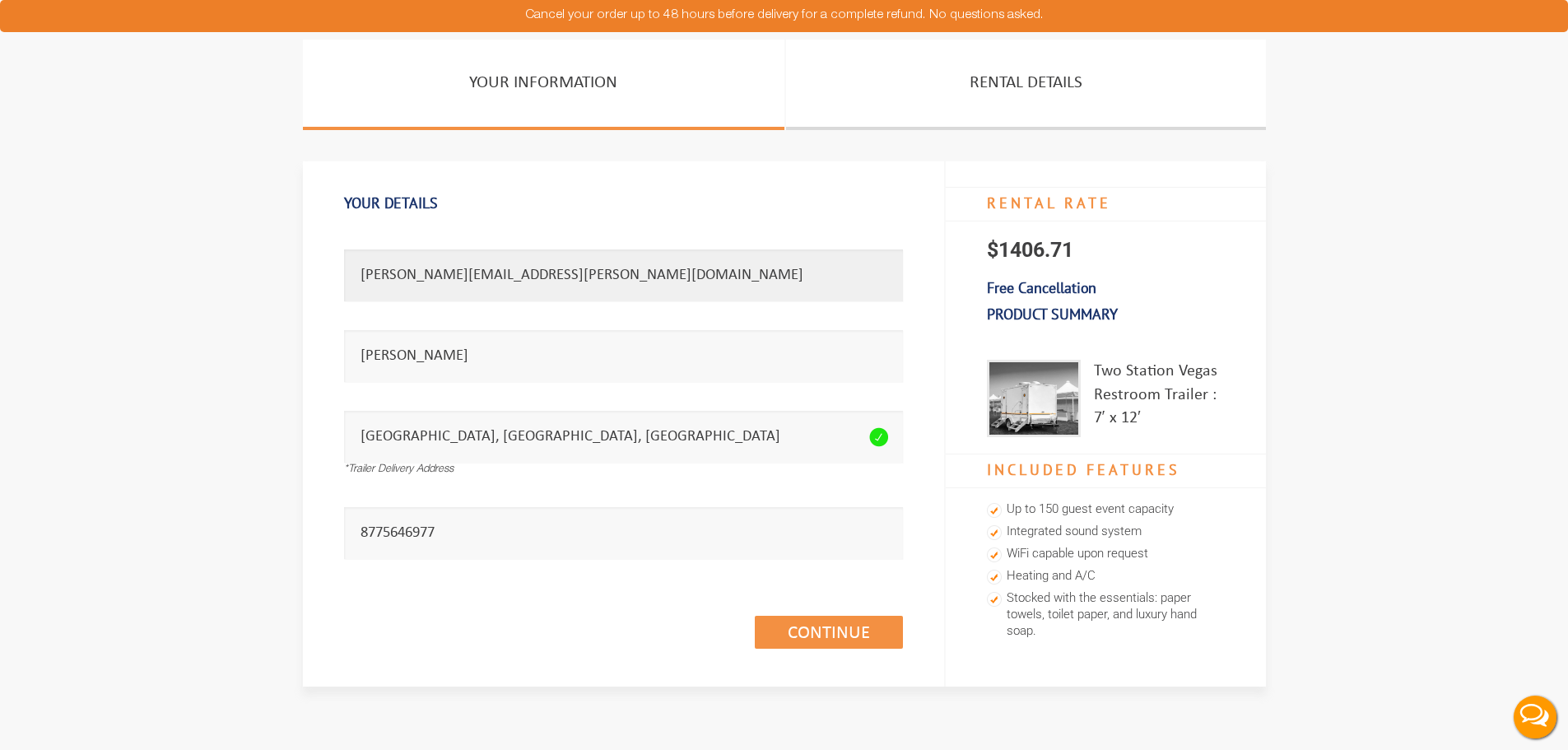
click at [552, 272] on input "[PERSON_NAME][EMAIL_ADDRESS][PERSON_NAME][DOMAIN_NAME]" at bounding box center [624, 275] width 559 height 51
paste input "maya.fell"
type input "[EMAIL_ADDRESS][DOMAIN_NAME]"
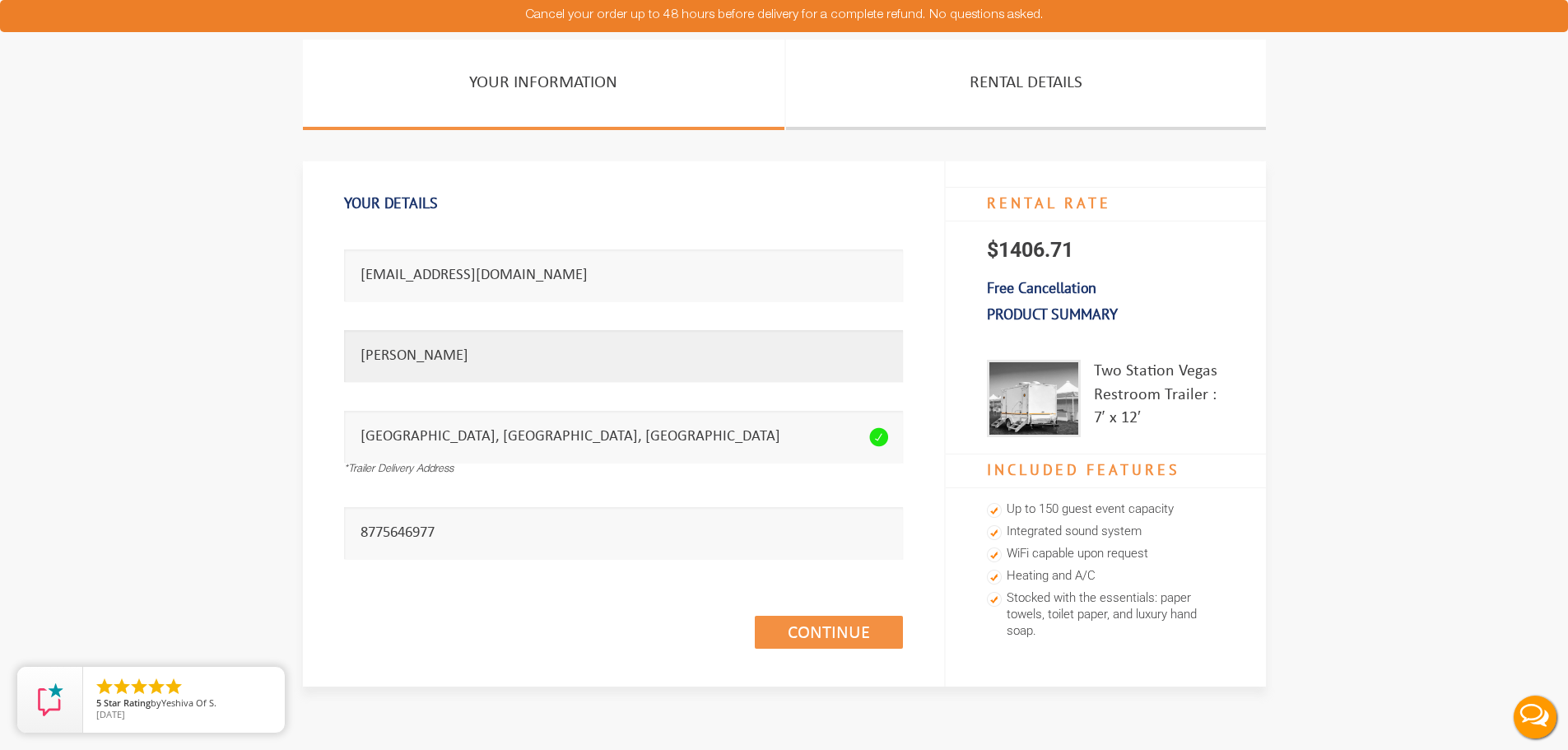
click at [450, 365] on input "[PERSON_NAME]" at bounding box center [624, 356] width 559 height 51
type input "[PERSON_NAME]"
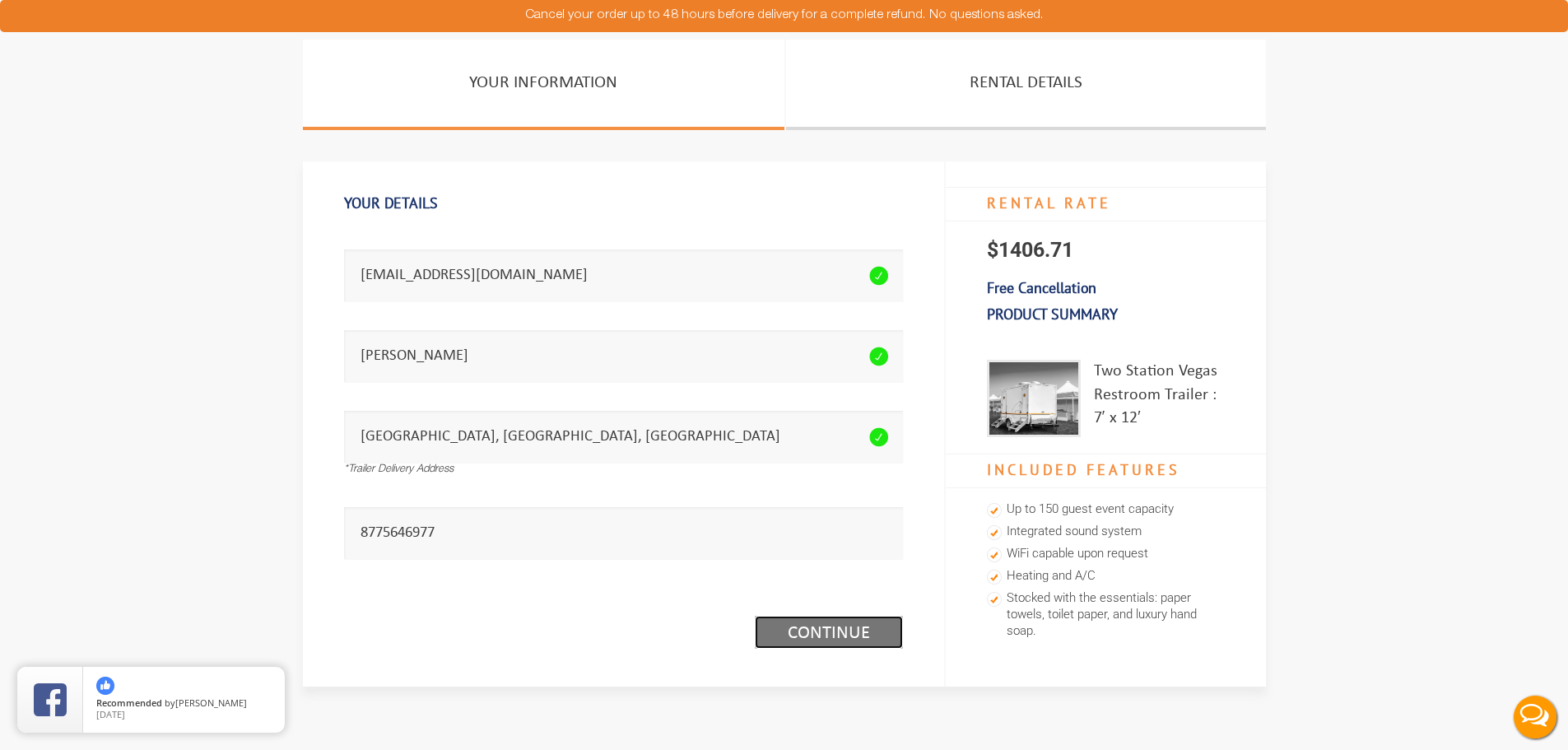
click at [799, 640] on link "Continue (1/3)" at bounding box center [829, 632] width 148 height 33
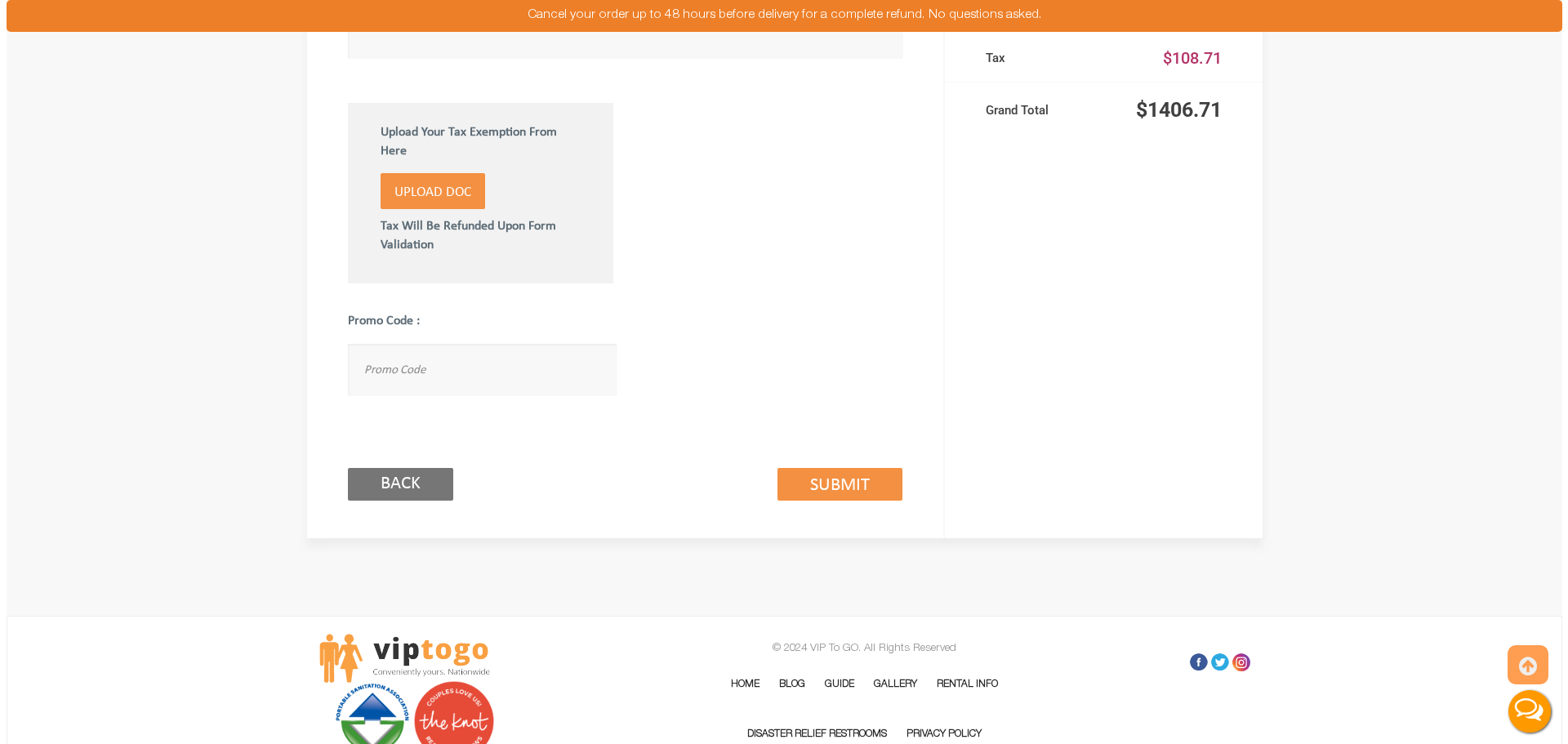
scroll to position [1060, 0]
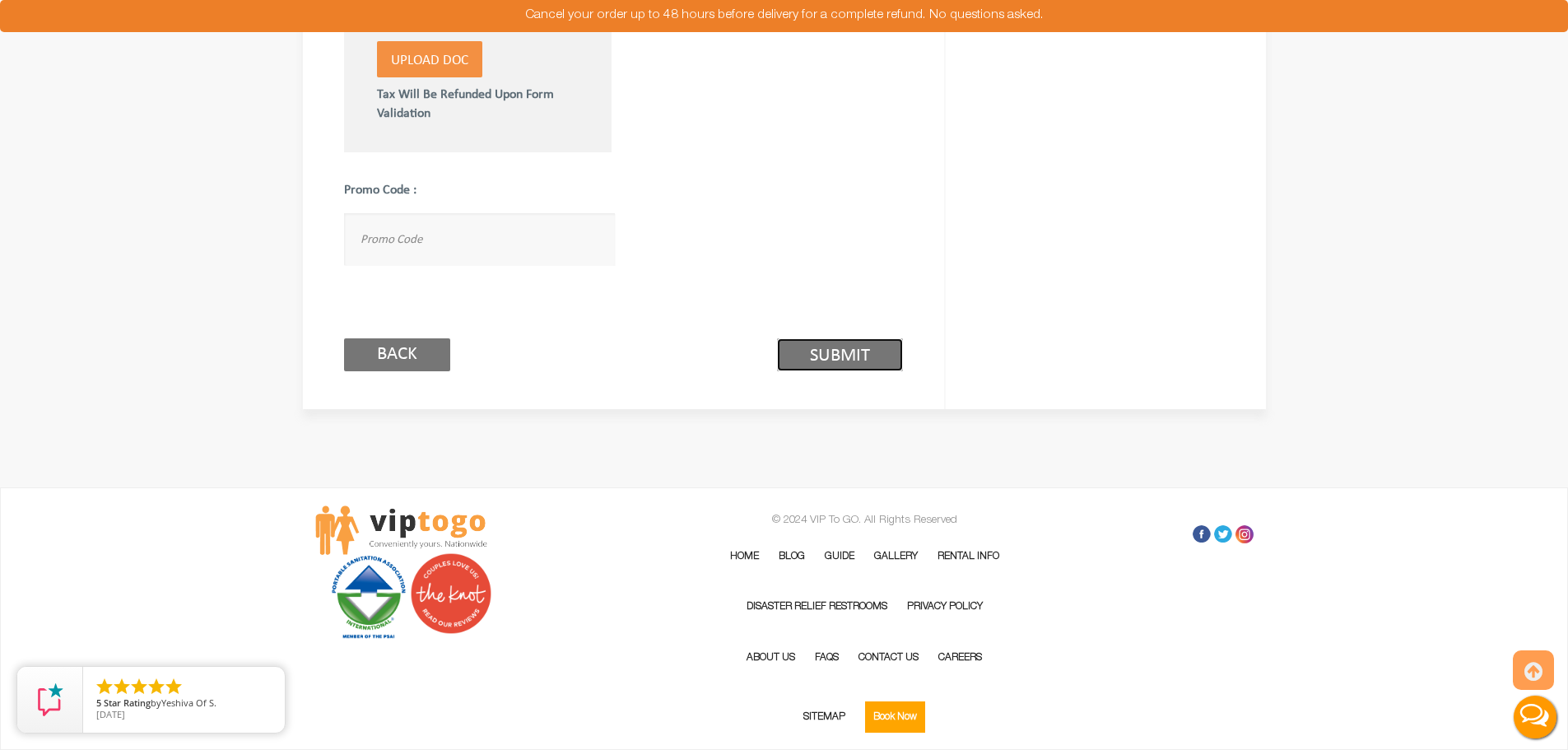
click at [814, 349] on link "Submit (2/3)" at bounding box center [840, 355] width 126 height 33
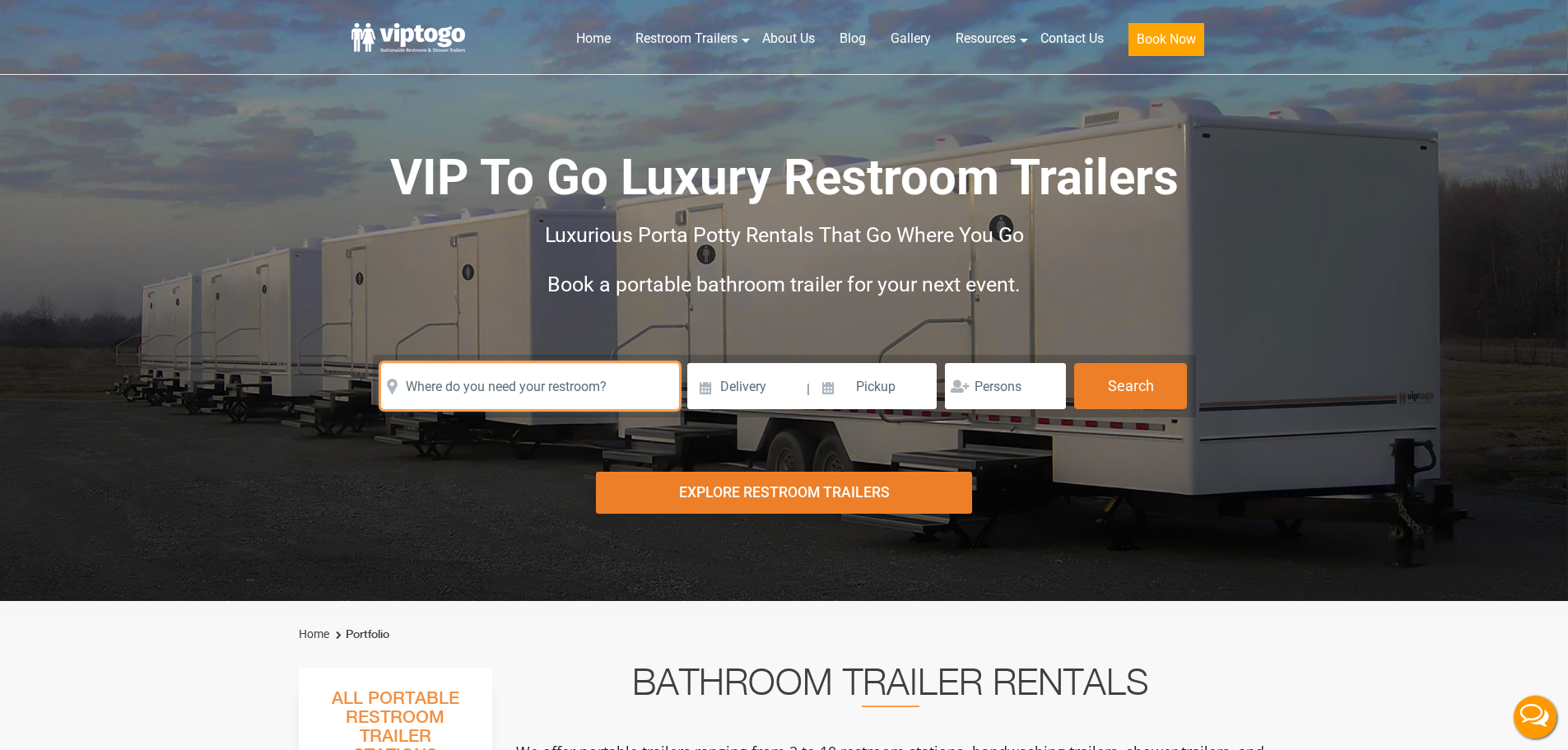
click at [574, 394] on input "text" at bounding box center [530, 385] width 298 height 46
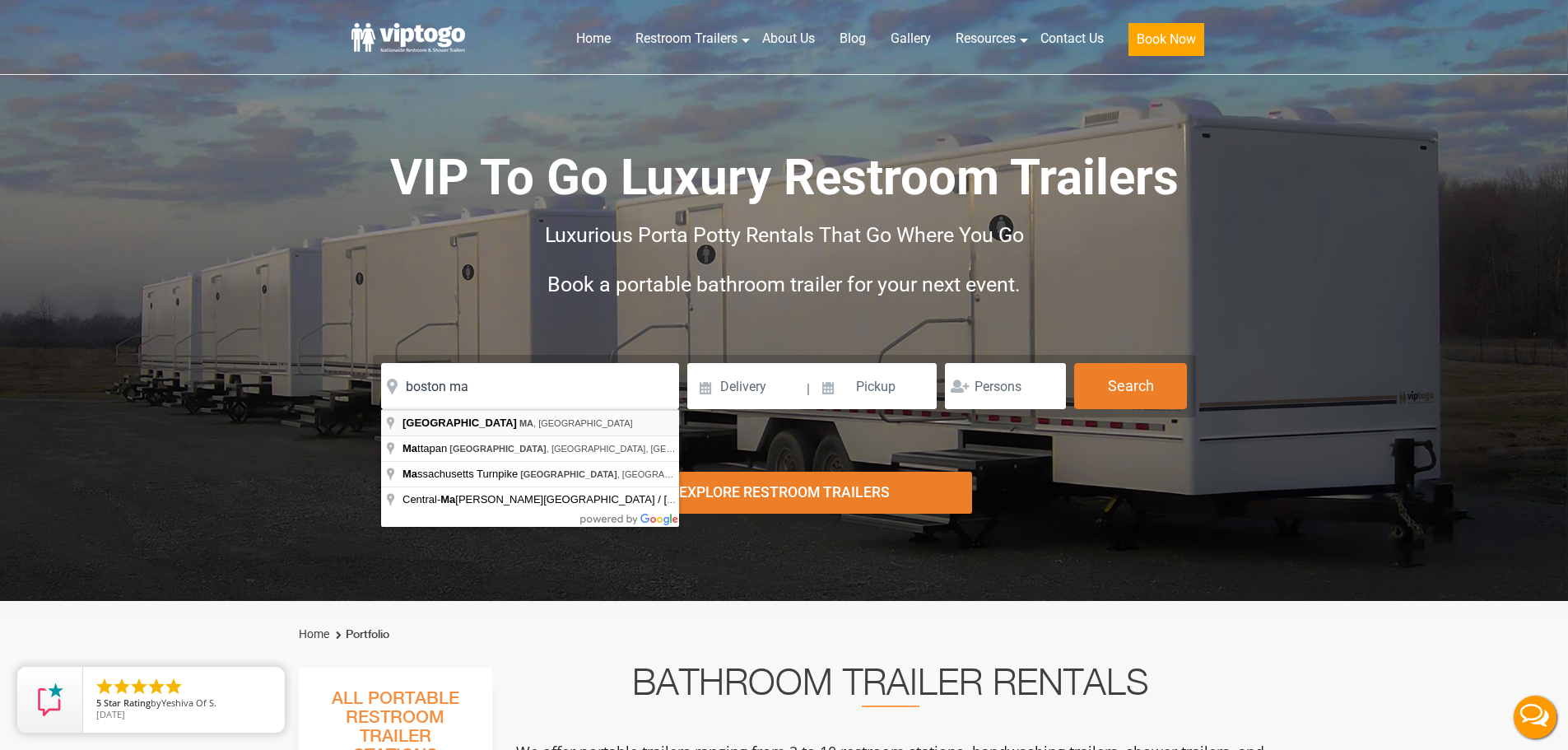
type input "Boston, MA, USA"
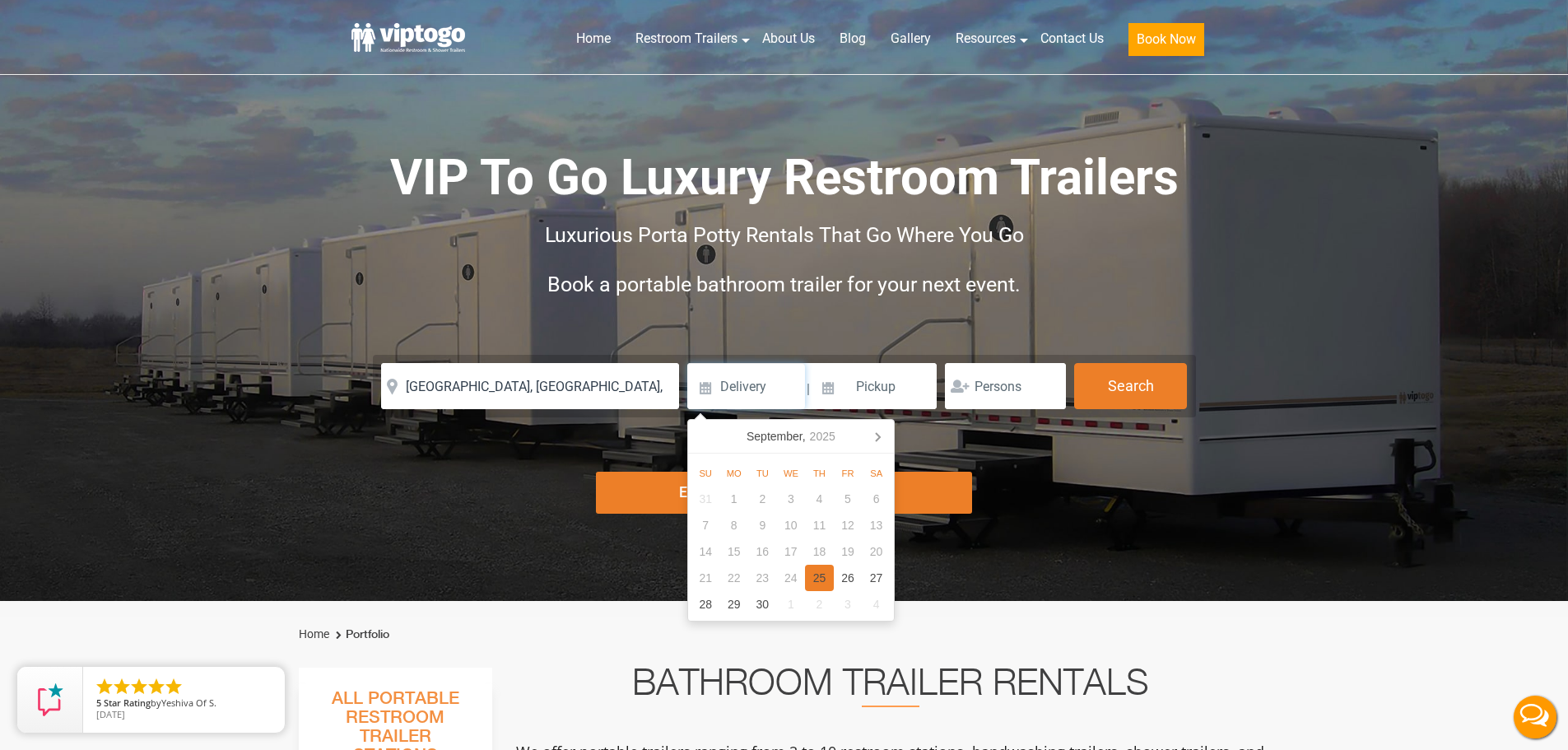
click at [823, 582] on div "25" at bounding box center [819, 578] width 29 height 26
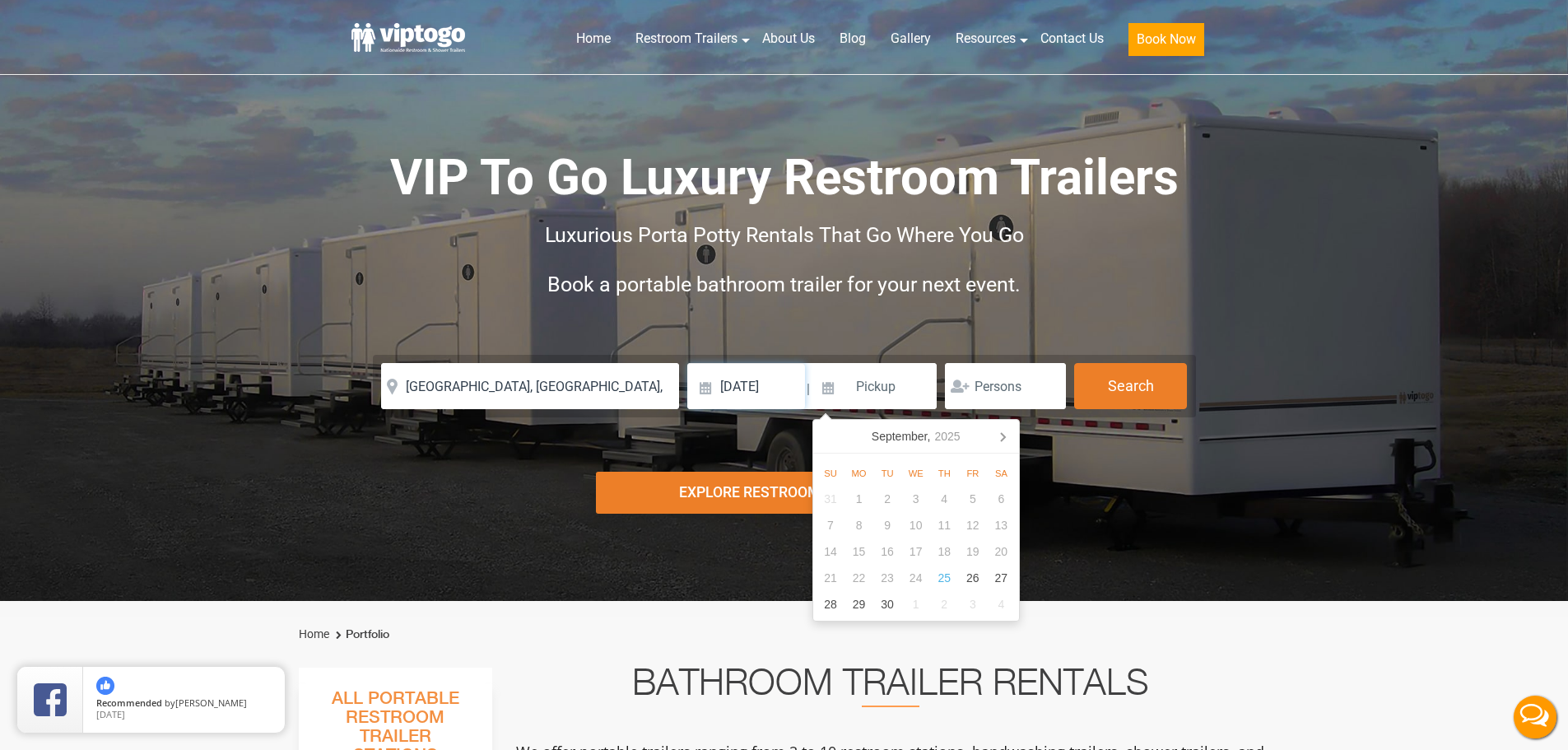
click at [758, 378] on input "09/25/2025" at bounding box center [746, 385] width 118 height 46
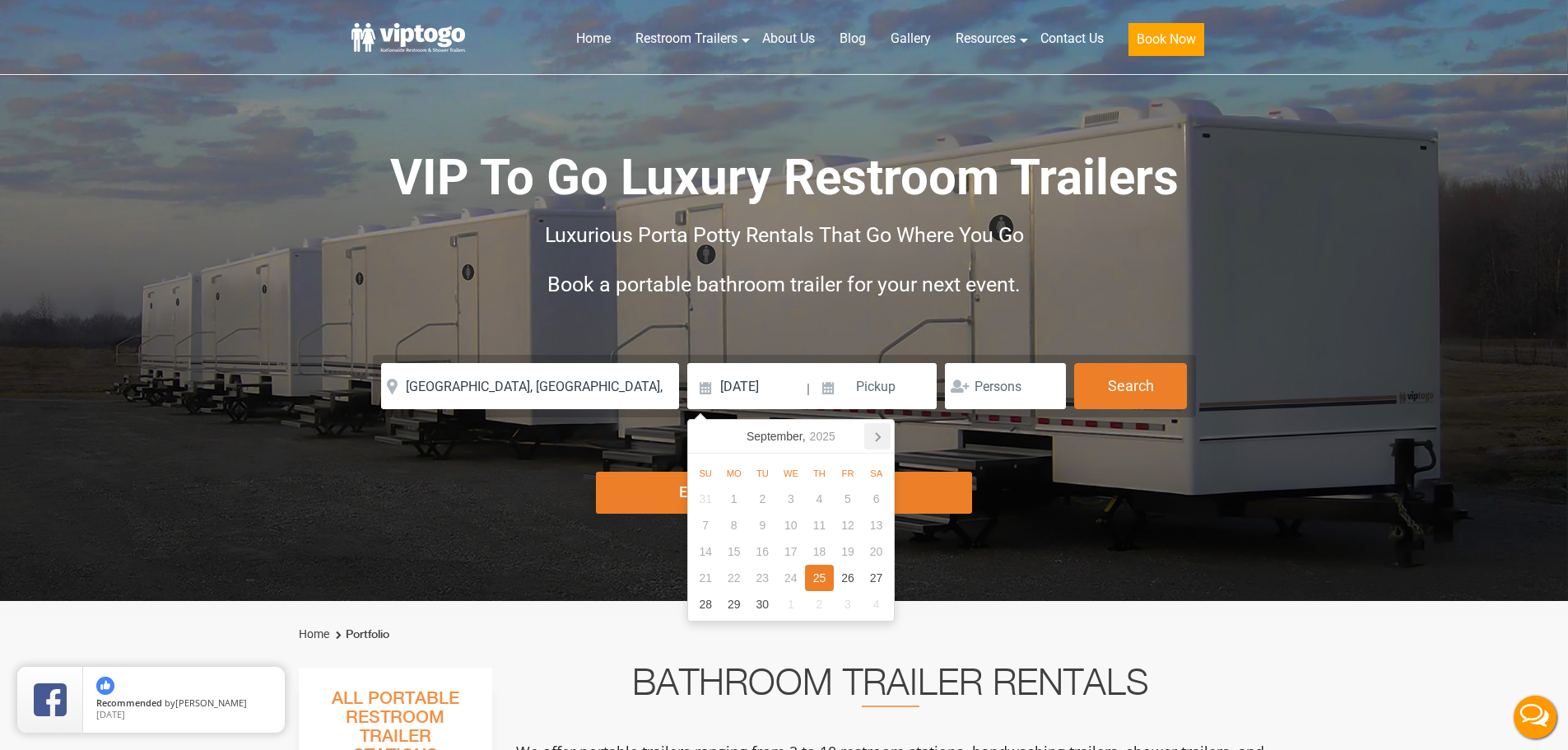
click at [883, 432] on icon at bounding box center [877, 436] width 26 height 26
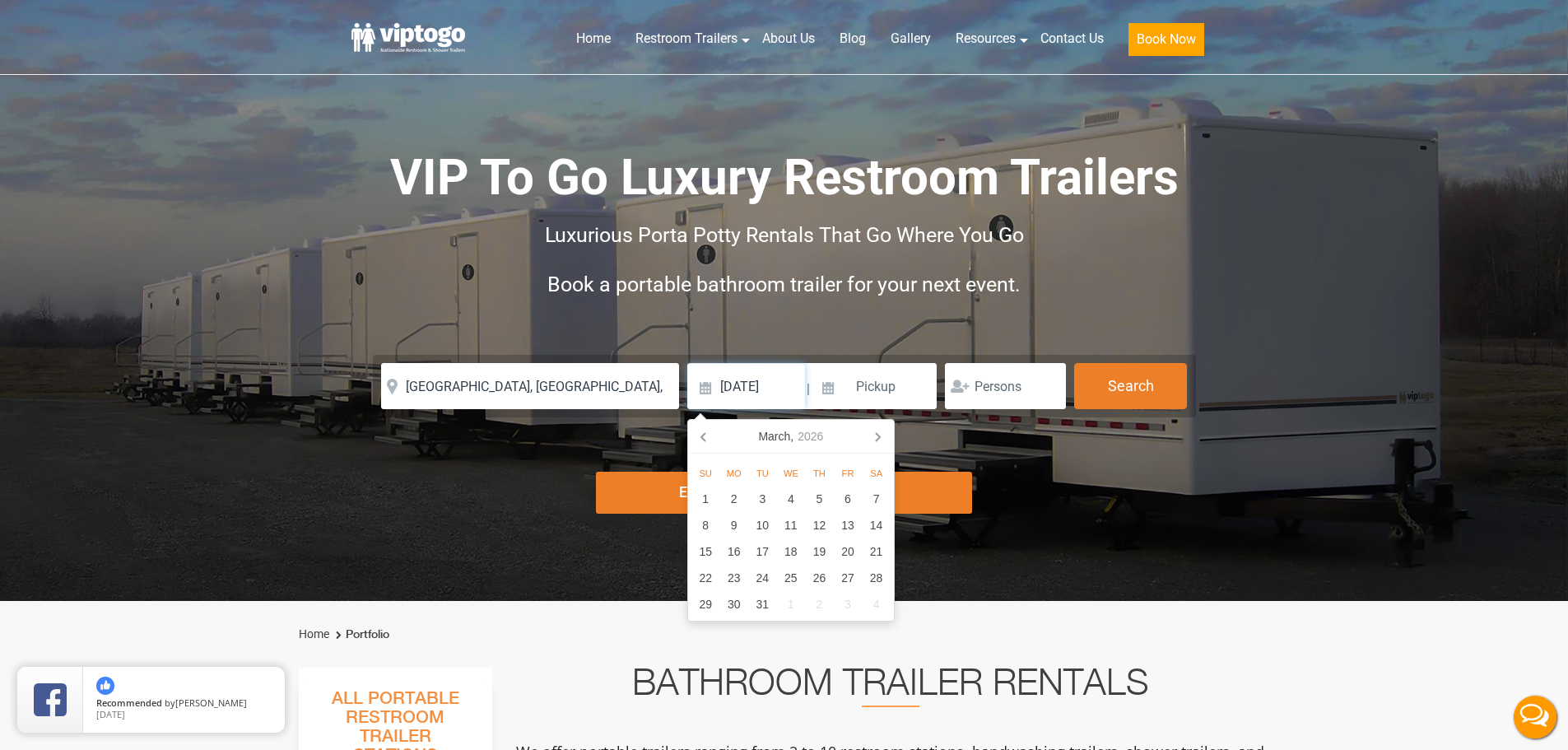
click at [883, 432] on icon at bounding box center [877, 436] width 26 height 26
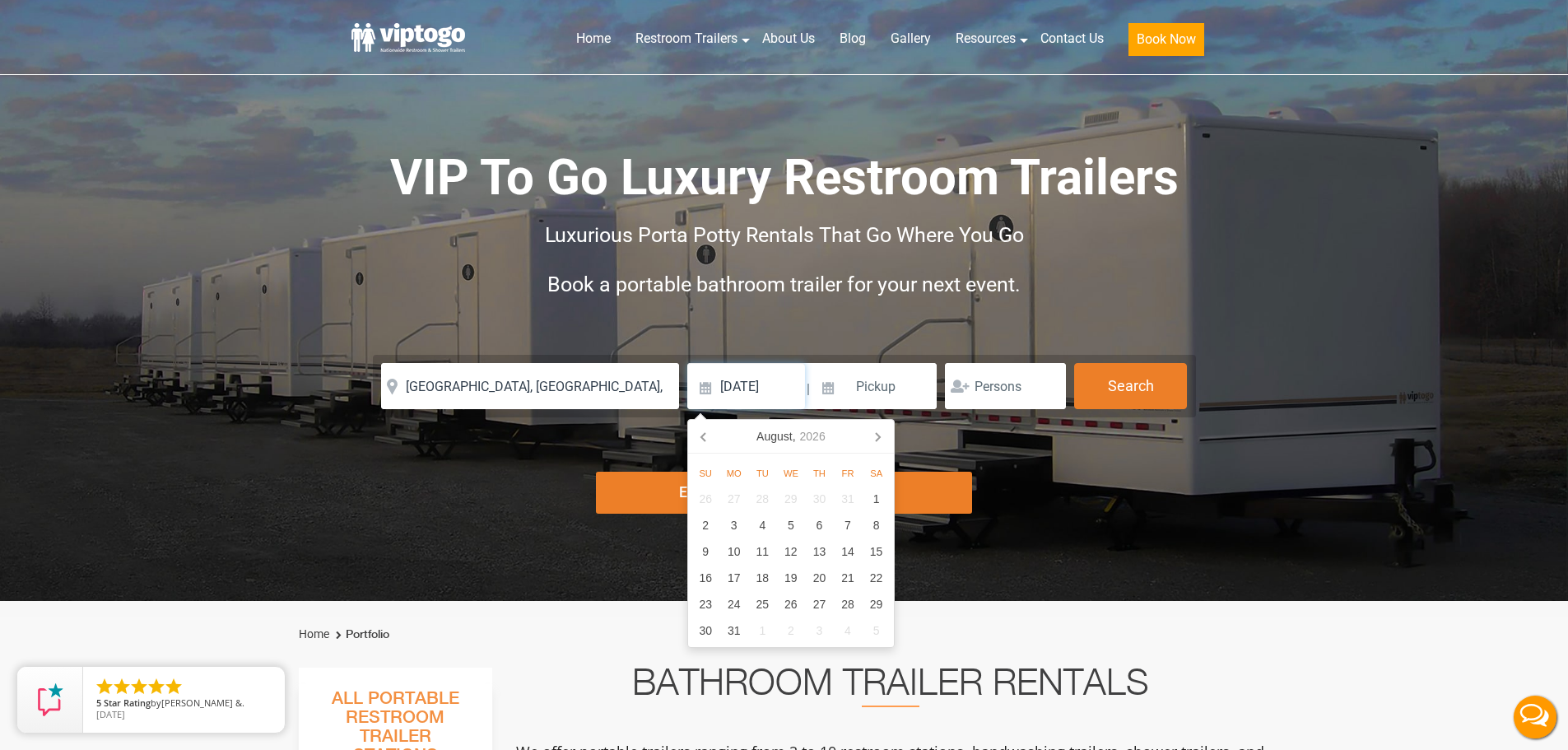
click at [883, 432] on icon at bounding box center [877, 436] width 26 height 26
click at [849, 578] on div "25" at bounding box center [848, 578] width 29 height 26
type input "[DATE]"
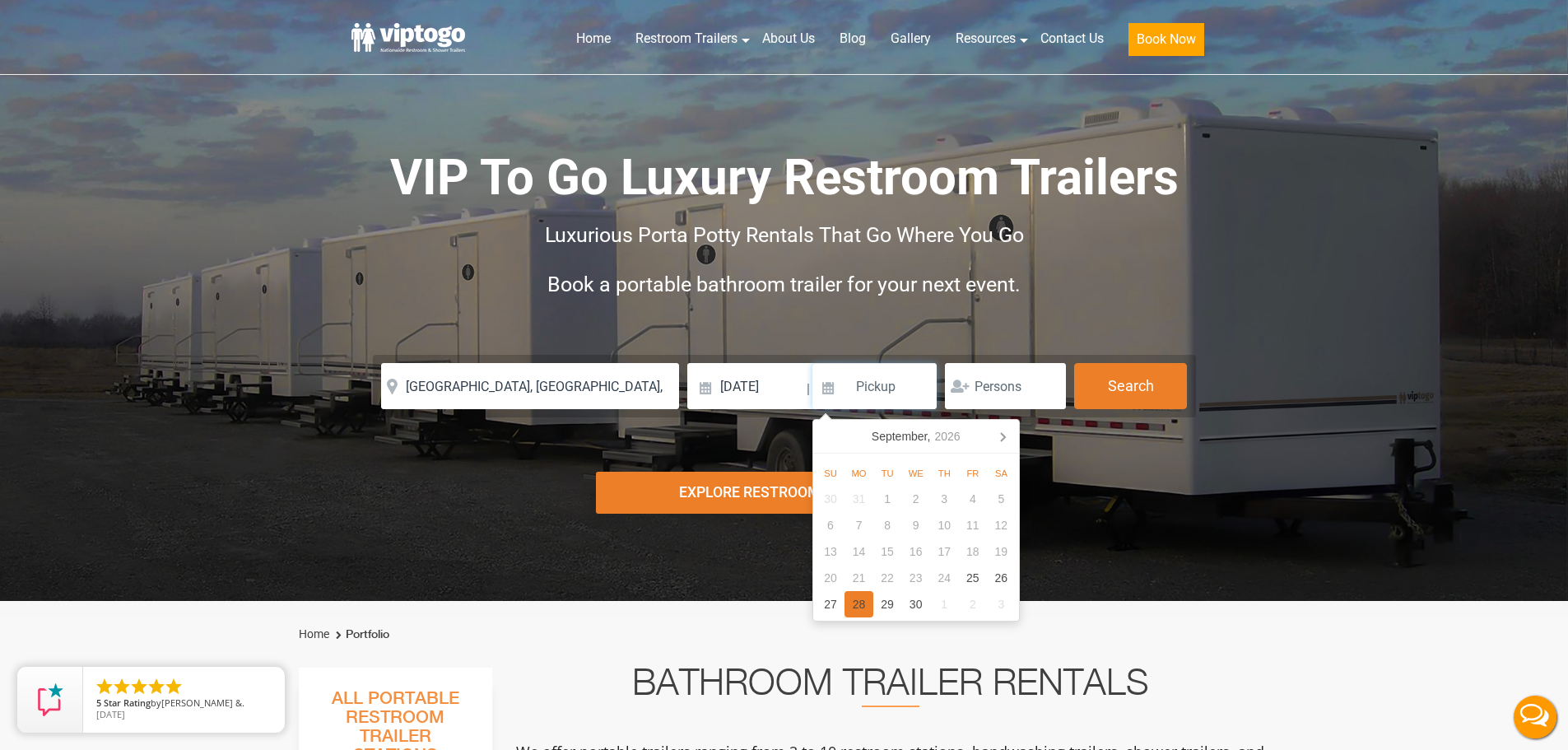
click at [852, 604] on div "28" at bounding box center [859, 604] width 29 height 26
type input "[DATE]"
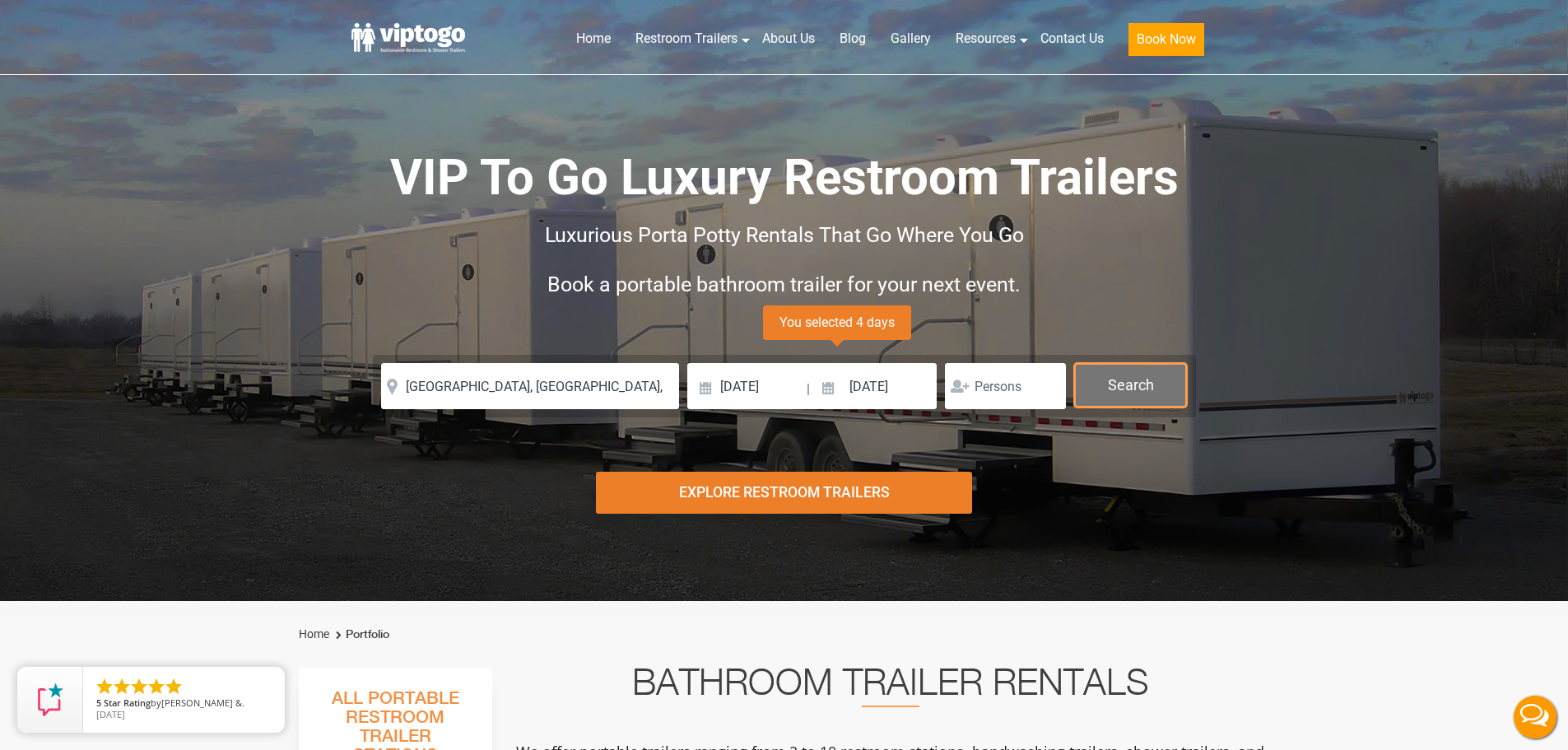
click at [1098, 385] on button "Search" at bounding box center [1130, 385] width 112 height 44
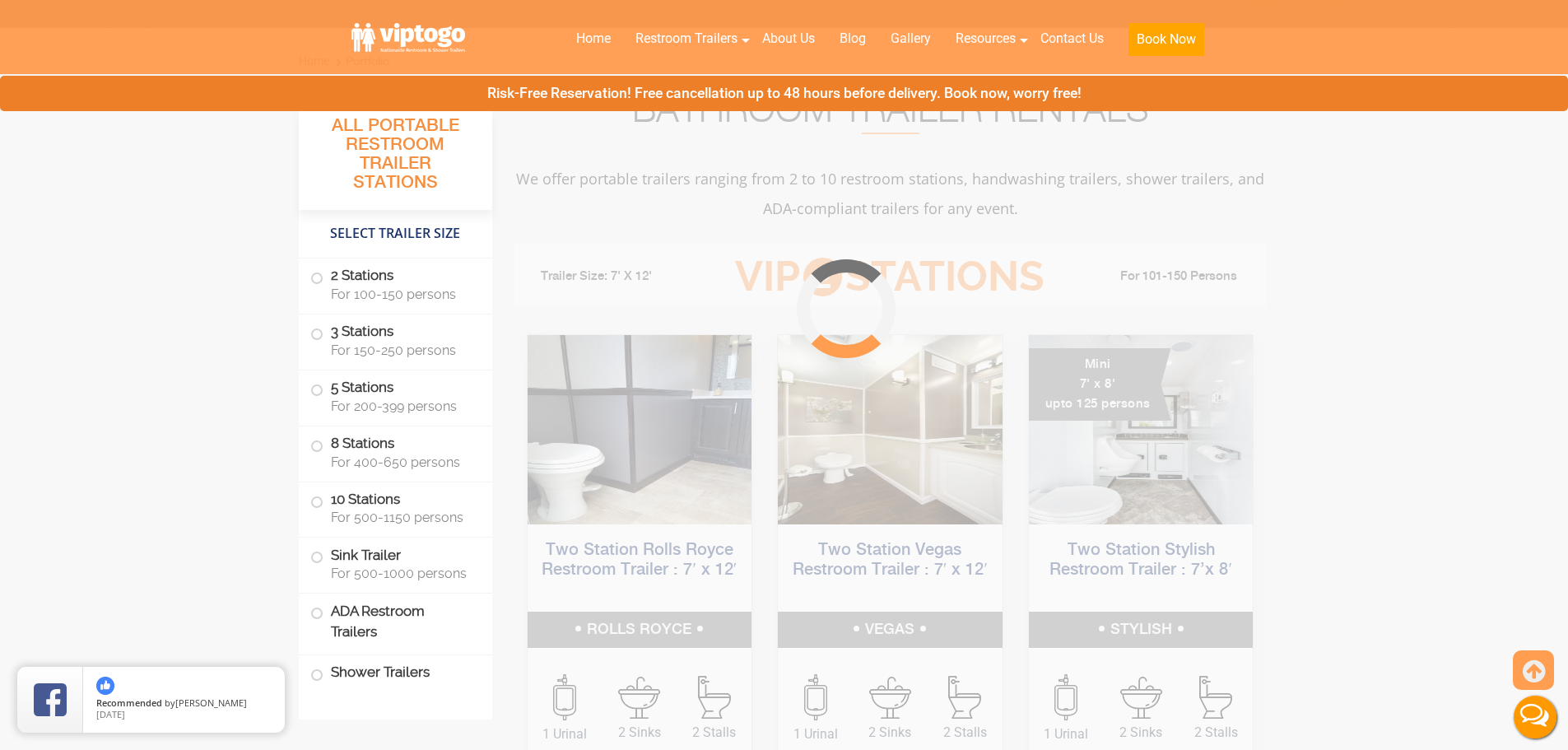
scroll to position [667, 0]
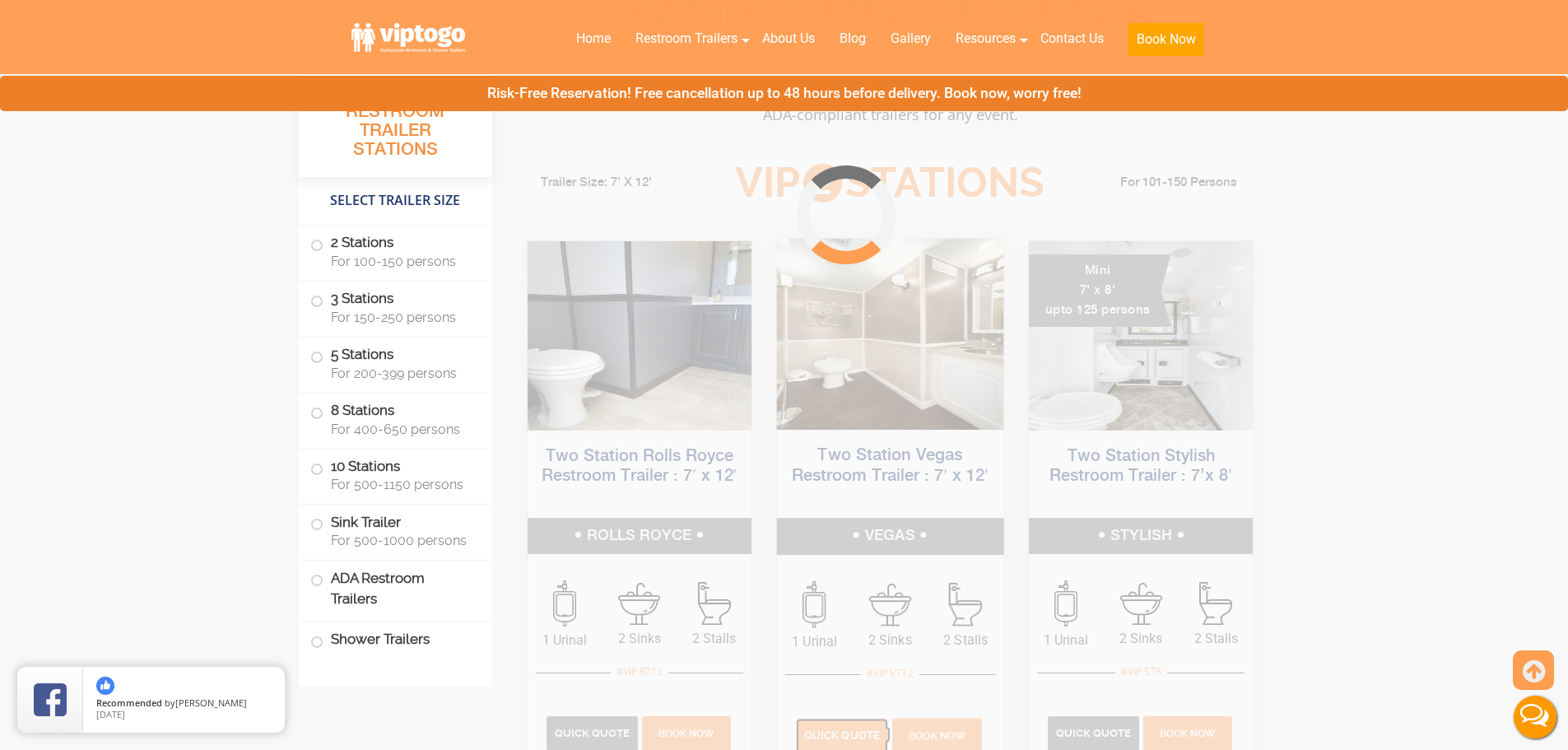
click at [853, 729] on span "Quick Quote" at bounding box center [842, 735] width 76 height 12
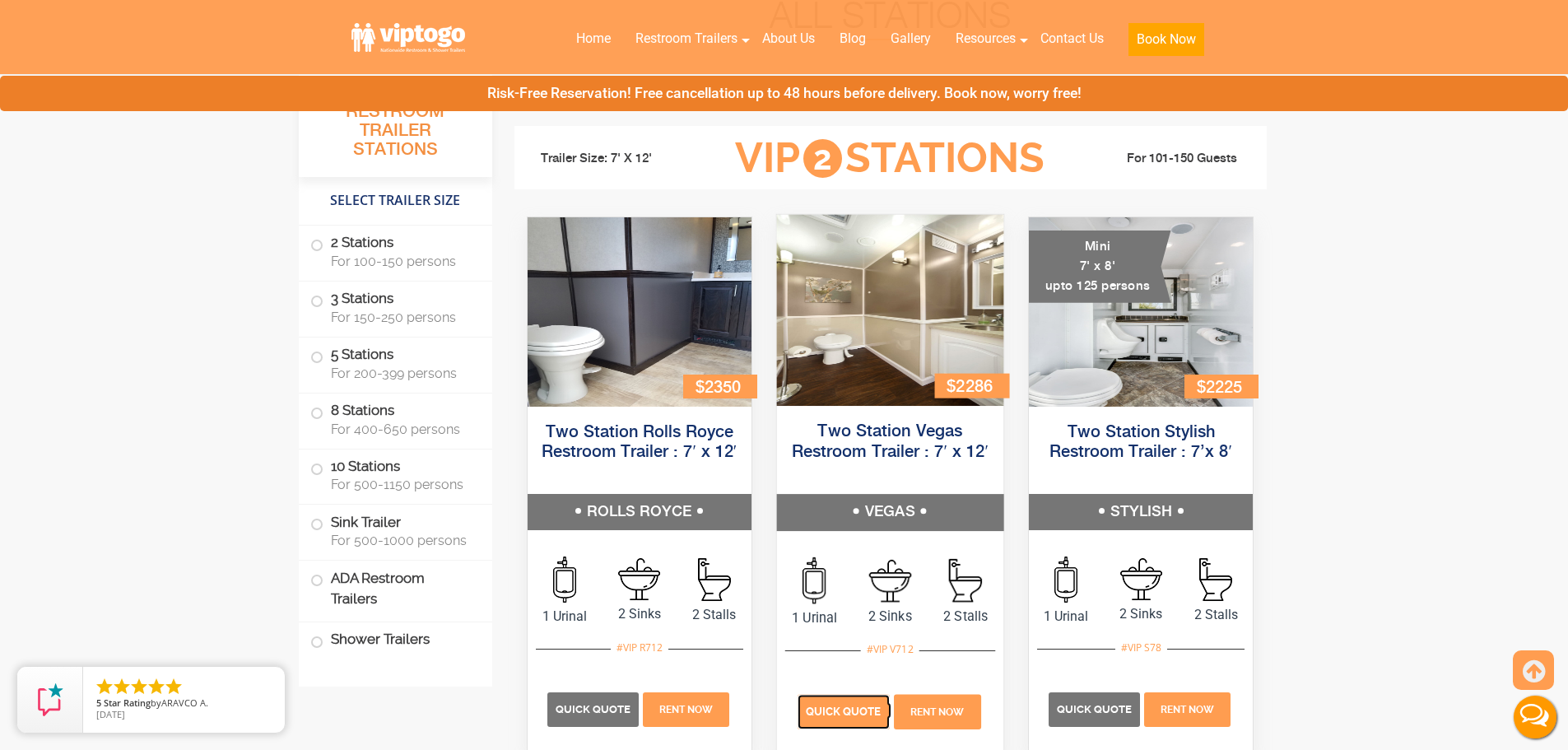
click at [852, 706] on span "Quick Quote" at bounding box center [843, 711] width 76 height 12
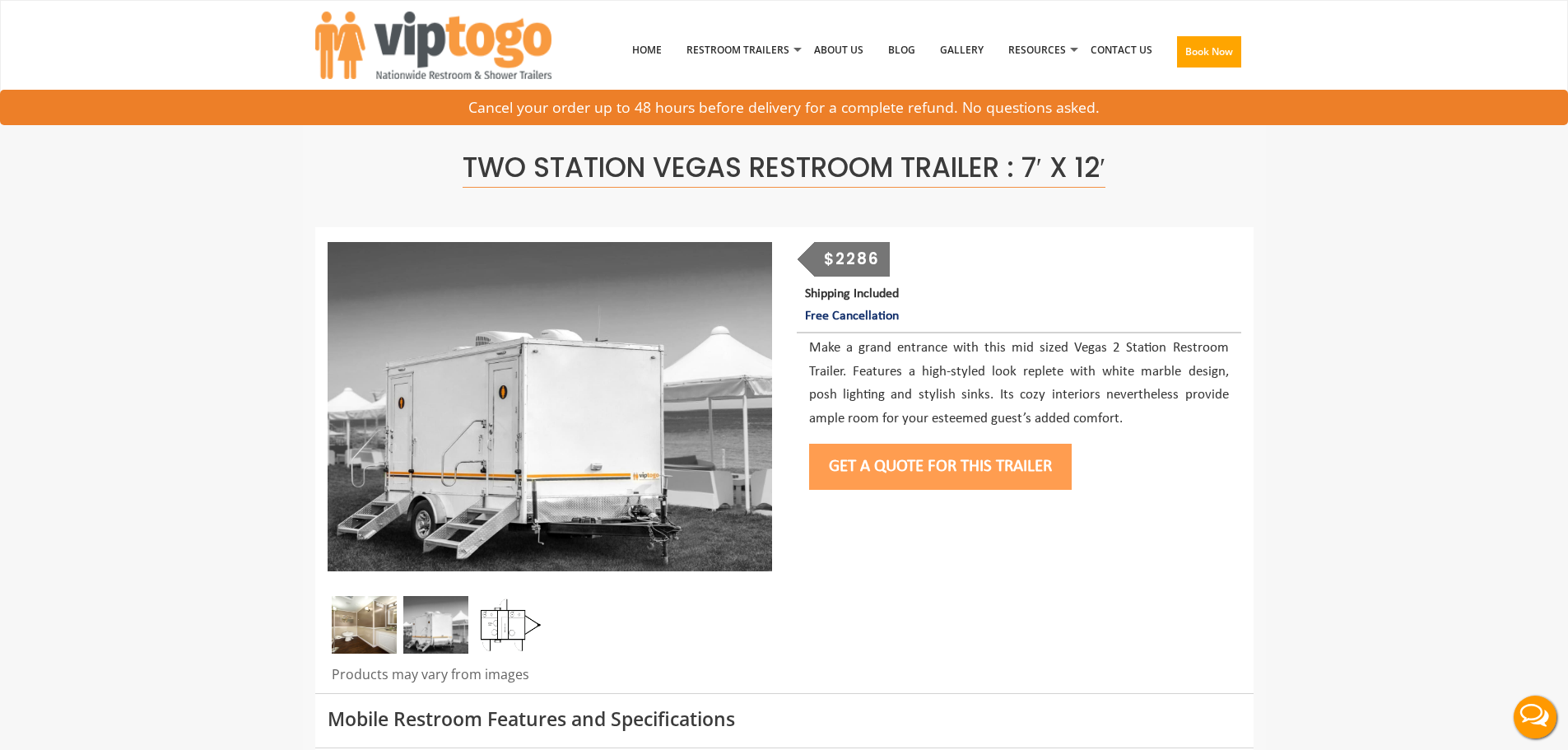
click at [880, 460] on button "Get a Quote for this Trailer" at bounding box center [940, 467] width 262 height 46
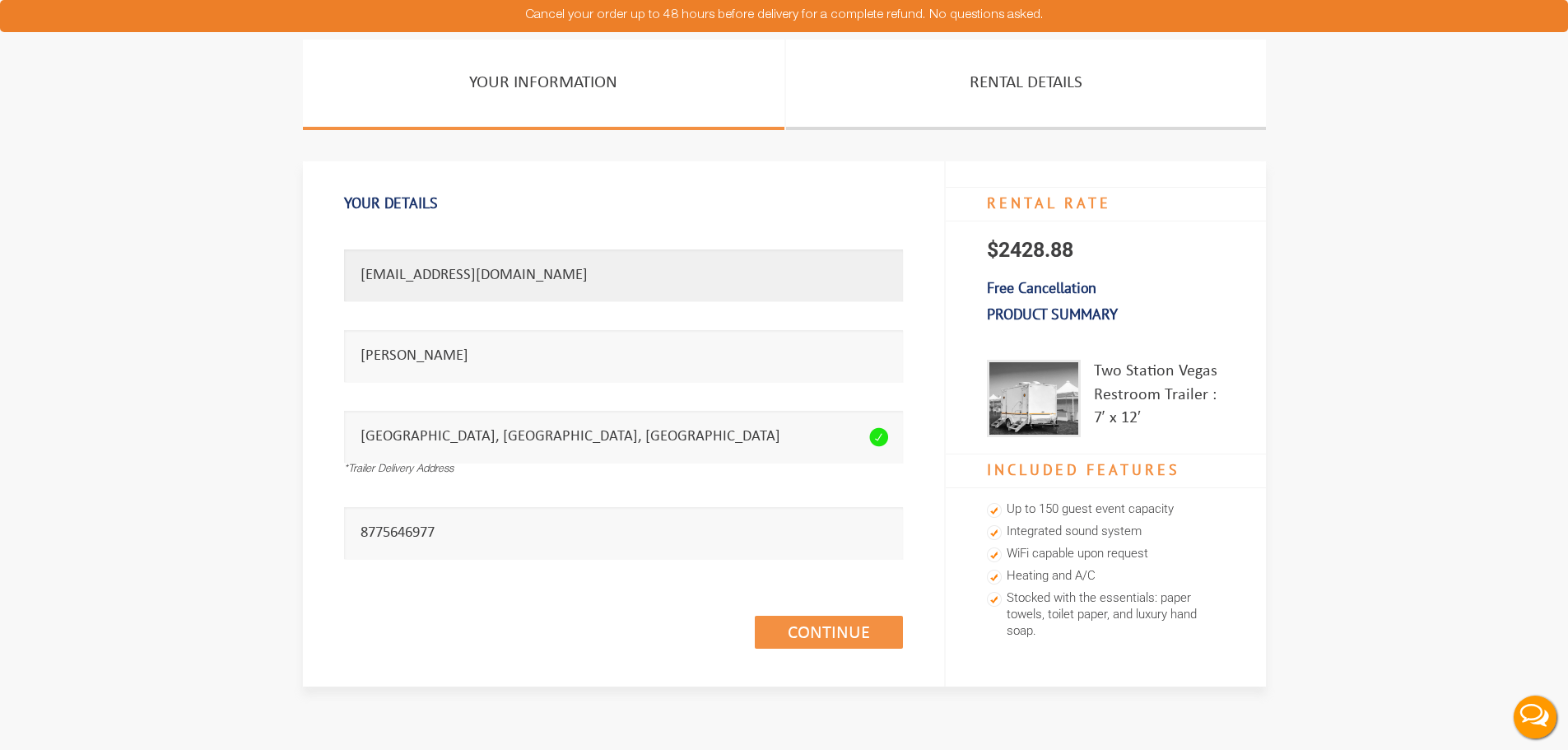
click at [410, 274] on input "[EMAIL_ADDRESS][DOMAIN_NAME]" at bounding box center [624, 275] width 559 height 51
click at [410, 274] on input "maya.fell.871143@member.theknot.com" at bounding box center [624, 275] width 559 height 51
click at [543, 269] on input "maya.fell.871143@member.theknot.com" at bounding box center [624, 275] width 559 height 51
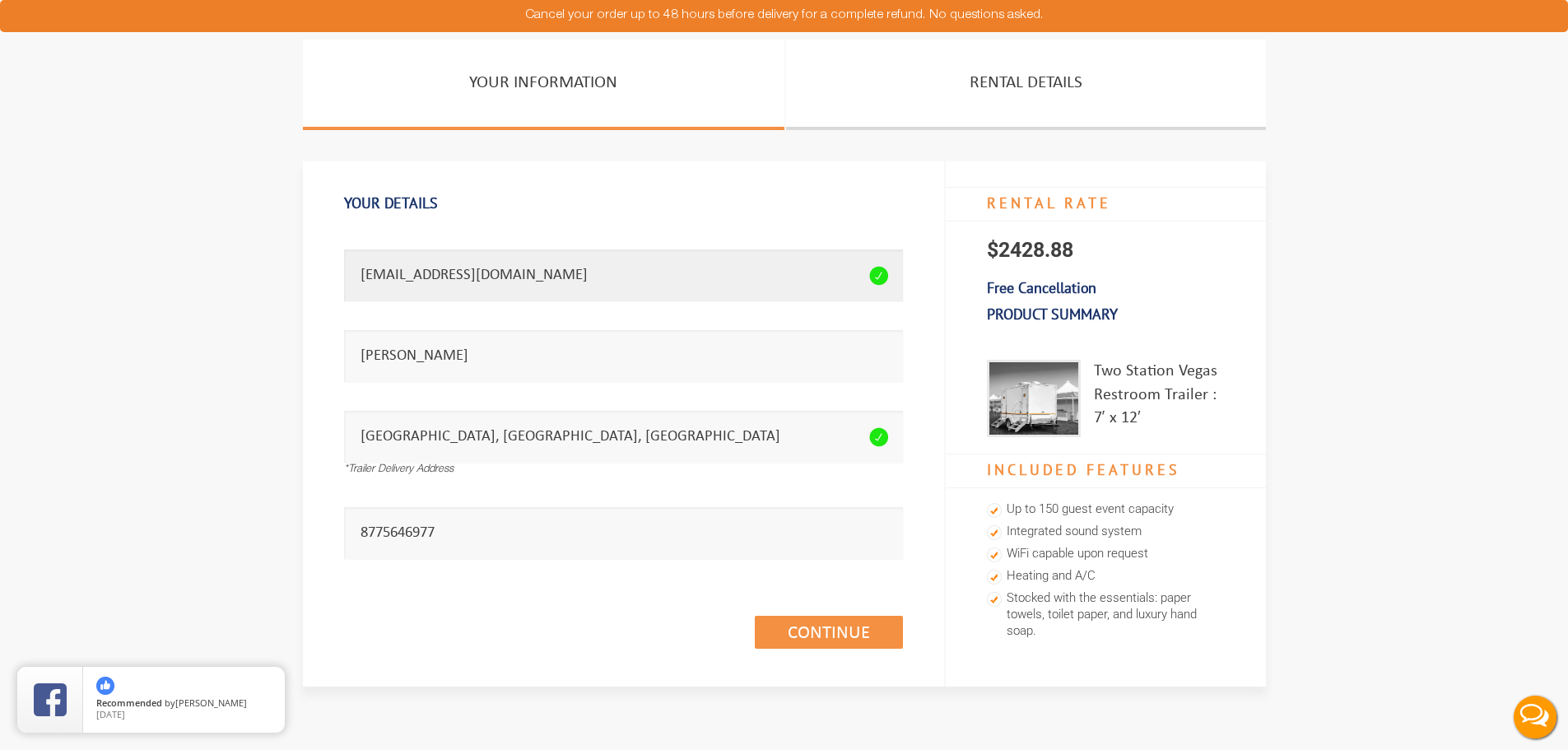
click at [543, 269] on input "maya.fell.871143@member.theknot.com" at bounding box center [624, 275] width 559 height 51
paste input "richard.weiss.2"
type input "richard.weiss.2.871143@member.theknot.com"
click at [487, 365] on input "Maya Fell" at bounding box center [624, 356] width 559 height 51
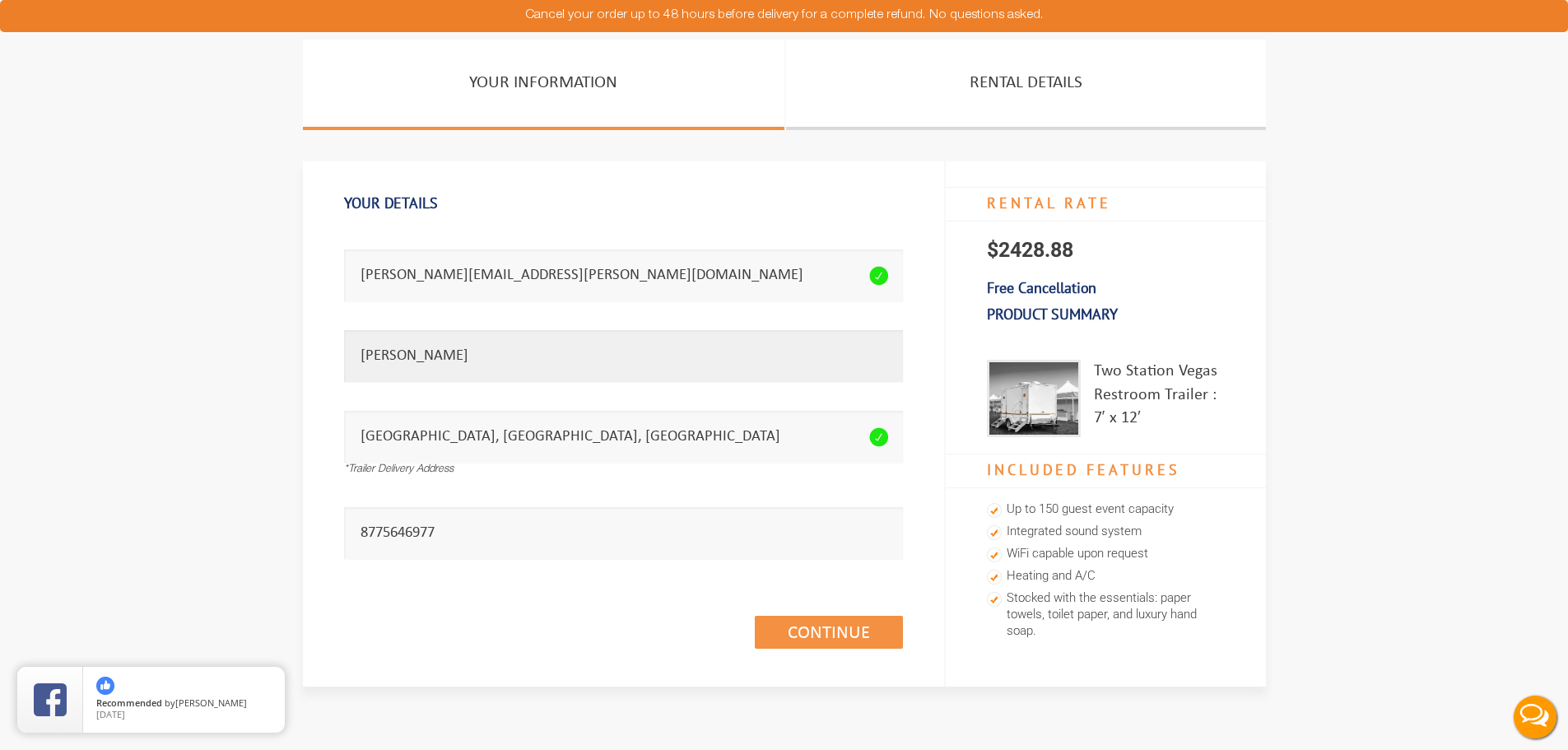
click at [487, 365] on input "Maya Fell" at bounding box center [624, 356] width 559 height 51
type input "Richard Weiss"
drag, startPoint x: 564, startPoint y: 522, endPoint x: 238, endPoint y: 520, distance: 326.0
click at [238, 520] on section "Your Information Rental Details Your Details Email address seems invalid. richa…" at bounding box center [784, 393] width 1568 height 709
paste input "(917) 560-0046"
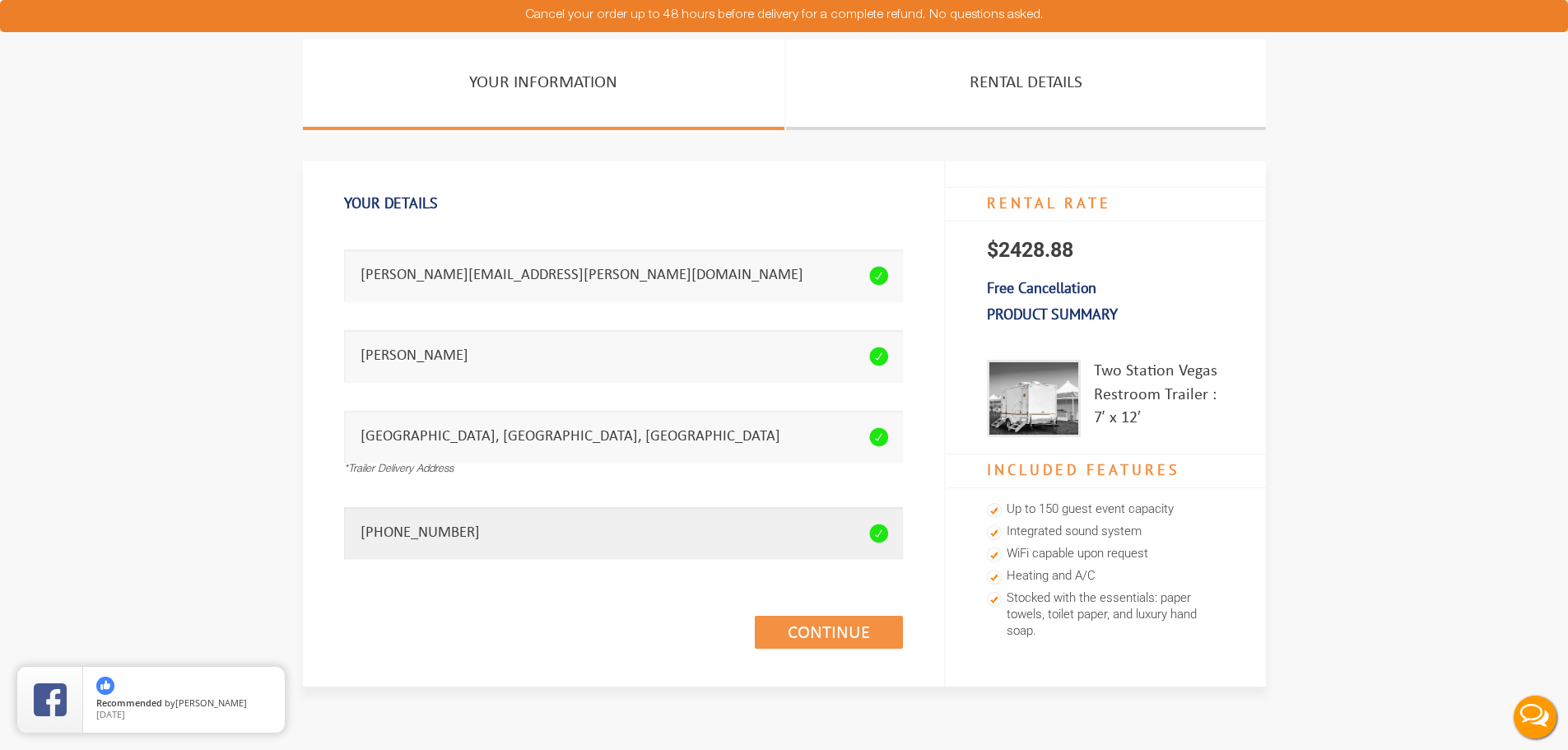
click at [388, 531] on input "(917) 560-0046" at bounding box center [624, 533] width 559 height 51
type input "917-560-0046"
click at [818, 651] on div "Continue (1/3)" at bounding box center [624, 614] width 559 height 95
click at [831, 639] on link "Continue (1/3)" at bounding box center [829, 632] width 148 height 33
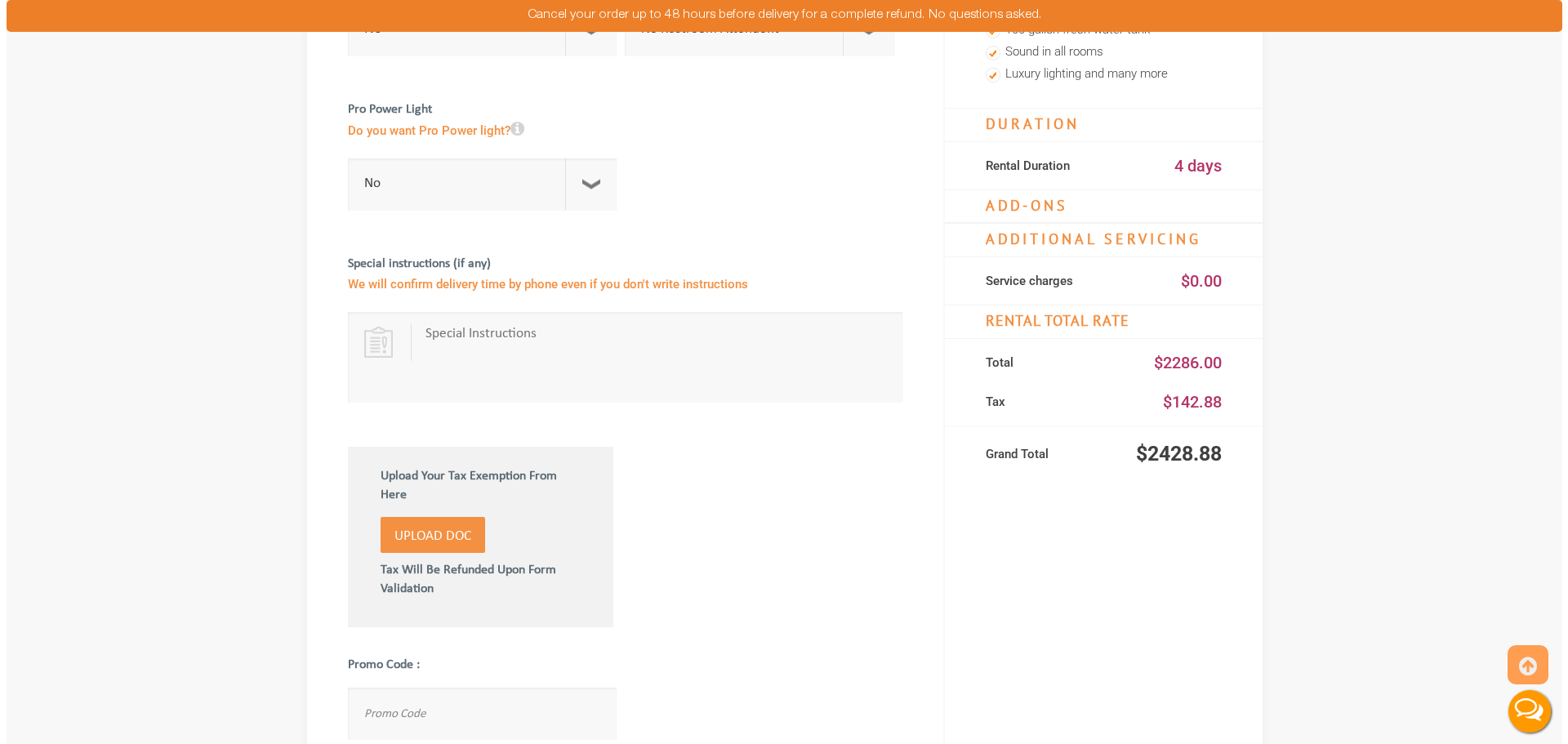
scroll to position [735, 0]
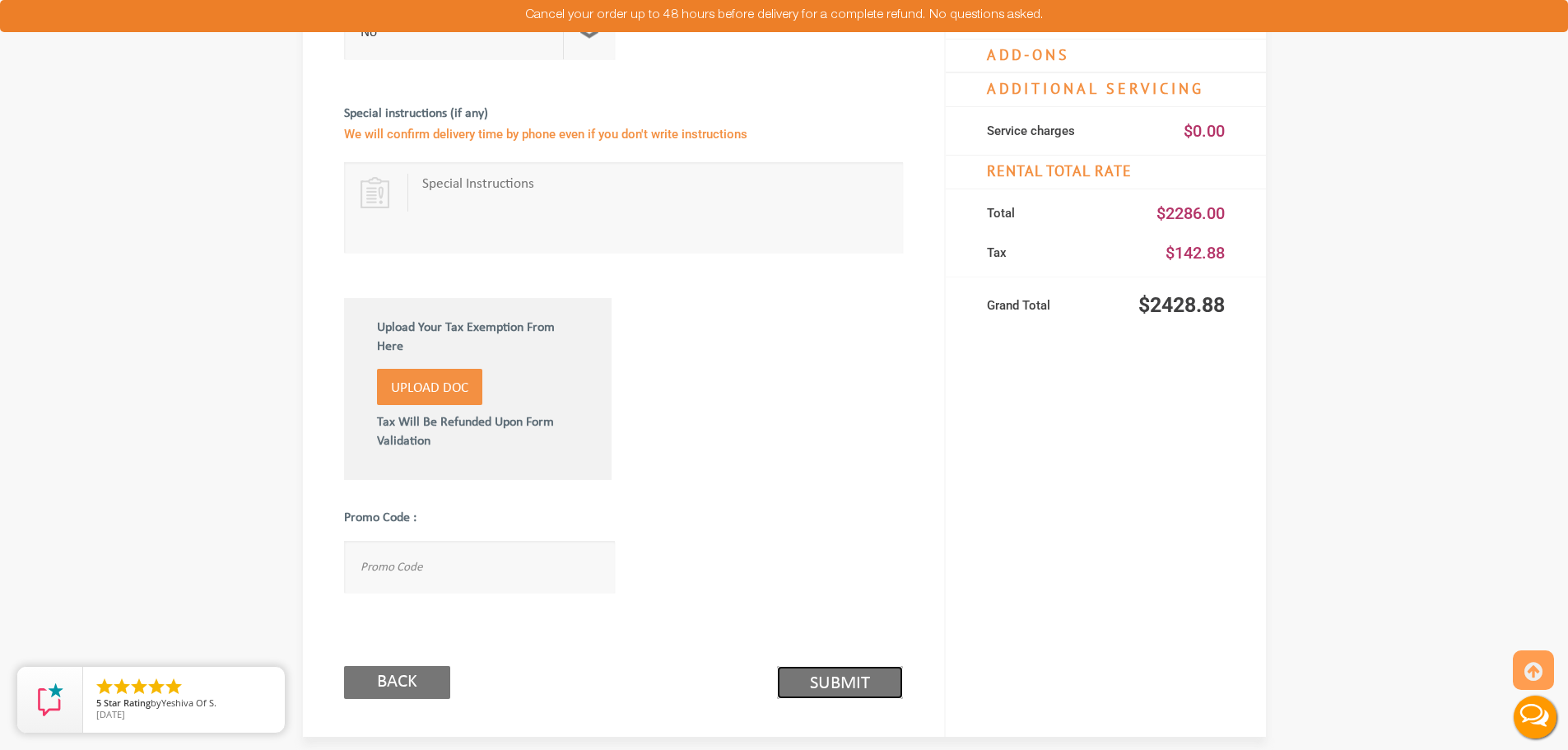
click at [830, 671] on link "Submit (2/3)" at bounding box center [840, 683] width 126 height 33
